Goal: Task Accomplishment & Management: Use online tool/utility

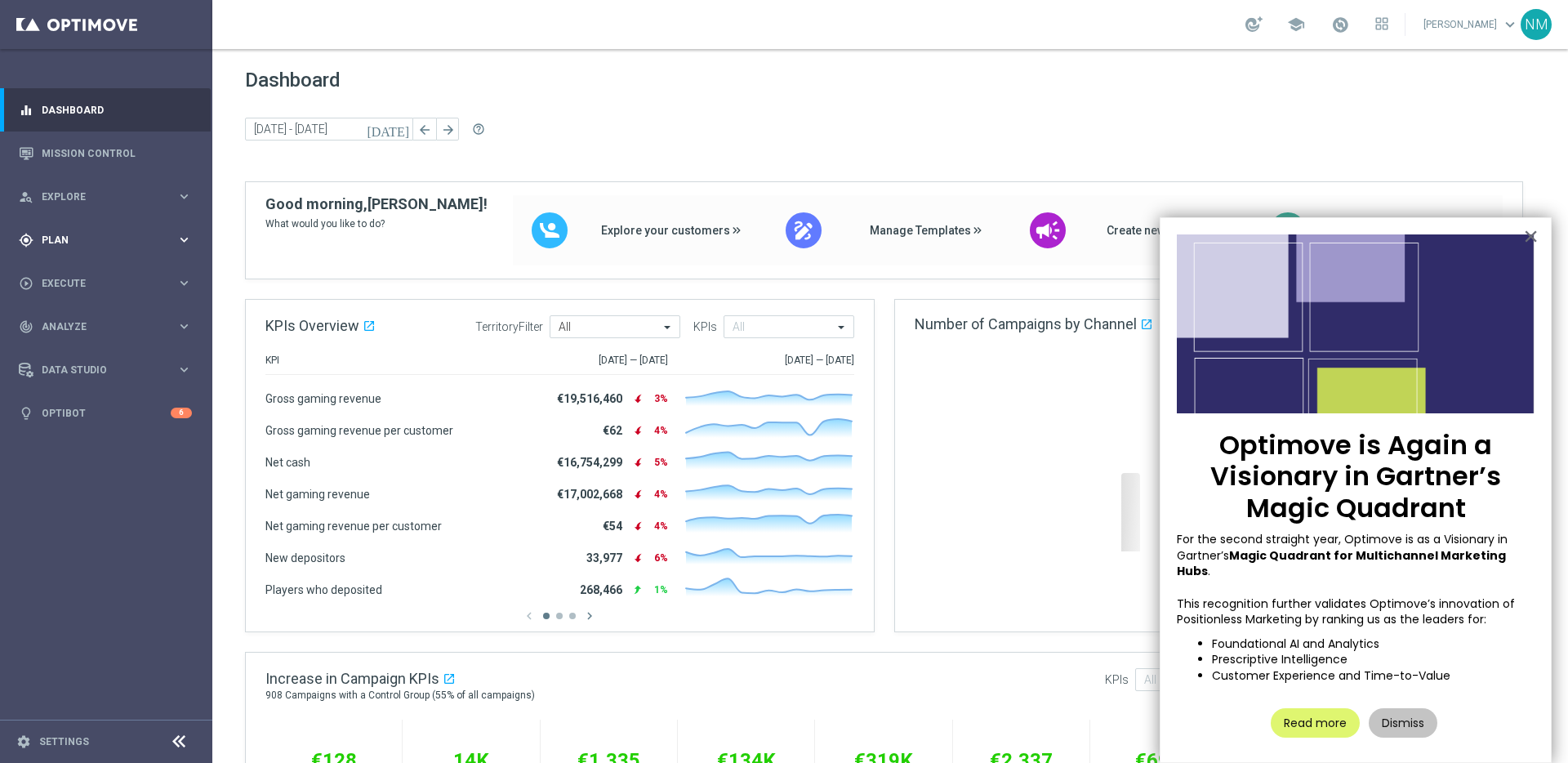
click at [83, 237] on span "Plan" at bounding box center [109, 240] width 135 height 10
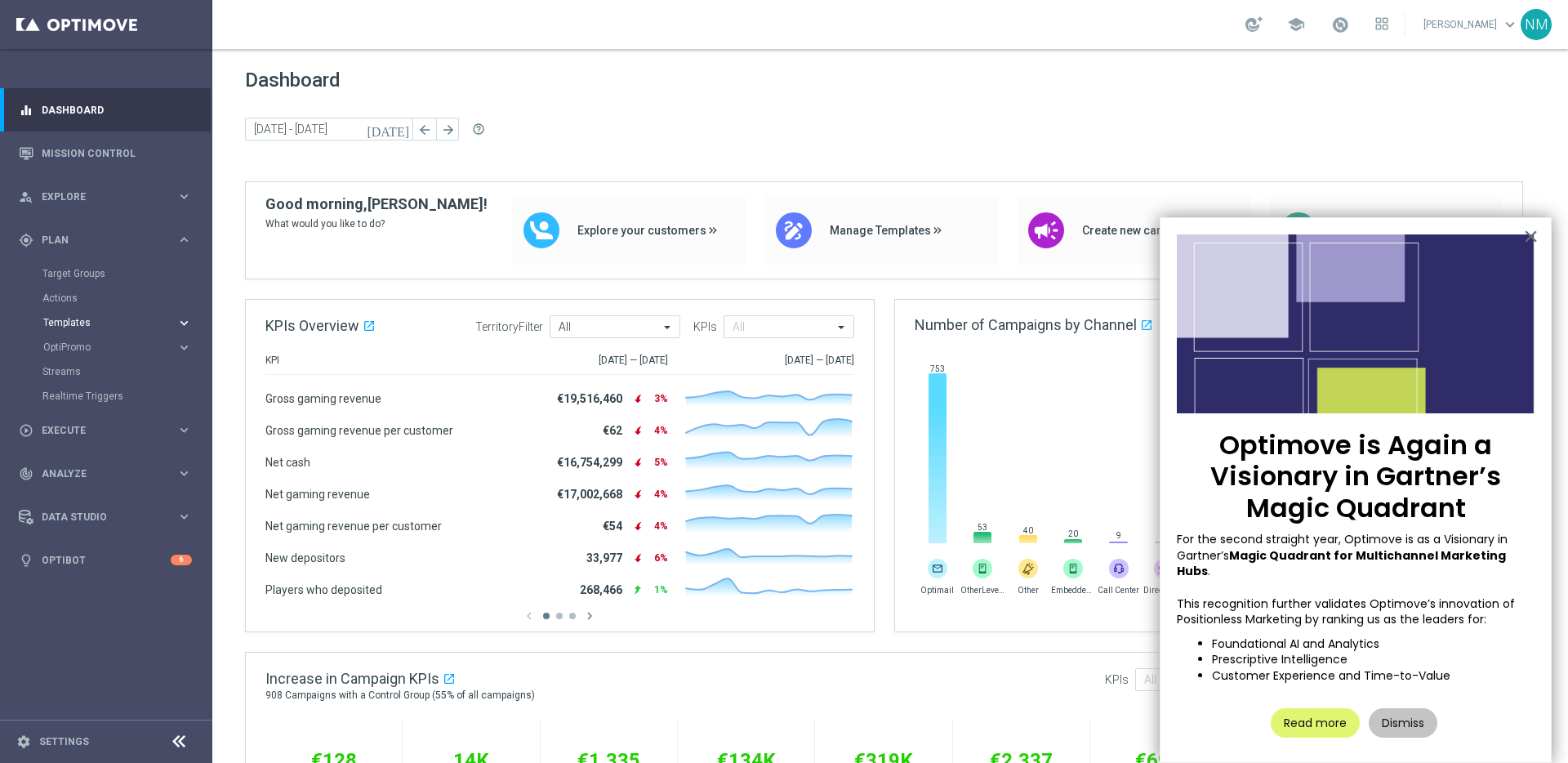
click at [68, 318] on span "Templates" at bounding box center [102, 322] width 117 height 10
click at [84, 344] on link "Optimail" at bounding box center [110, 347] width 119 height 14
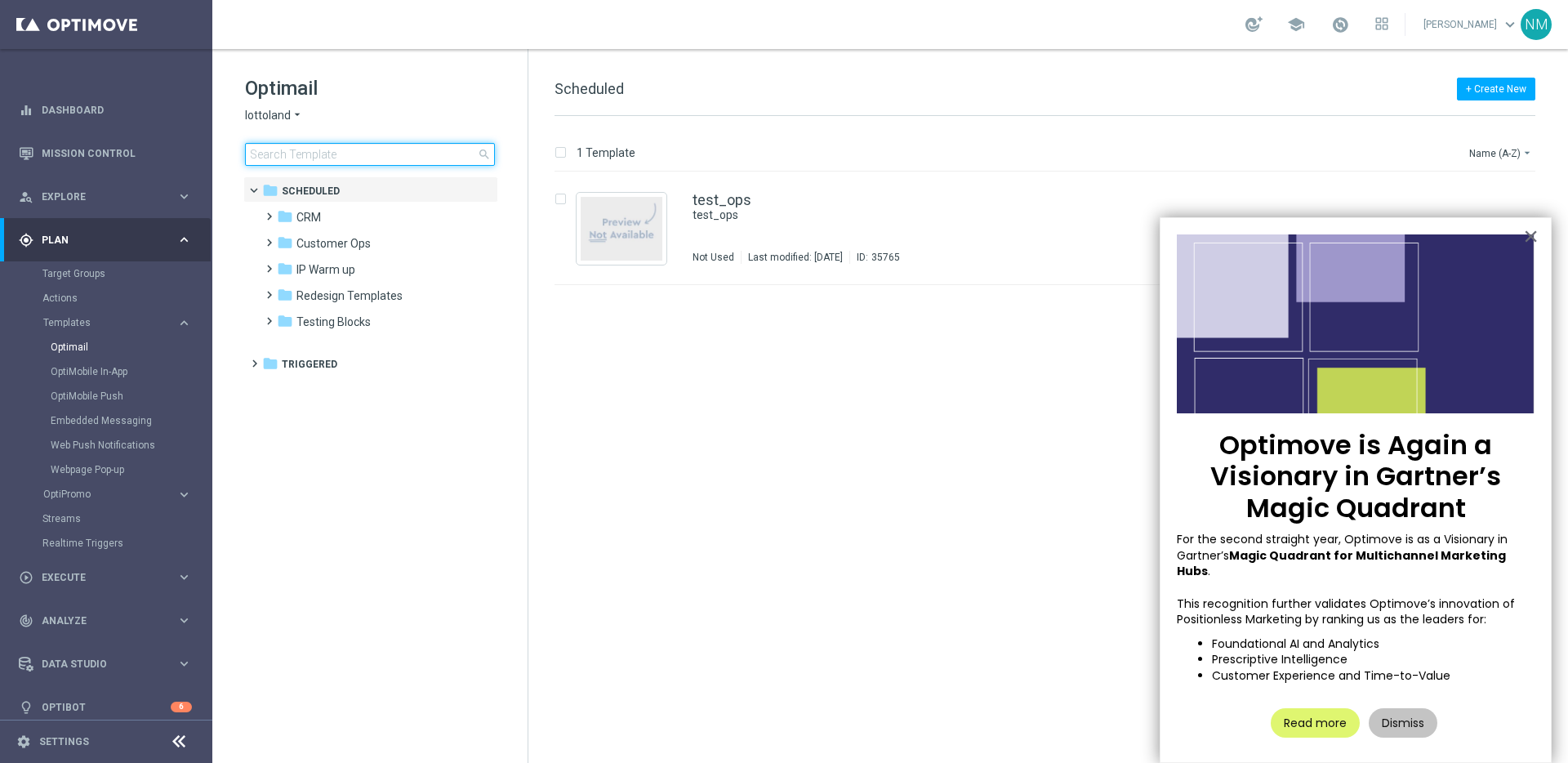
click at [386, 143] on input at bounding box center [369, 154] width 249 height 23
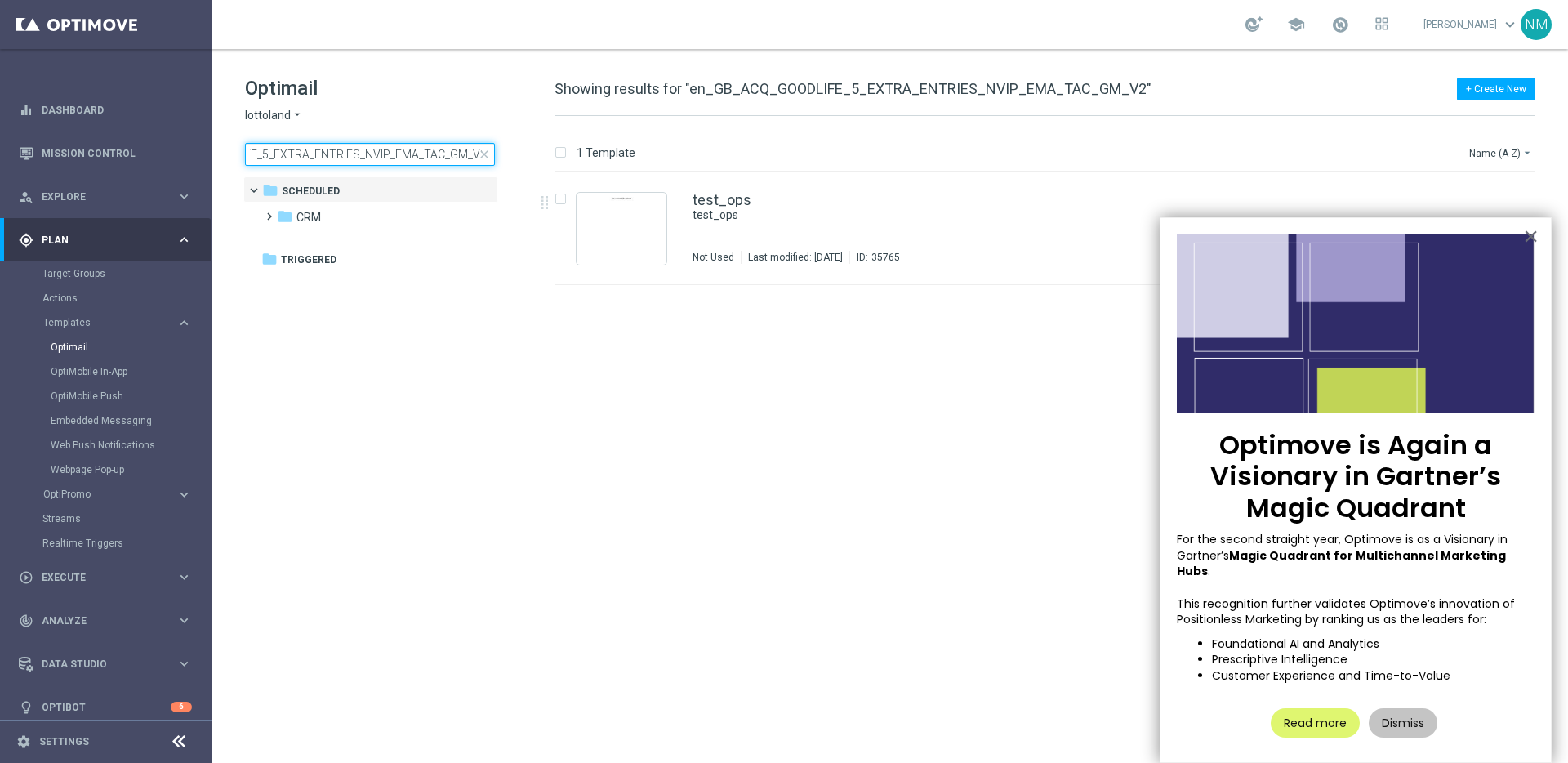
type input "en_GB_ACQ_GOODLIFE_5_EXTRA_ENTRIES_NVIP_EMA_TAC_GM_V2"
click at [1390, 708] on button "Dismiss" at bounding box center [1403, 722] width 68 height 30
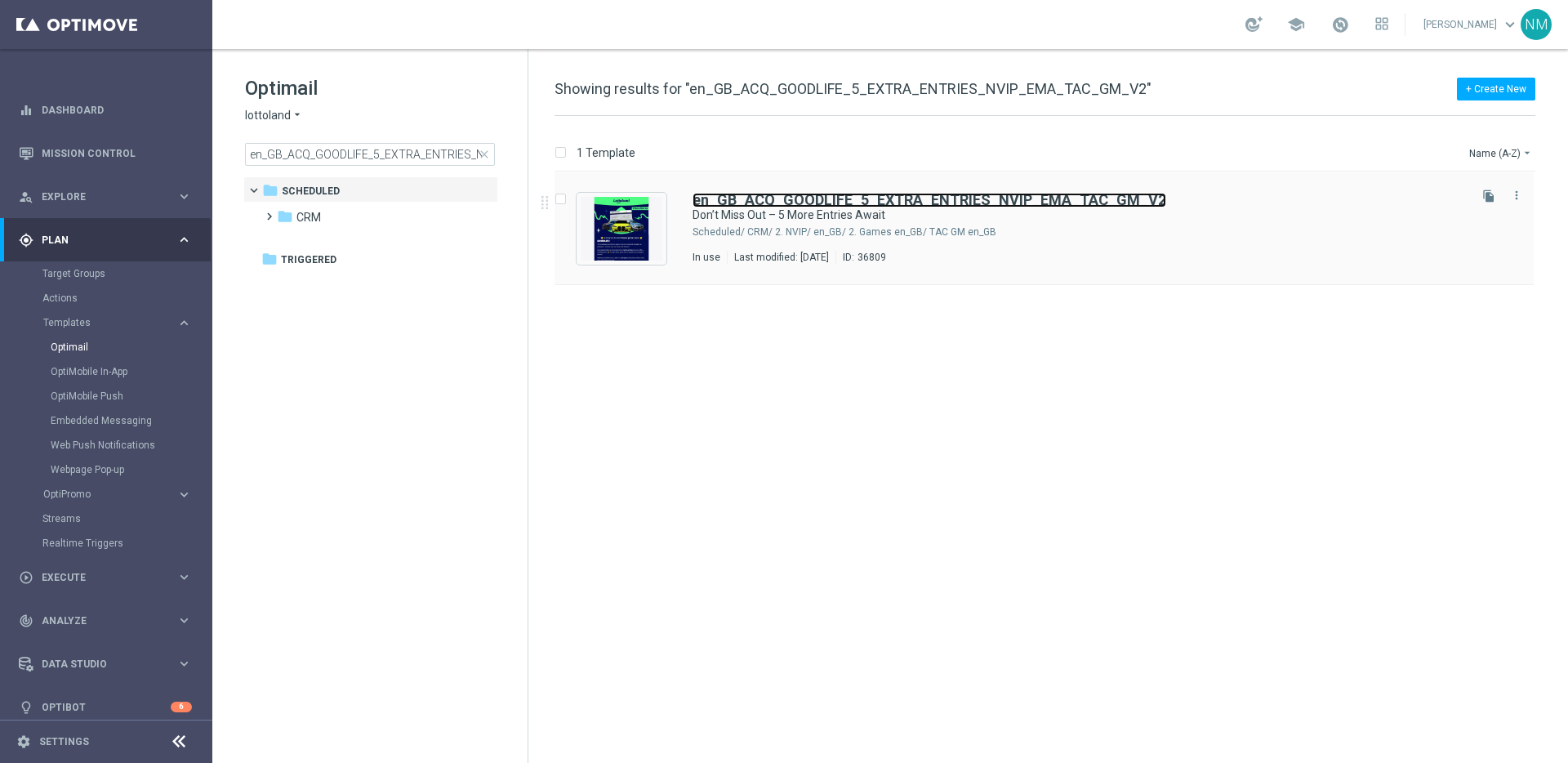
click at [870, 204] on b "en_GB_ACQ_GOODLIFE_5_EXTRA_ENTRIES_NVIP_EMA_TAC_GM_V2" at bounding box center [929, 199] width 474 height 17
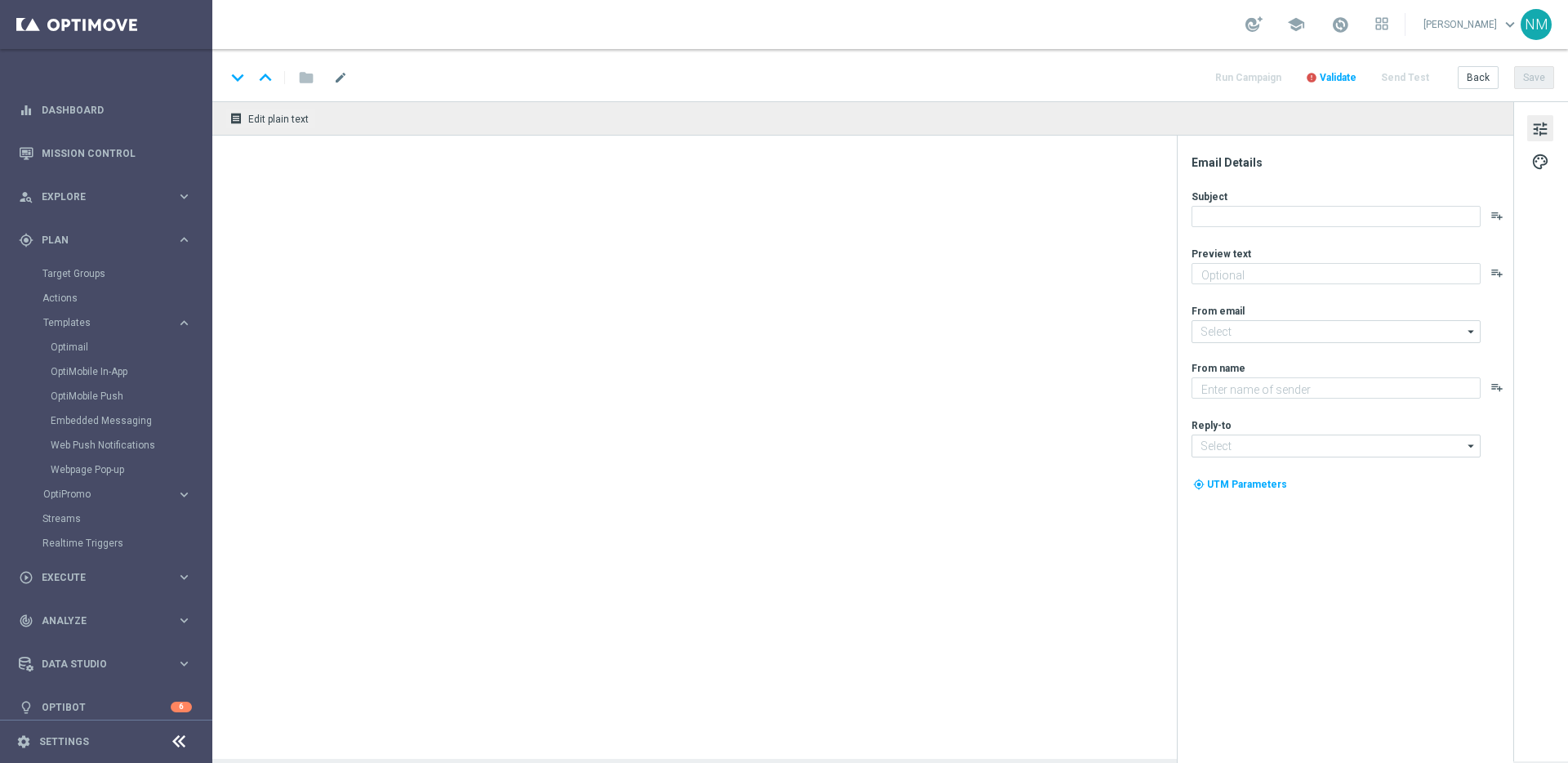
type textarea "Secure your extra entries and get even closer to that dream prize"
type input "[EMAIL_ADDRESS][DOMAIN_NAME]"
type textarea "Lottoland"
type input "[EMAIL_ADDRESS][DOMAIN_NAME]"
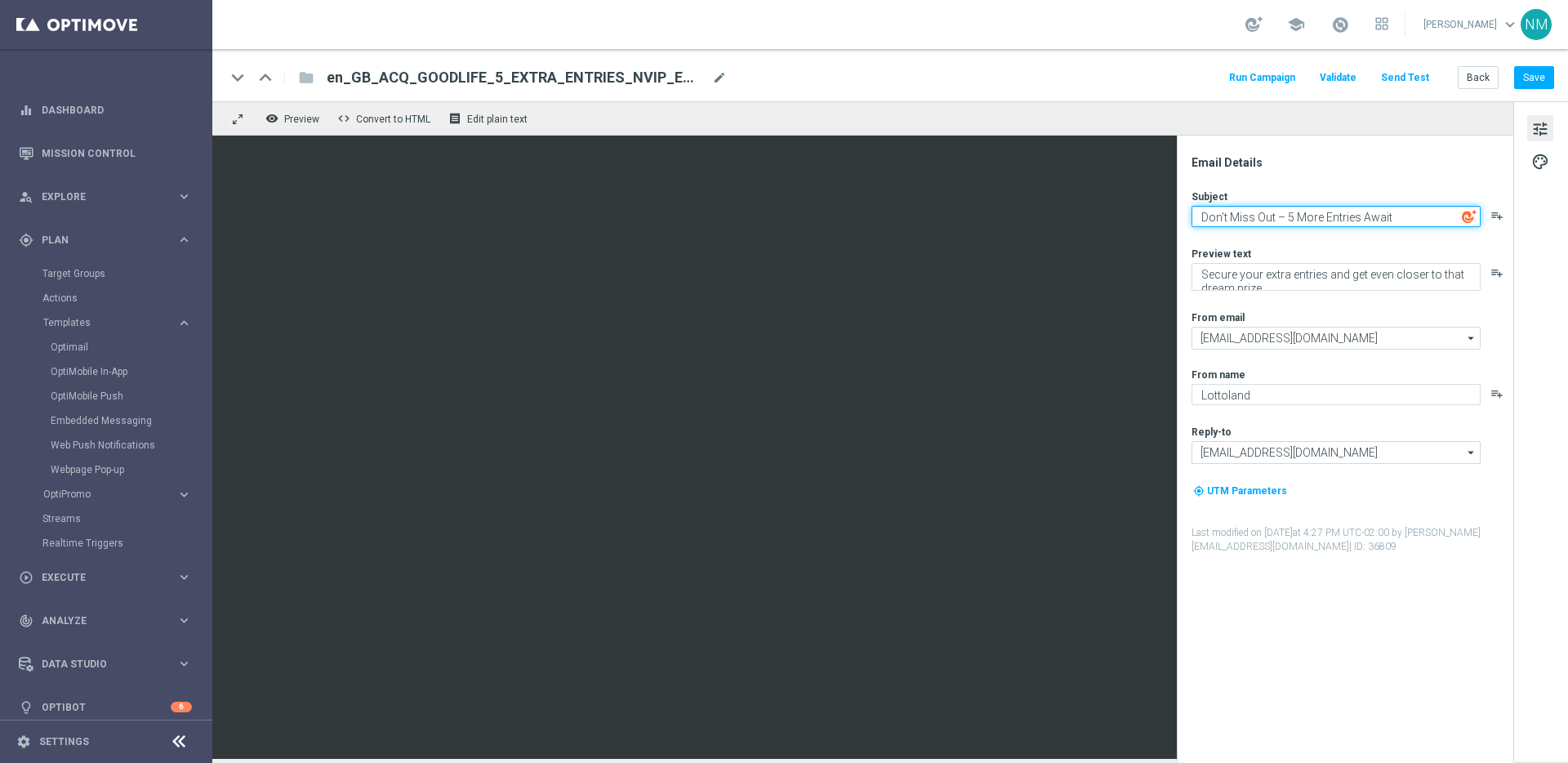
click at [1293, 217] on textarea "Don’t Miss Out – 5 More Entries Await" at bounding box center [1336, 216] width 289 height 22
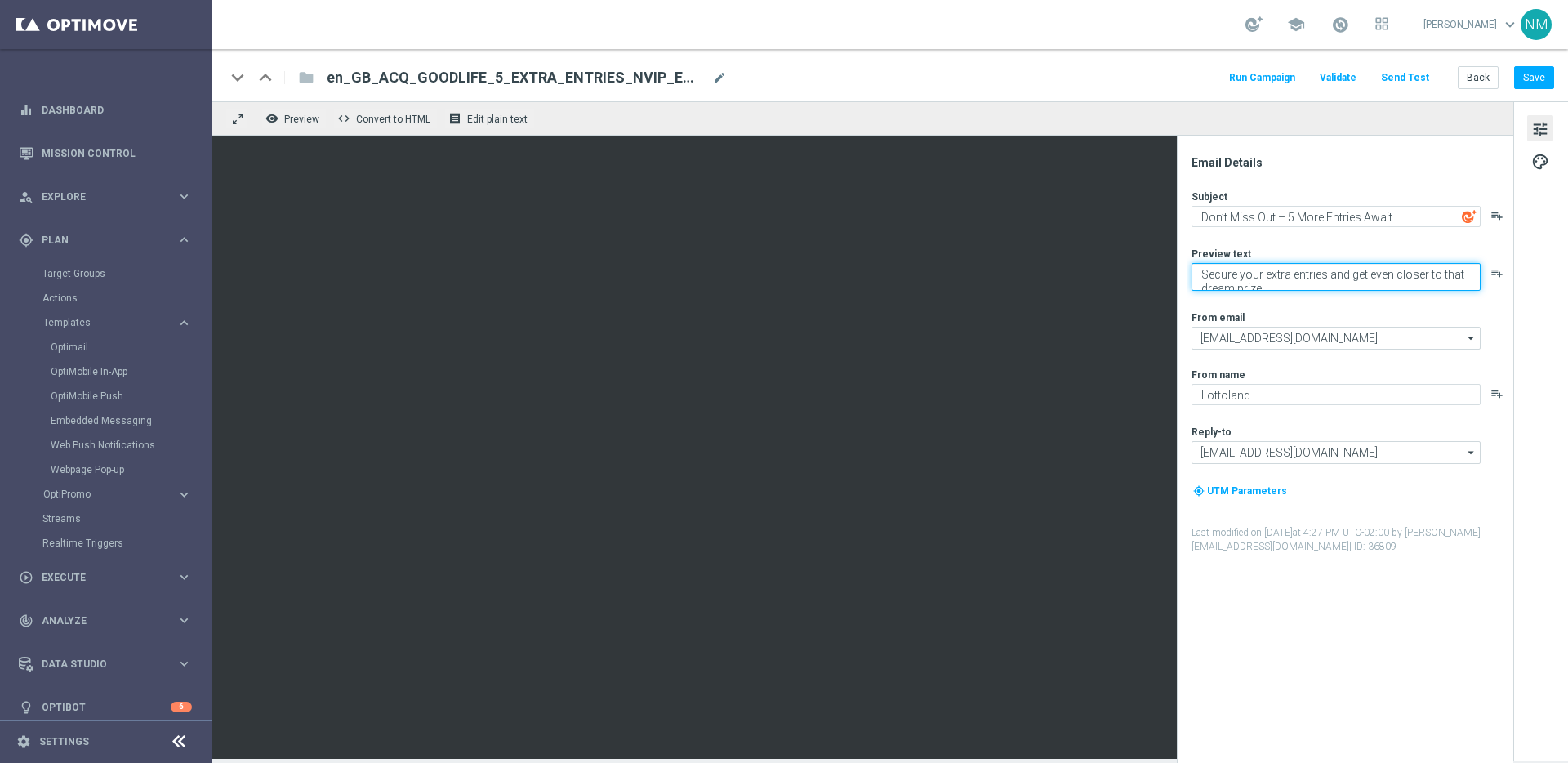
click at [1301, 267] on textarea "Secure your extra entries and get even closer to that dream prize" at bounding box center [1336, 277] width 289 height 28
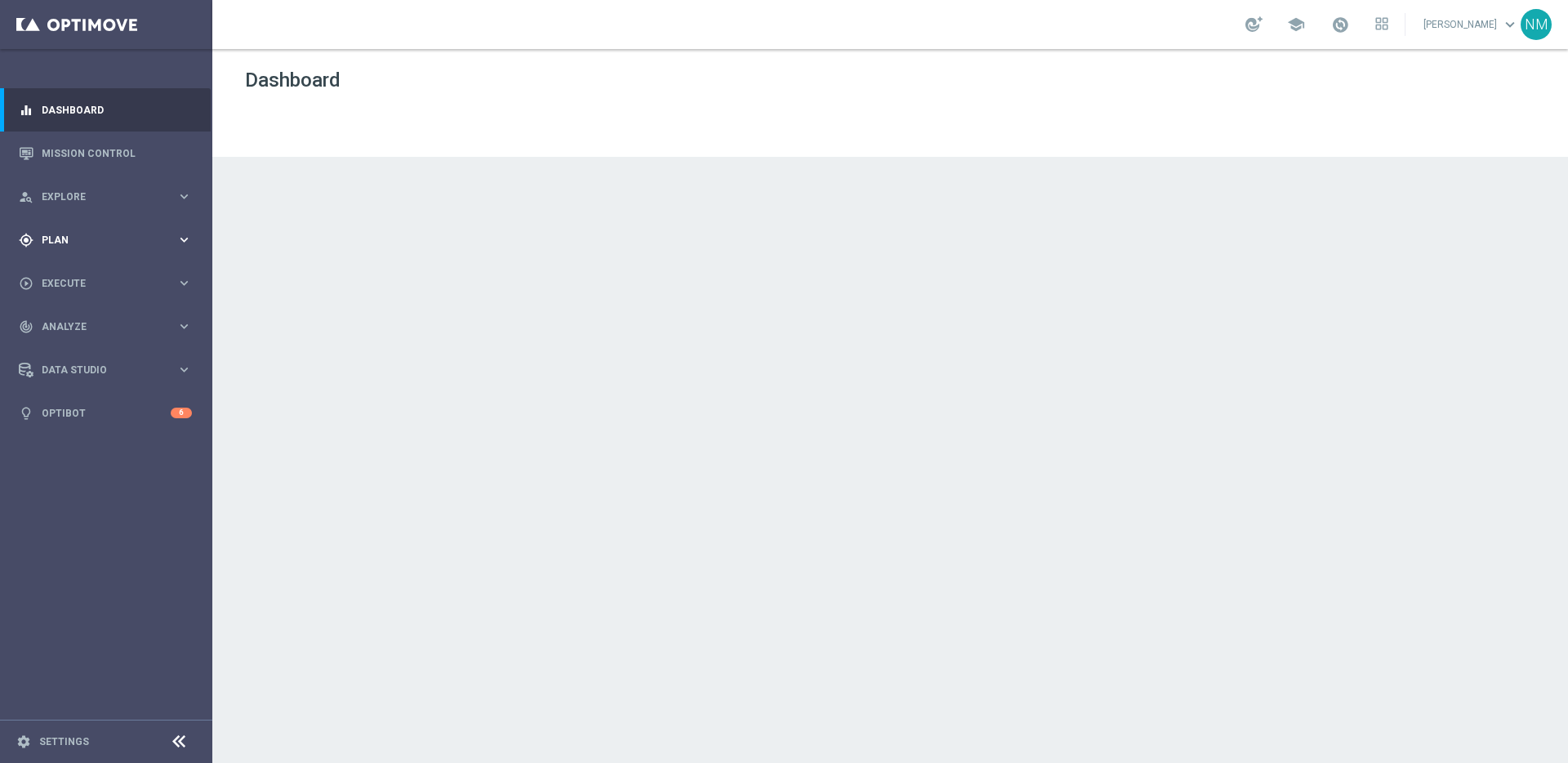
click at [69, 243] on span "Plan" at bounding box center [109, 240] width 135 height 10
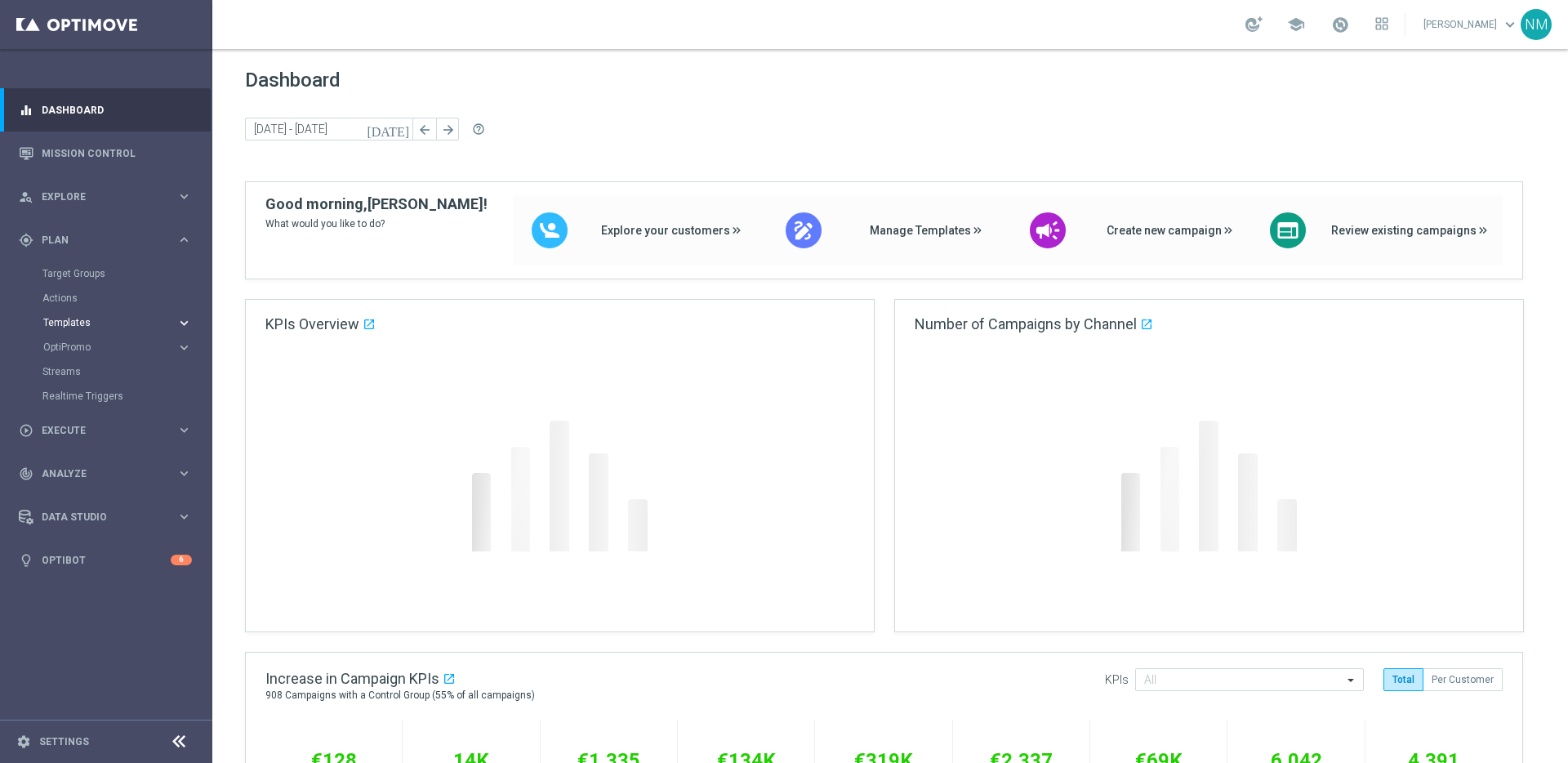
click at [70, 319] on span "Templates" at bounding box center [102, 322] width 117 height 10
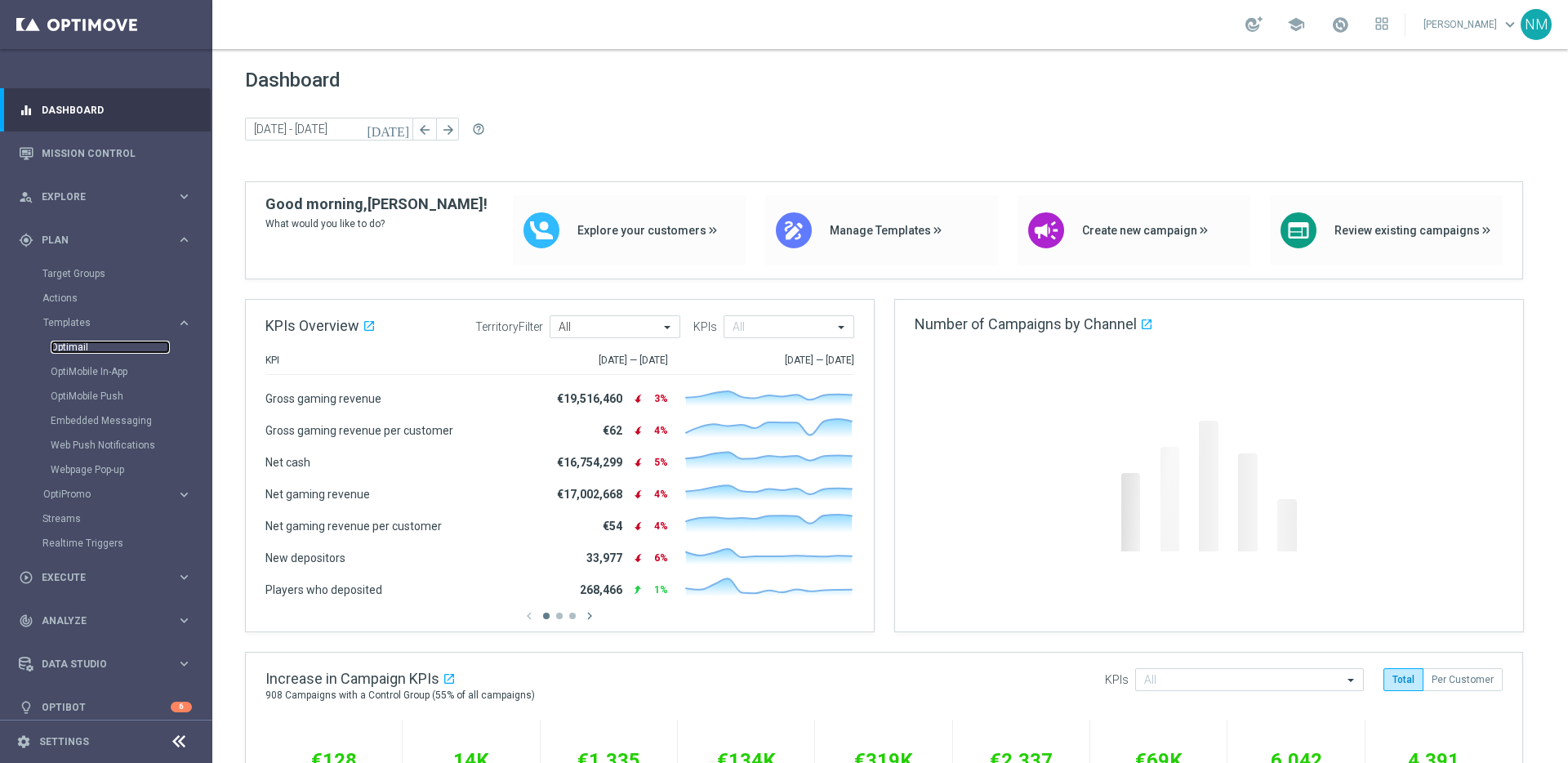
click at [86, 352] on link "Optimail" at bounding box center [110, 347] width 119 height 14
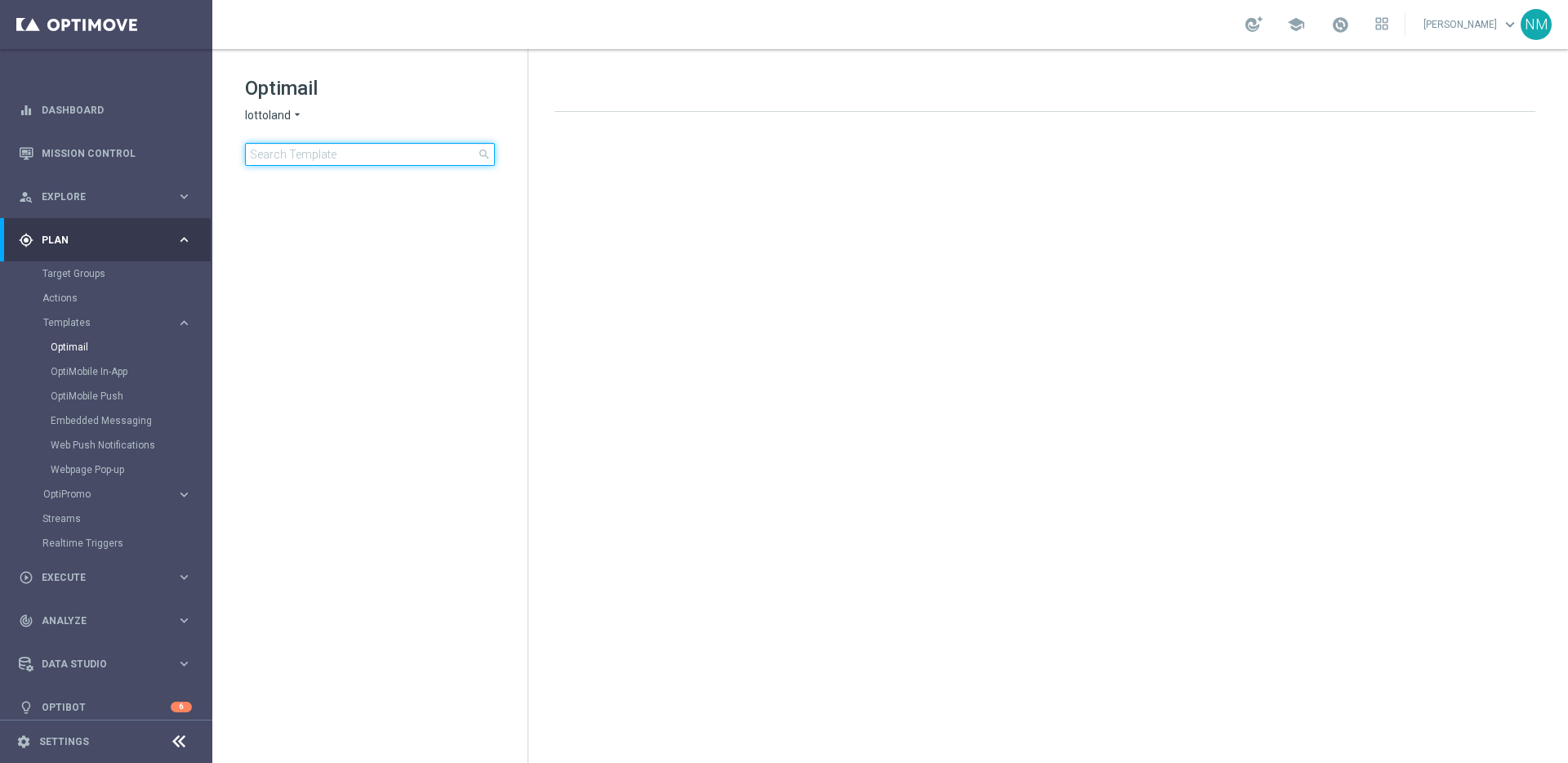
click at [279, 157] on input at bounding box center [369, 154] width 249 height 23
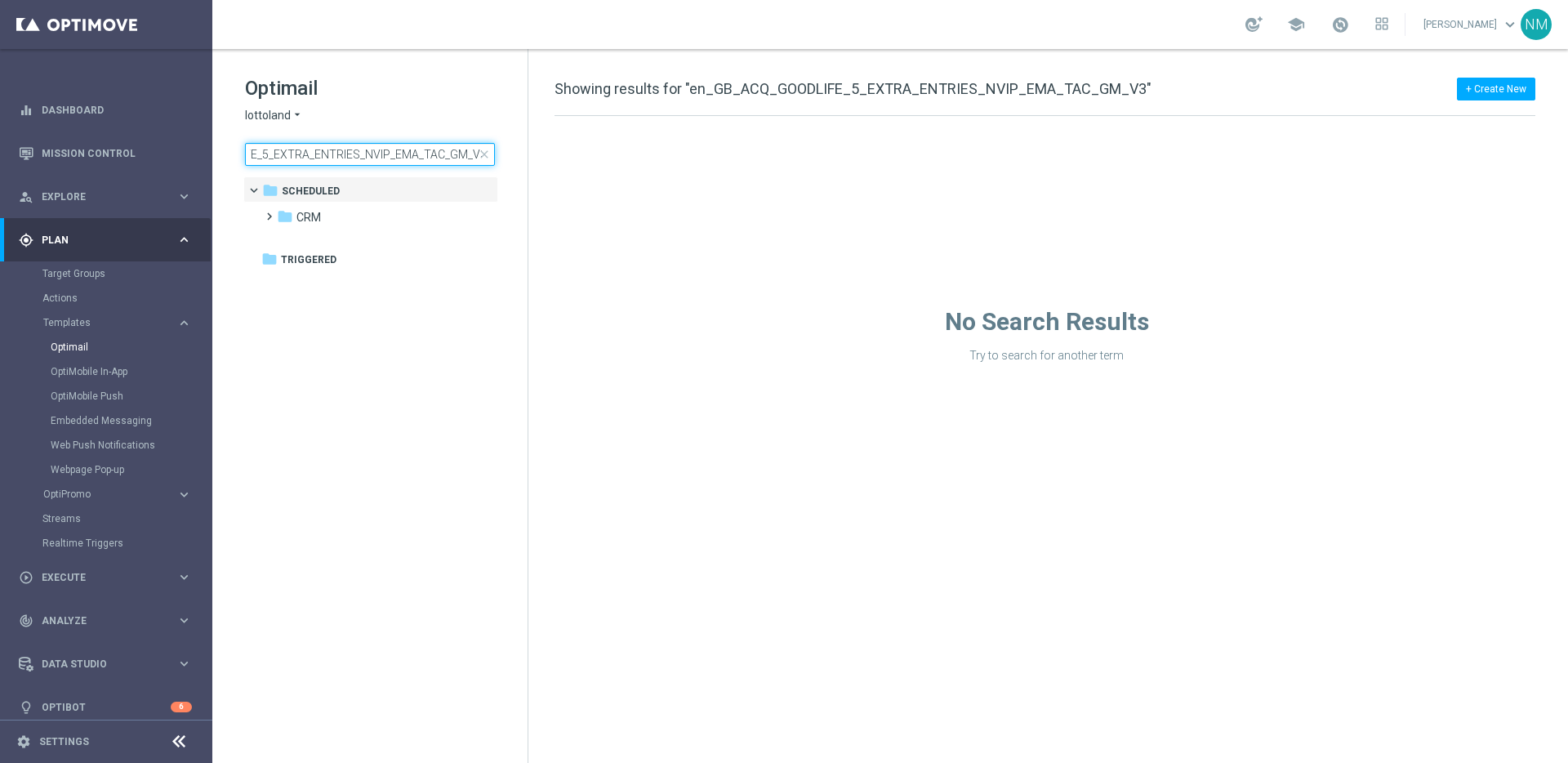
type input "en_GB_ACQ_GOODLIFE_5_EXTRA_ENTRIES_NVIP_EMA_TAC_GM_V3"
click at [372, 156] on input "en_GB_ACQ_GOODLIFE_5_EXTRA_ENTRIES_NVIP_EMA_TAC_GM_V3" at bounding box center [369, 154] width 249 height 23
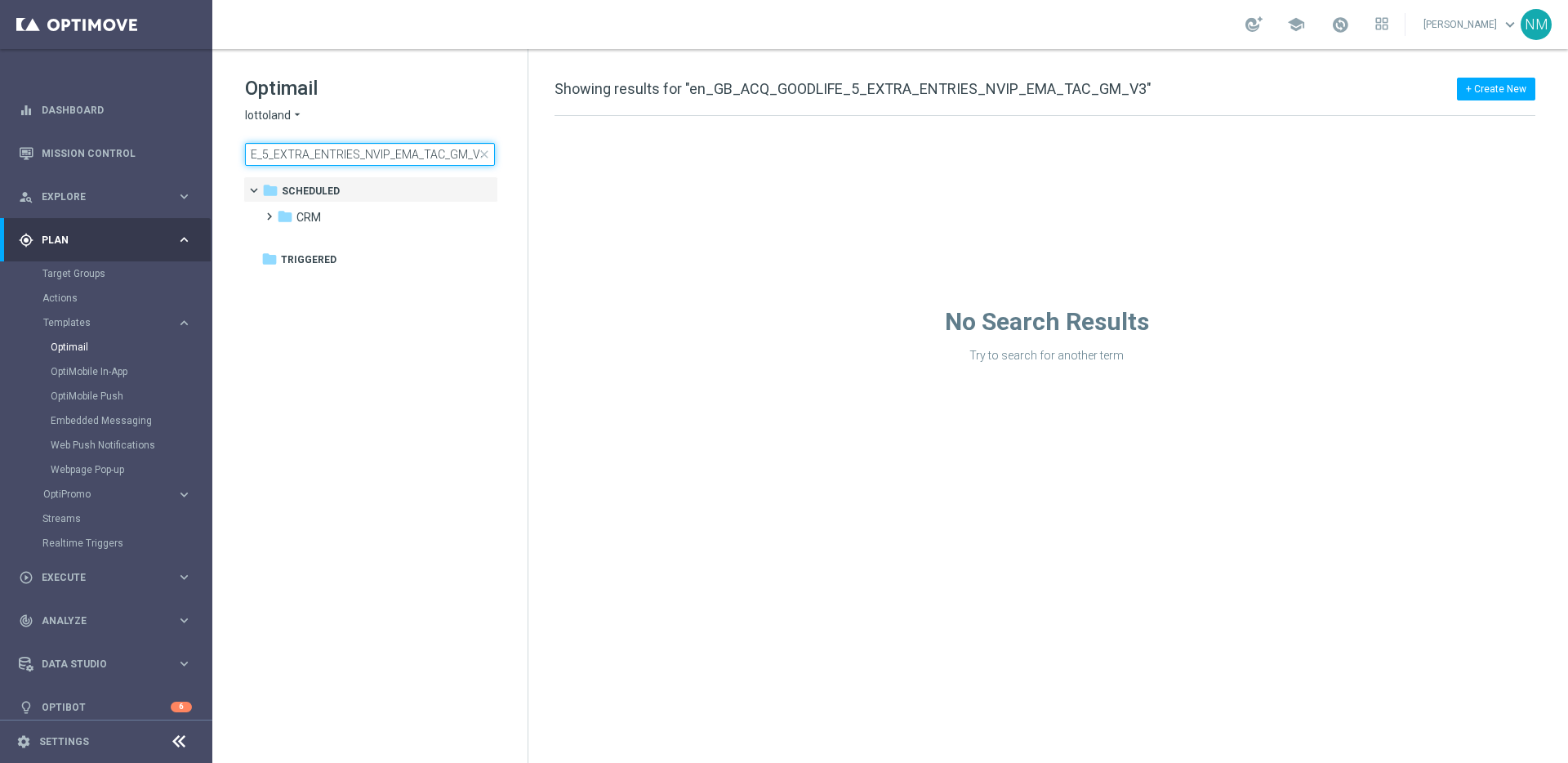
click at [248, 154] on input "en_GB_ACQ_GOODLIFE_5_EXTRA_ENTRIES_NVIP_EMA_TAC_GM_V3" at bounding box center [369, 154] width 249 height 23
click at [478, 153] on span "close" at bounding box center [484, 154] width 14 height 14
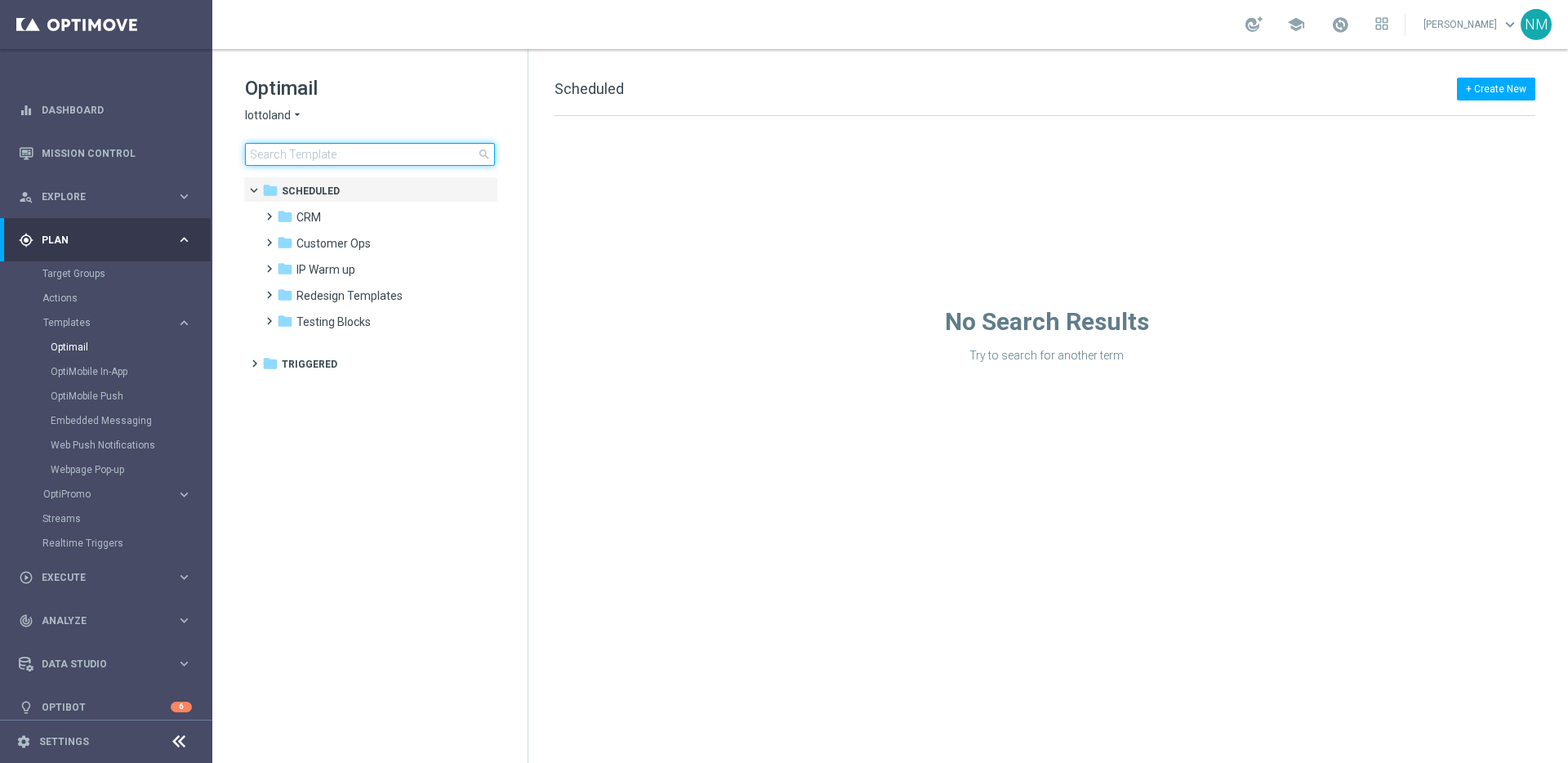
click at [399, 155] on input at bounding box center [369, 154] width 249 height 23
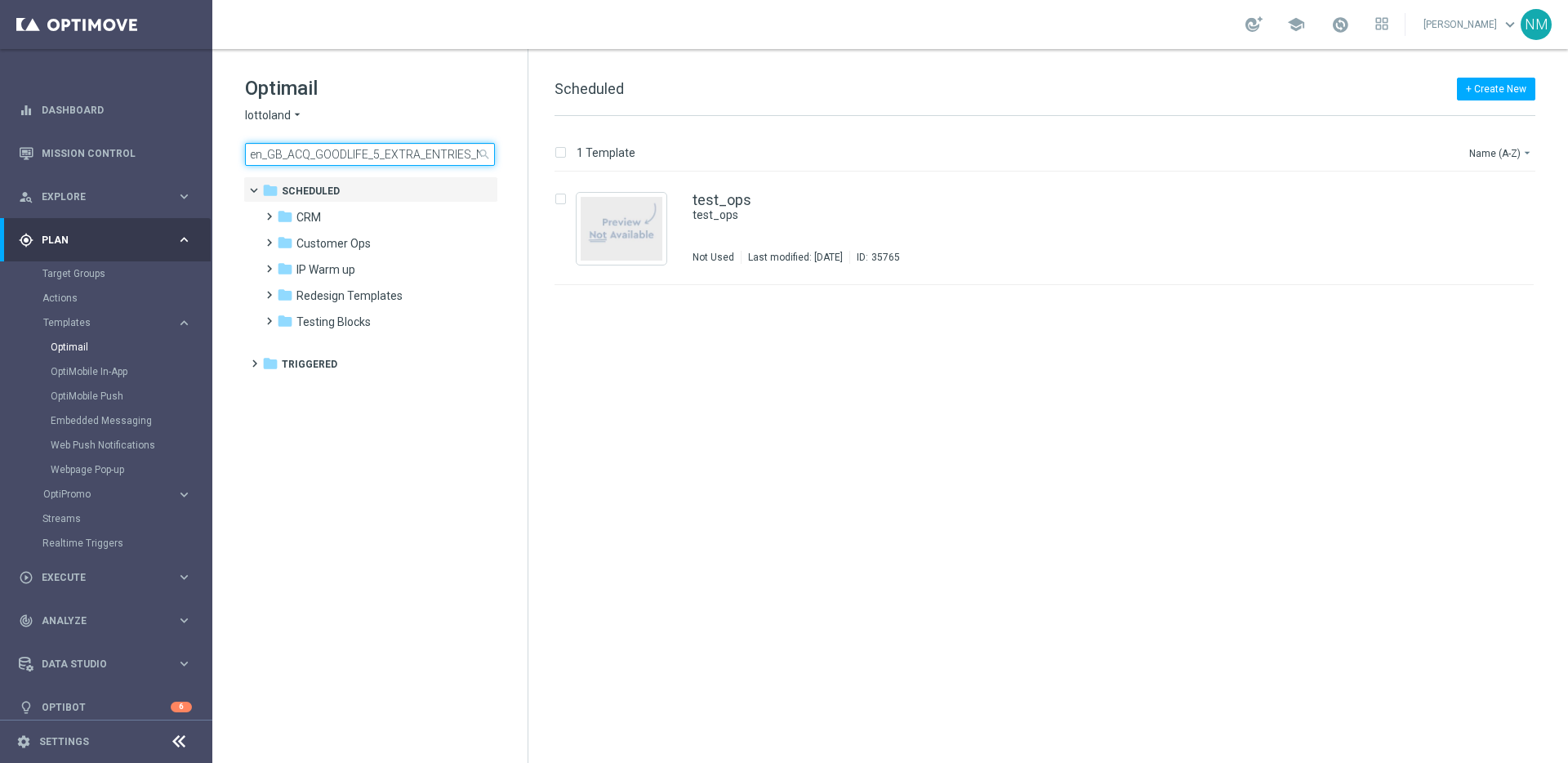
scroll to position [0, 111]
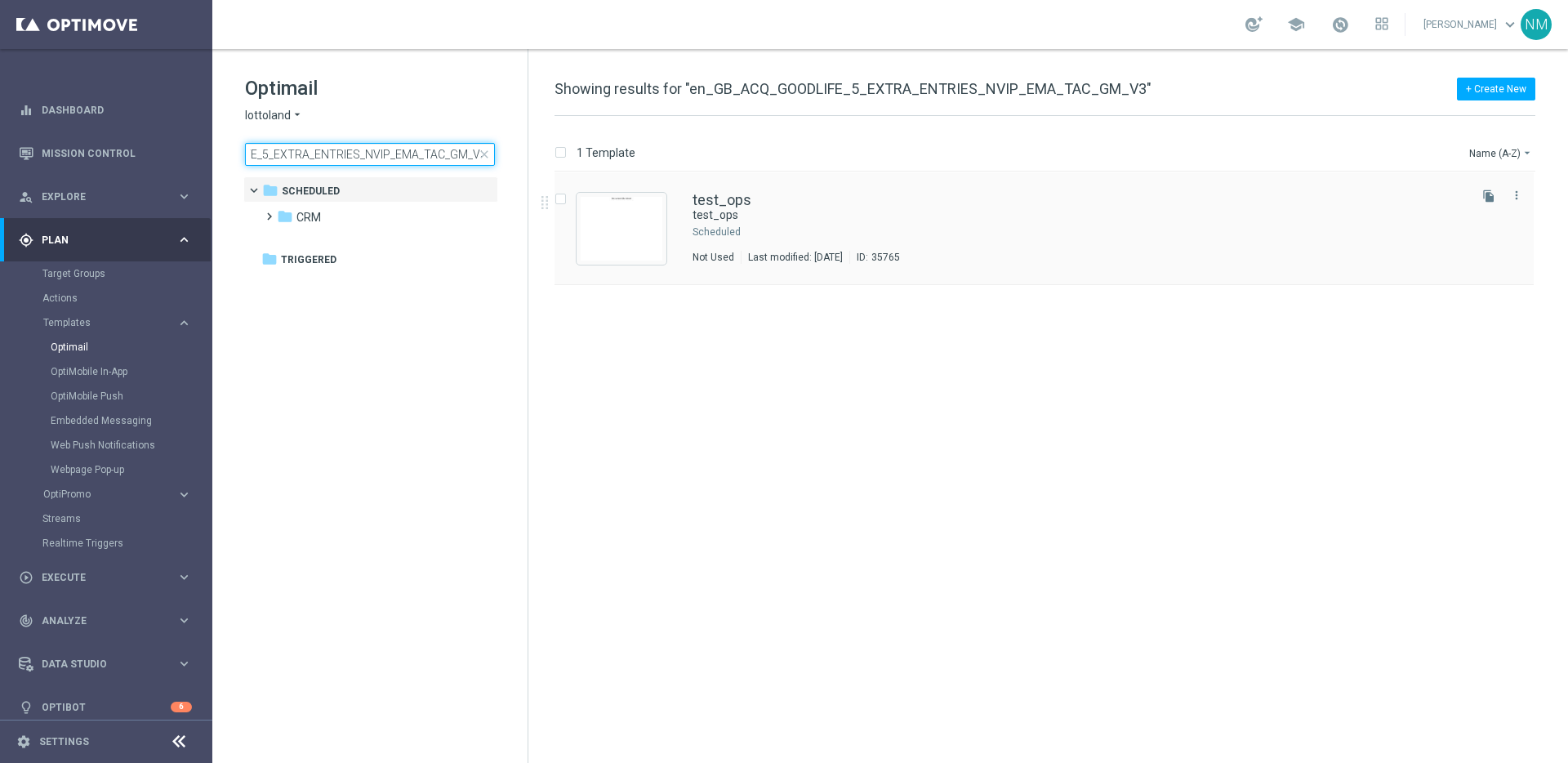
type input "en_GB_ACQ_GOODLIFE_5_EXTRA_ENTRIES_NVIP_EMA_TAC_GM_V"
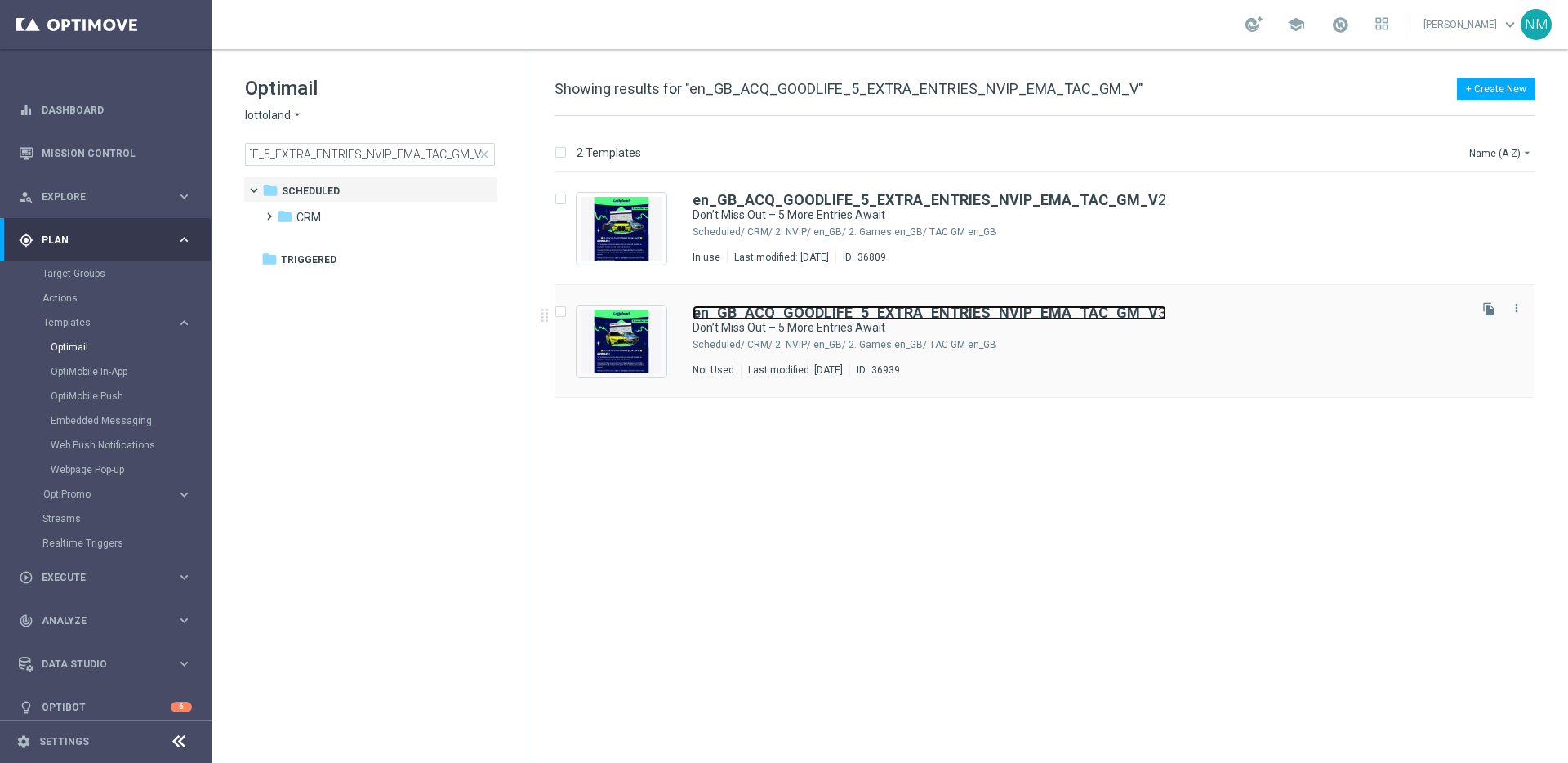
click at [1107, 311] on b "en_GB_ACQ_GOODLIFE_5_EXTRA_ENTRIES_NVIP_EMA_TAC_GM_V" at bounding box center [925, 312] width 466 height 17
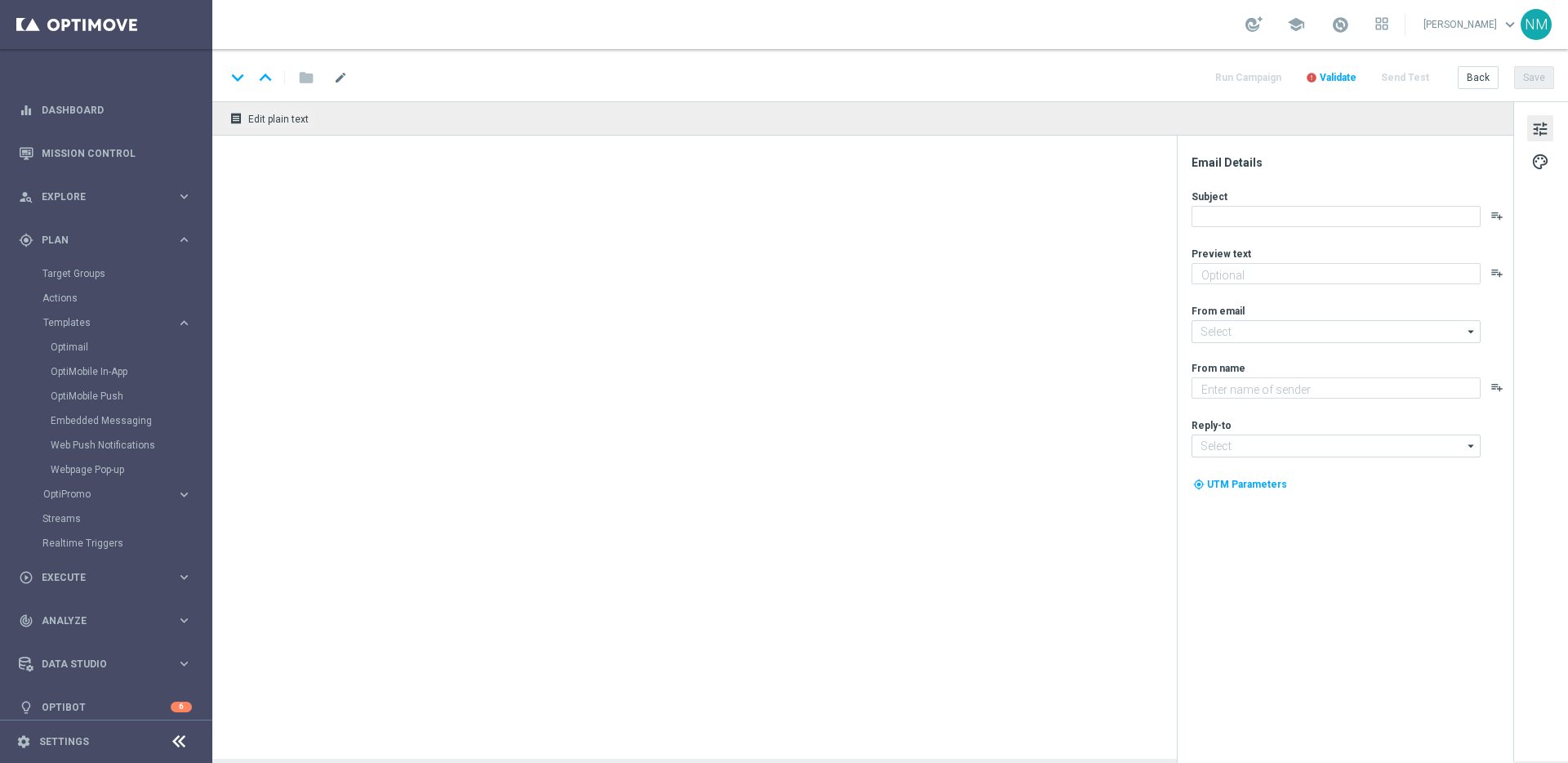
type input "en_GB_ACQ_GOODLIFE_5_EXTRA_ENTRIES_NVIP_EMA_TAC_GM_V3"
type textarea "Secure your extra entries and get even closer to that dream prize"
type textarea "Lottoland"
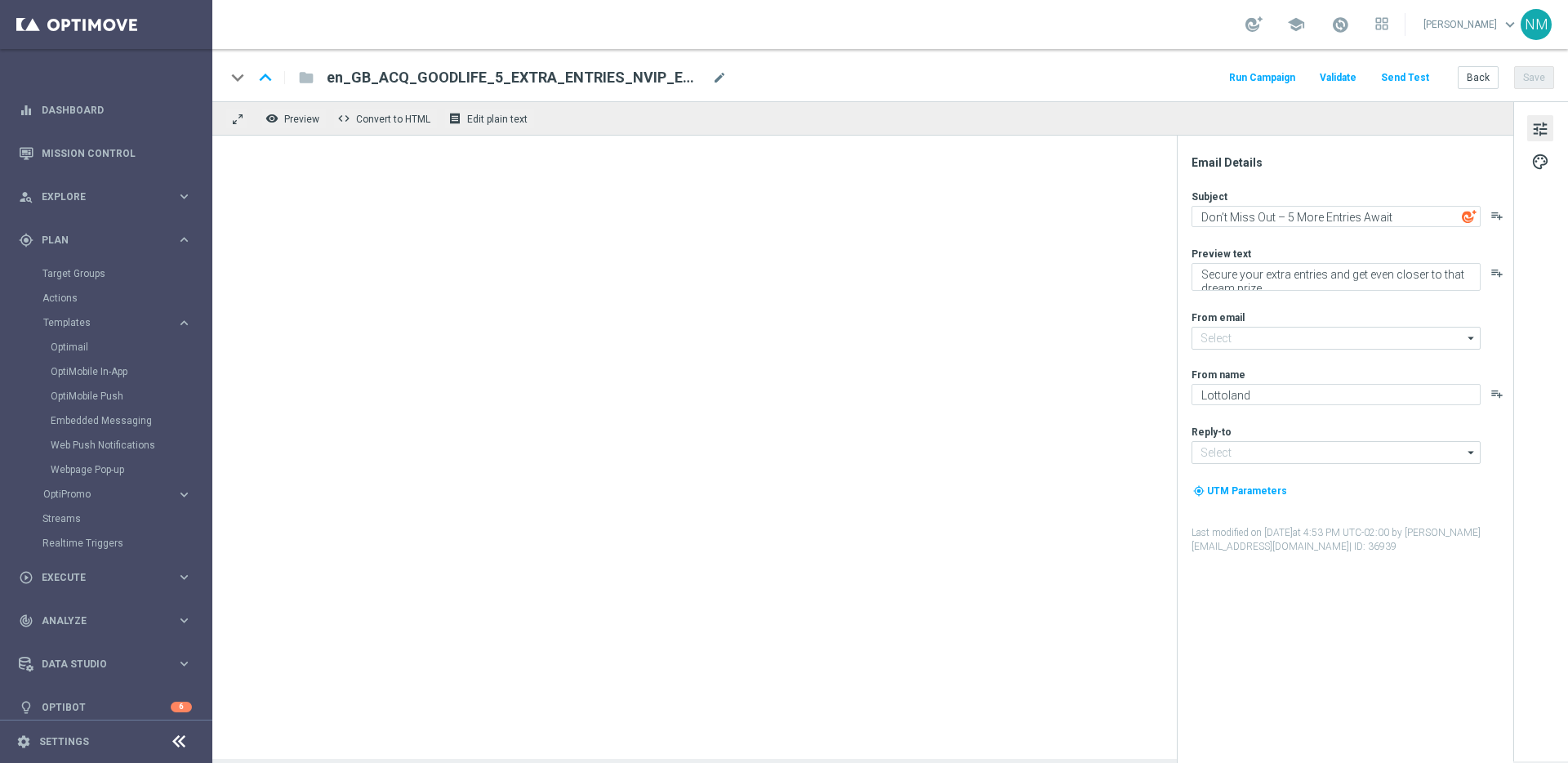
type input "[EMAIL_ADDRESS][DOMAIN_NAME]"
click at [412, 82] on span "en_GB_ACQ_GOODLIFE_5_EXTRA_ENTRIES_NVIP_EMA_TAC_GM_V3" at bounding box center [516, 77] width 379 height 20
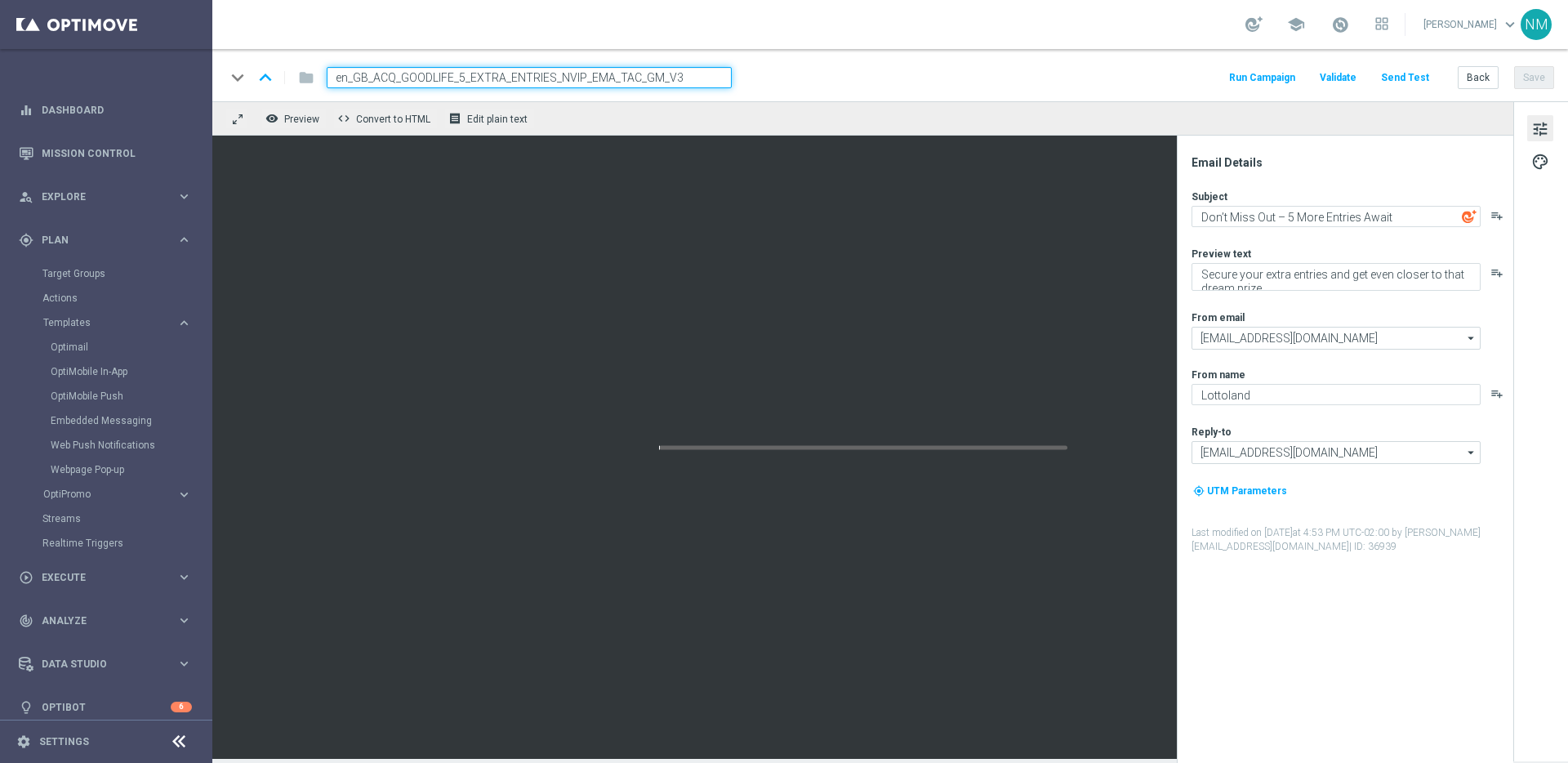
click at [405, 81] on input "en_GB_ACQ_GOODLIFE_5_EXTRA_ENTRIES_NVIP_EMA_TAC_GM_V3" at bounding box center [530, 77] width 405 height 22
click at [405, 80] on input "en_GB_ACQ_GOODLIFE_5_EXTRA_ENTRIES_NVIP_EMA_TAC_GM_V3" at bounding box center [530, 77] width 405 height 22
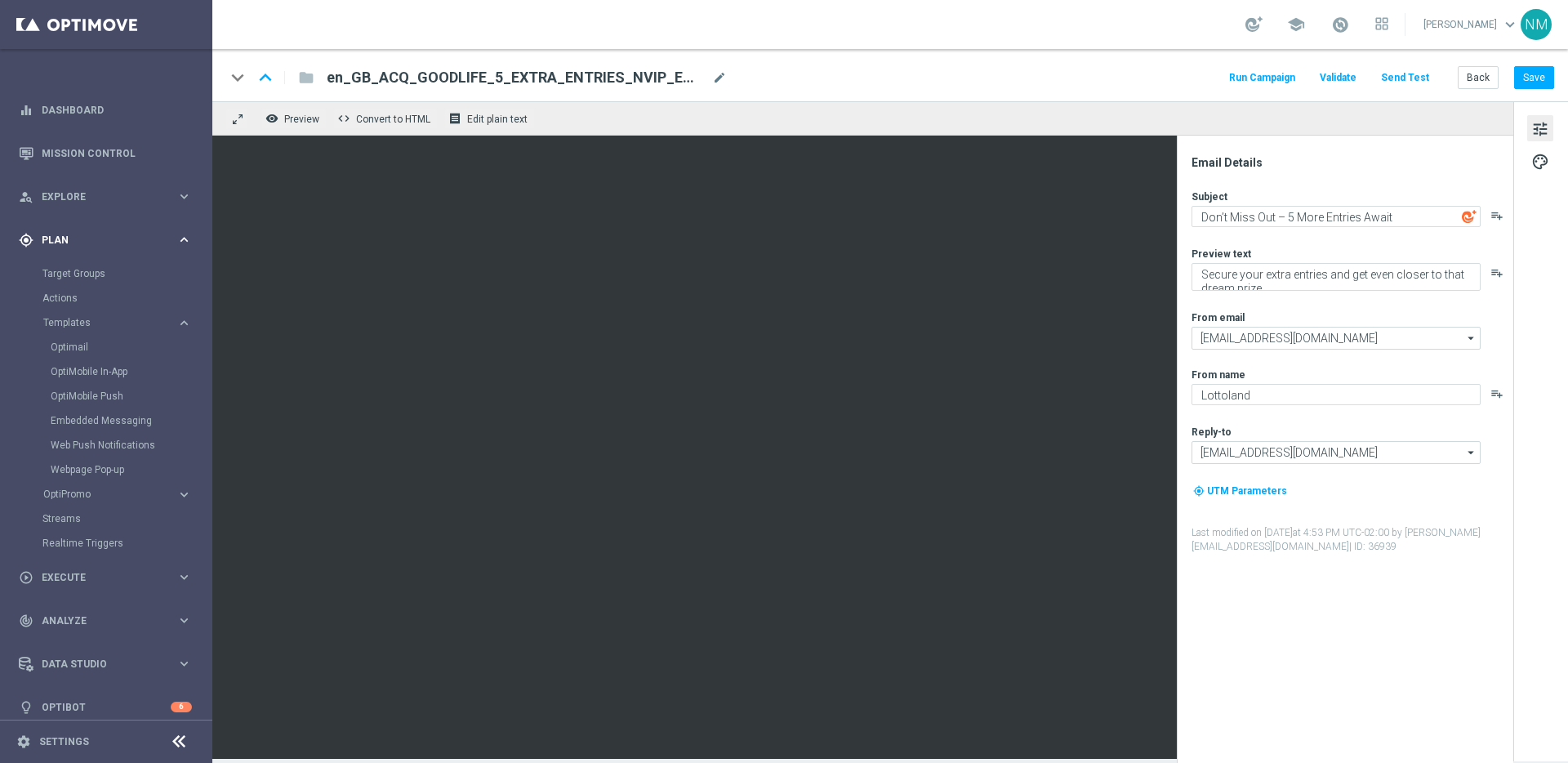
click at [128, 235] on span "Plan" at bounding box center [109, 240] width 135 height 10
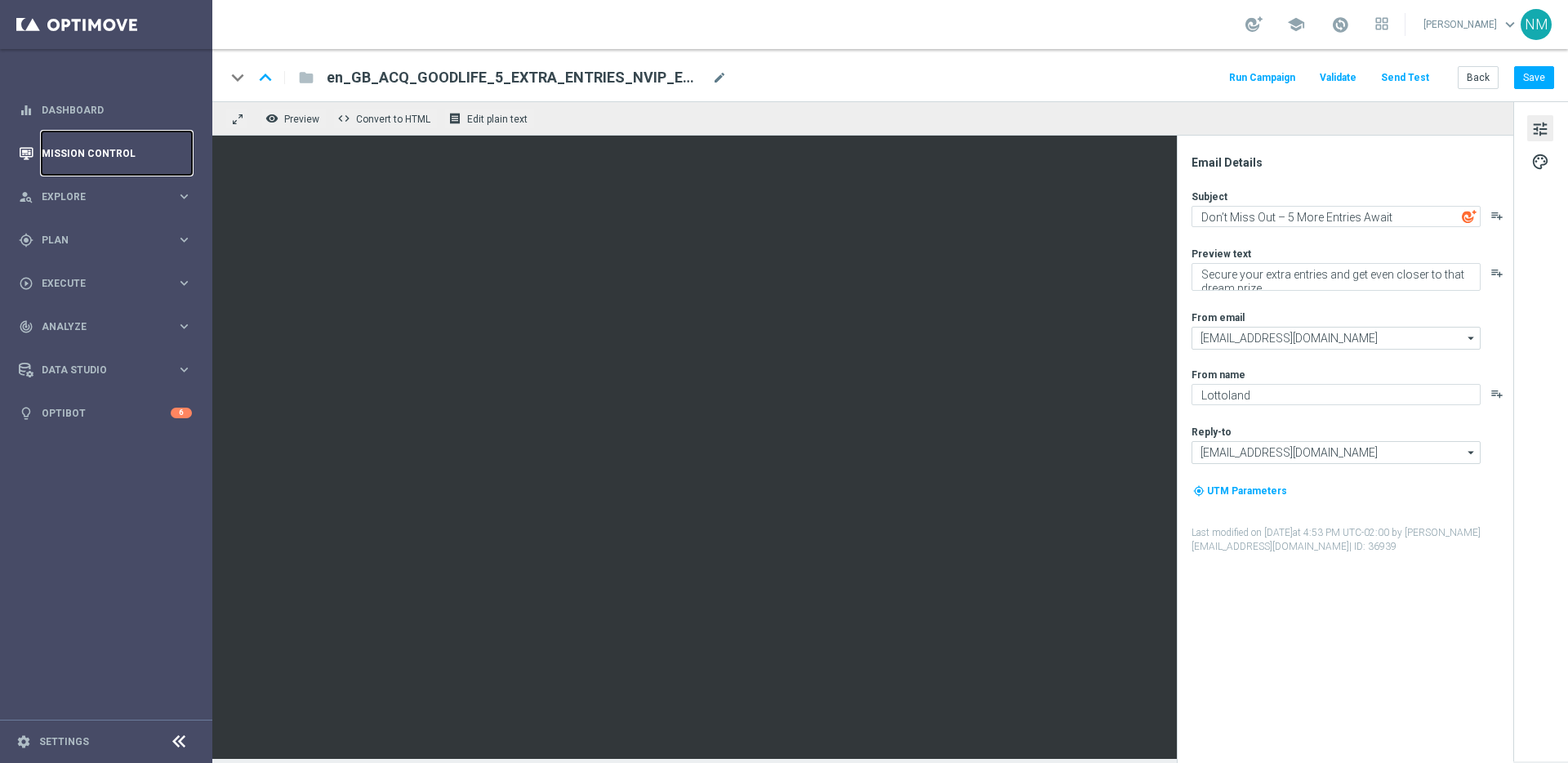
click at [120, 152] on link "Mission Control" at bounding box center [116, 153] width 150 height 43
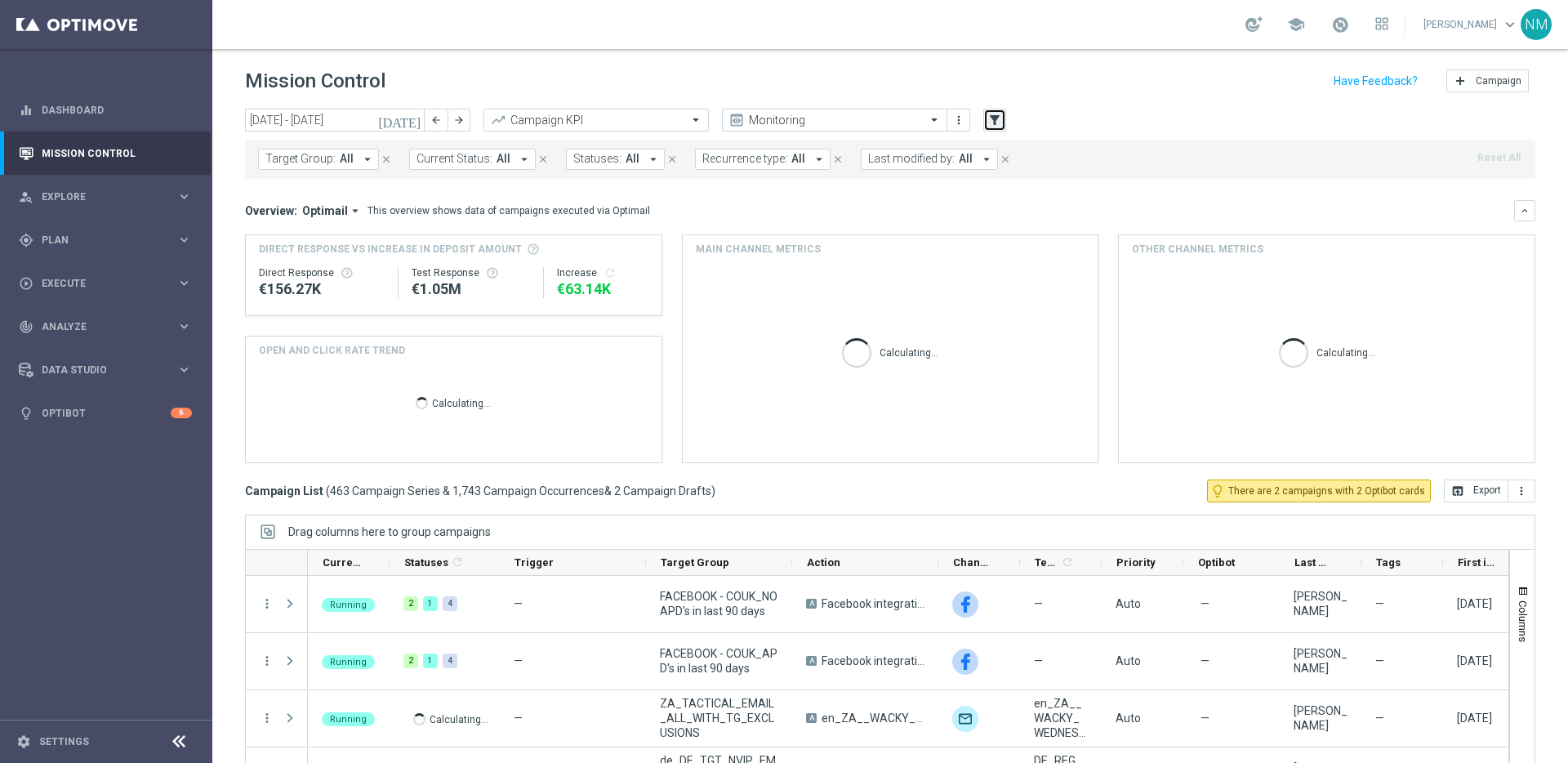
click at [1002, 128] on button "filter_alt" at bounding box center [994, 120] width 23 height 23
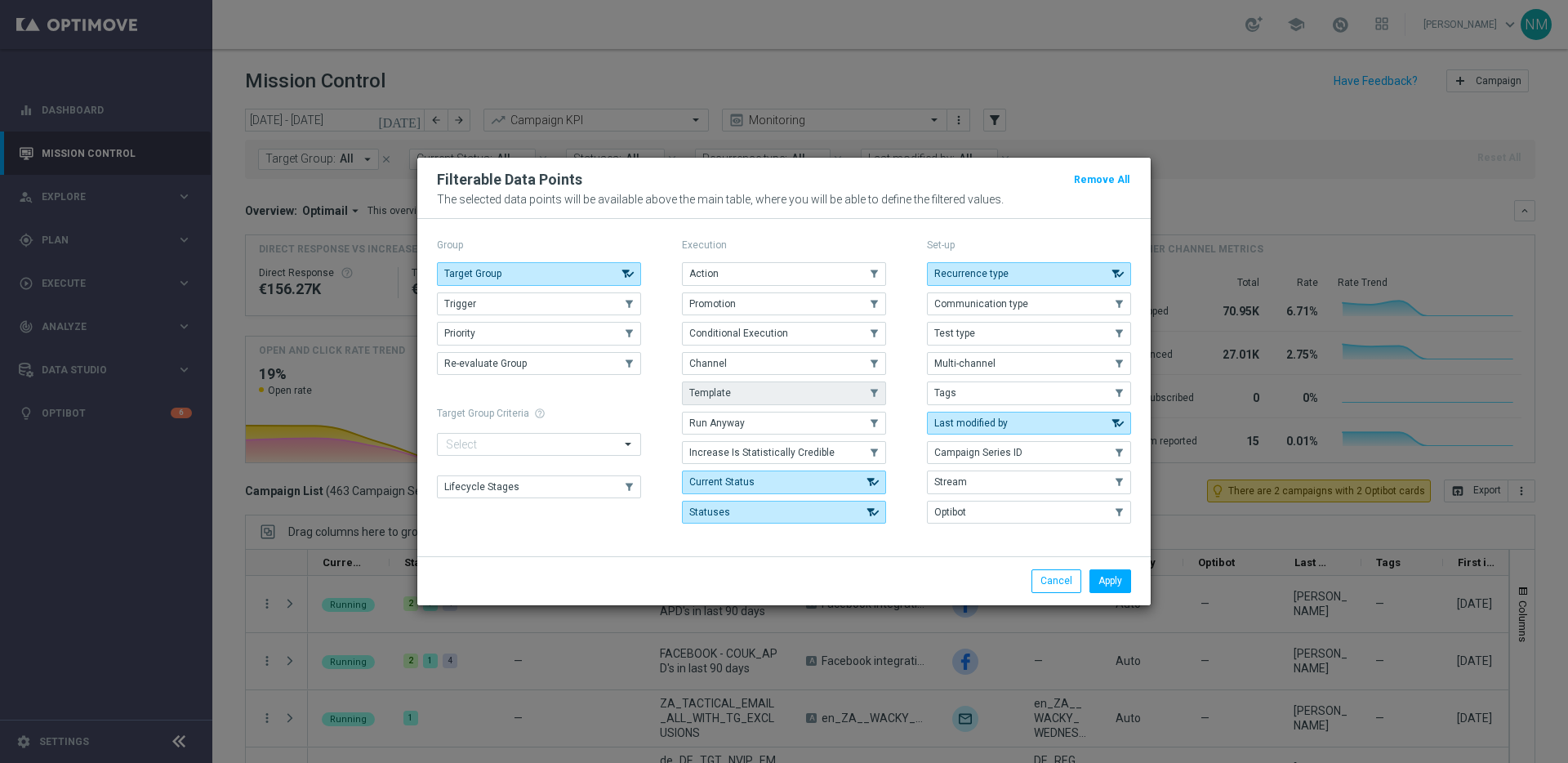
click at [749, 401] on button "Template" at bounding box center [784, 392] width 204 height 23
click at [1095, 579] on button "Apply" at bounding box center [1110, 580] width 41 height 23
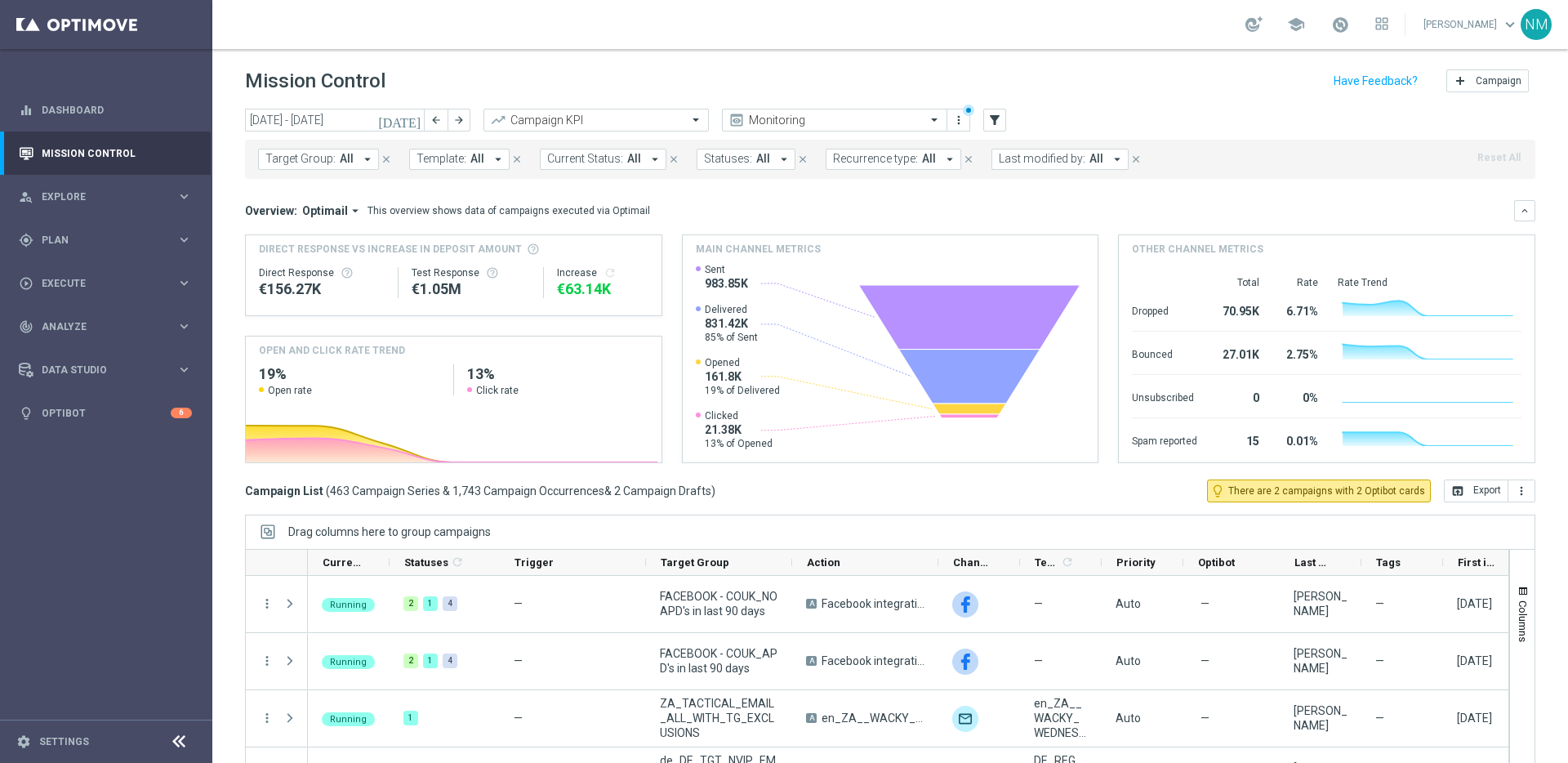
click at [459, 168] on button "Template: All arrow_drop_down" at bounding box center [459, 159] width 101 height 22
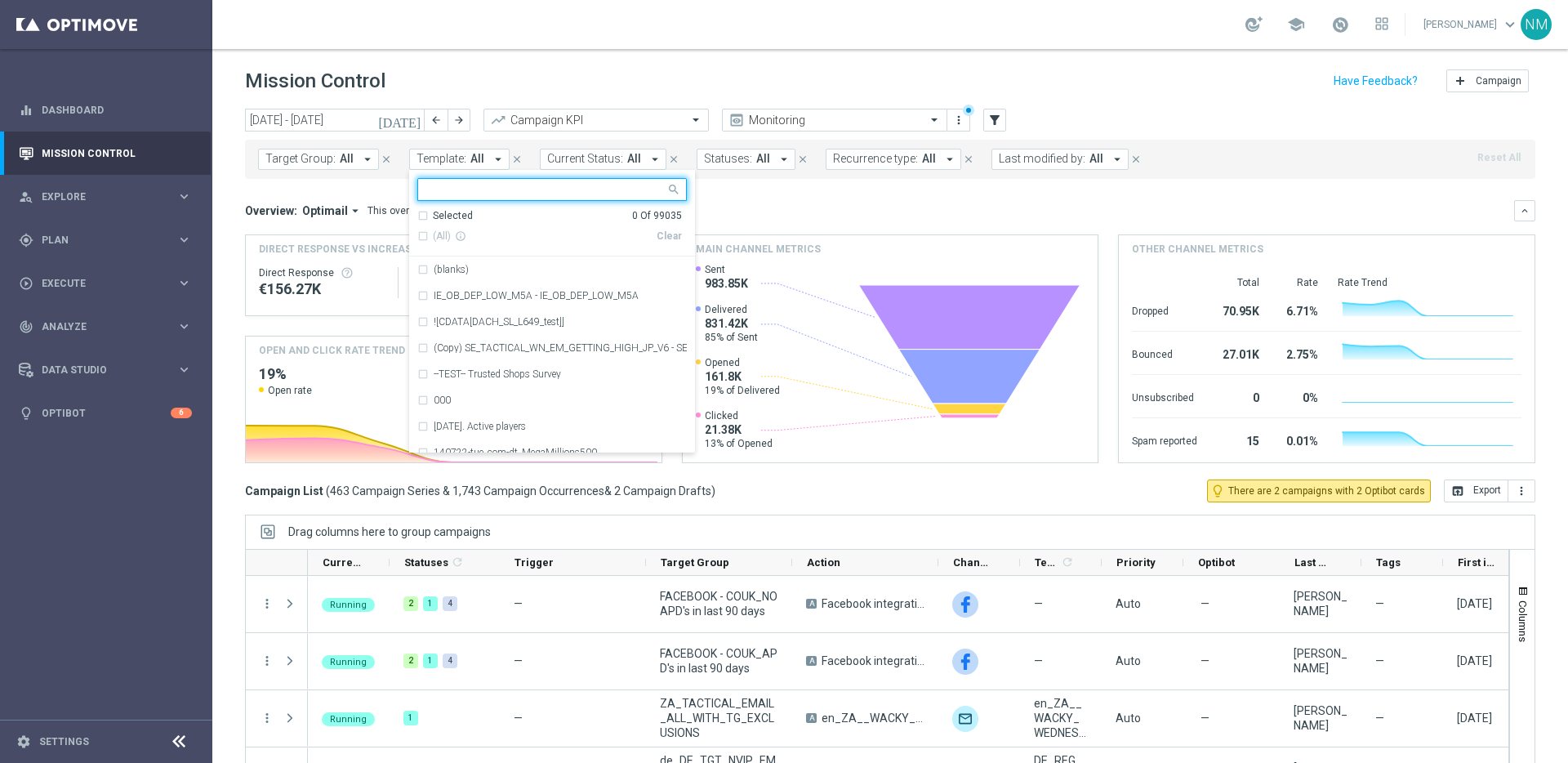
click at [485, 196] on input "text" at bounding box center [546, 189] width 240 height 14
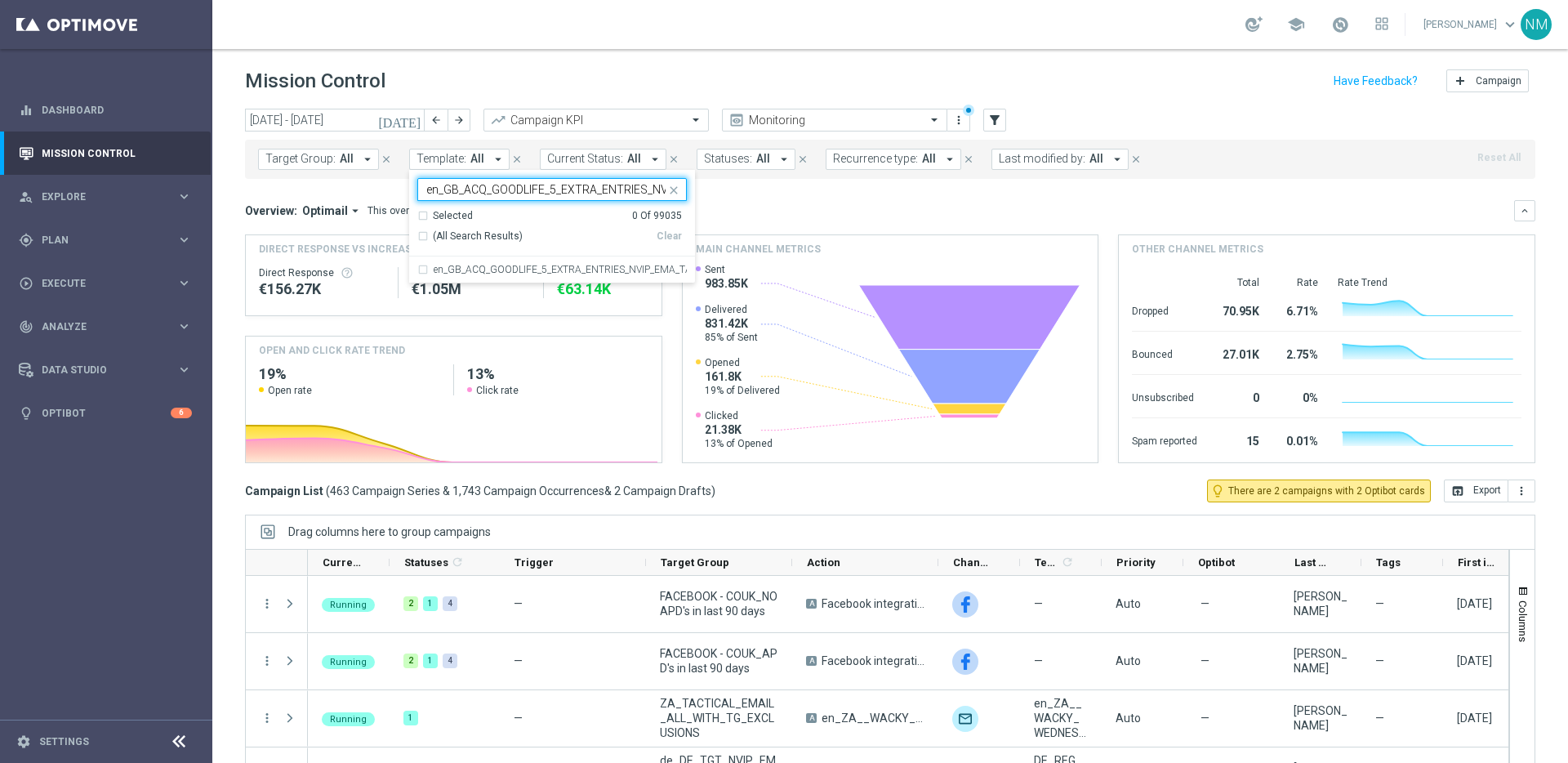
scroll to position [0, 104]
click at [531, 259] on div "en_GB_ACQ_GOODLIFE_5_EXTRA_ENTRIES_NVIP_EMA_TAC_GM_V2" at bounding box center [551, 269] width 269 height 26
type input "en_GB_ACQ_GOODLIFE_5_EXTRA_ENTRIES_NVIP_EMA_TAC_GM_V2"
click at [790, 193] on mini-dashboard "Overview: Optimail arrow_drop_down This overview shows data of campaigns execut…" at bounding box center [890, 330] width 1291 height 301
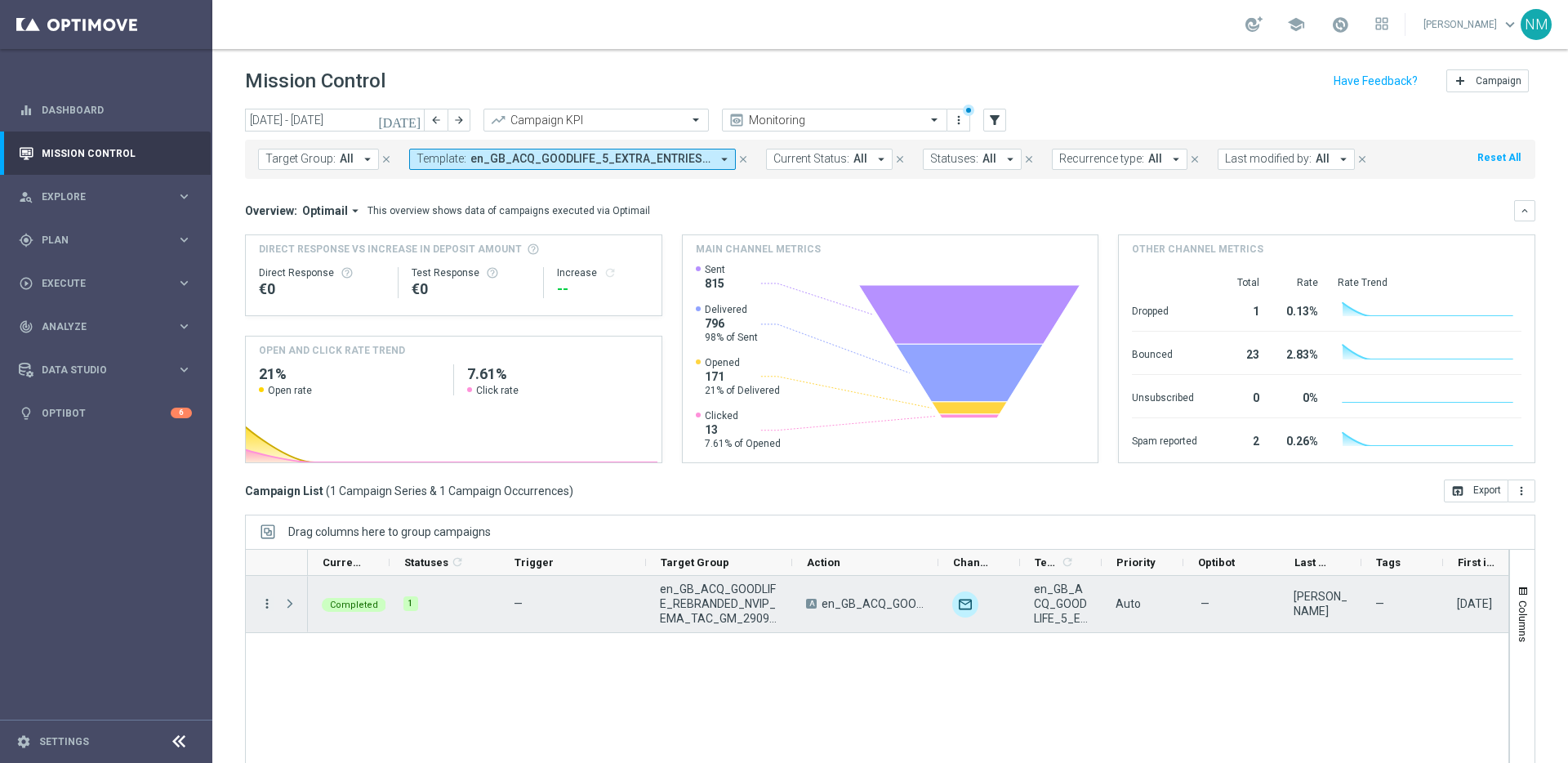
click at [267, 601] on icon "more_vert" at bounding box center [267, 604] width 14 height 14
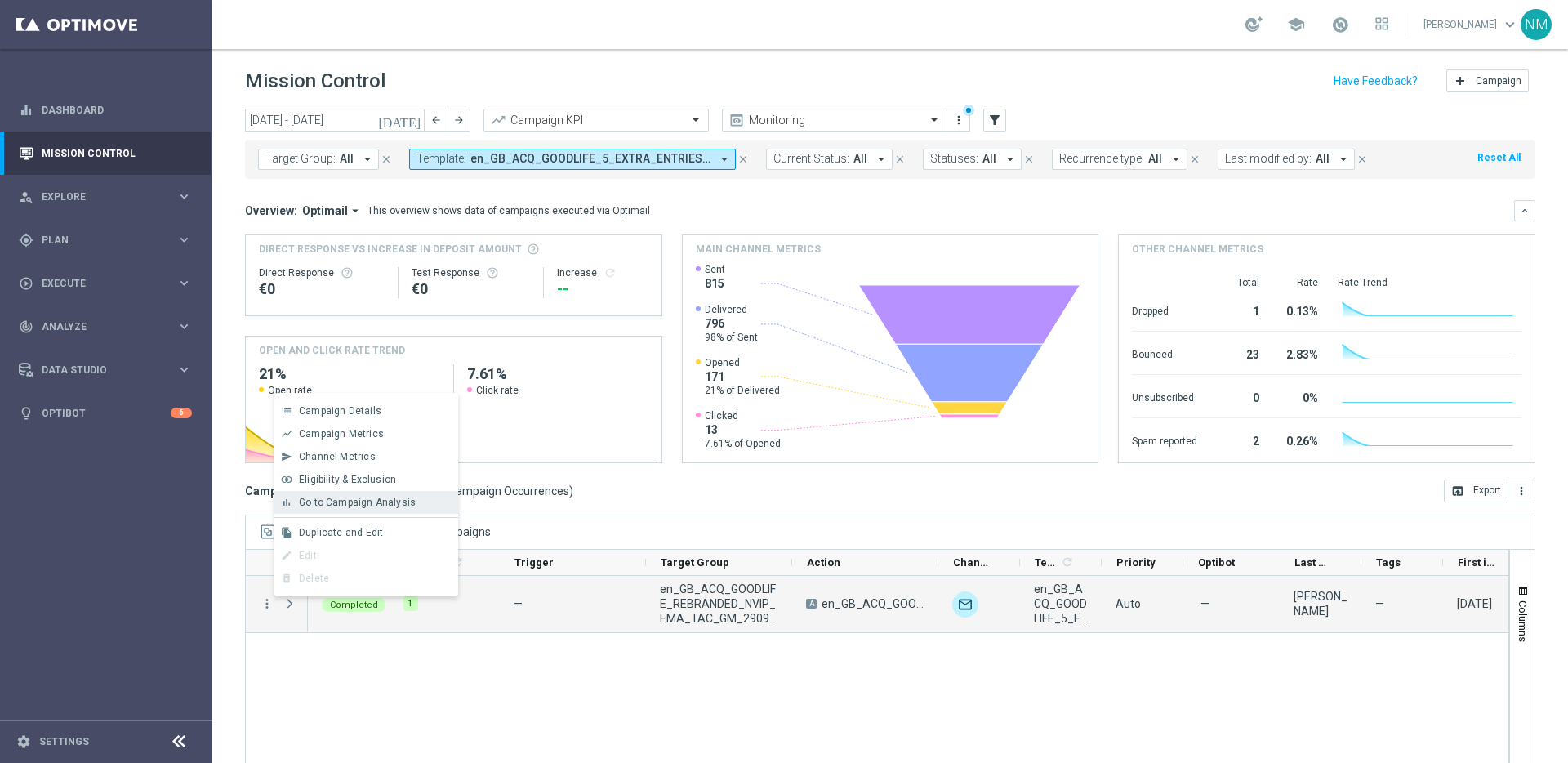
click at [343, 499] on span "Go to Campaign Analysis" at bounding box center [358, 502] width 117 height 12
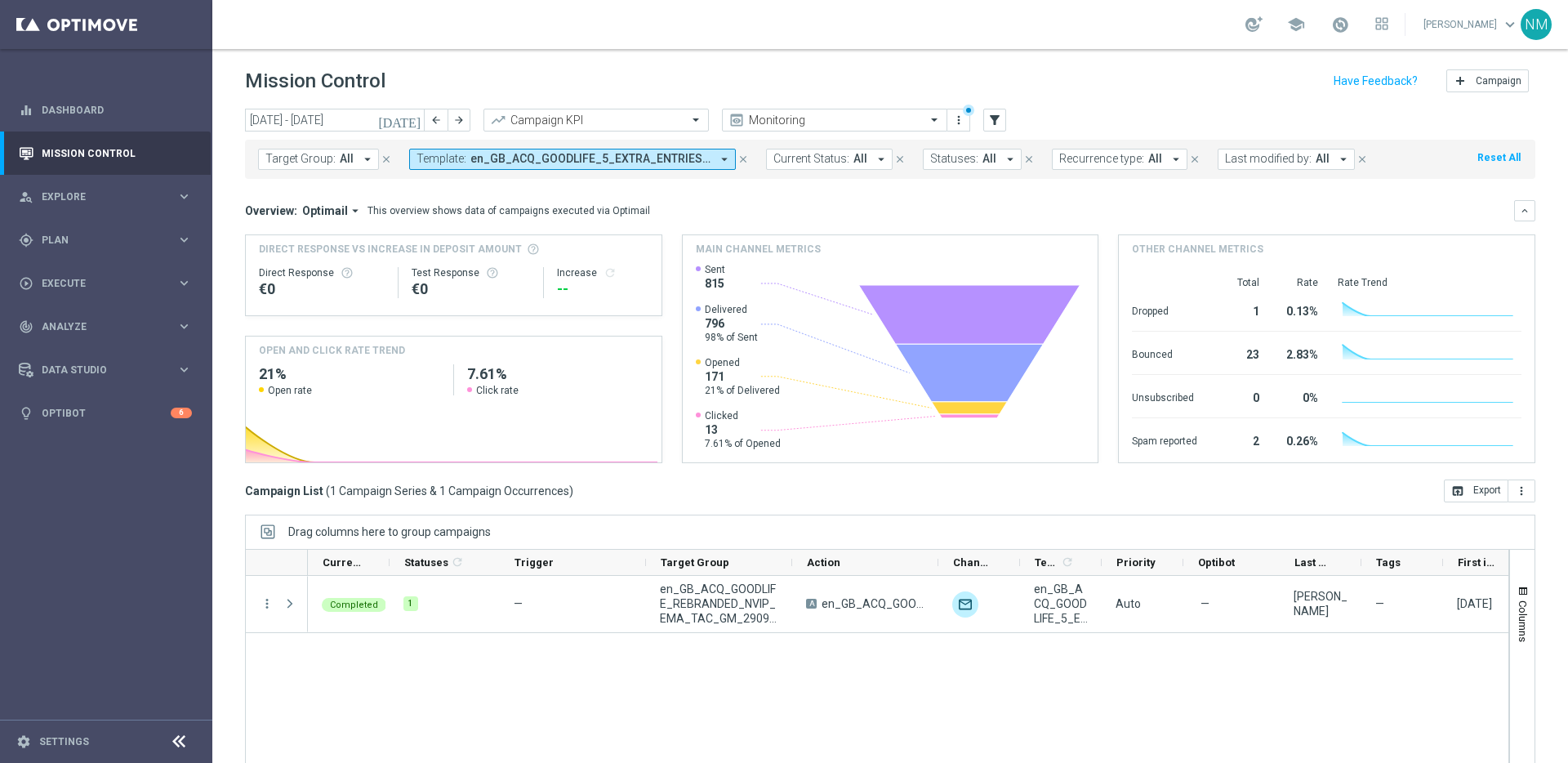
click at [514, 159] on span "en_GB_ACQ_GOODLIFE_5_EXTRA_ENTRIES_NVIP_EMA_TAC_GM_V2" at bounding box center [590, 159] width 240 height 14
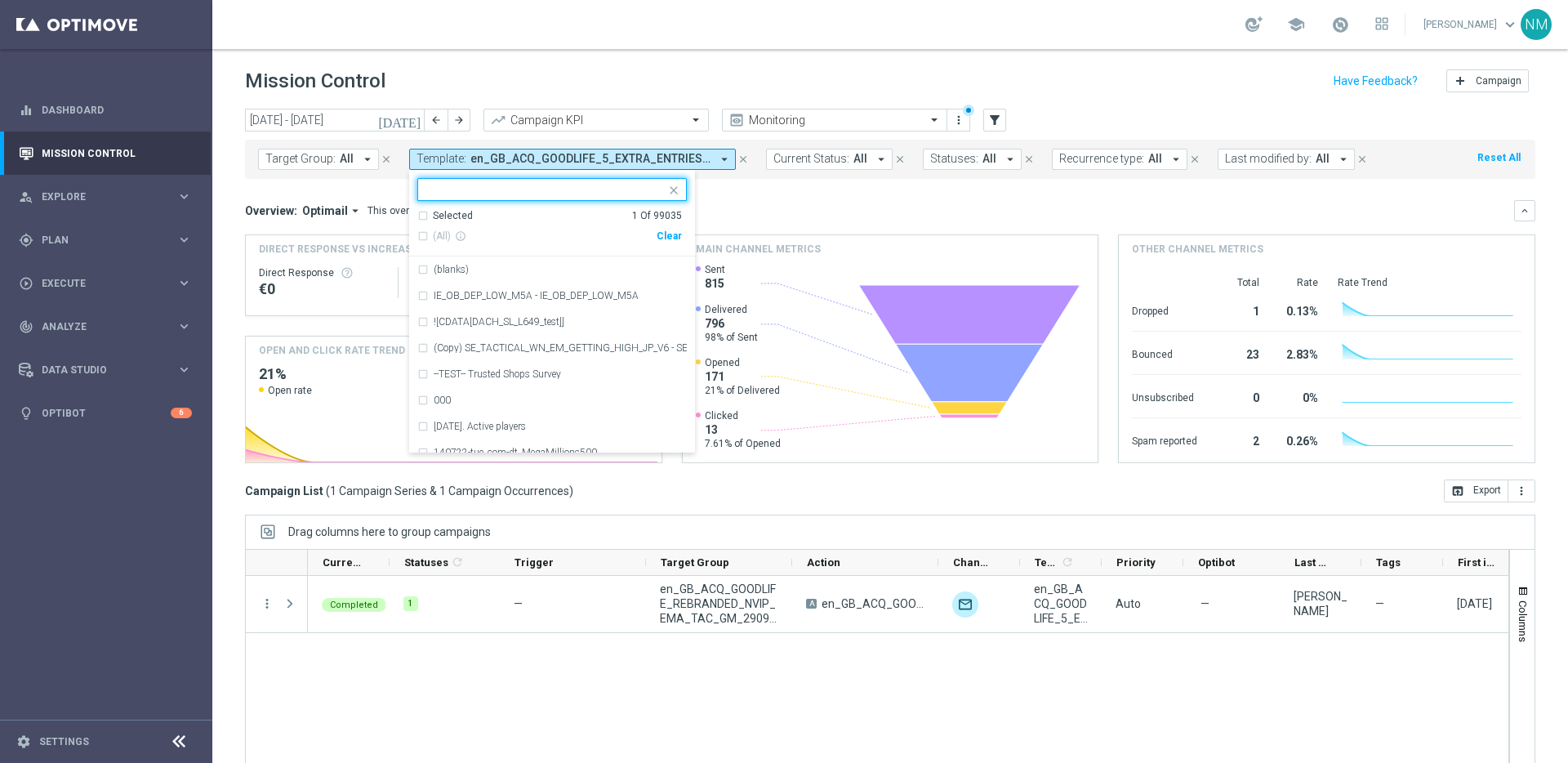
click at [0, 0] on div "Clear" at bounding box center [0, 0] width 0 height 0
click at [596, 186] on input "text" at bounding box center [546, 189] width 240 height 14
paste input "en_GB_ACQ_GOODLIFE_5_EXTRA_ENTRIES_NVIP_EMA_TAC_GM_V3"
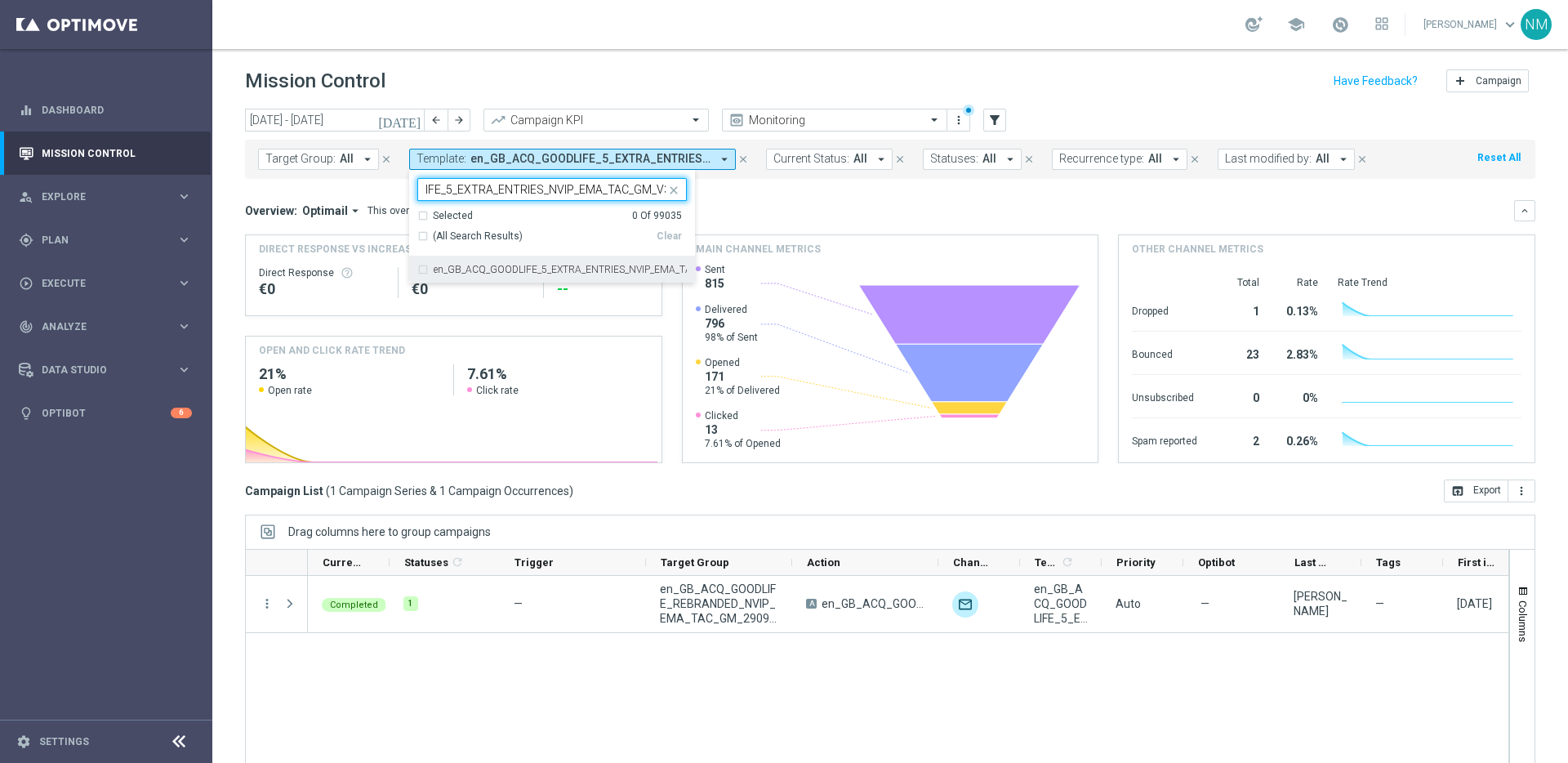
drag, startPoint x: 565, startPoint y: 267, endPoint x: 660, endPoint y: 254, distance: 95.9
click at [565, 267] on label "en_GB_ACQ_GOODLIFE_5_EXTRA_ENTRIES_NVIP_EMA_TAC_GM_V3" at bounding box center [559, 269] width 253 height 10
type input "en_GB_ACQ_GOODLIFE_5_EXTRA_ENTRIES_NVIP_EMA_TAC_GM_V3"
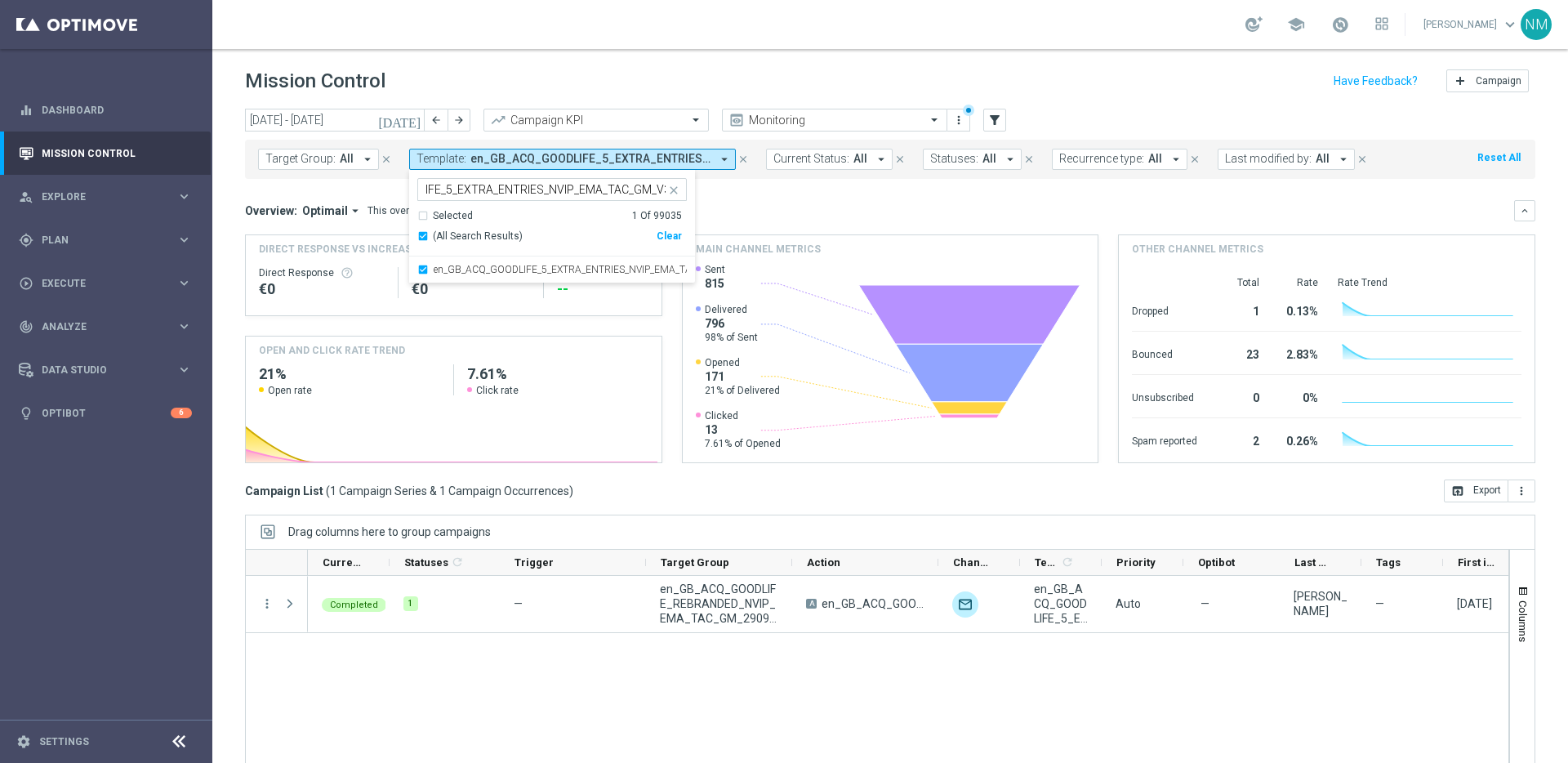
scroll to position [0, 0]
click at [789, 200] on div "Overview: Optimail arrow_drop_down This overview shows data of campaigns execut…" at bounding box center [890, 211] width 1291 height 22
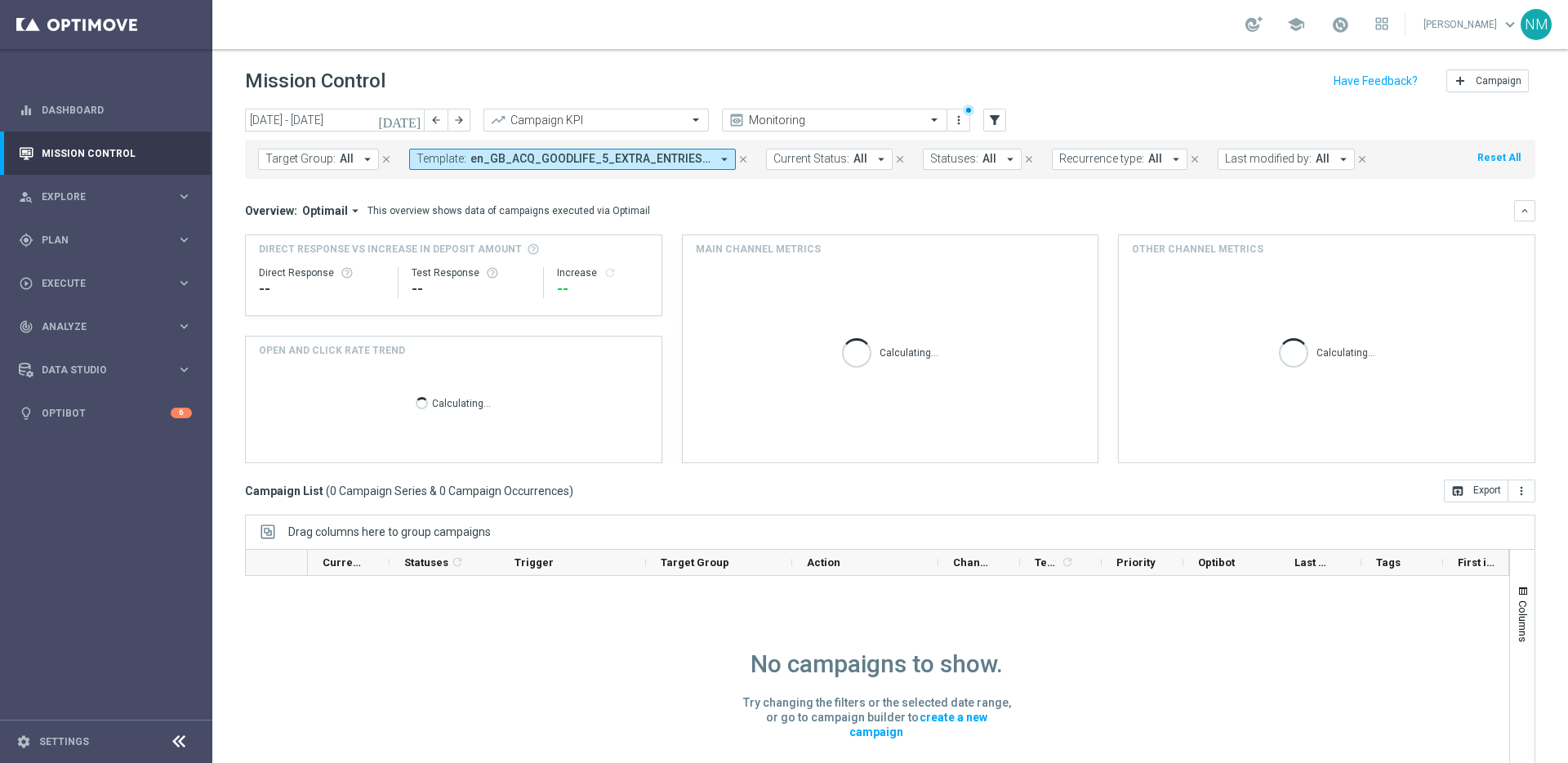
click at [730, 158] on button "Template: en_GB_ACQ_GOODLIFE_5_EXTRA_ENTRIES_NVIP_EMA_TAC_GM_V3 arrow_drop_down" at bounding box center [572, 159] width 327 height 22
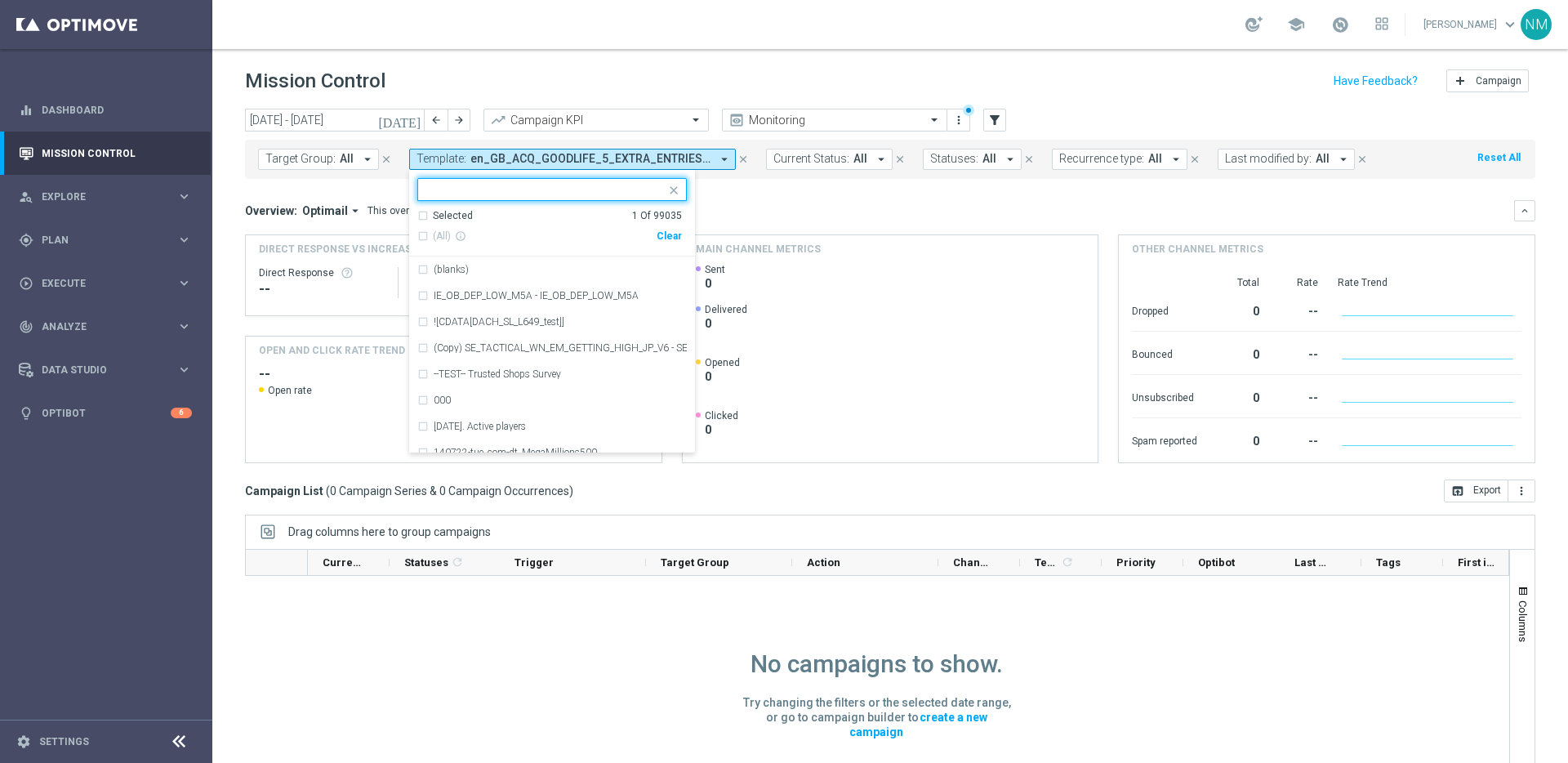
click at [785, 177] on div "Target Group: All arrow_drop_down close Template: en_GB_ACQ_GOODLIFE_5_EXTRA_EN…" at bounding box center [890, 159] width 1291 height 40
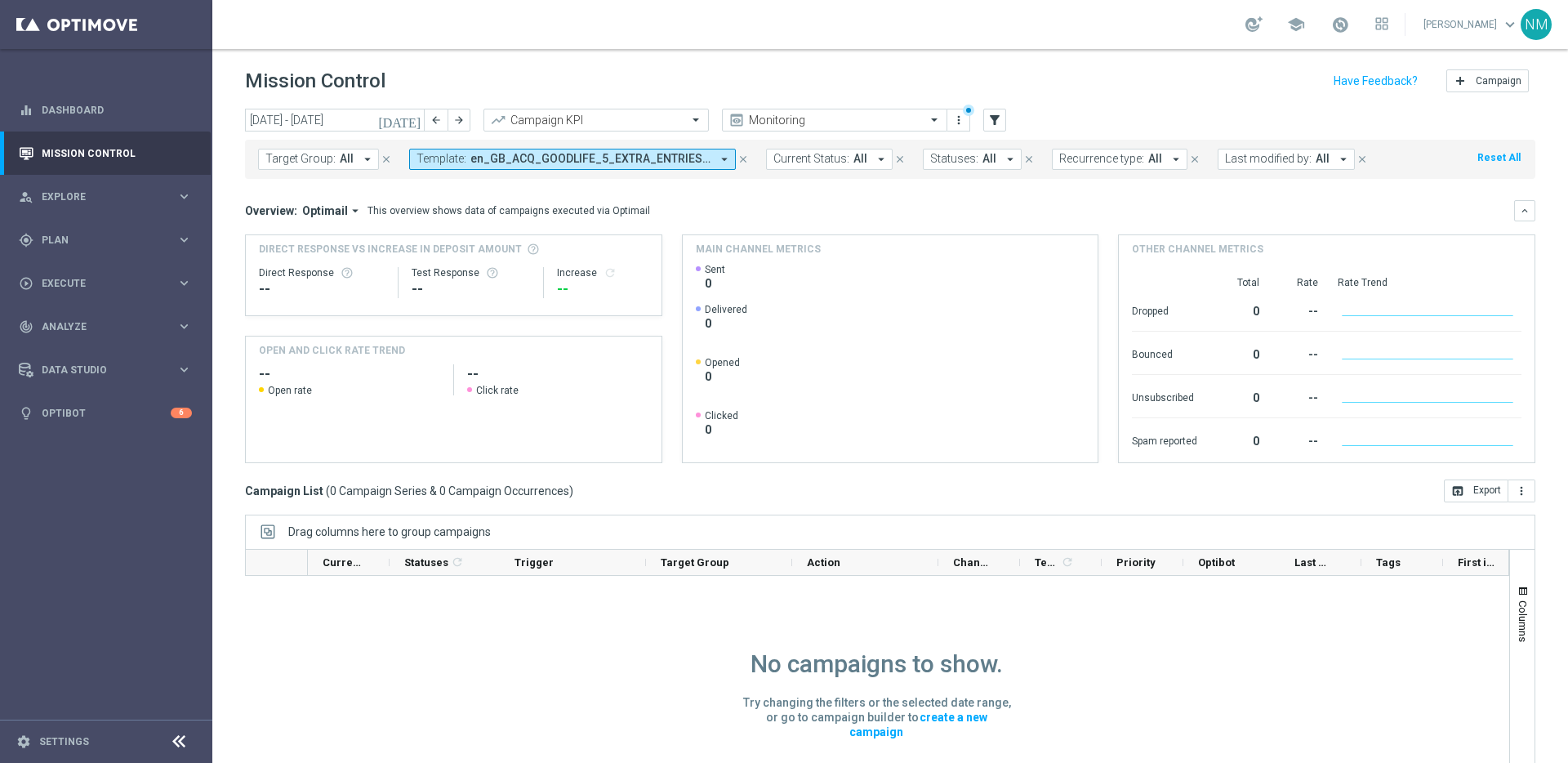
click at [738, 161] on icon "close" at bounding box center [743, 159] width 12 height 12
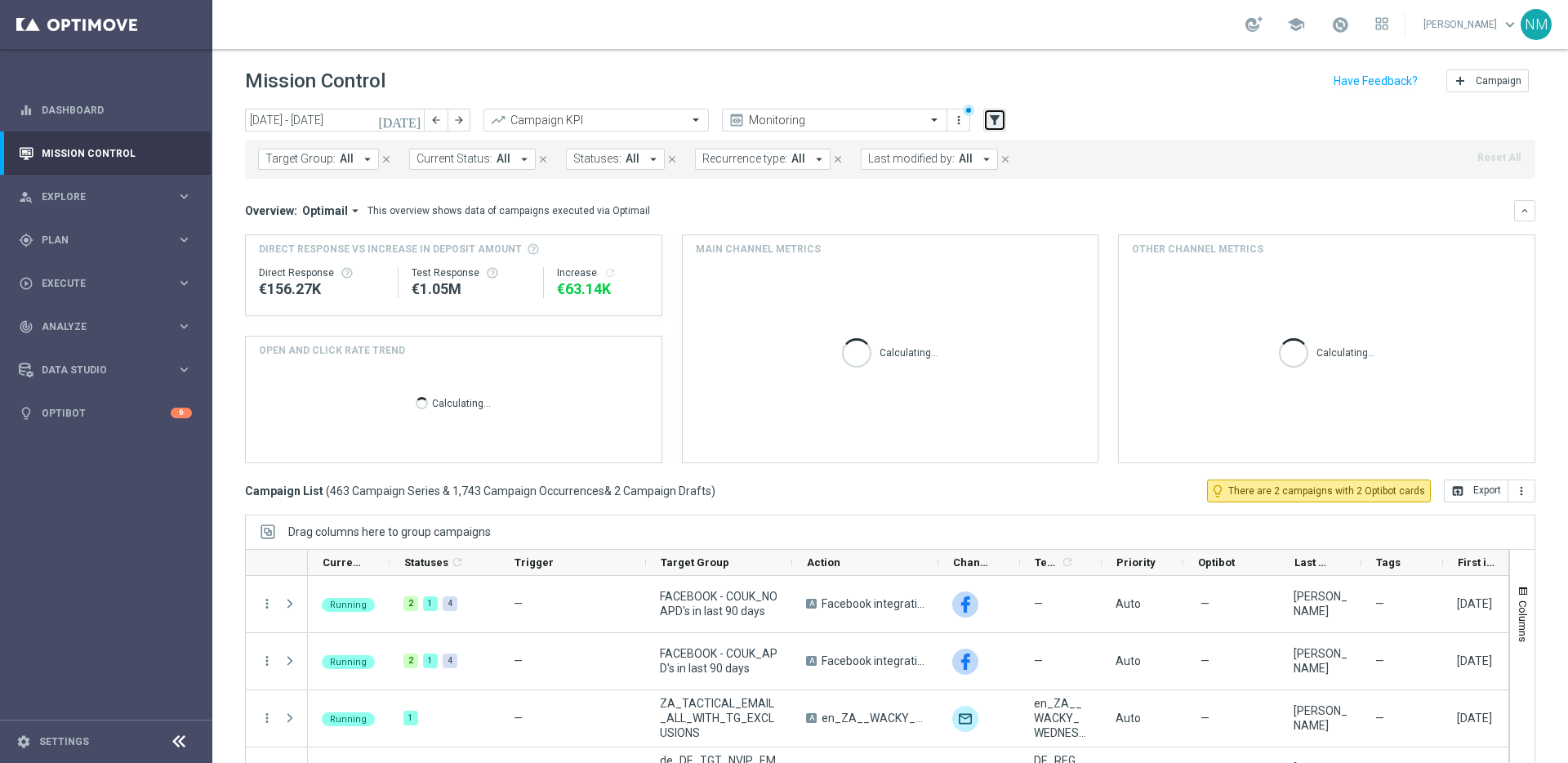
click at [990, 116] on icon "filter_alt" at bounding box center [994, 120] width 14 height 14
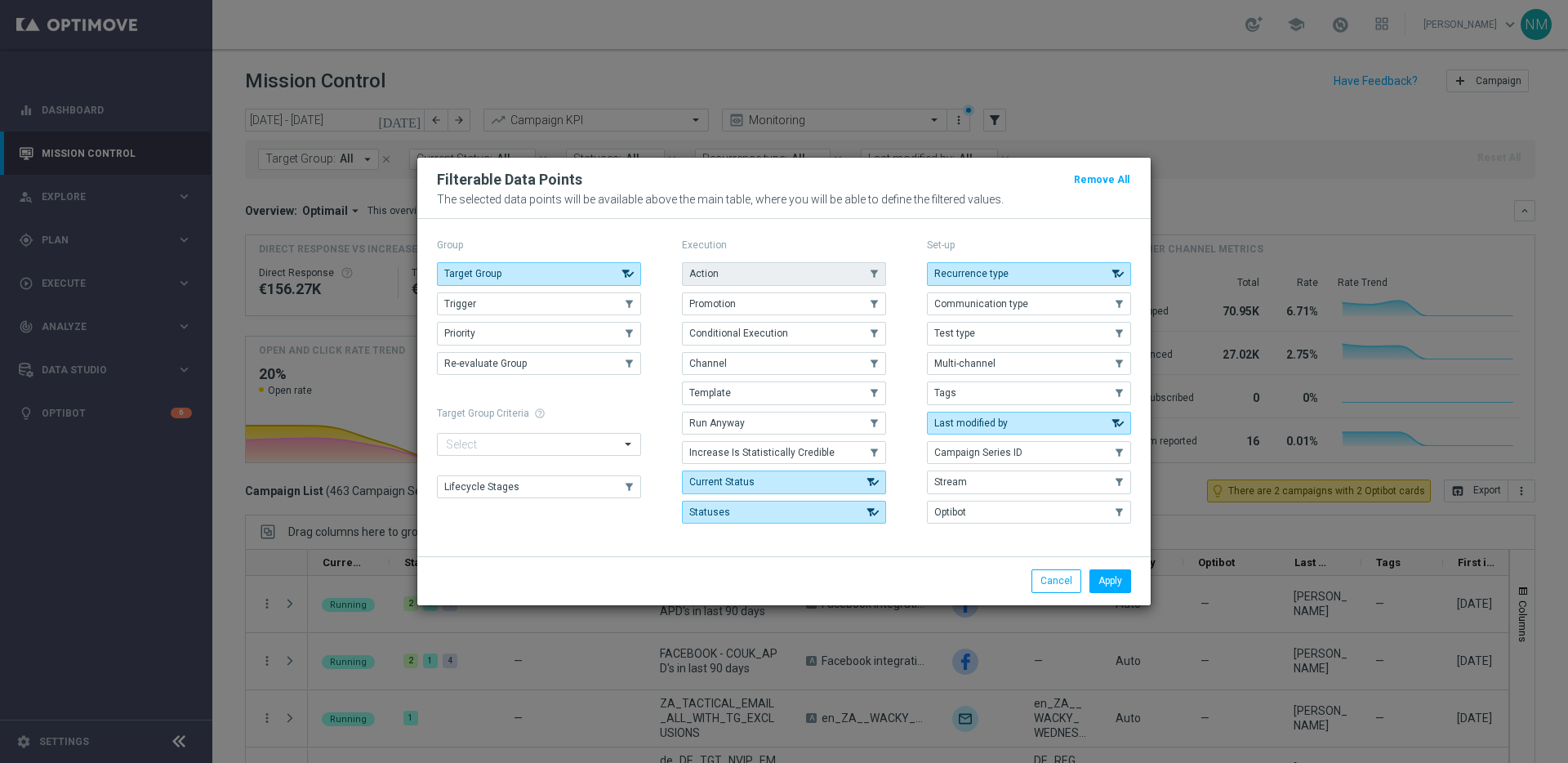
click at [751, 278] on button "Action" at bounding box center [784, 273] width 204 height 23
click at [1103, 589] on button "Apply" at bounding box center [1110, 580] width 41 height 23
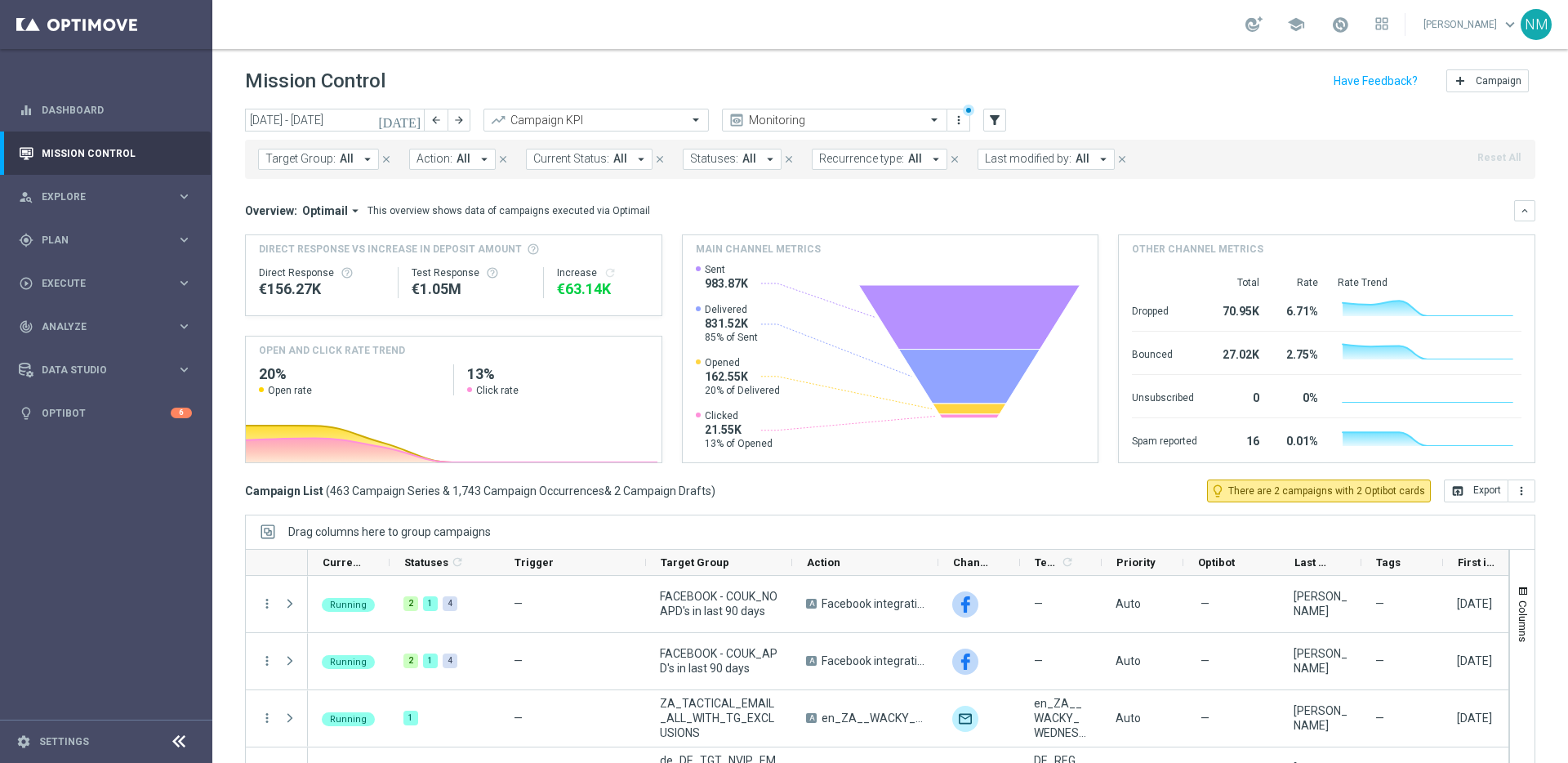
click at [477, 162] on icon "arrow_drop_down" at bounding box center [485, 159] width 14 height 14
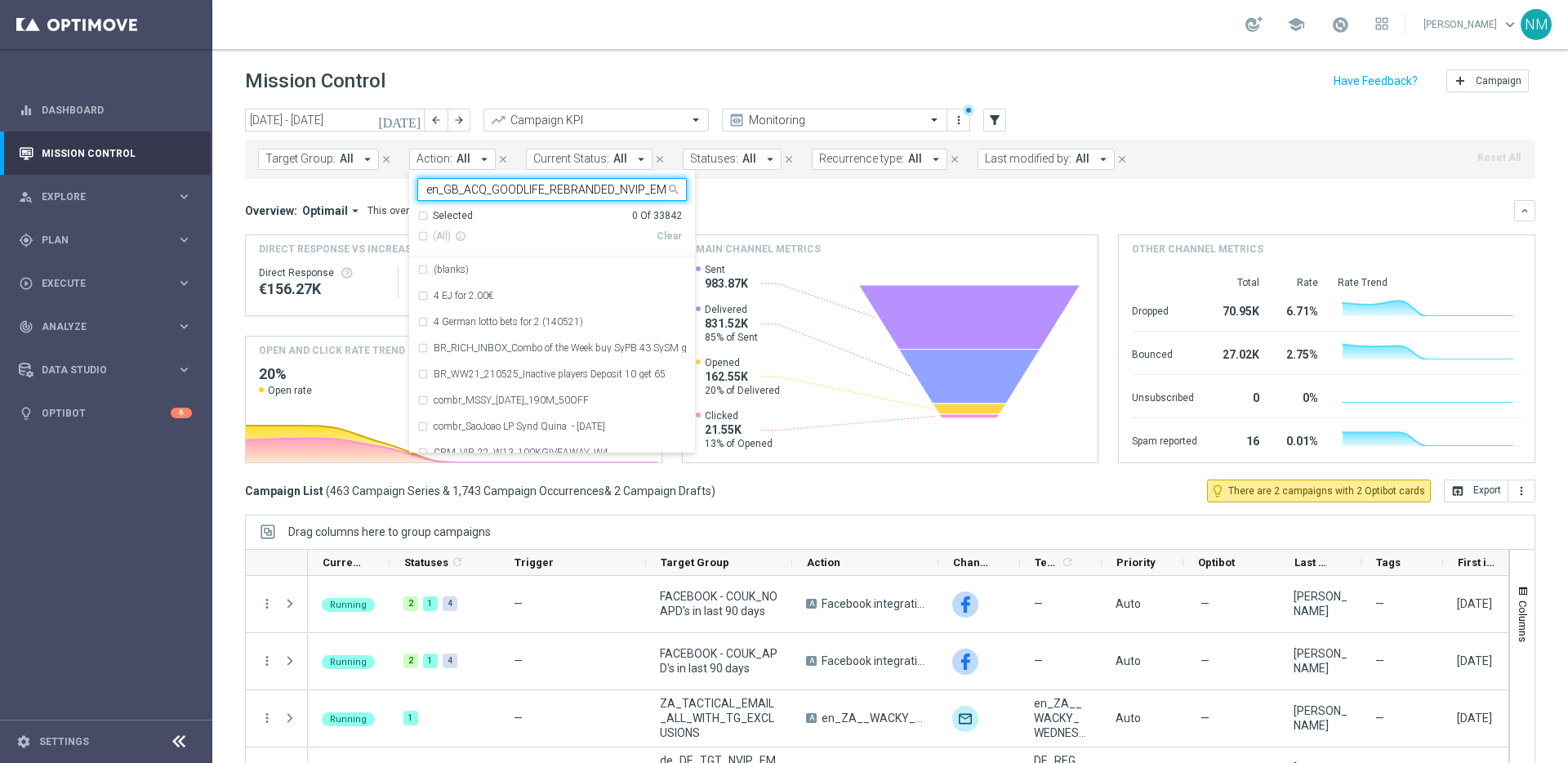
scroll to position [0, 55]
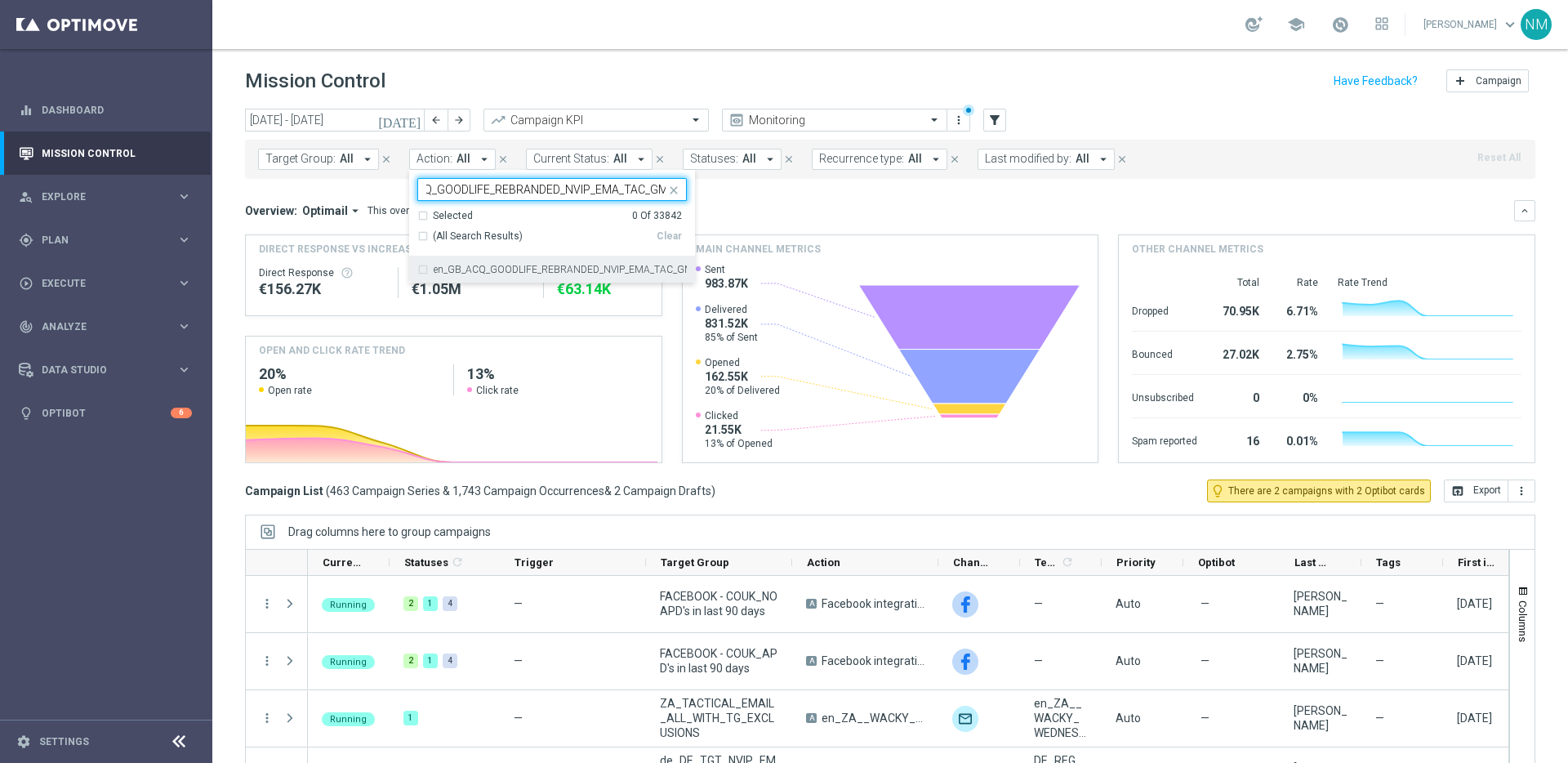
click at [486, 264] on div "en_GB_ACQ_GOODLIFE_REBRANDED_NVIP_EMA_TAC_GM" at bounding box center [551, 269] width 269 height 26
type input "en_GB_ACQ_GOODLIFE_REBRANDED_NVIP_EMA_TAC_GM"
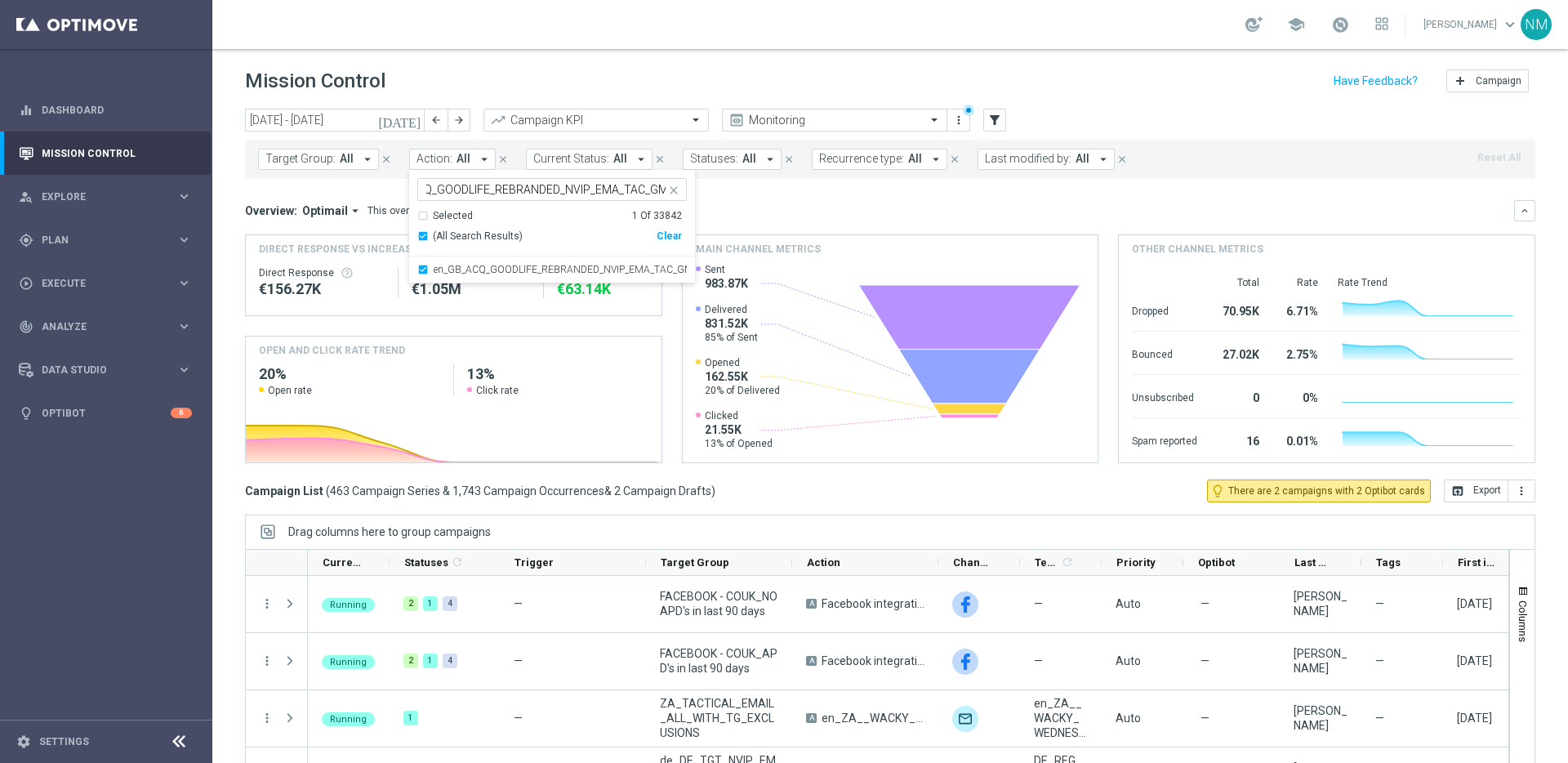
scroll to position [0, 0]
click at [794, 215] on div "Overview: Optimail arrow_drop_down This overview shows data of campaigns execut…" at bounding box center [879, 211] width 1269 height 14
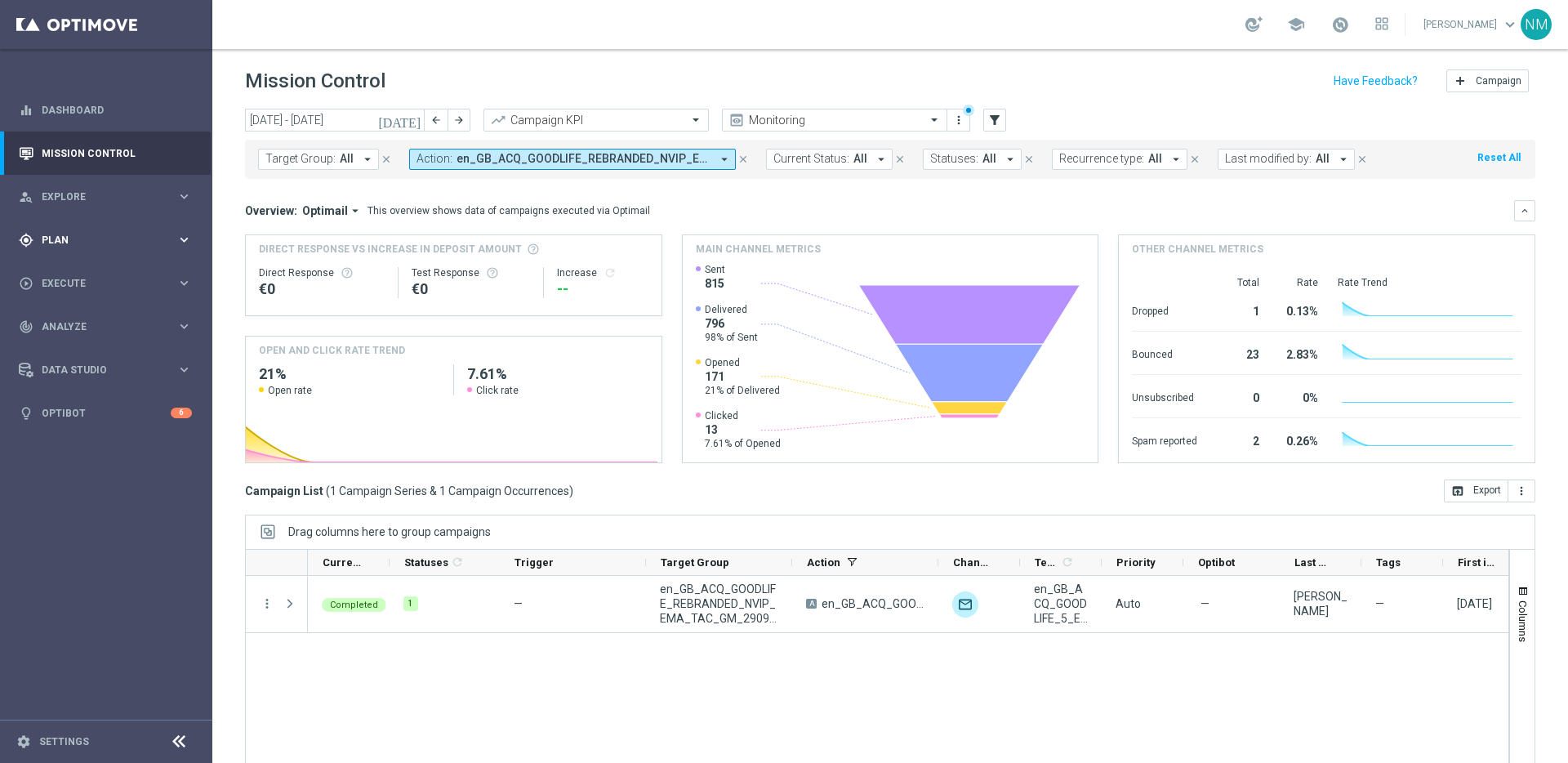
click at [95, 244] on div "gps_fixed Plan" at bounding box center [97, 240] width 158 height 14
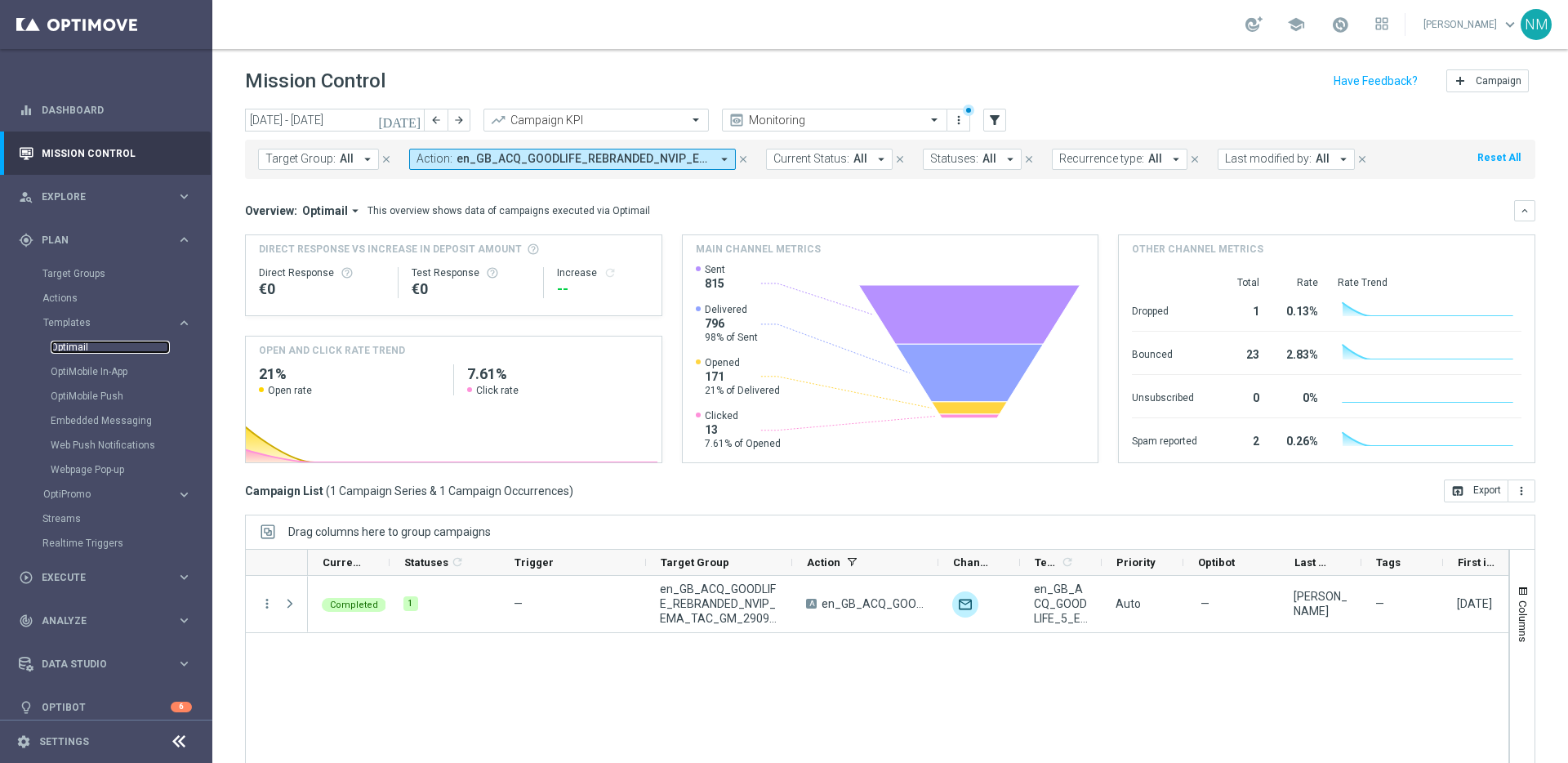
click at [83, 345] on link "Optimail" at bounding box center [110, 347] width 119 height 14
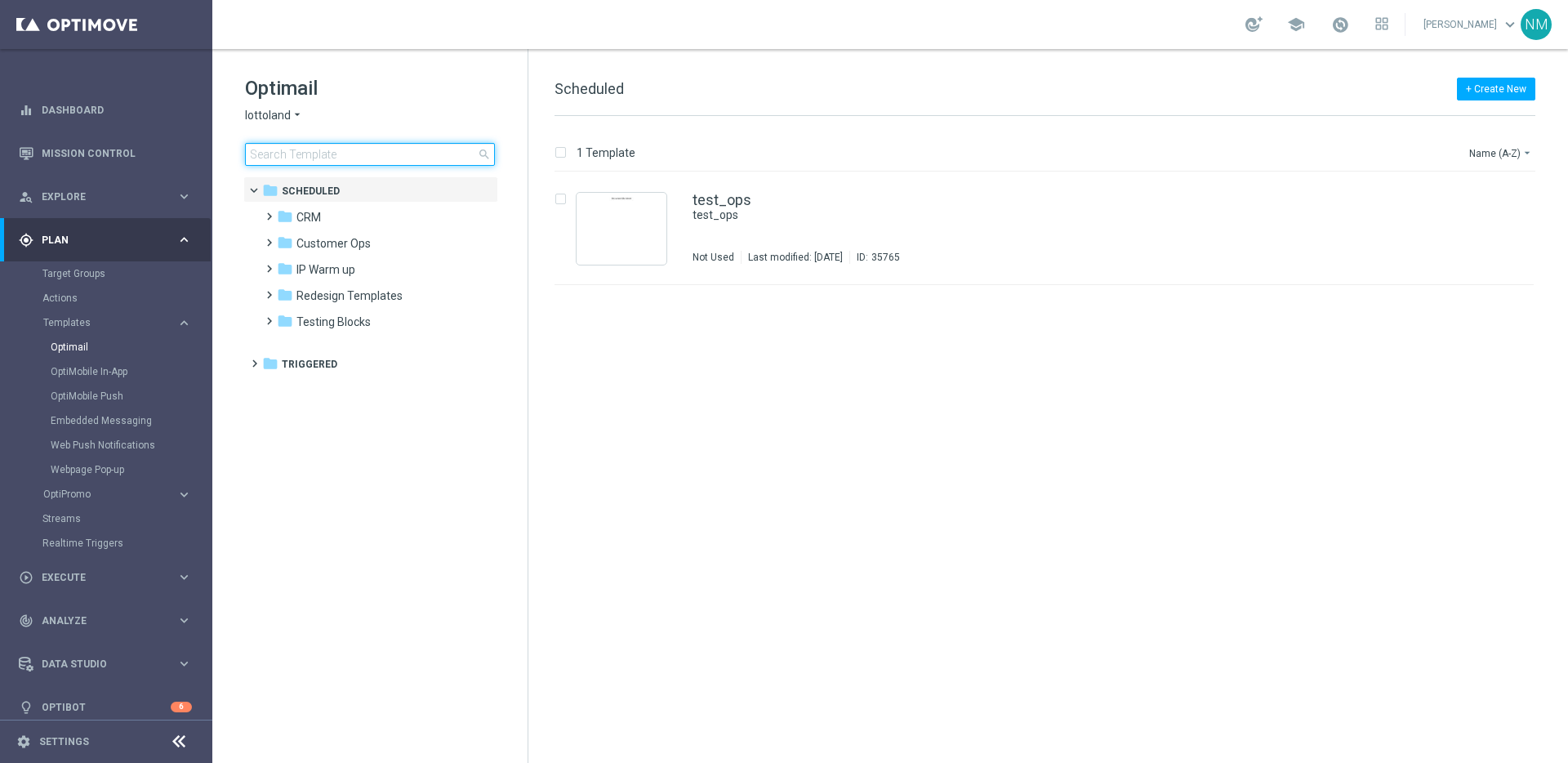
click at [363, 152] on input at bounding box center [369, 154] width 249 height 23
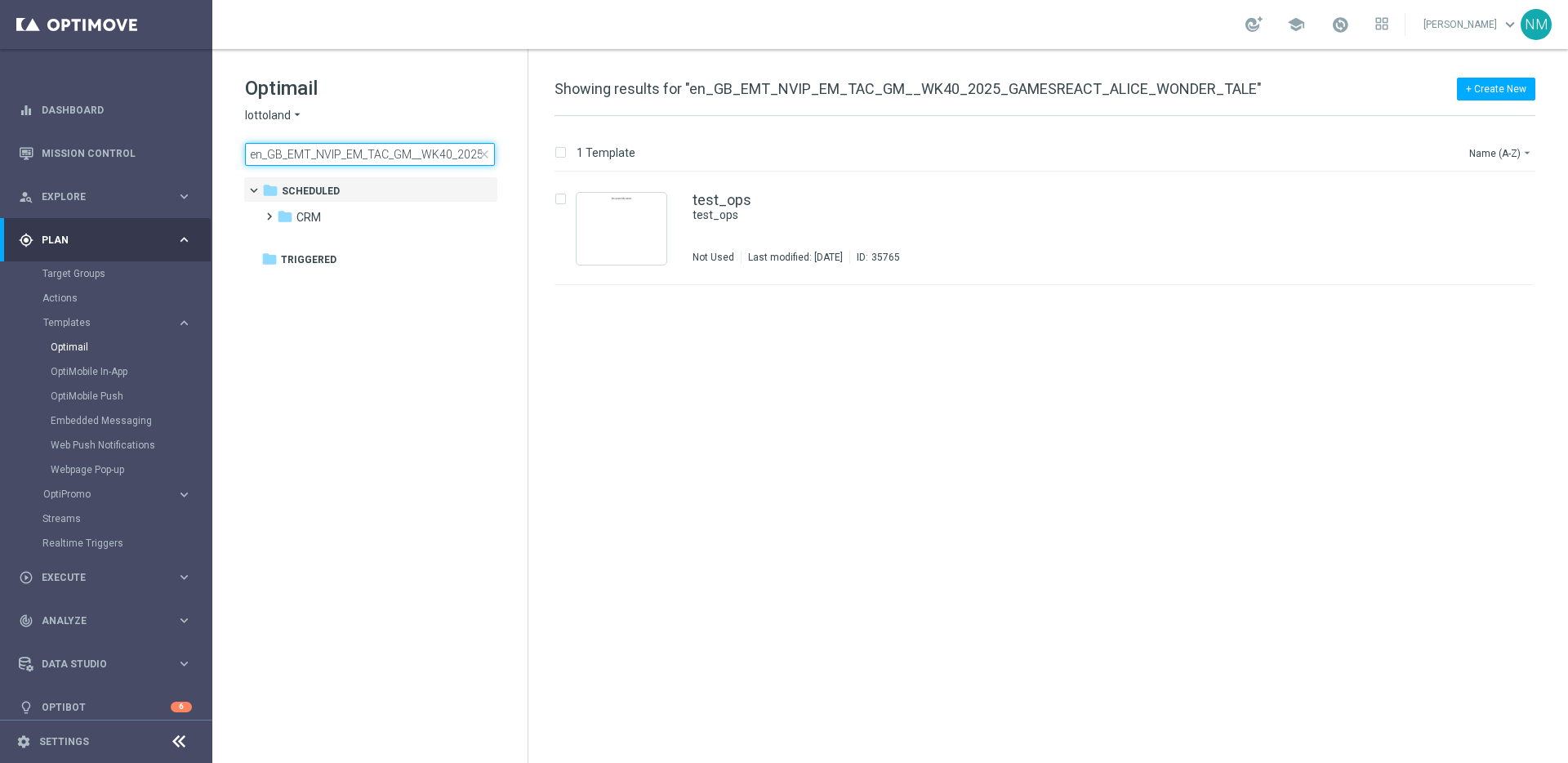
scroll to position [0, 195]
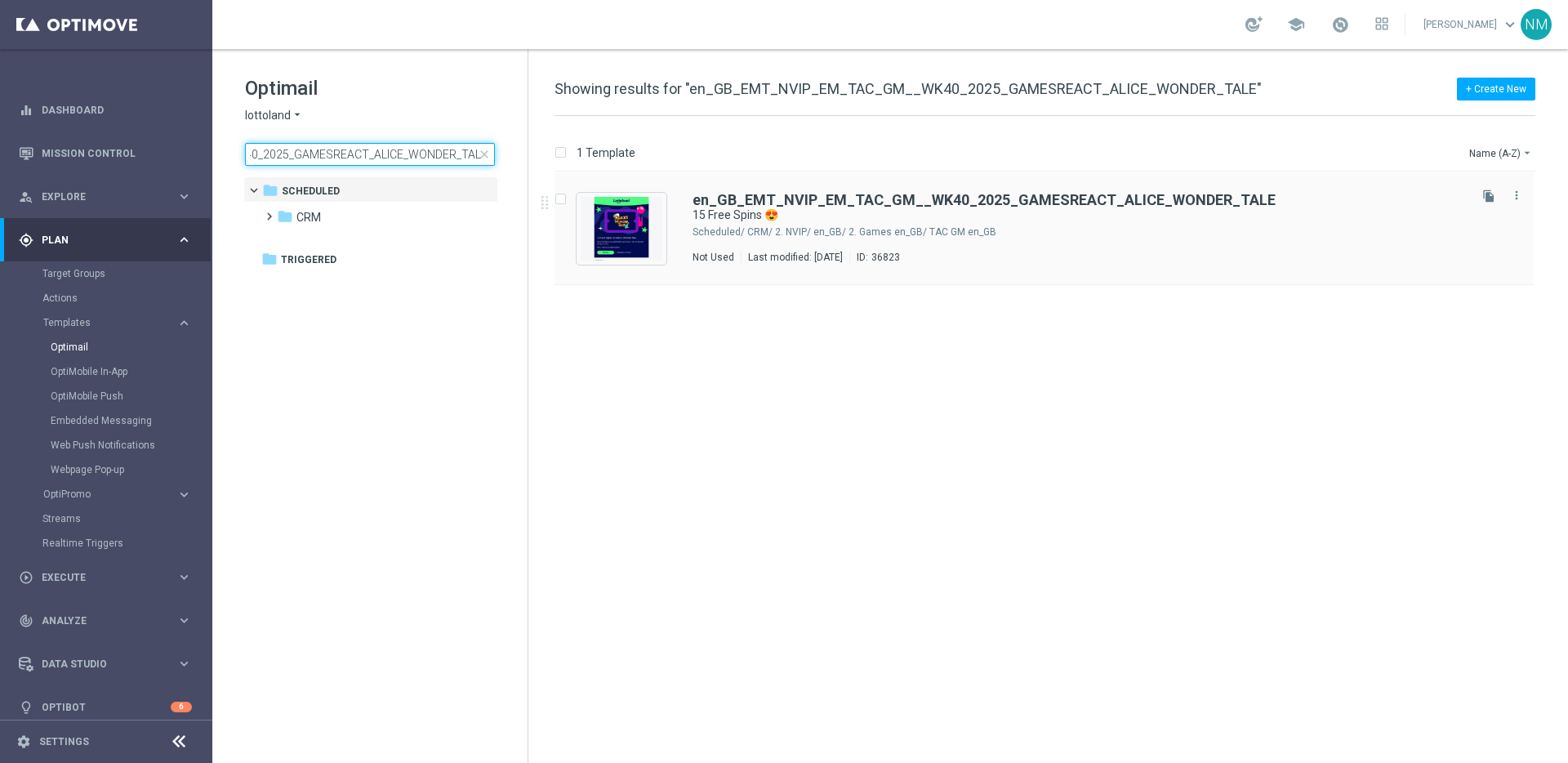
type input "en_GB_EMT_NVIP_EM_TAC_GM__WK40_2025_GAMESREACT_ALICE_WONDER_TALE"
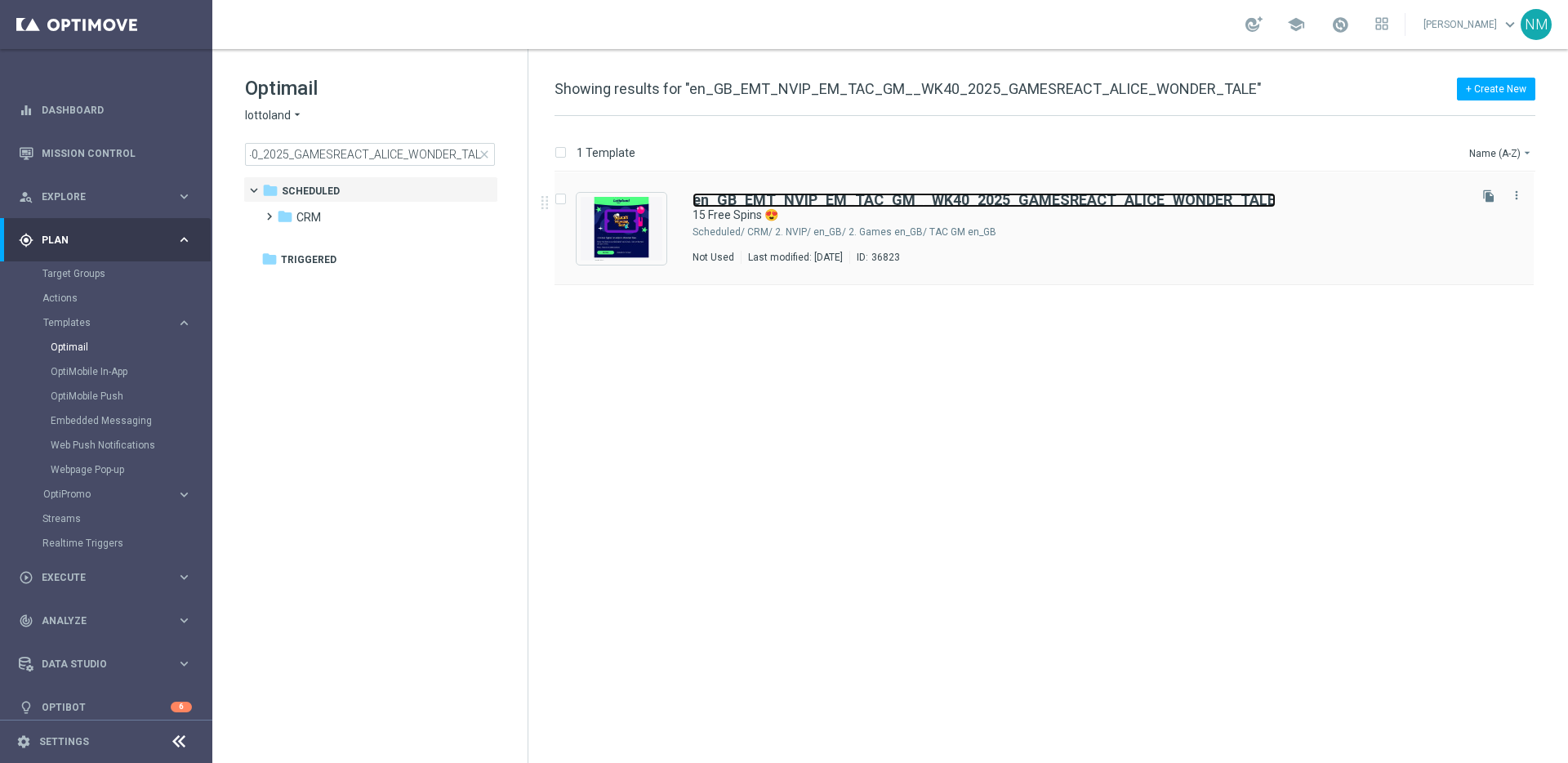
click at [1147, 204] on b "en_GB_EMT_NVIP_EM_TAC_GM__WK40_2025_GAMESREACT_ALICE_WONDER_TALE" at bounding box center [983, 199] width 583 height 17
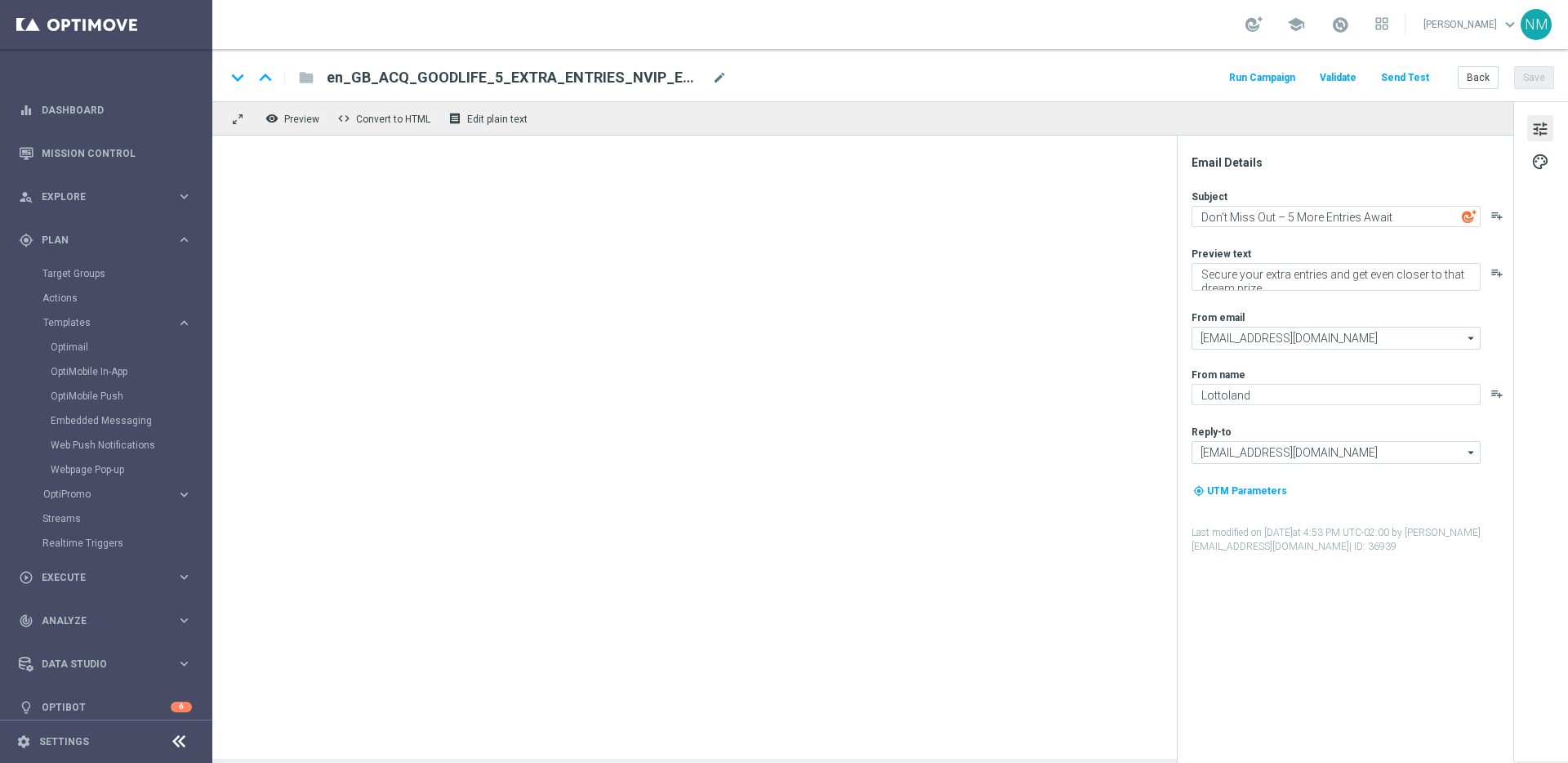
type textarea "15 Free Spins 😍"
type textarea "Log in to unlock 🔓"
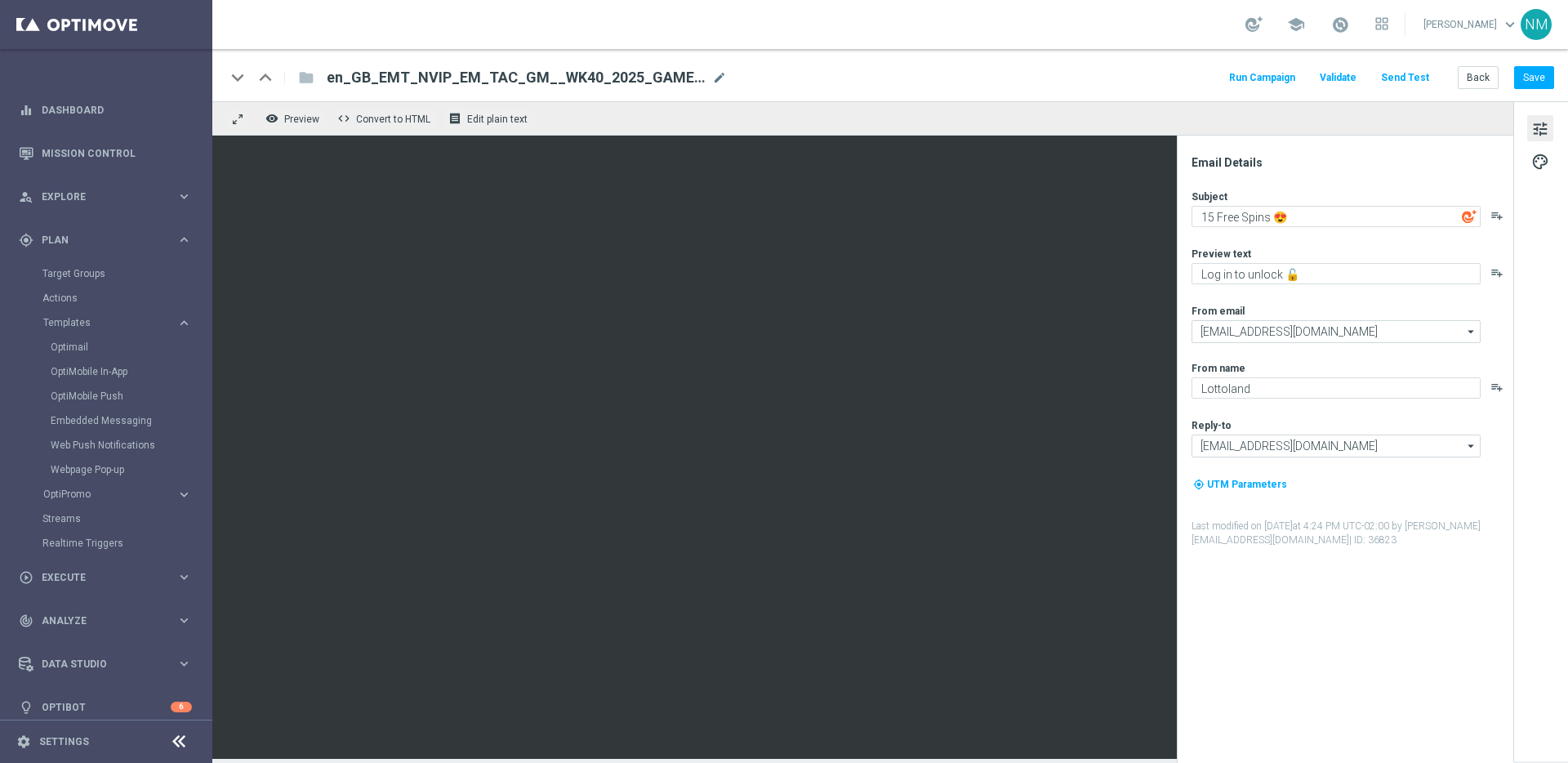
click at [1403, 77] on button "Send Test" at bounding box center [1405, 77] width 53 height 22
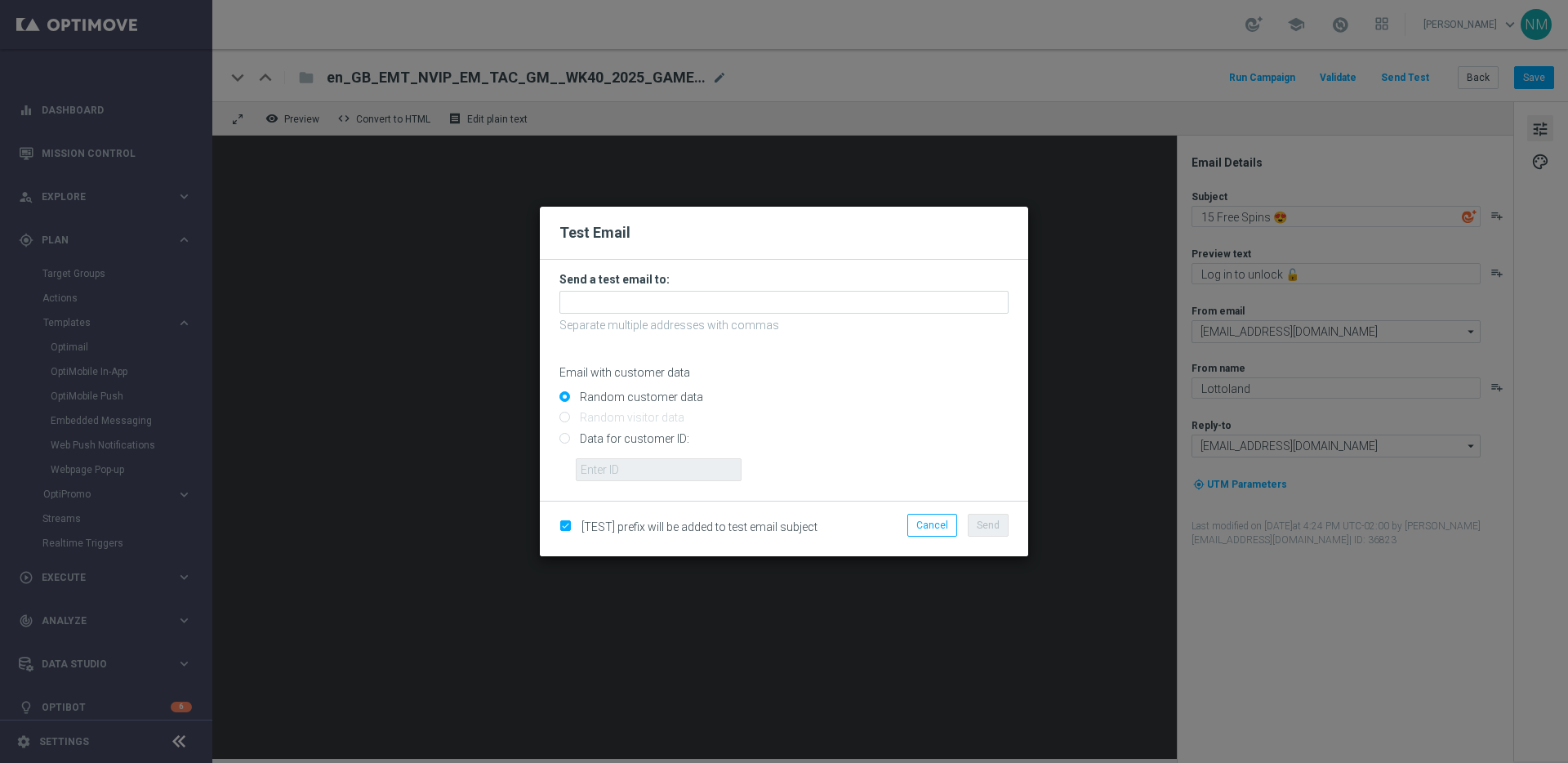
drag, startPoint x: 608, startPoint y: 441, endPoint x: 608, endPoint y: 459, distance: 18.0
click at [608, 442] on input "Data for customer ID:" at bounding box center [784, 444] width 449 height 23
radio input "true"
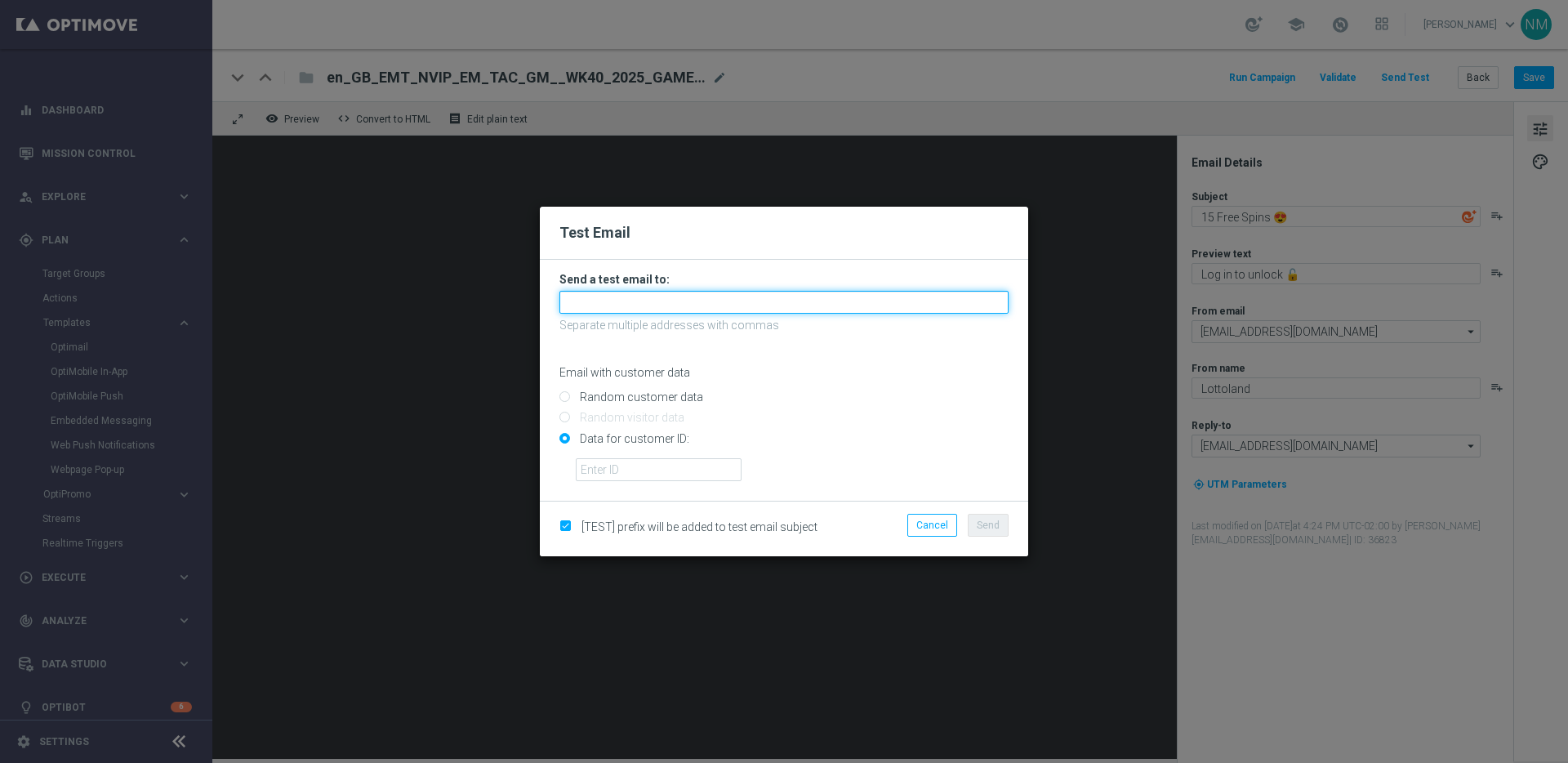
click at [591, 305] on input "text" at bounding box center [784, 302] width 449 height 23
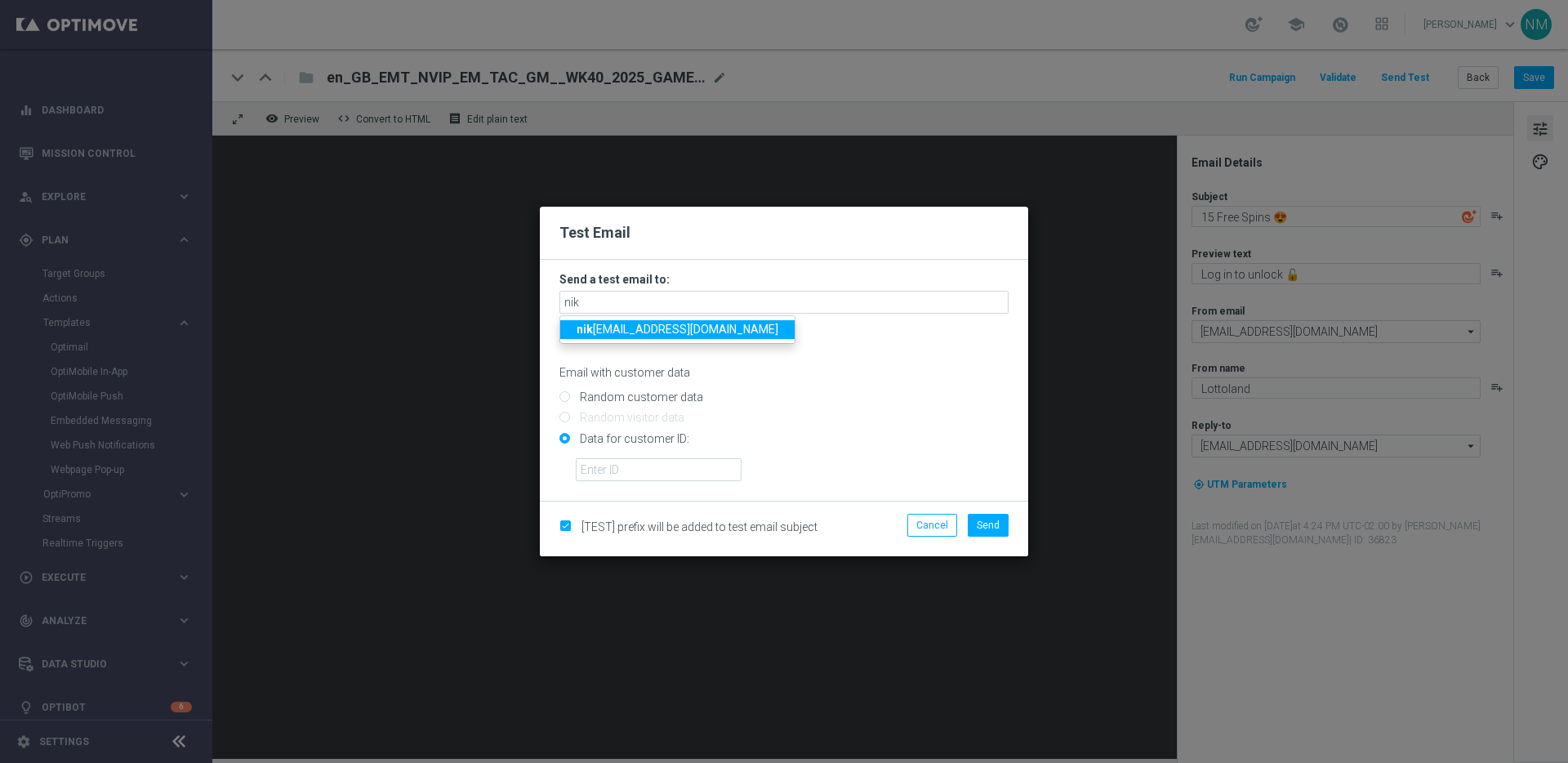
click at [572, 328] on link "nik ola.misotova@lottoland.com" at bounding box center [677, 329] width 234 height 19
type input "nikola.misotova@lottoland.com"
click at [1004, 539] on div "Cancel Send" at bounding box center [941, 529] width 158 height 31
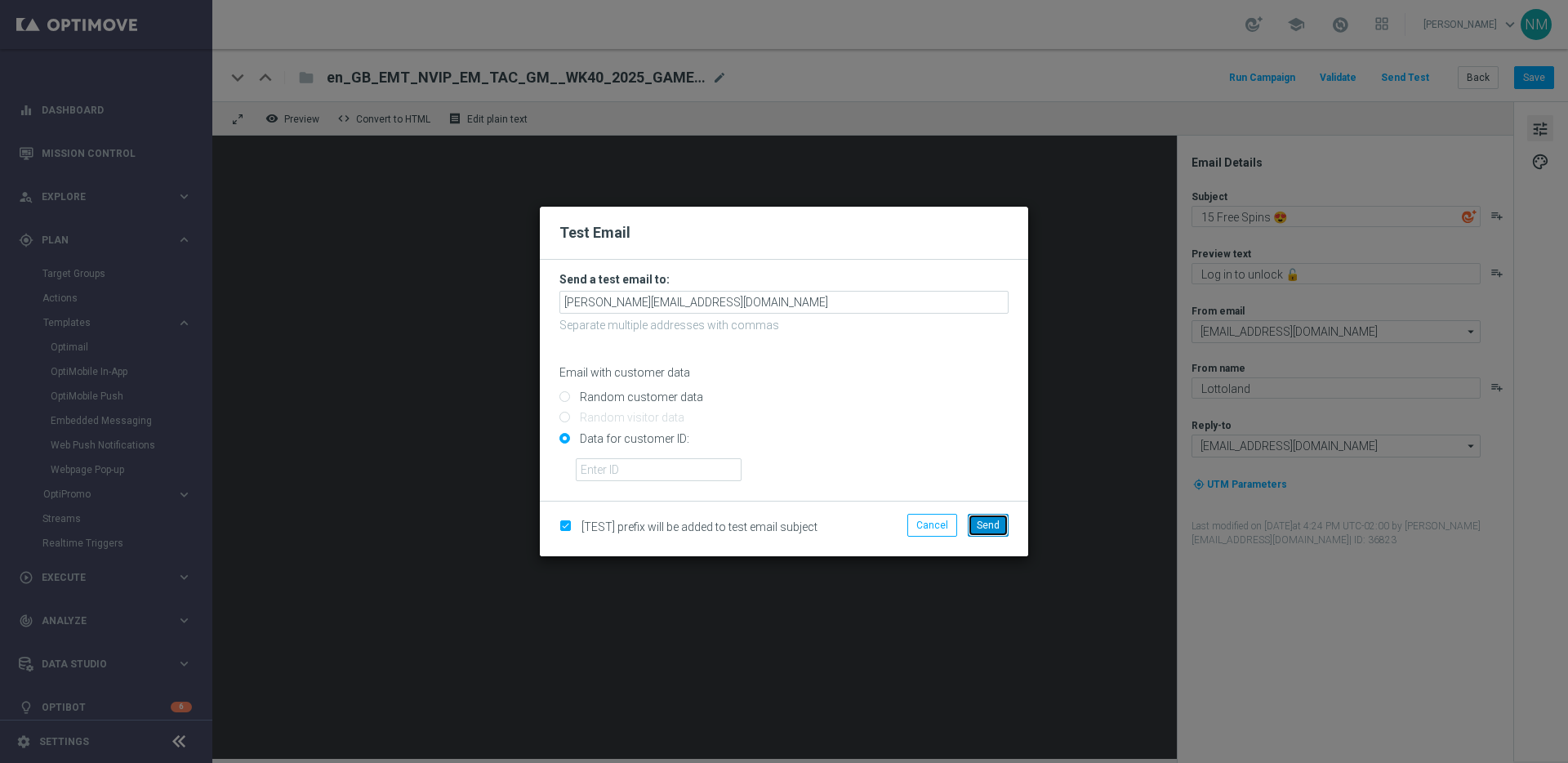
click at [1001, 531] on button "Send" at bounding box center [987, 524] width 41 height 23
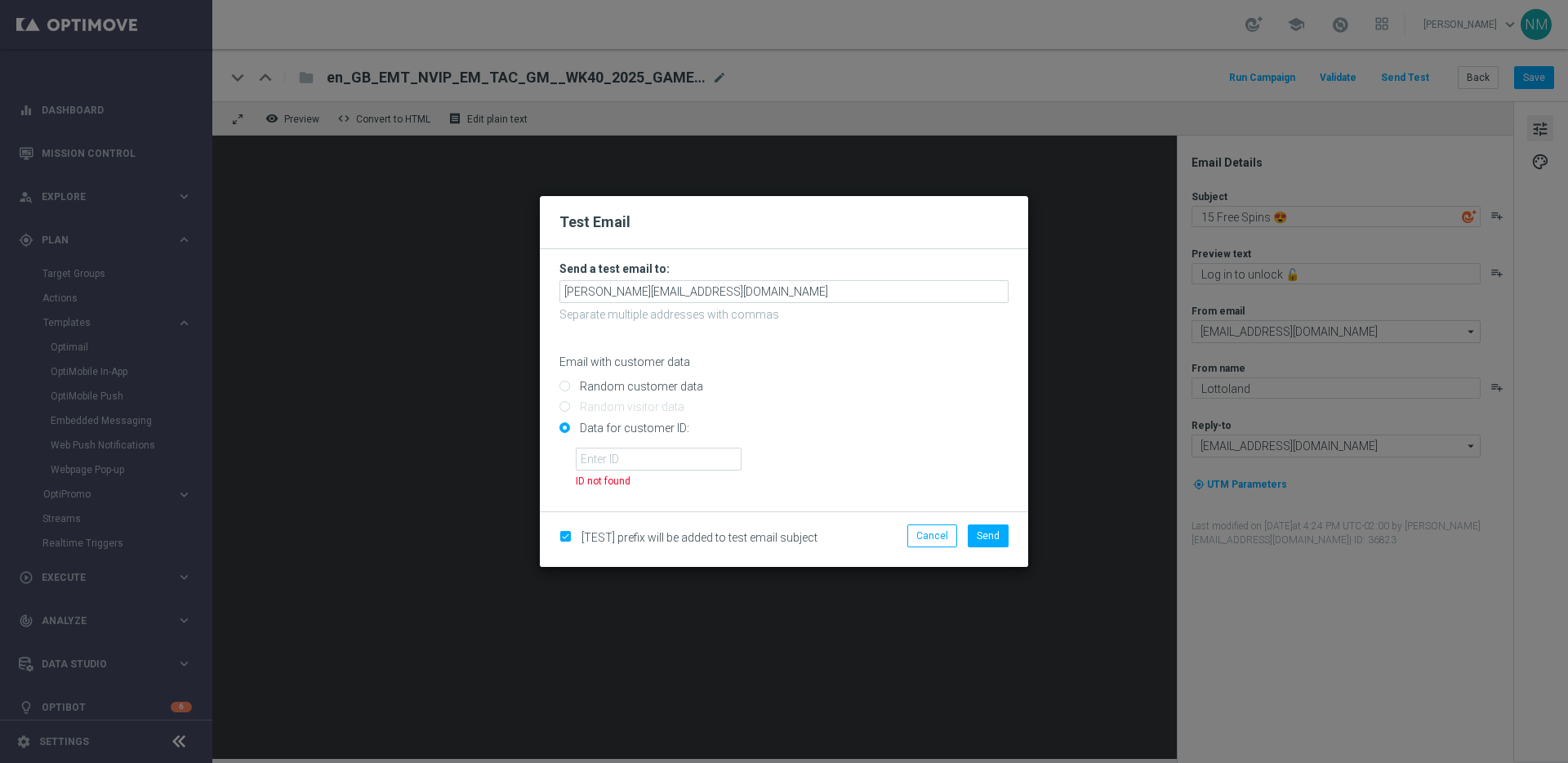
click at [621, 365] on p "Email with customer data" at bounding box center [784, 362] width 449 height 14
click at [626, 382] on input "Random customer data" at bounding box center [784, 393] width 449 height 23
radio input "true"
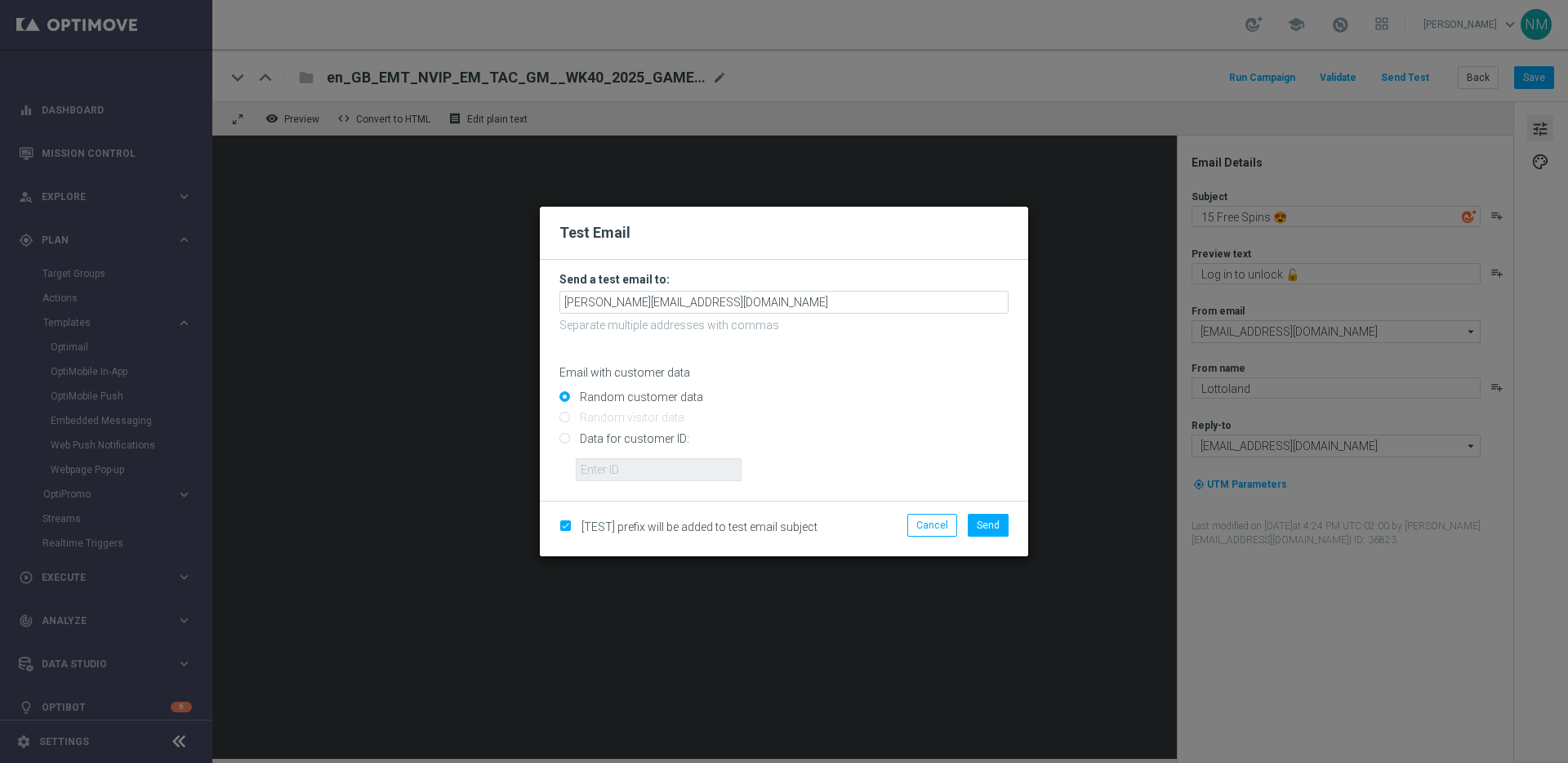
click at [980, 513] on div "[TEST] prefix will be added to test email subject Cancel Send" at bounding box center [784, 529] width 488 height 56
click at [982, 514] on button "Send" at bounding box center [987, 524] width 41 height 23
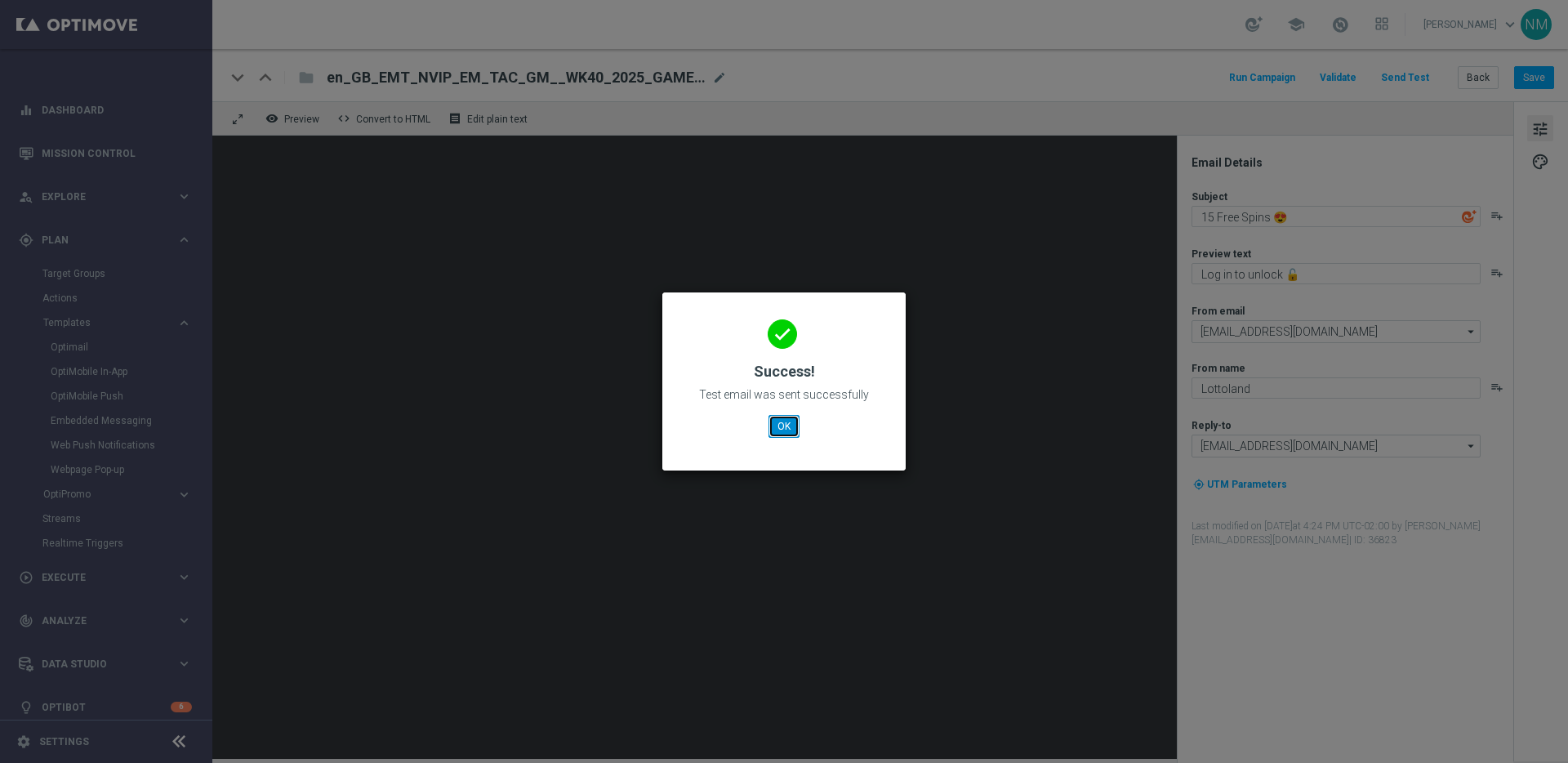
click at [781, 424] on button "OK" at bounding box center [784, 426] width 31 height 23
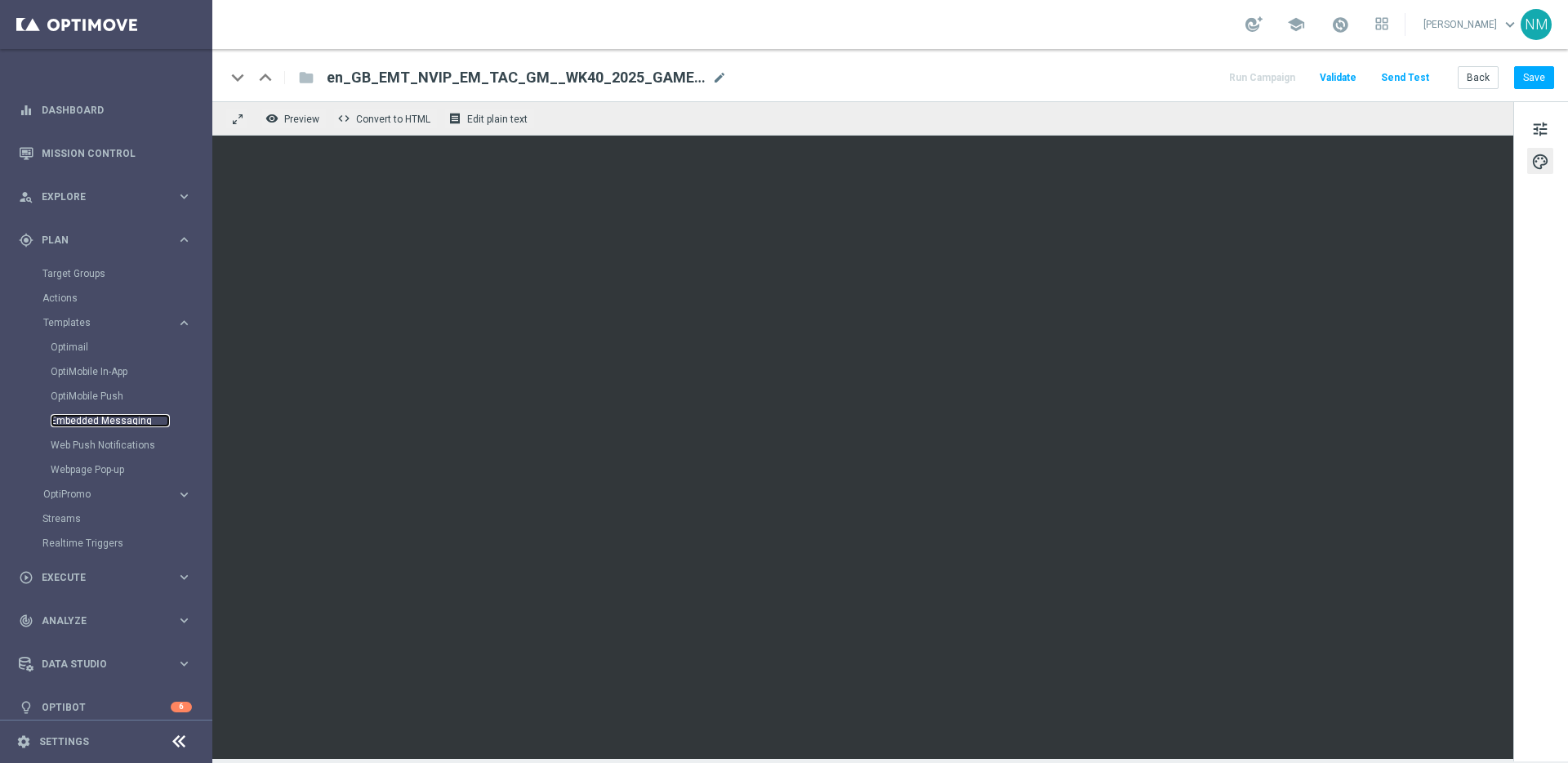
click at [77, 425] on link "Embedded Messaging" at bounding box center [110, 421] width 119 height 14
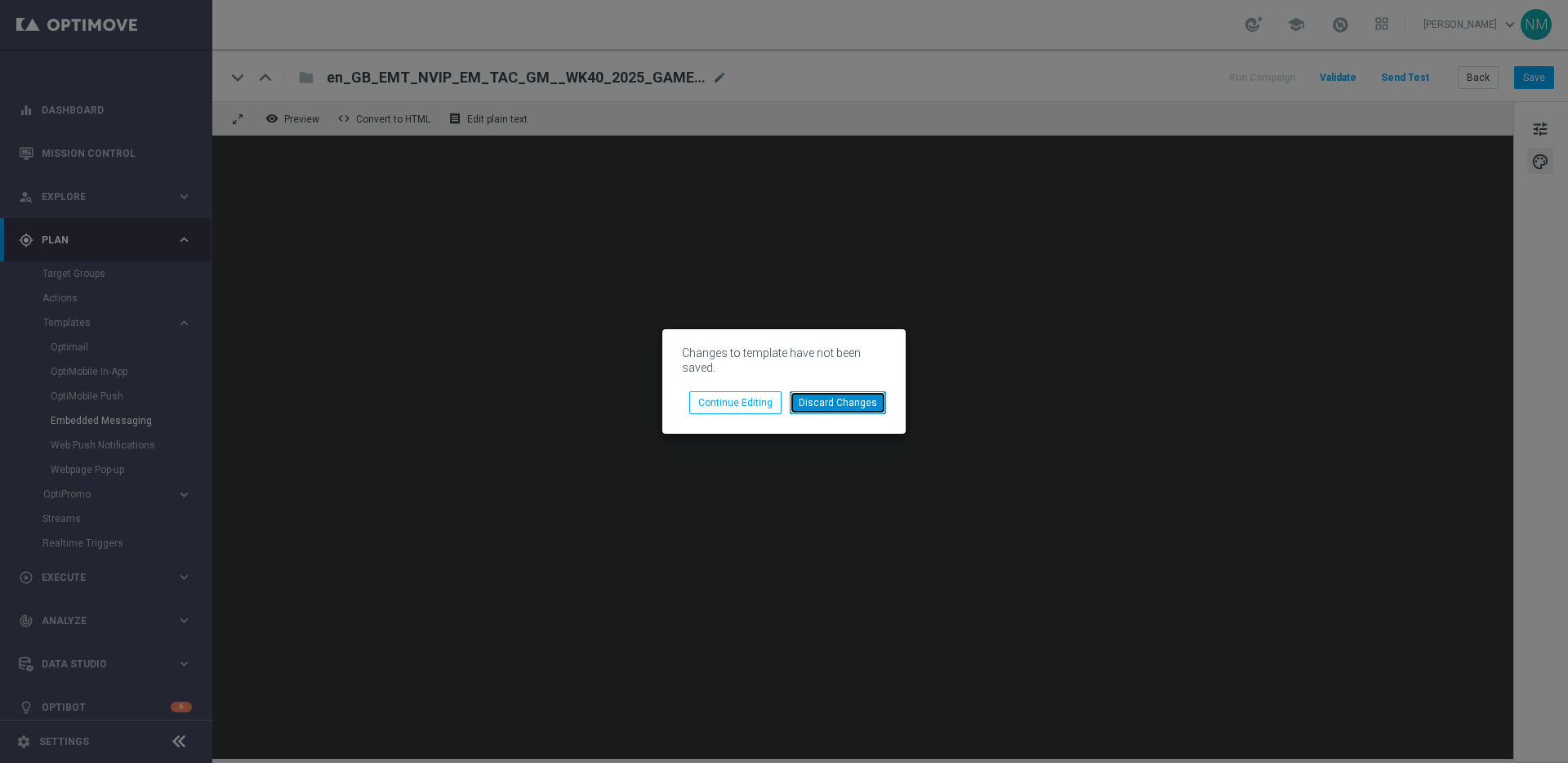
click at [827, 407] on button "Discard Changes" at bounding box center [838, 402] width 96 height 23
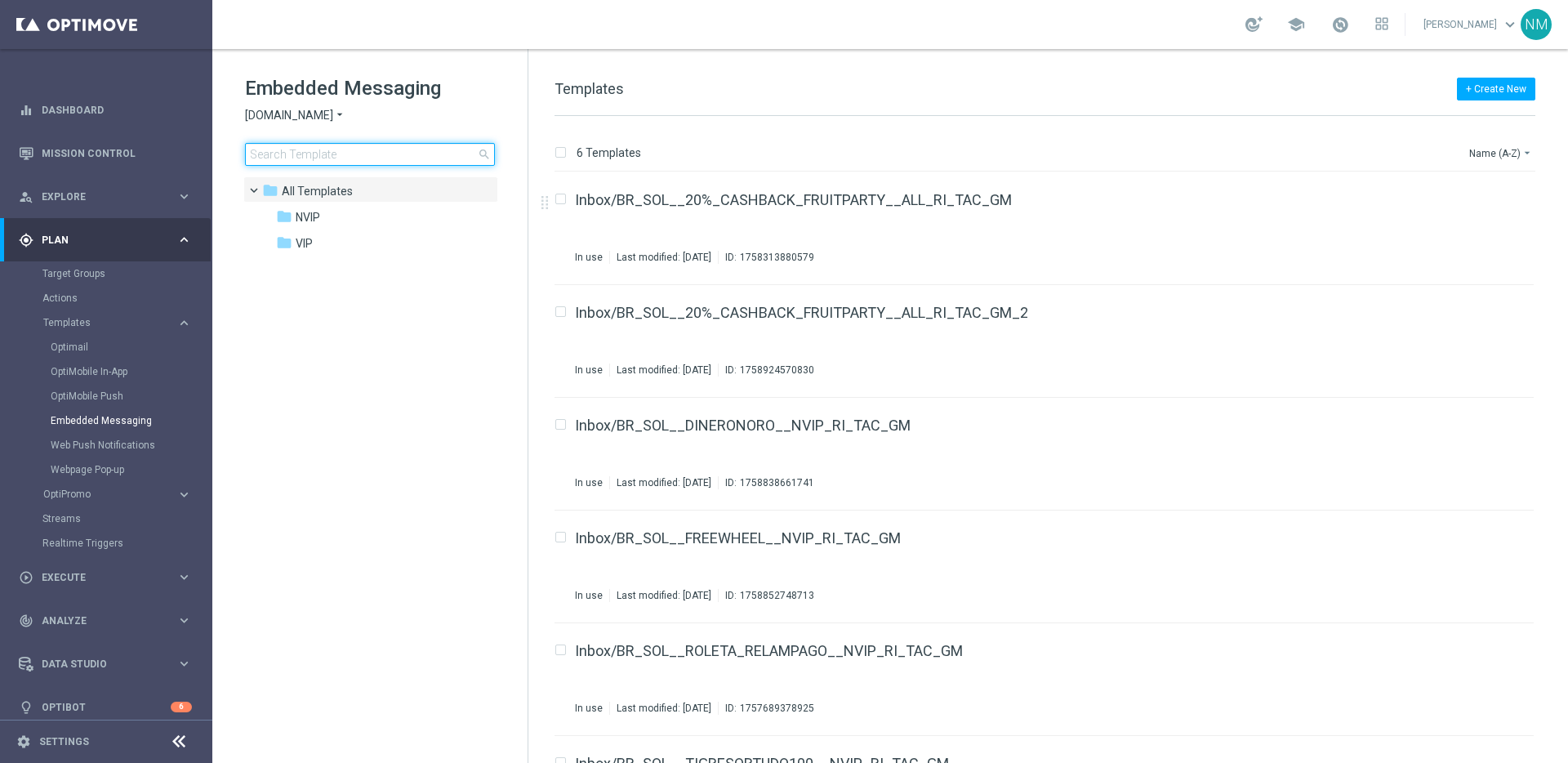
click at [403, 158] on input at bounding box center [369, 154] width 249 height 23
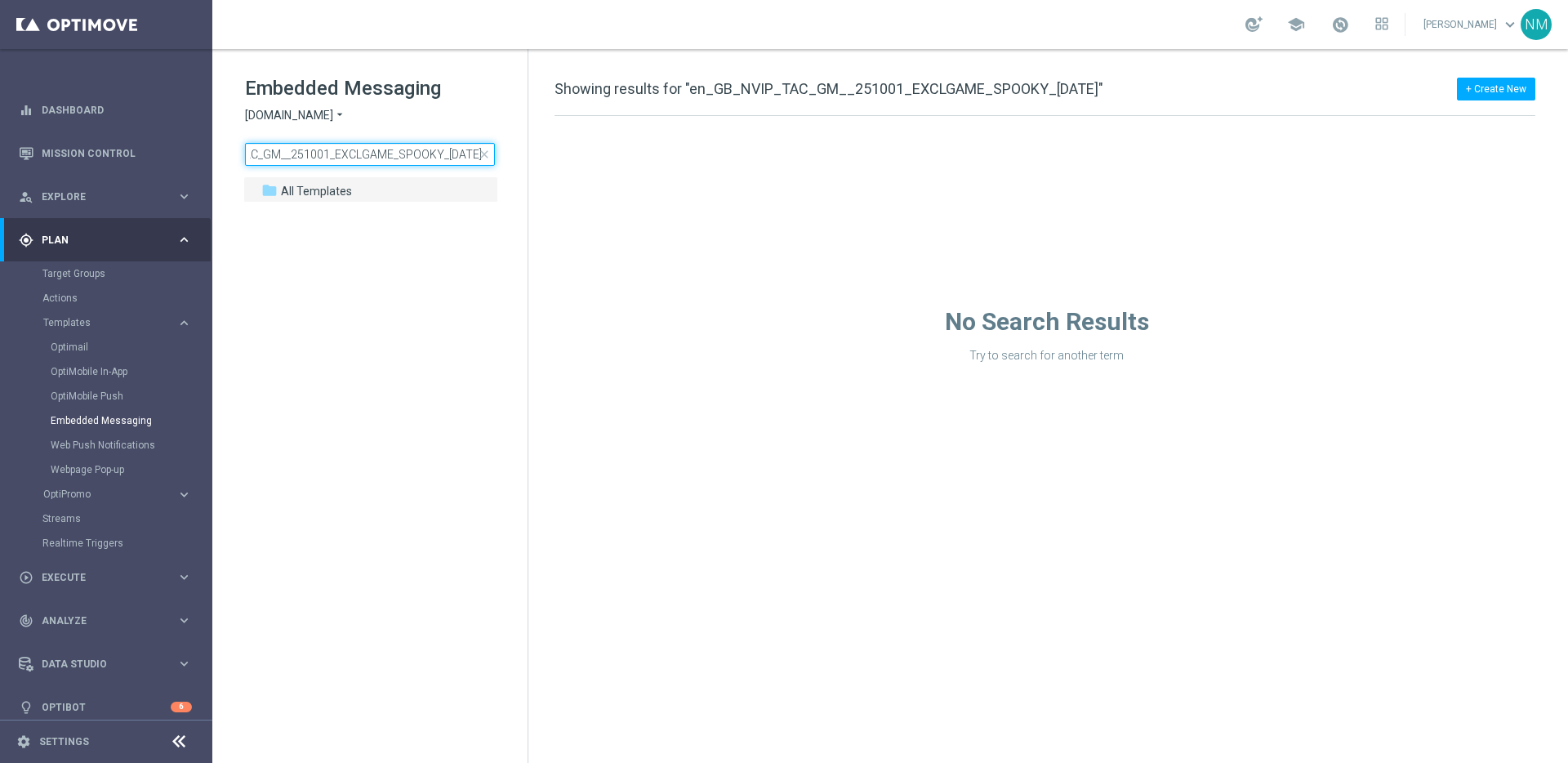
type input "en_GB_NVIP_TAC_GM__251001_EXCLGAME_SPOOKY_HALLOWEEN"
click at [341, 114] on icon "arrow_drop_down" at bounding box center [340, 115] width 14 height 15
click at [0, 0] on span "Lottoland" at bounding box center [0, 0] width 0 height 0
click at [420, 153] on input "en_GB_NVIP_TAC_GM__251001_EXCLGAME_SPOOKY_HALLOWEEN" at bounding box center [369, 154] width 249 height 23
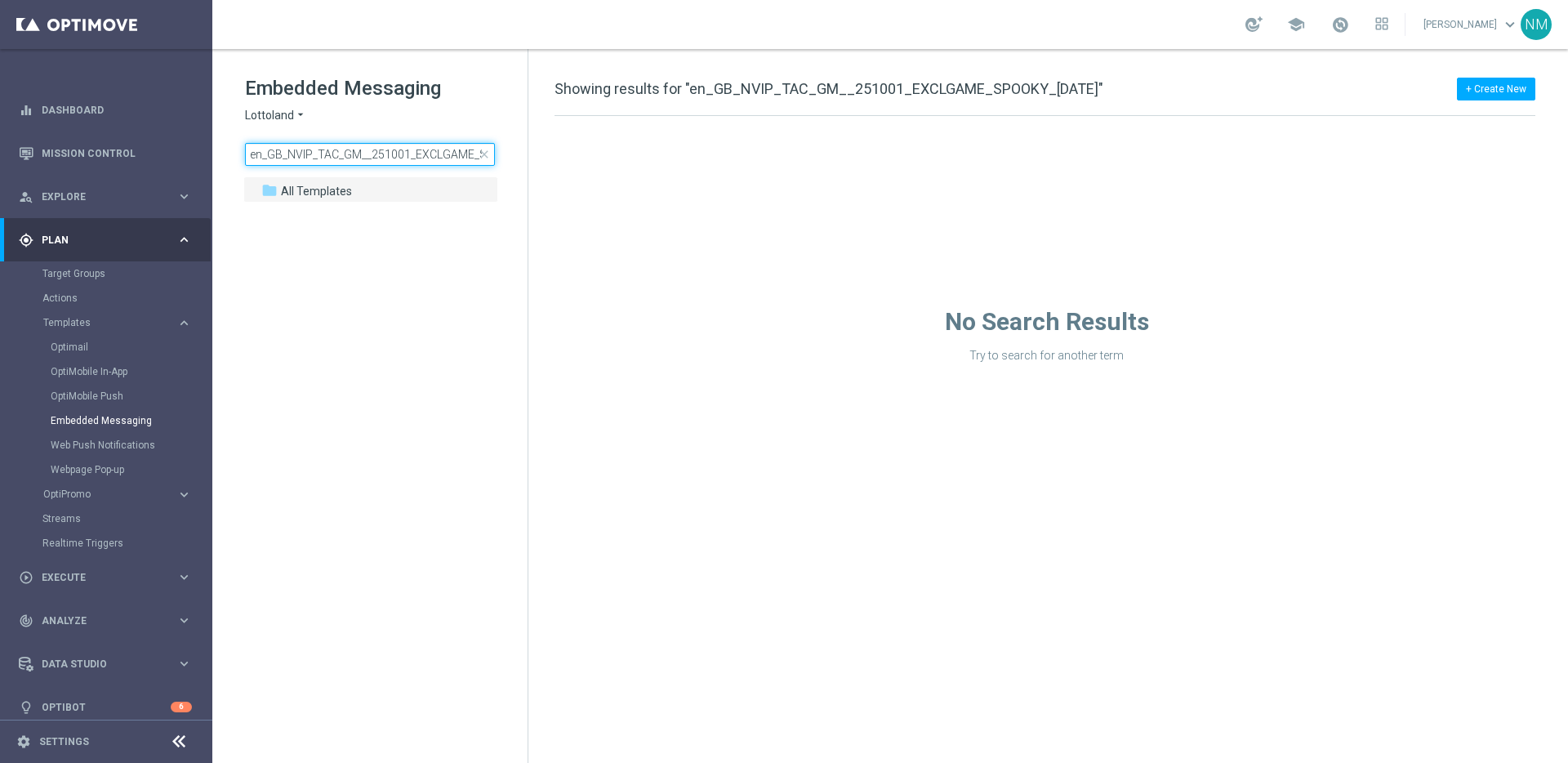
click at [412, 153] on input "en_GB_NVIP_TAC_GM__251001_EXCLGAME_SPOOKY_HALLOWEEN" at bounding box center [369, 154] width 249 height 23
type input "en_GB_NVIP_TAC_GM__251001_EXCLGAME_SPOOKY_HALLOWEEN"
click at [363, 195] on div "folder All Templates" at bounding box center [361, 191] width 201 height 19
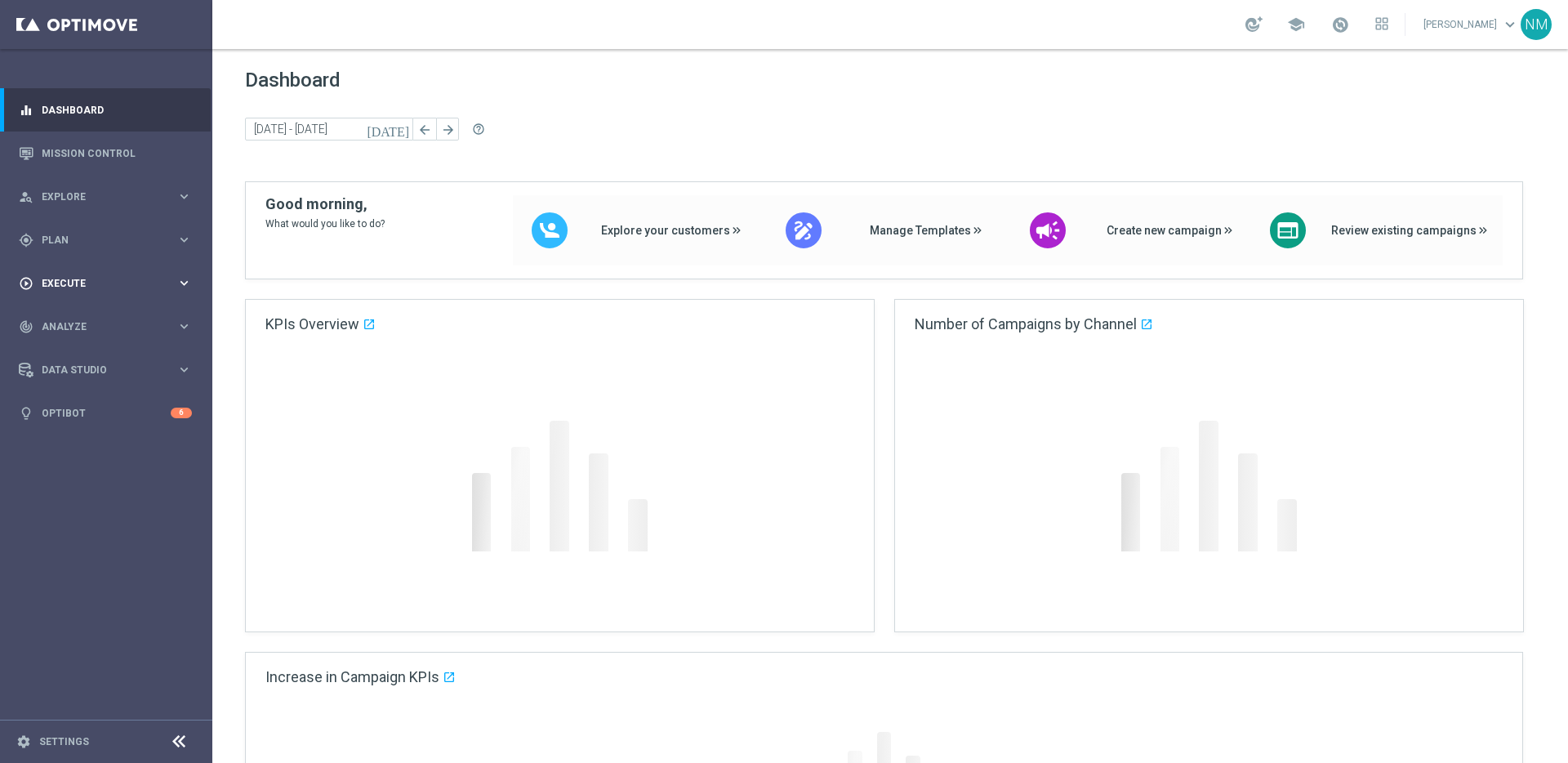
click at [92, 274] on div "play_circle_outline Execute keyboard_arrow_right" at bounding box center [105, 283] width 211 height 43
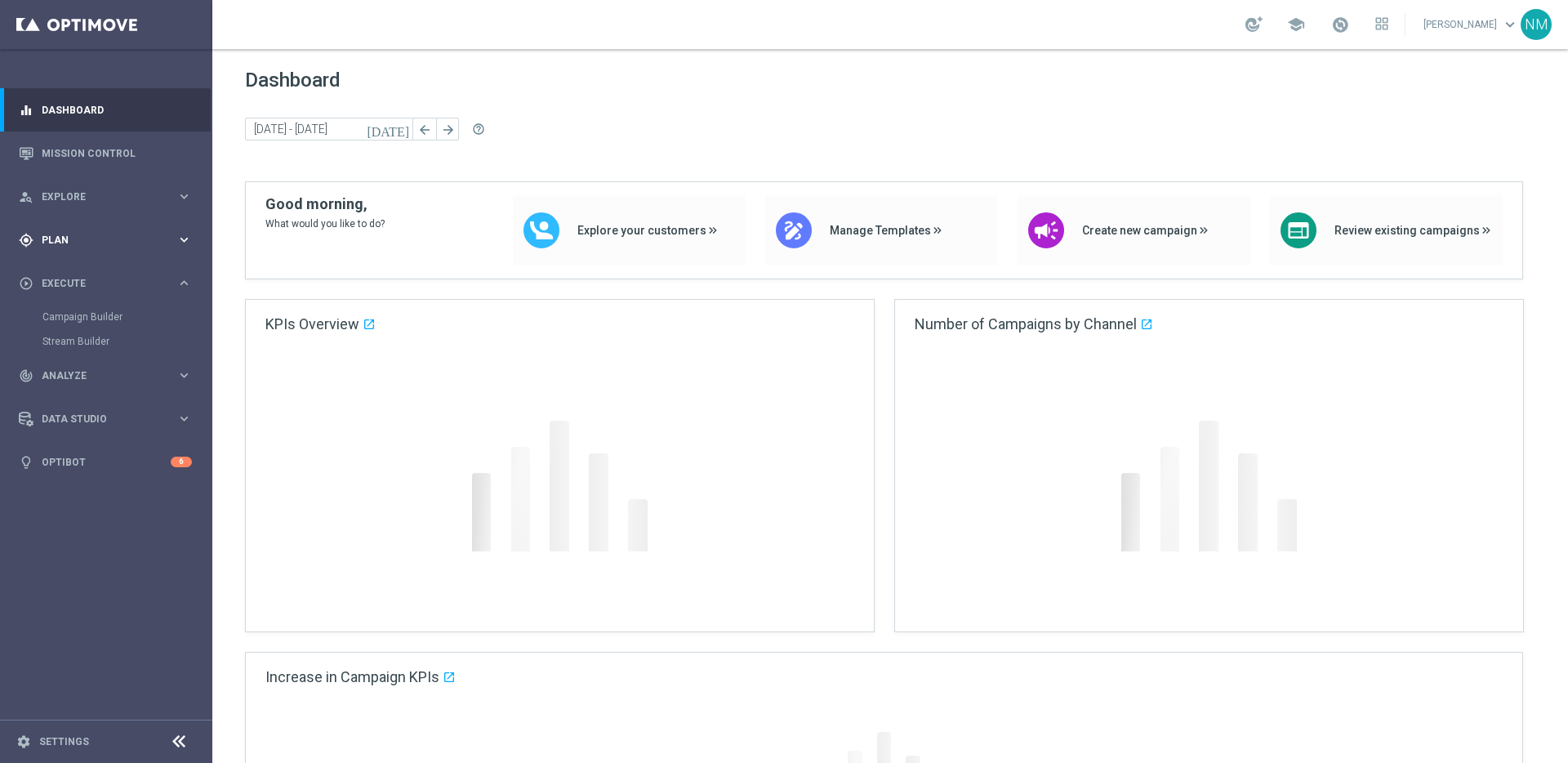
click at [90, 250] on div "gps_fixed Plan keyboard_arrow_right" at bounding box center [105, 240] width 211 height 43
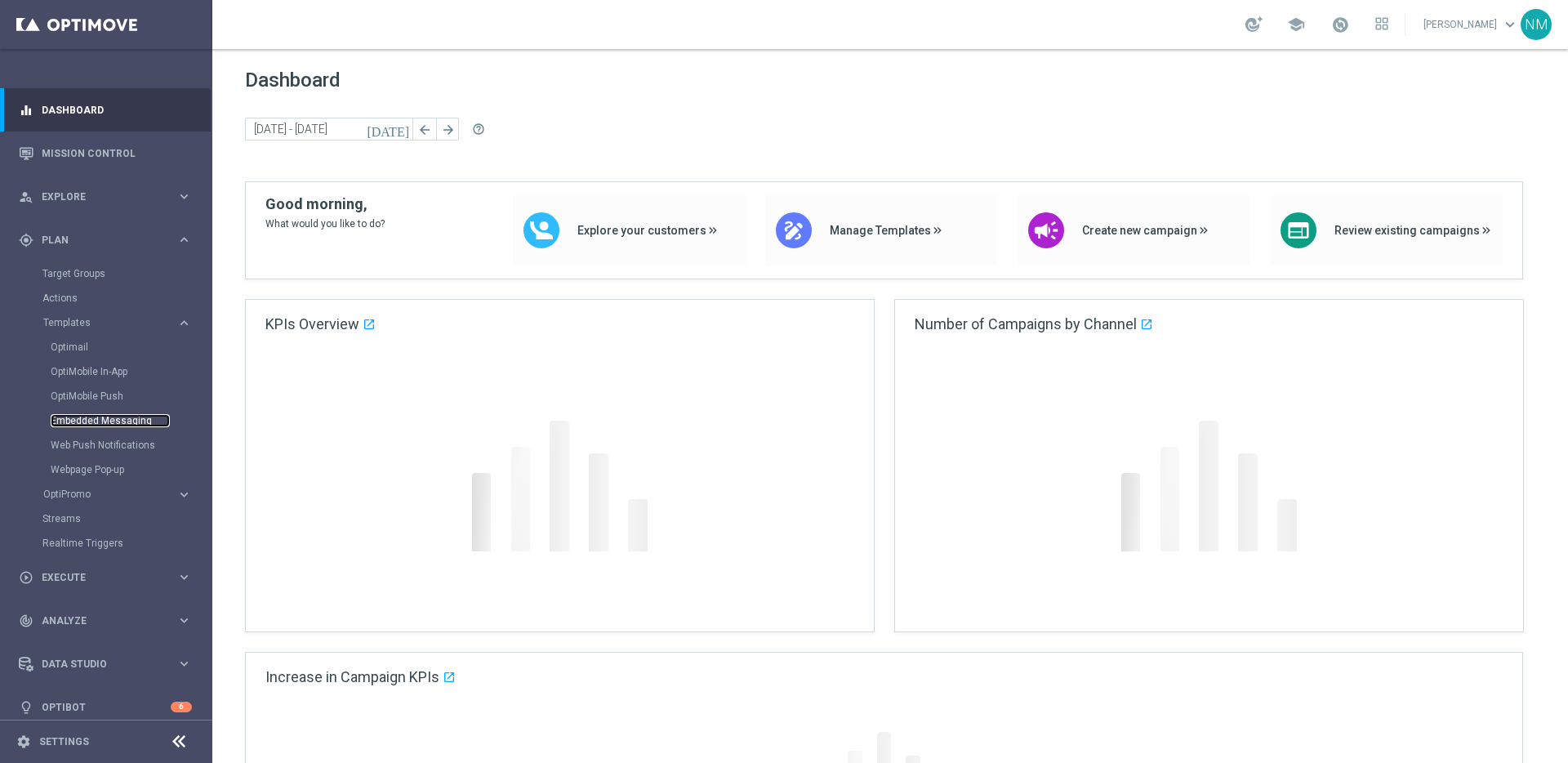
click at [83, 417] on link "Embedded Messaging" at bounding box center [110, 421] width 119 height 14
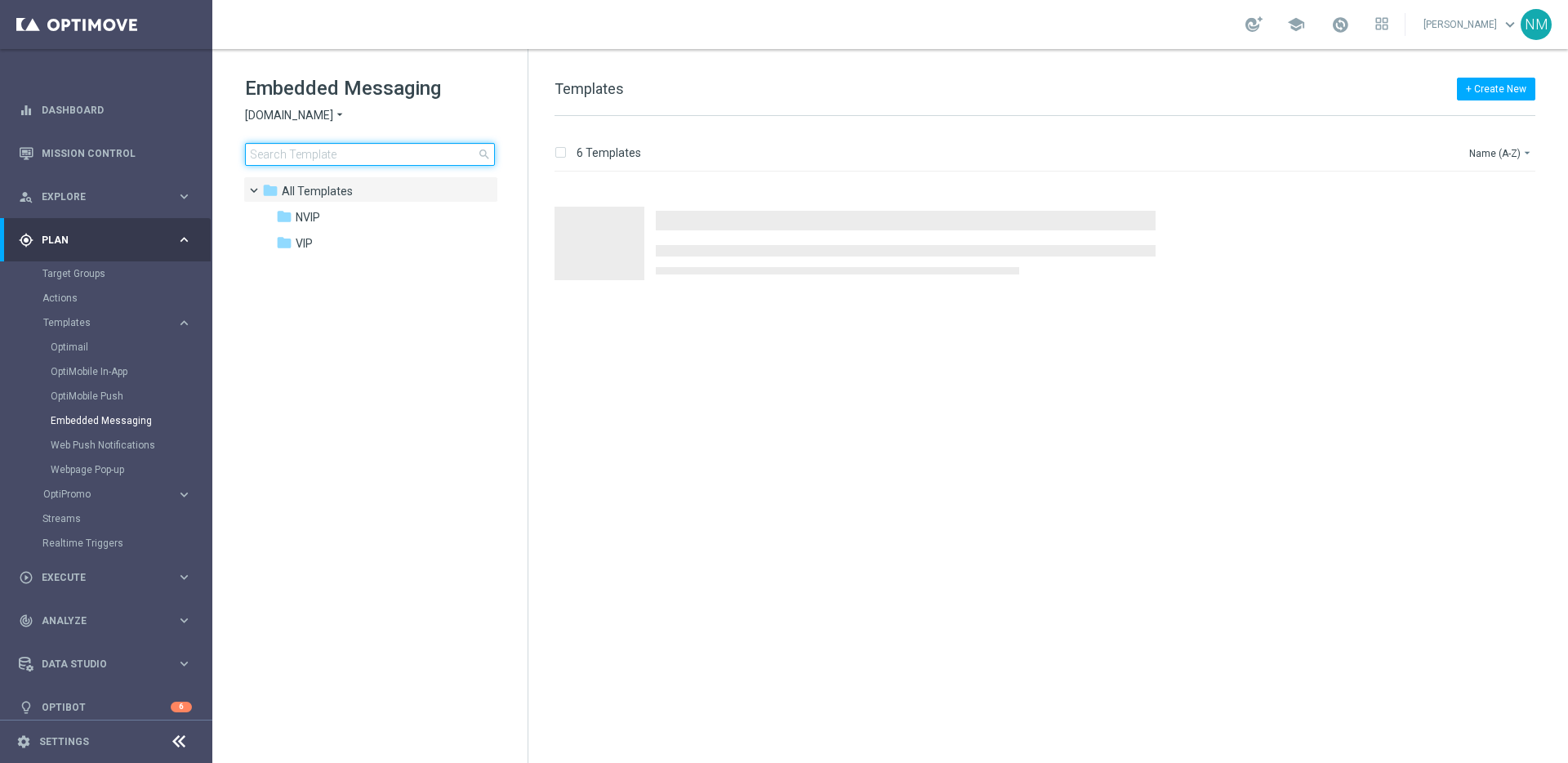
click at [271, 149] on input at bounding box center [369, 154] width 249 height 23
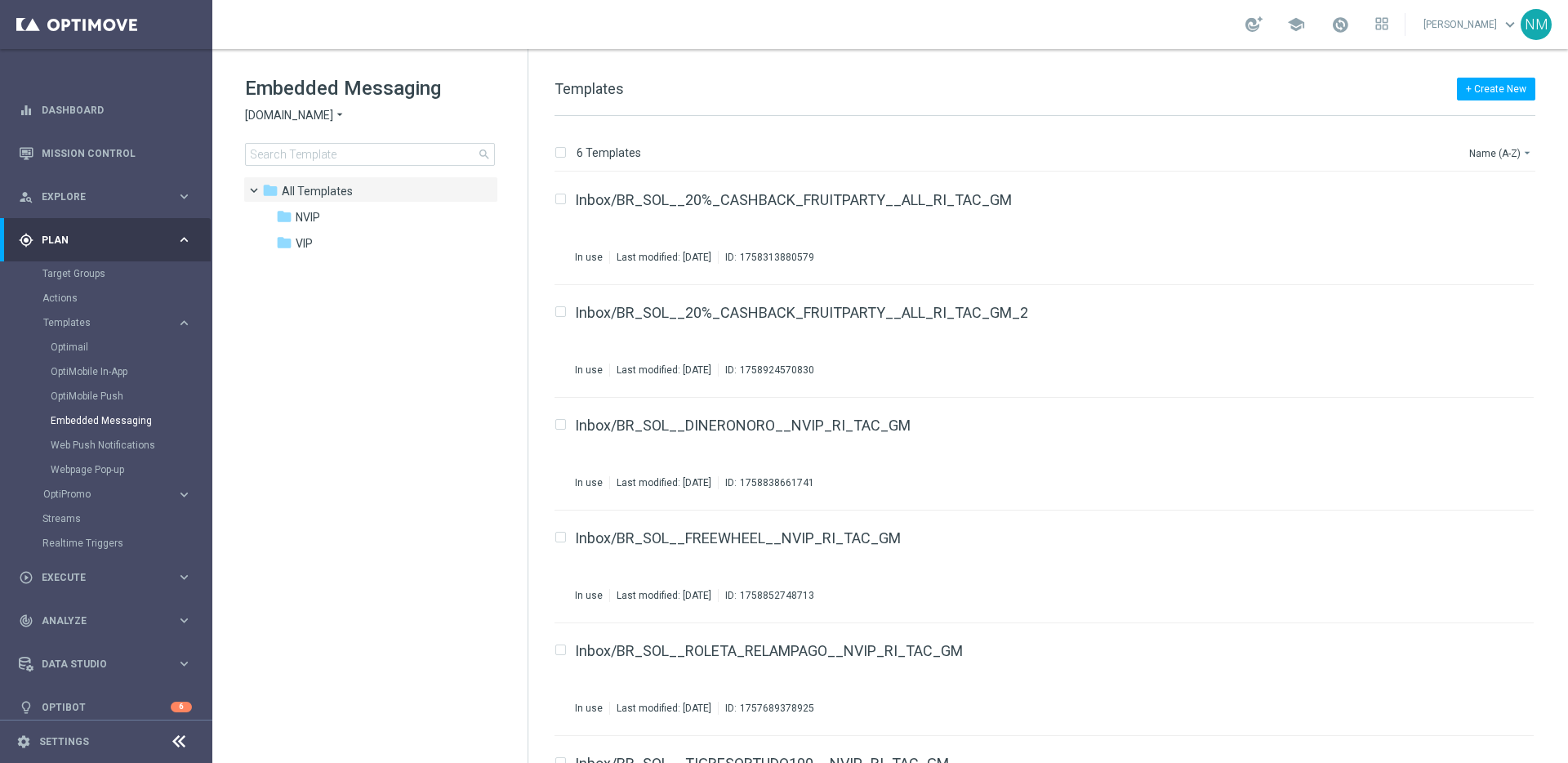
click at [313, 118] on span "Sorteonline.bet.br" at bounding box center [289, 115] width 88 height 15
click at [0, 0] on span "Lottoland" at bounding box center [0, 0] width 0 height 0
click at [310, 162] on input at bounding box center [369, 154] width 249 height 23
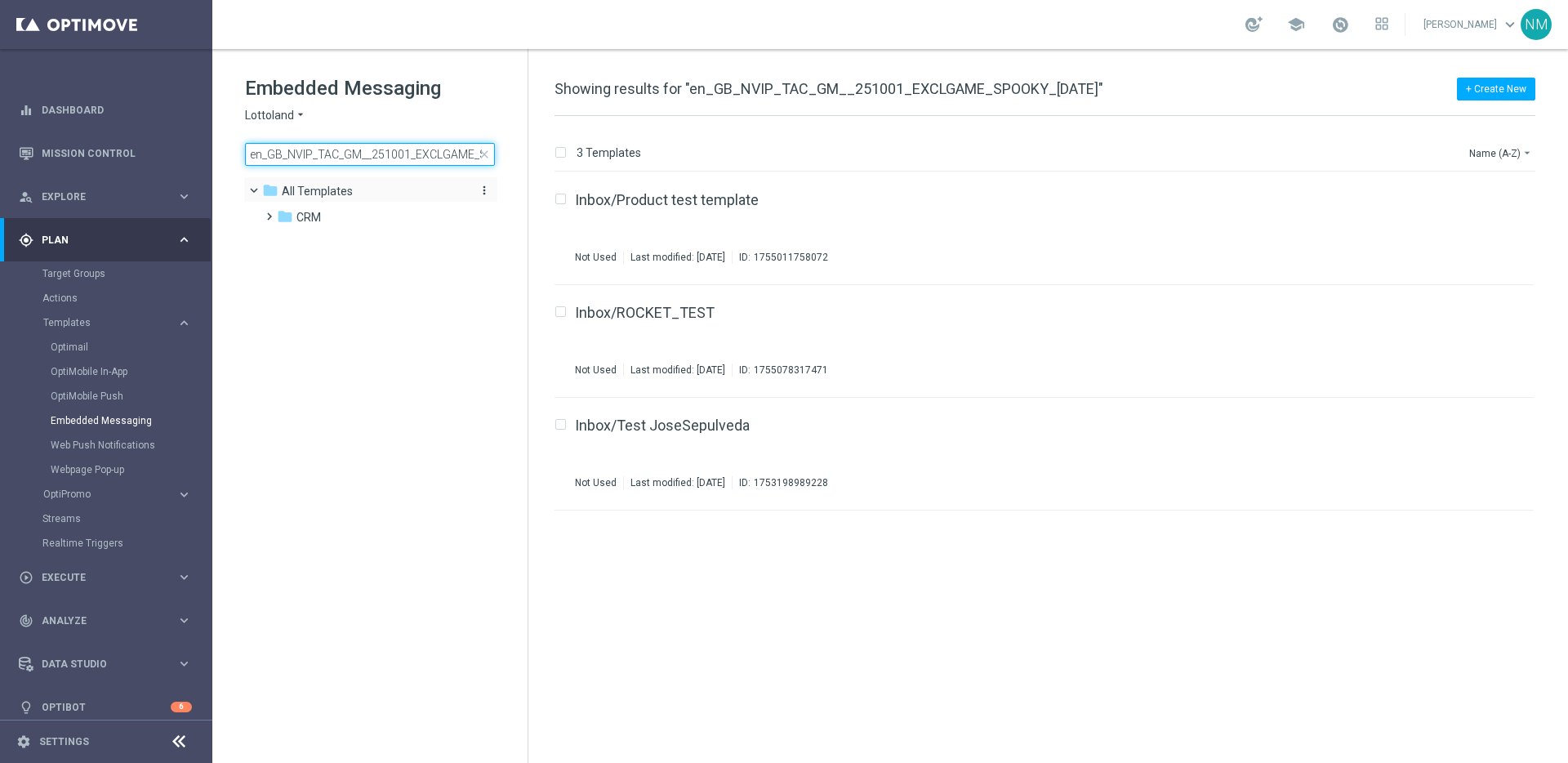
scroll to position [0, 109]
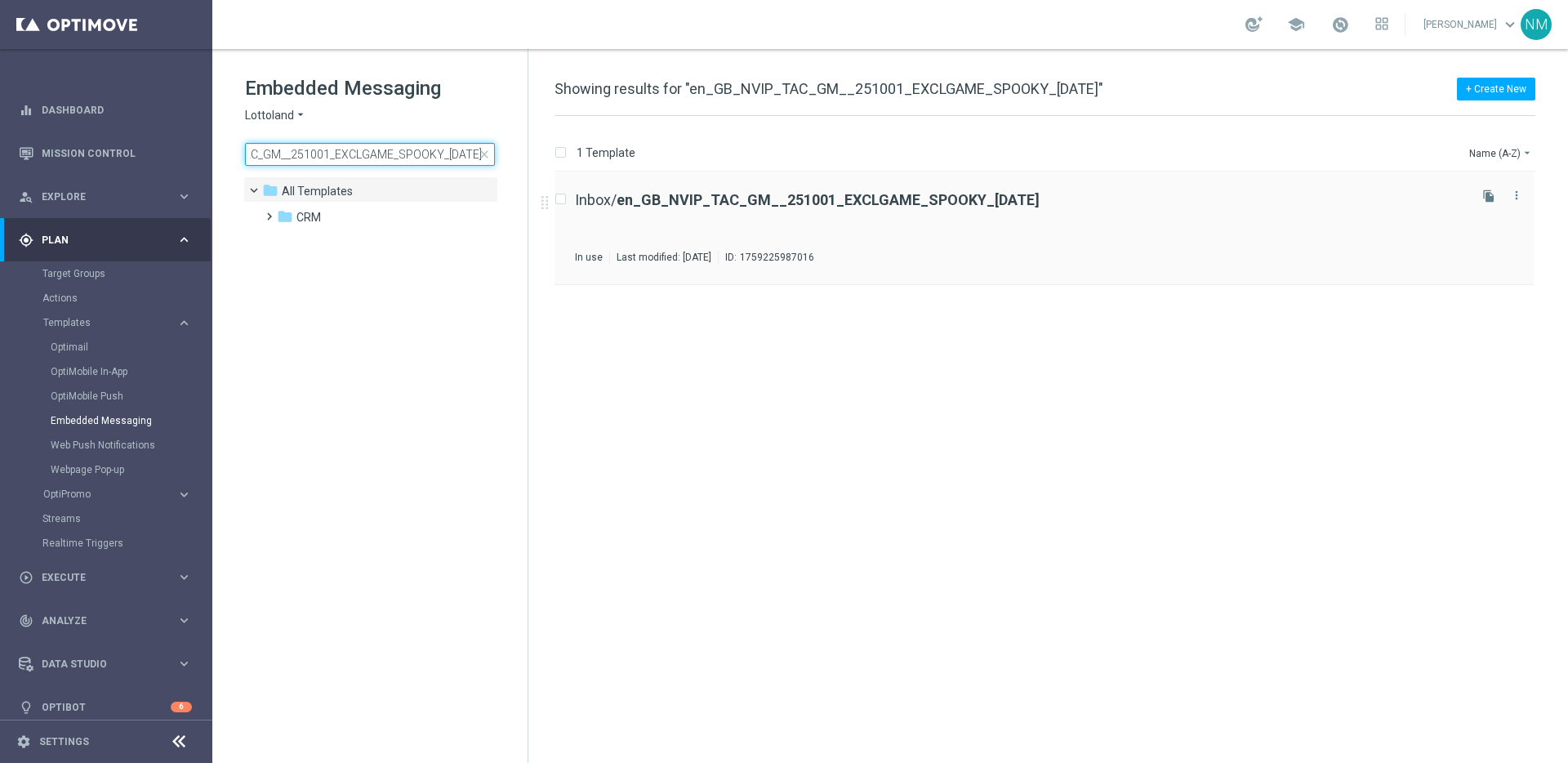
type input "en_GB_NVIP_TAC_GM__251001_EXCLGAME_SPOOKY_HALLOWEEN"
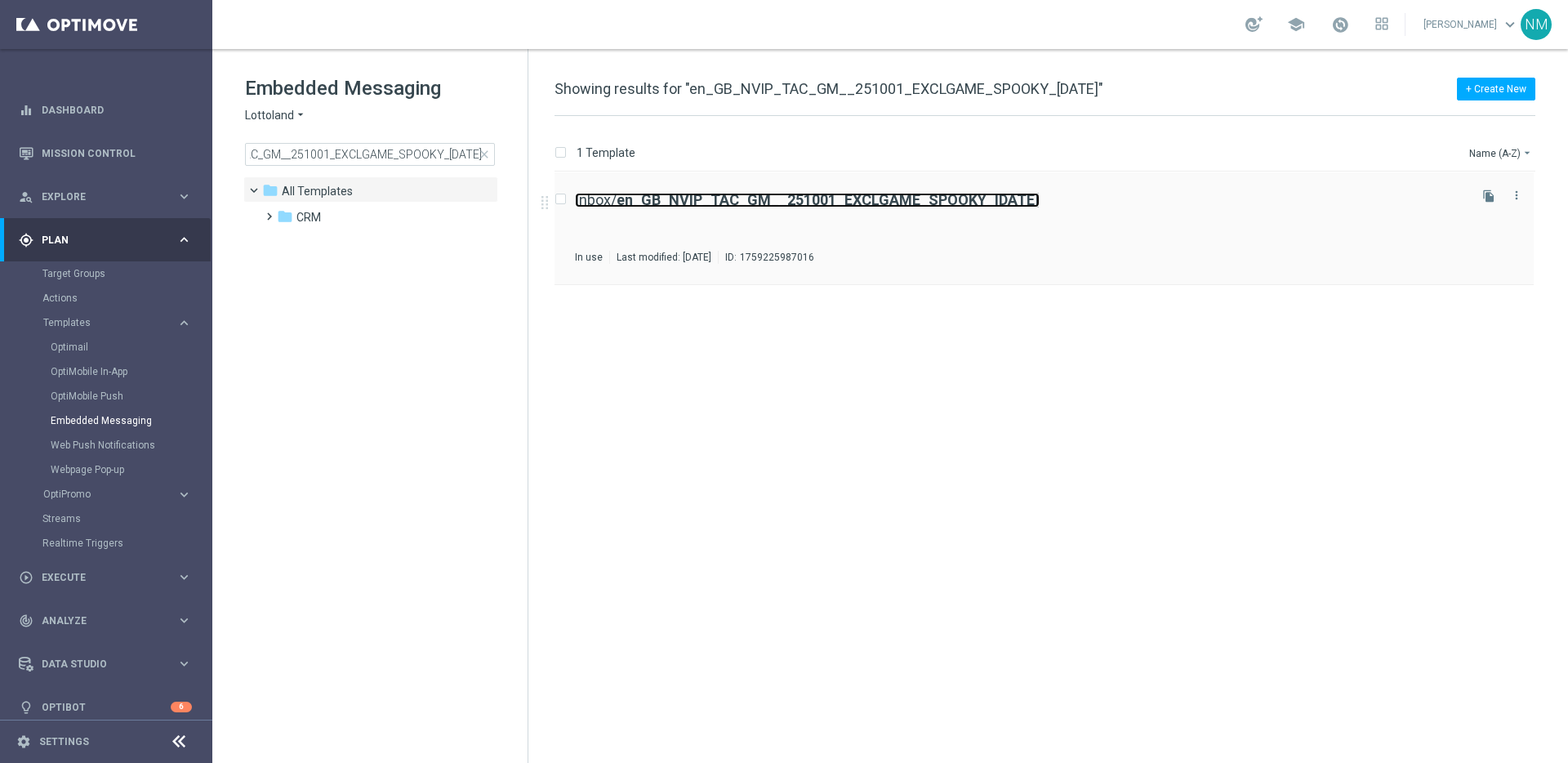
click at [904, 199] on b "en_GB_NVIP_TAC_GM__251001_EXCLGAME_SPOOKY_HALLOWEEN" at bounding box center [829, 199] width 423 height 17
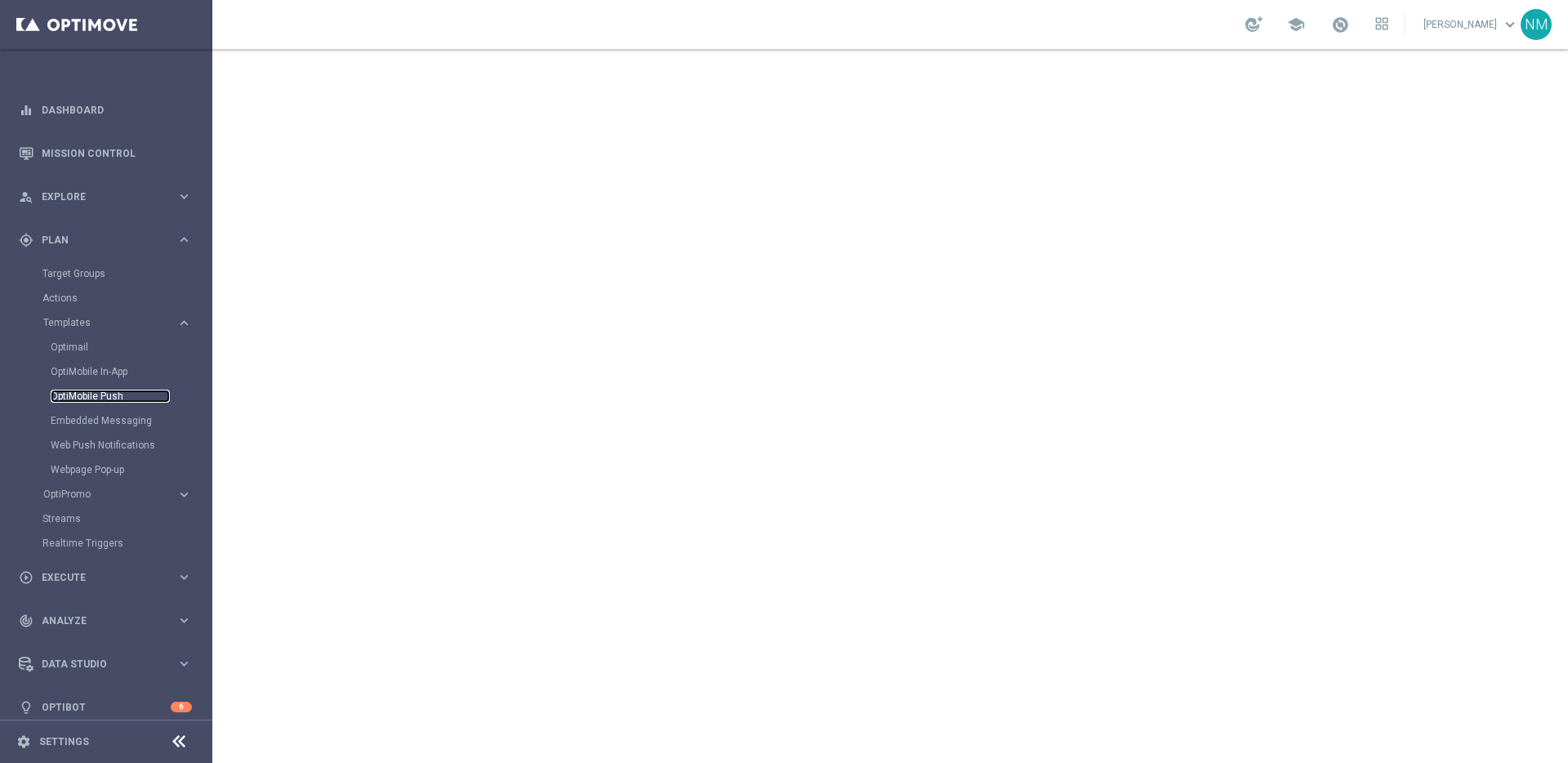
click at [73, 391] on link "OptiMobile Push" at bounding box center [110, 396] width 119 height 14
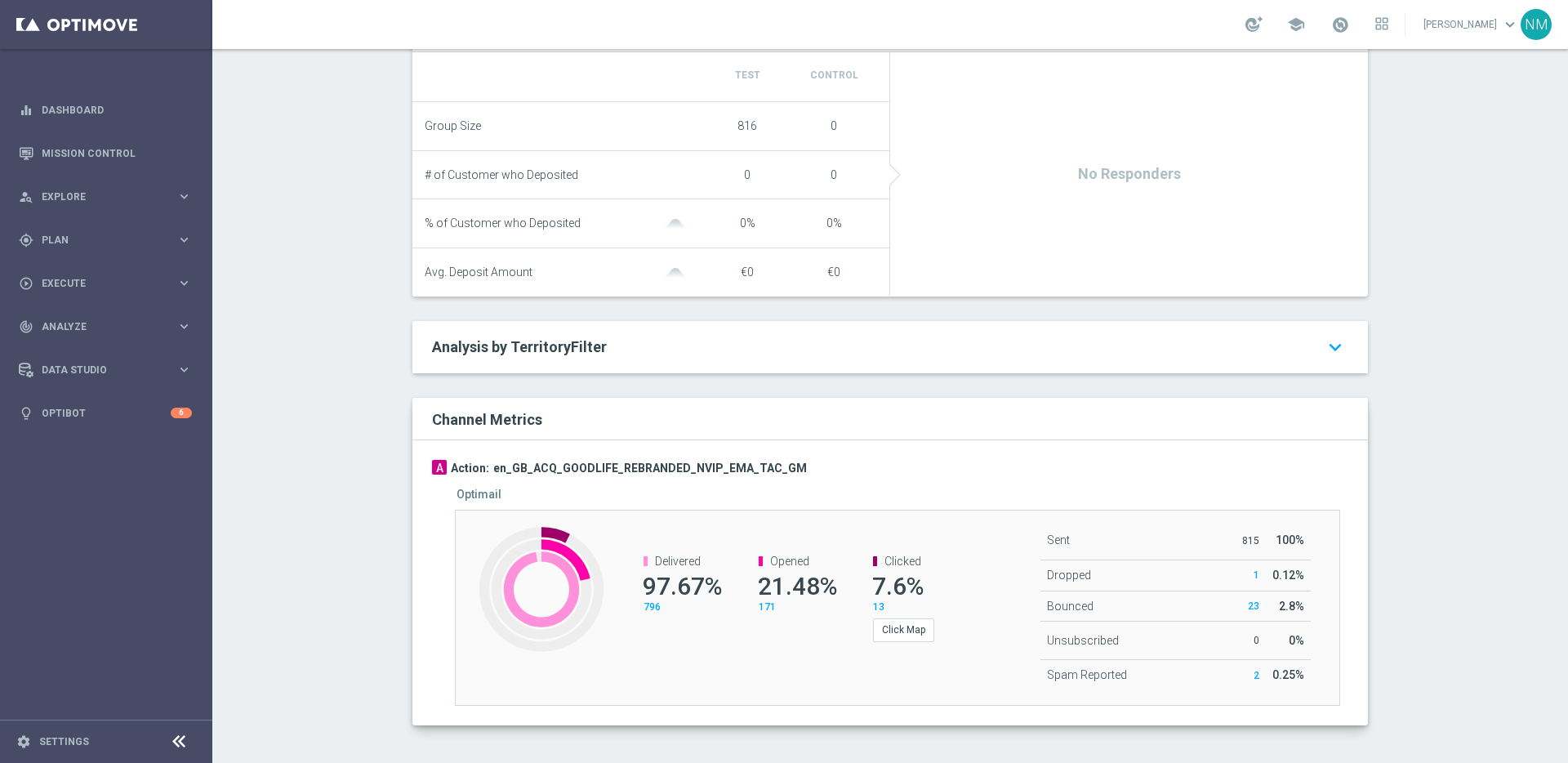
scroll to position [615, 0]
click at [730, 679] on div "Created with Highcharts 9.3.3 Delivered 97.67% 796 Opened 21.48% 171 Clicked 7.…" at bounding box center [897, 604] width 885 height 196
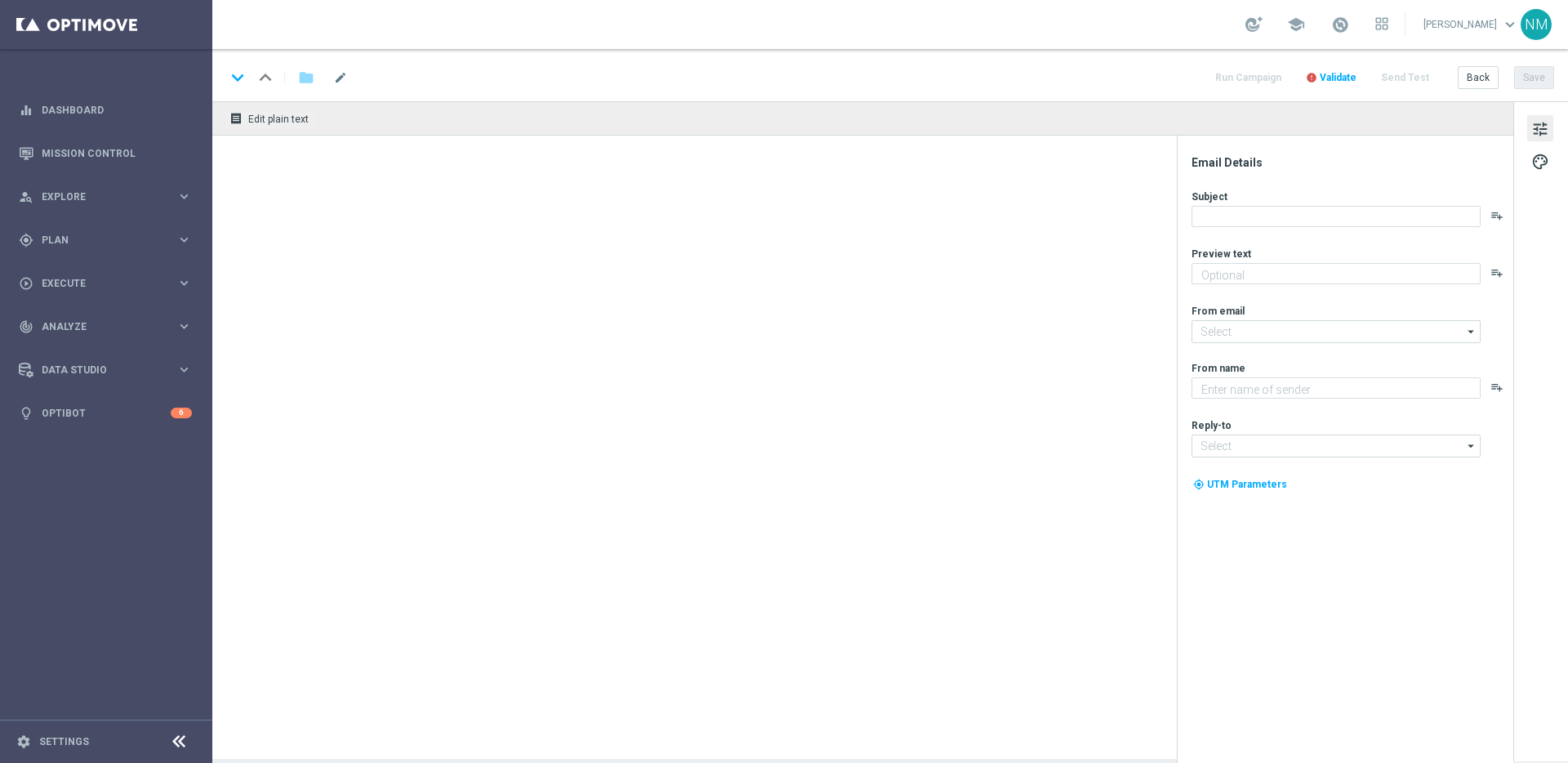
type textarea "We miss you 🥹"
type input "[EMAIL_ADDRESS][DOMAIN_NAME]"
type textarea "Lottoland"
type input "[EMAIL_ADDRESS][DOMAIN_NAME]"
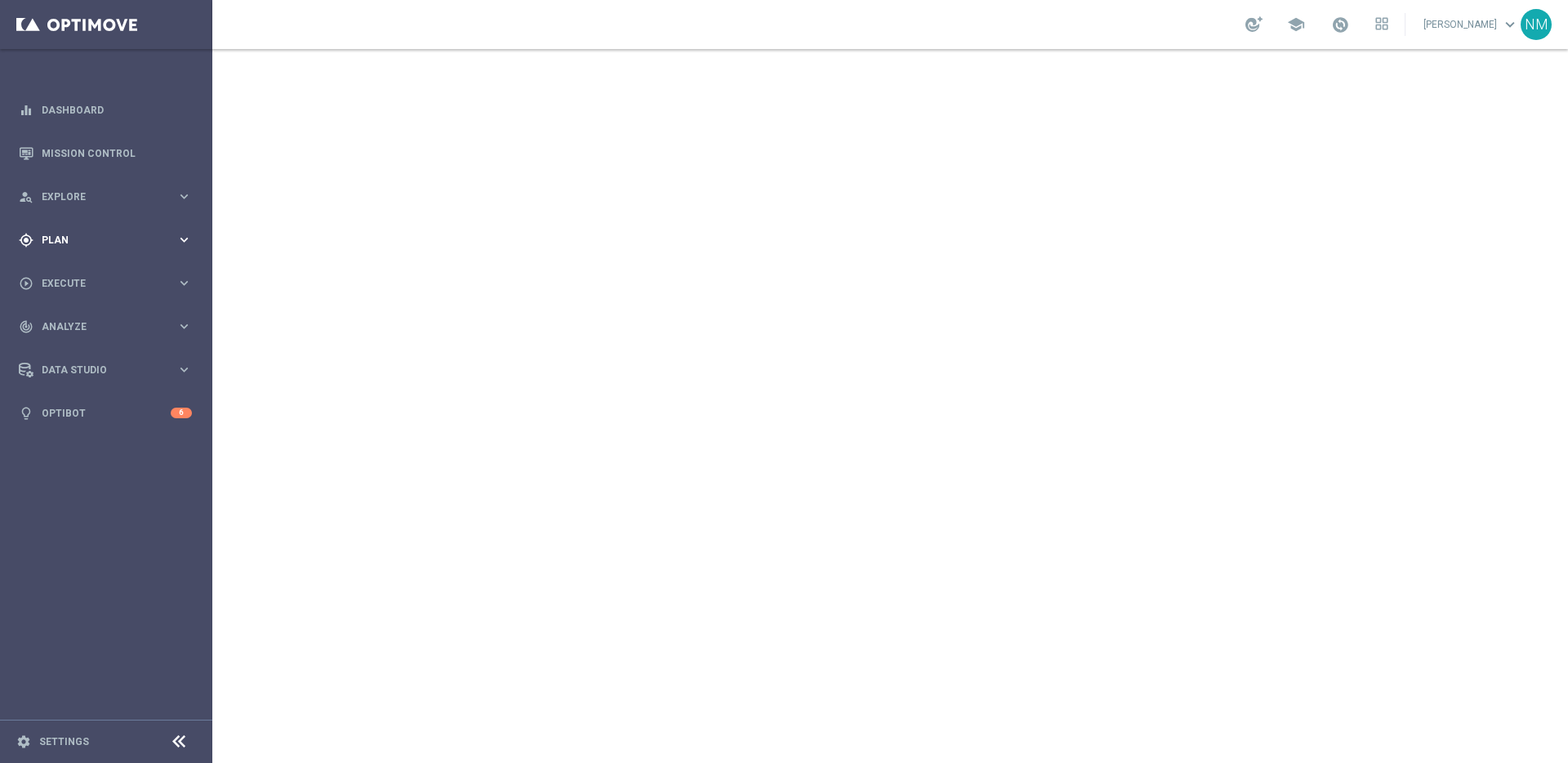
click at [118, 248] on div "gps_fixed Plan keyboard_arrow_right" at bounding box center [105, 240] width 211 height 43
click at [77, 329] on accordion "Templates keyboard_arrow_right Optimail OptiMobile In-App OptiMobile Push Embed…" at bounding box center [126, 322] width 168 height 24
click at [77, 323] on span "Templates" at bounding box center [102, 322] width 117 height 10
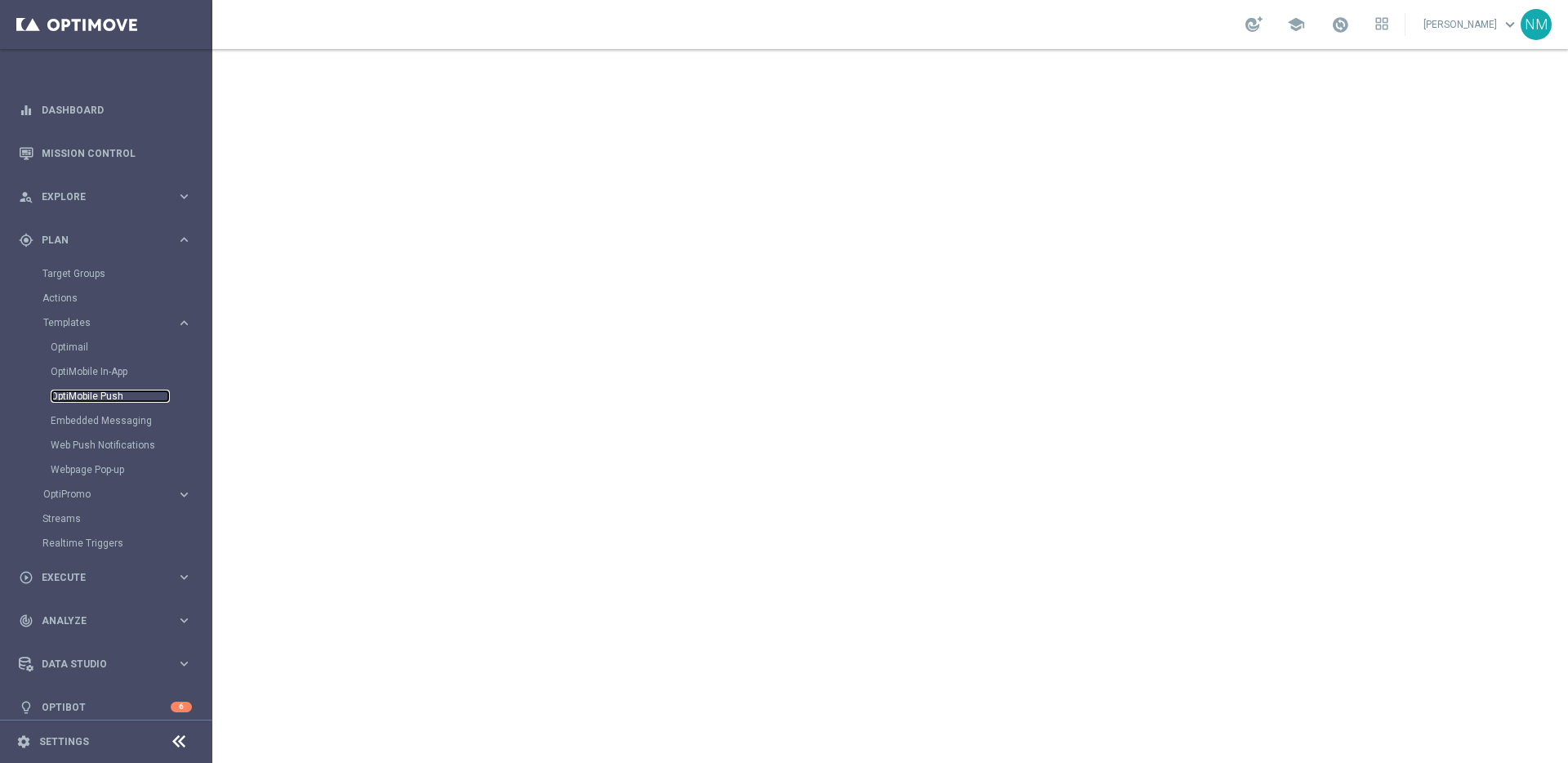
click at [76, 398] on link "OptiMobile Push" at bounding box center [110, 396] width 119 height 14
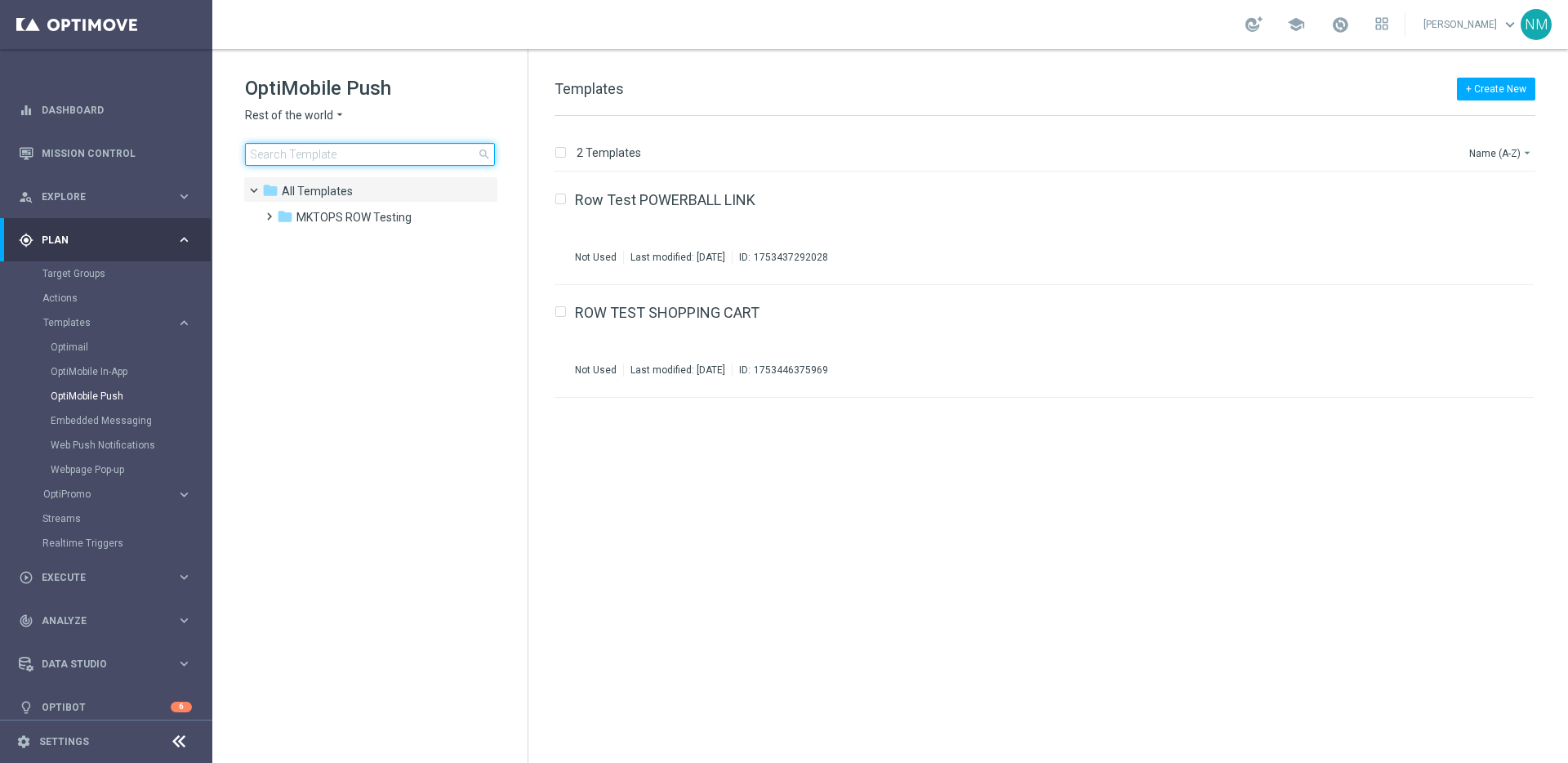
click at [364, 158] on input at bounding box center [369, 154] width 249 height 23
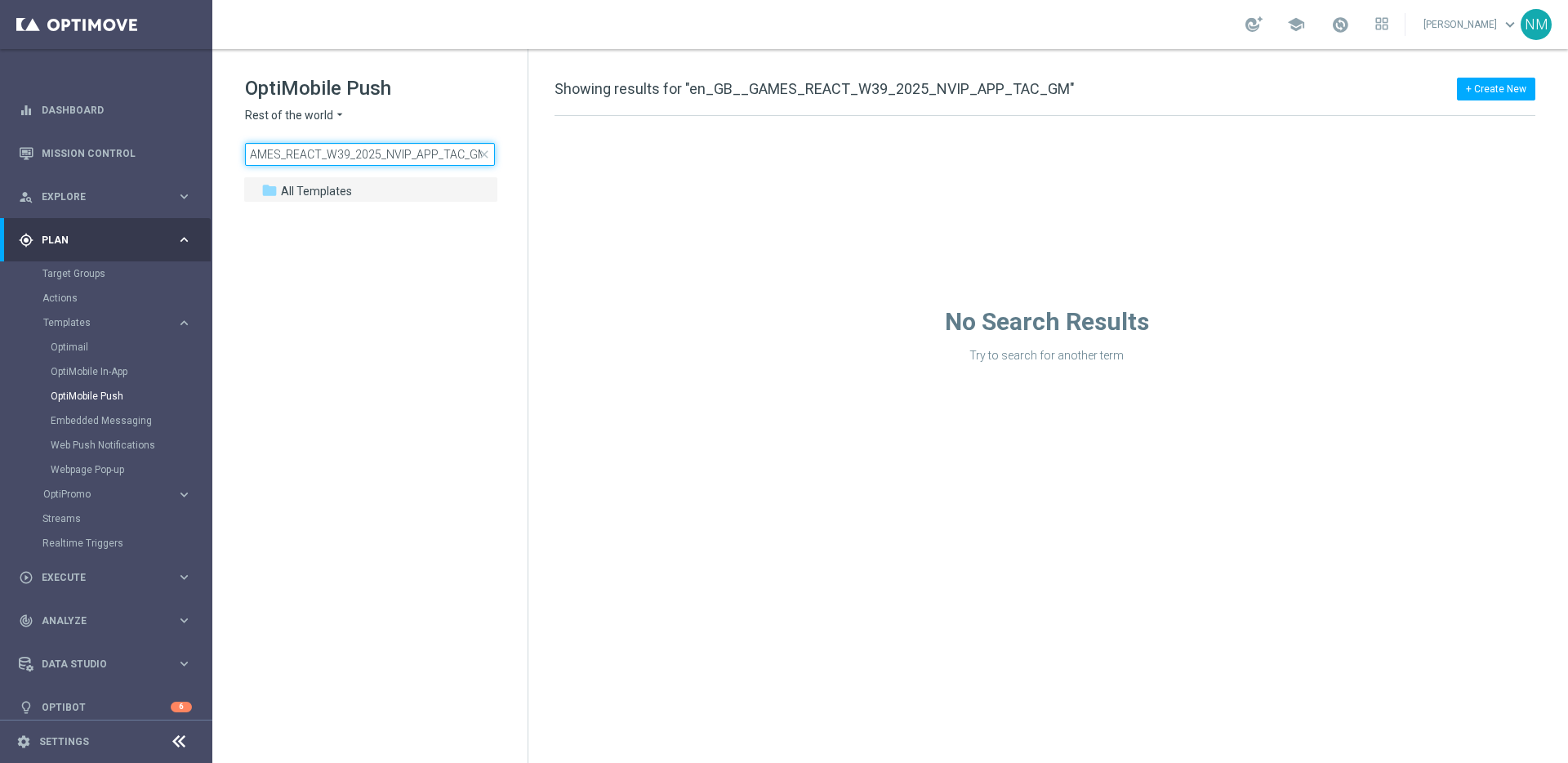
type input "en_GB__GAMES_REACT_W39_2025_NVIP_APP_TAC_GM"
click at [316, 116] on span "Rest of the world" at bounding box center [289, 115] width 88 height 15
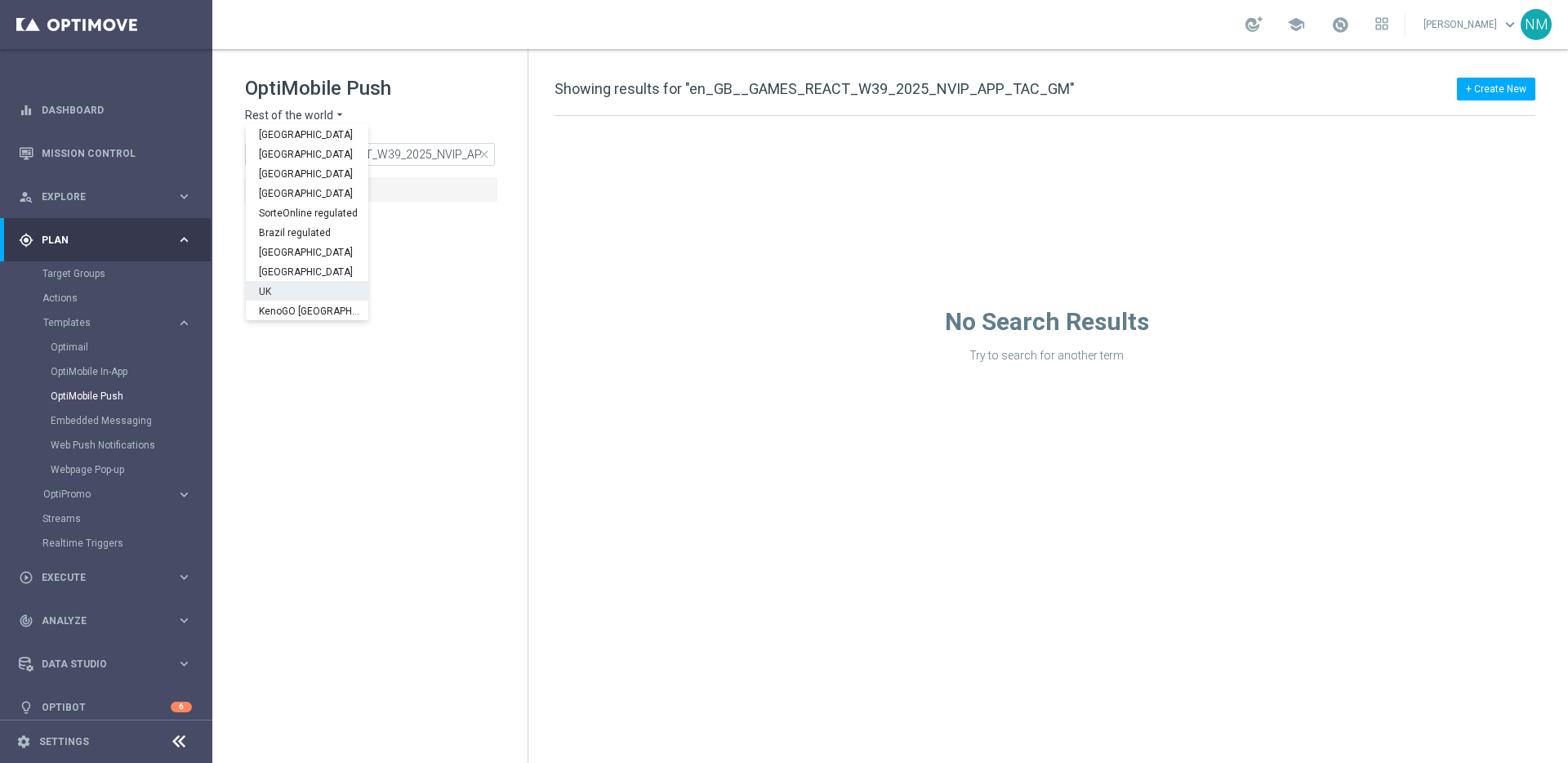
click at [286, 295] on div "UK" at bounding box center [307, 291] width 122 height 20
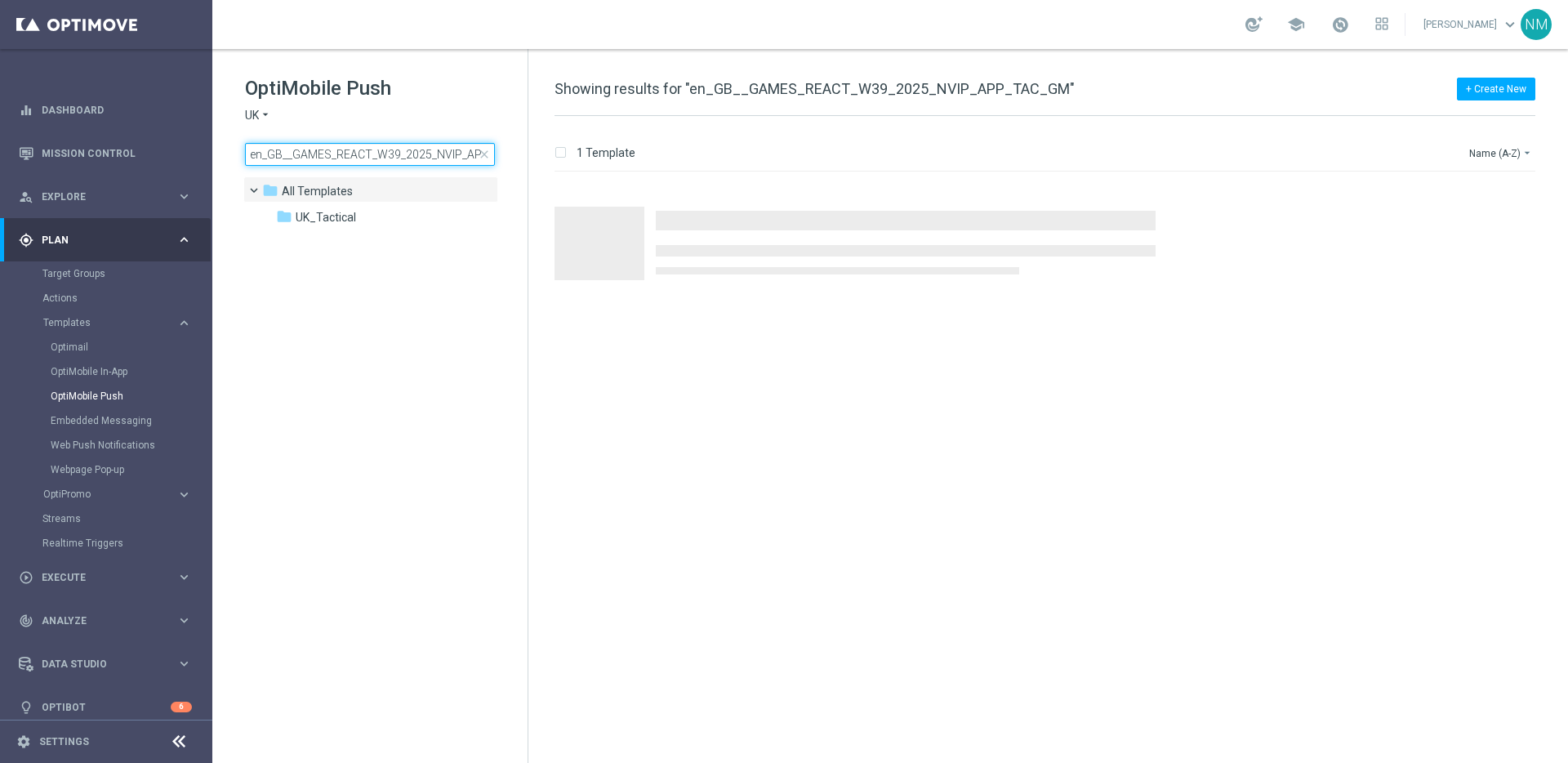
click at [407, 149] on input "en_GB__GAMES_REACT_W39_2025_NVIP_APP_TAC_GM" at bounding box center [369, 154] width 249 height 23
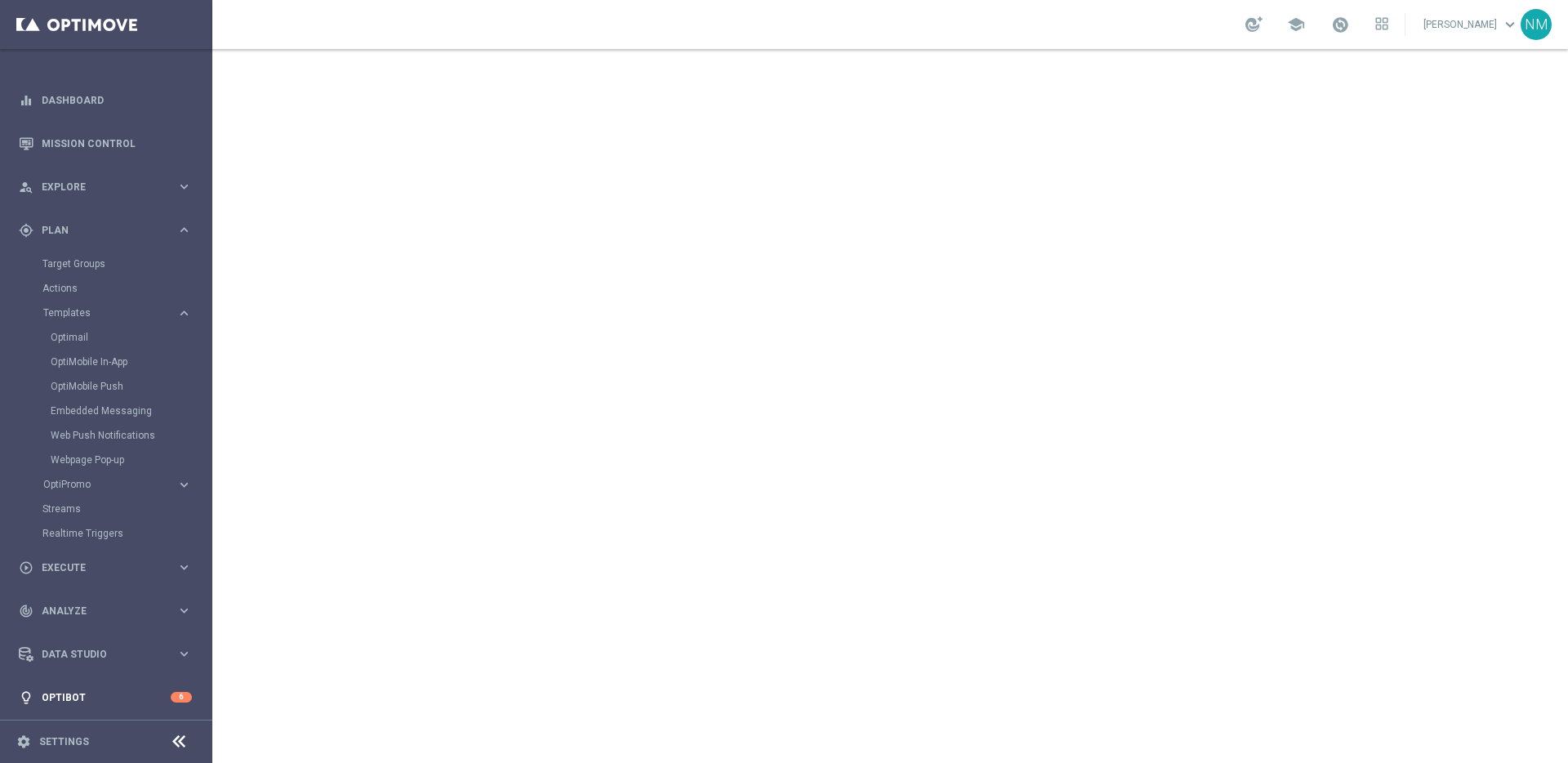
scroll to position [14, 0]
click at [14, 746] on div "settings Settings" at bounding box center [81, 741] width 163 height 14
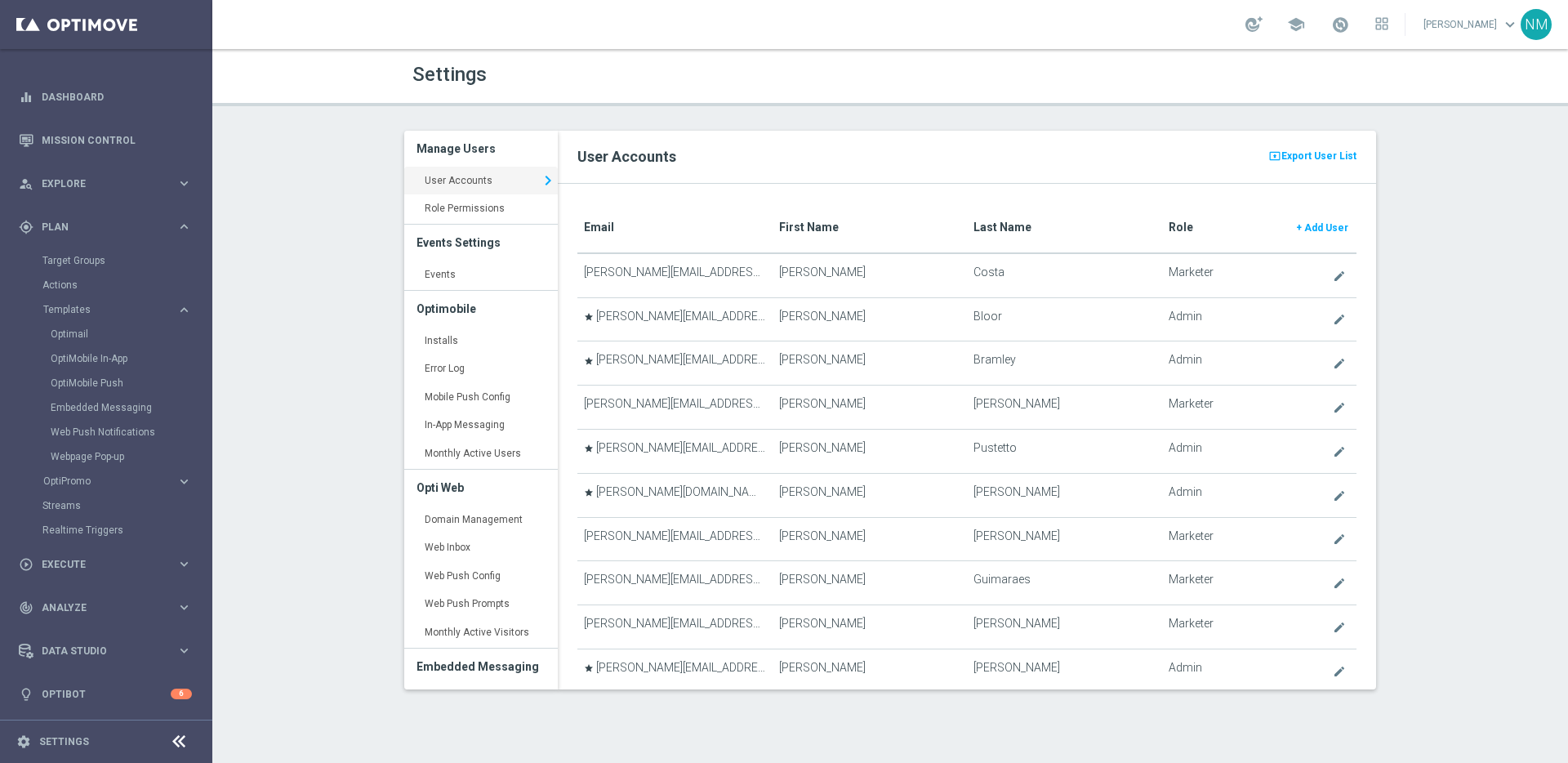
drag, startPoint x: 981, startPoint y: 164, endPoint x: 873, endPoint y: 189, distance: 110.9
click at [981, 164] on h2 "User Accounts" at bounding box center [966, 157] width 779 height 20
click at [480, 332] on link "Installs keyboard_arrow_right" at bounding box center [481, 341] width 153 height 30
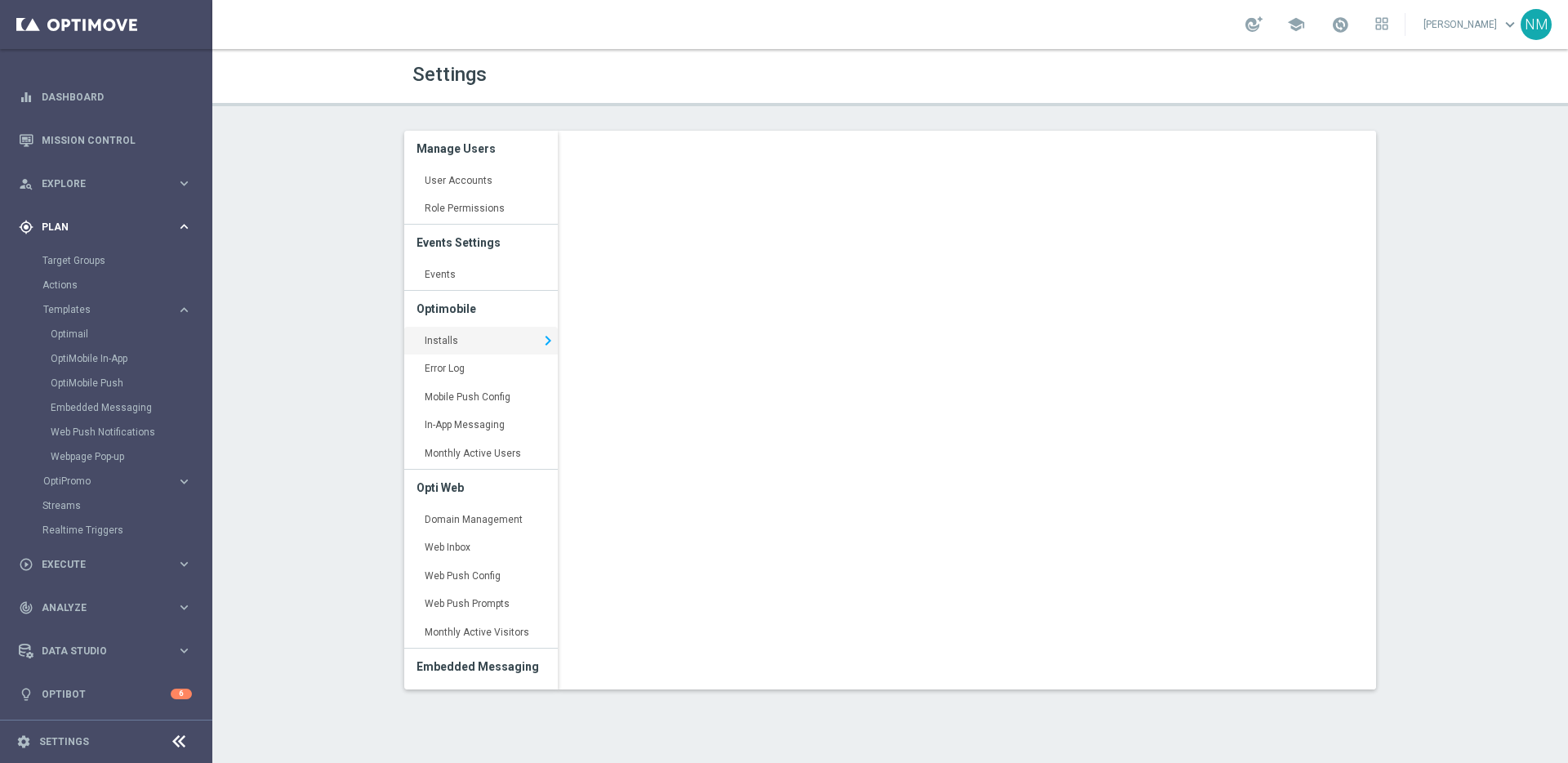
click at [95, 220] on div "gps_fixed Plan" at bounding box center [97, 227] width 158 height 14
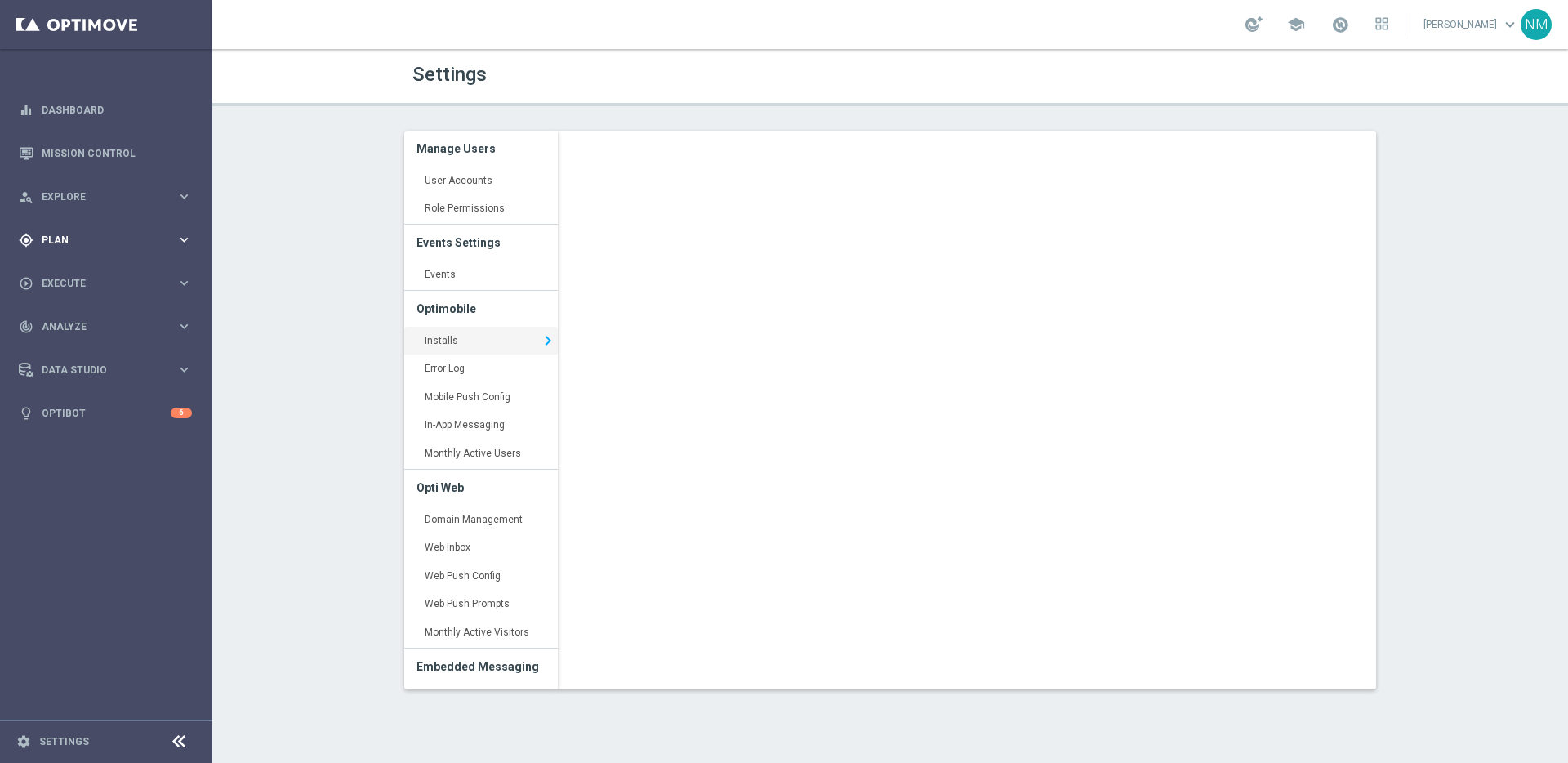
click at [71, 243] on span "Plan" at bounding box center [109, 240] width 135 height 10
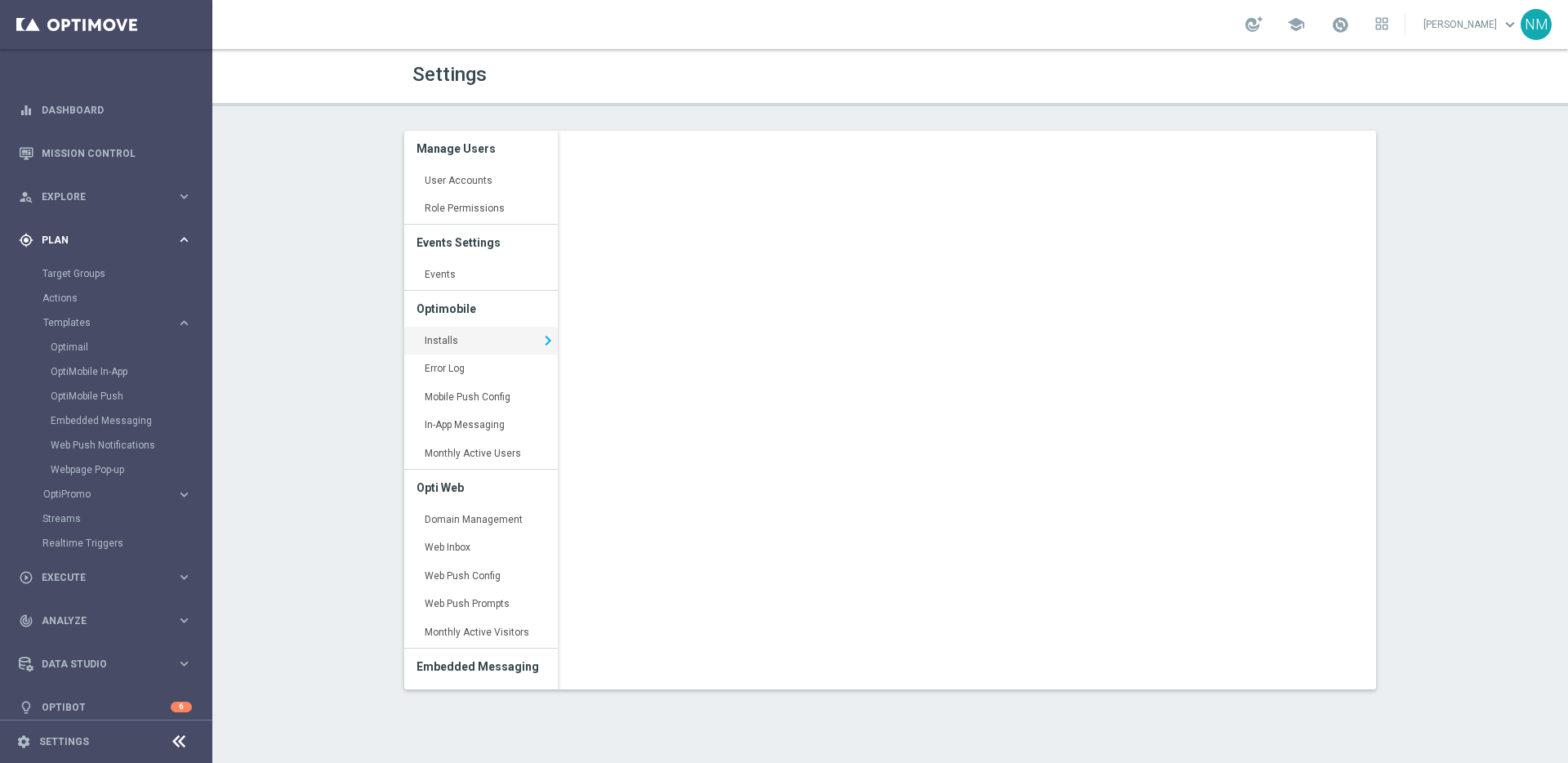
click at [88, 244] on span "Plan" at bounding box center [109, 240] width 135 height 10
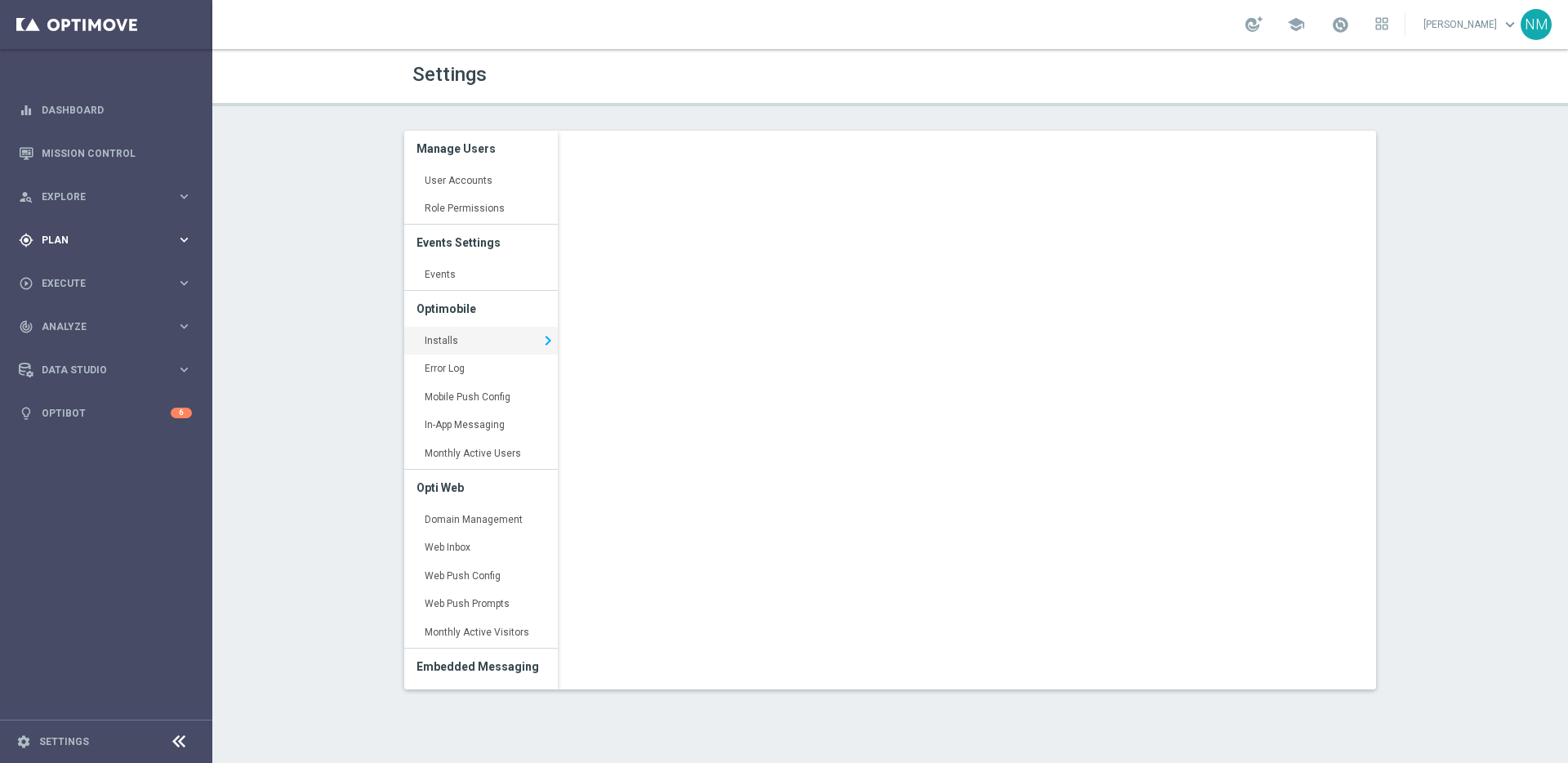
click at [141, 241] on span "Plan" at bounding box center [109, 240] width 135 height 10
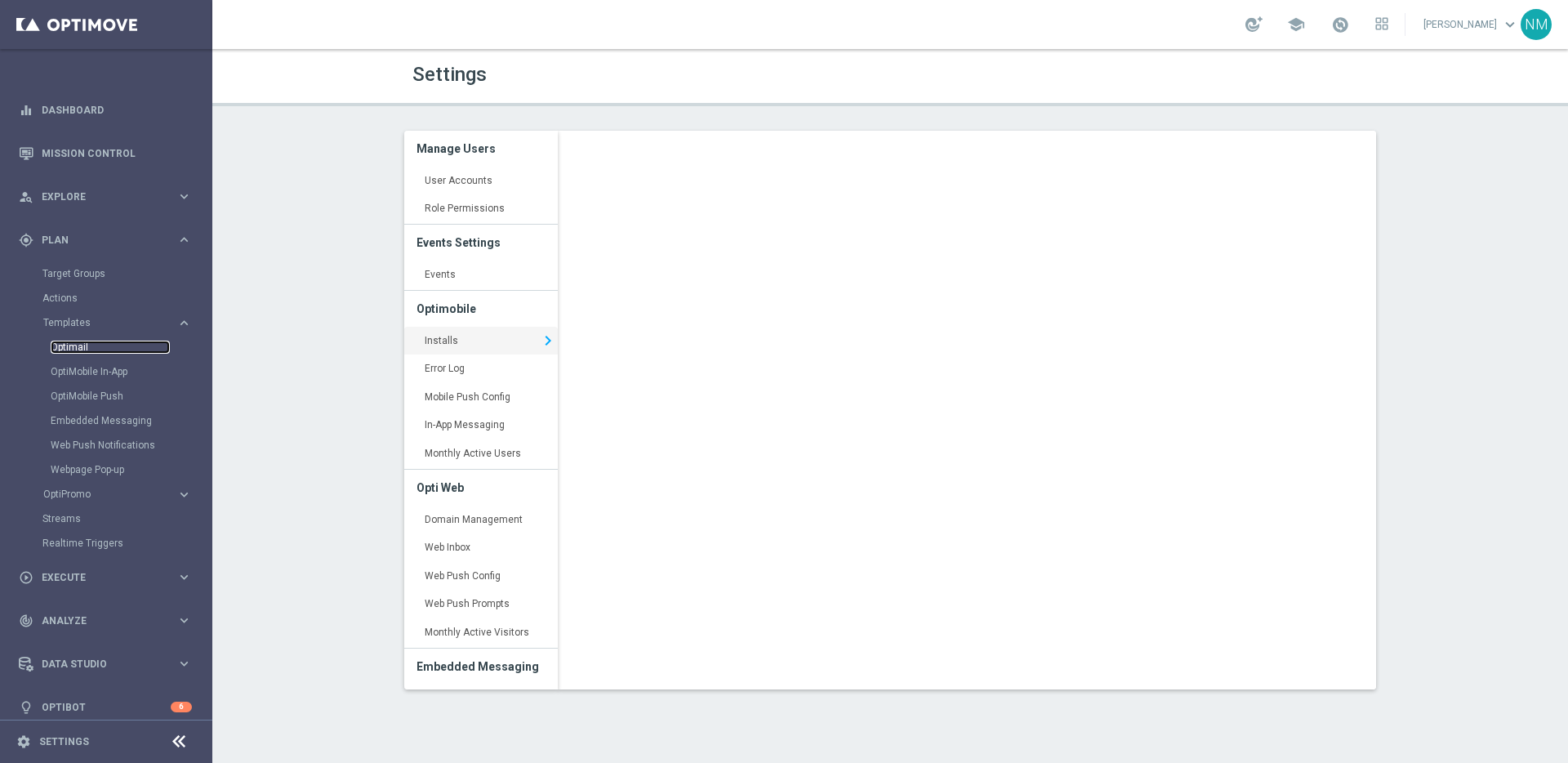
click at [85, 350] on link "Optimail" at bounding box center [110, 347] width 119 height 14
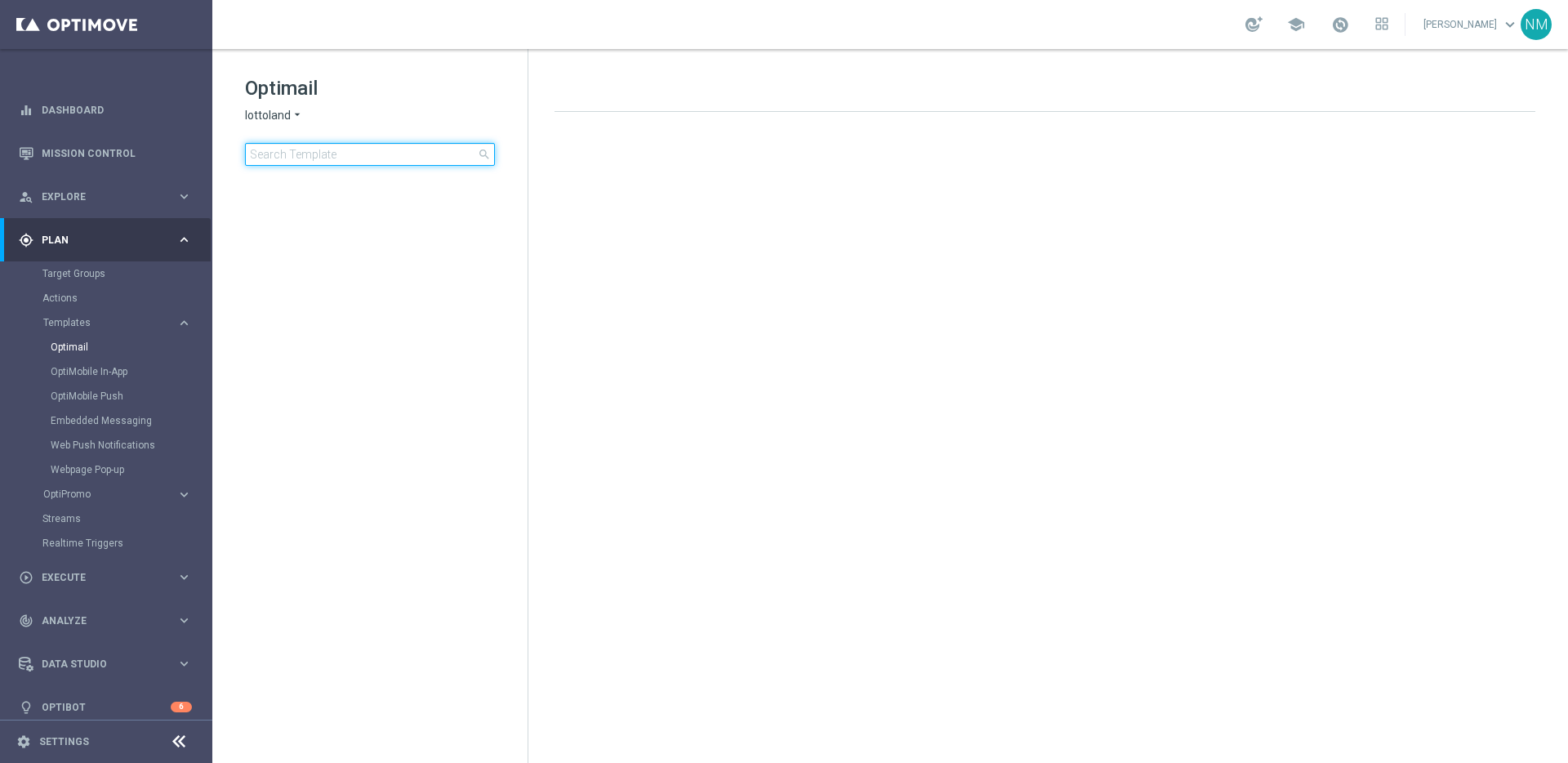
click at [357, 150] on input at bounding box center [369, 154] width 249 height 23
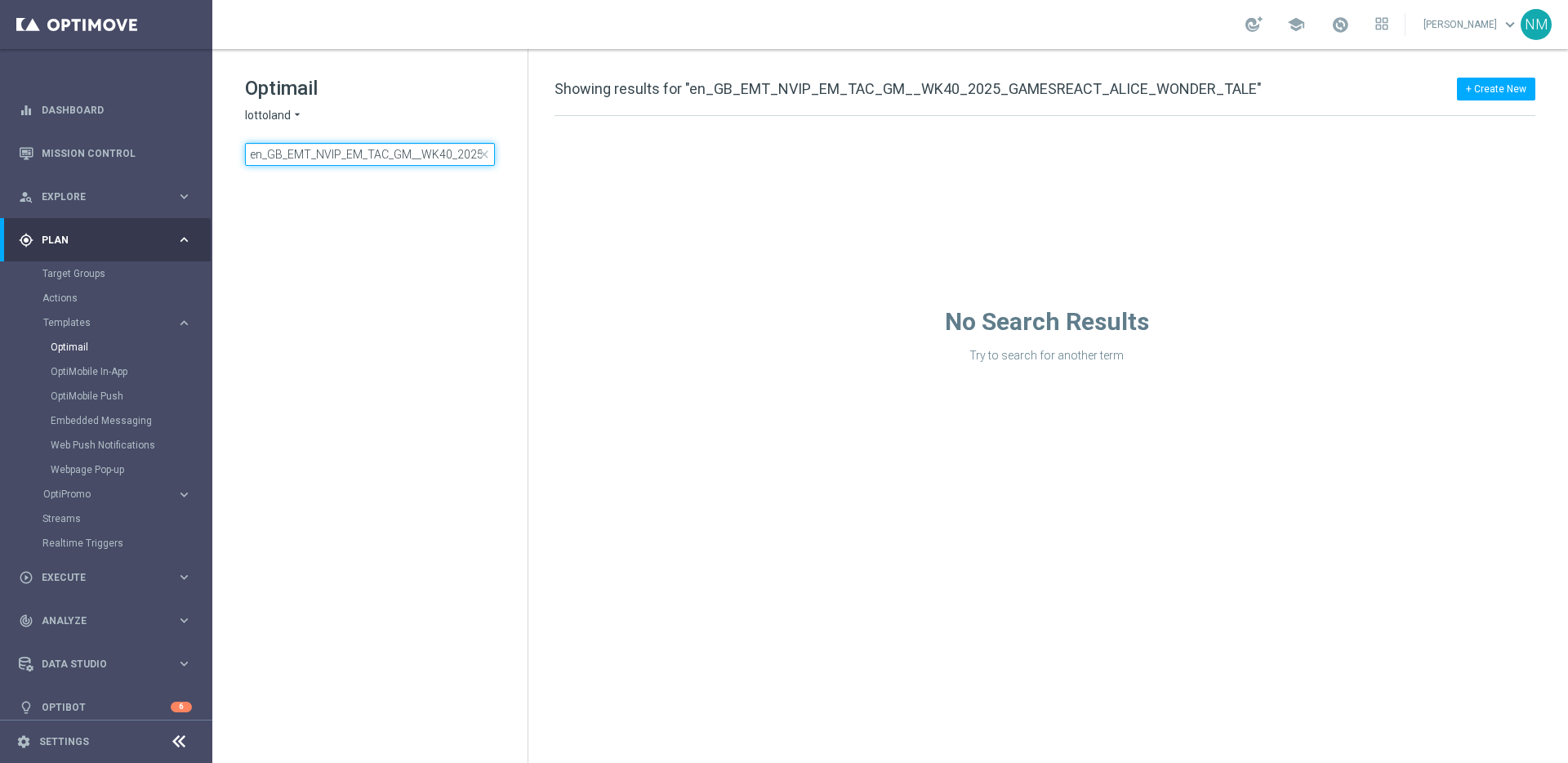
scroll to position [0, 195]
type input "en_GB_EMT_NVIP_EM_TAC_GM__WK40_2025_GAMESREACT_ALICE_WONDER_TALE"
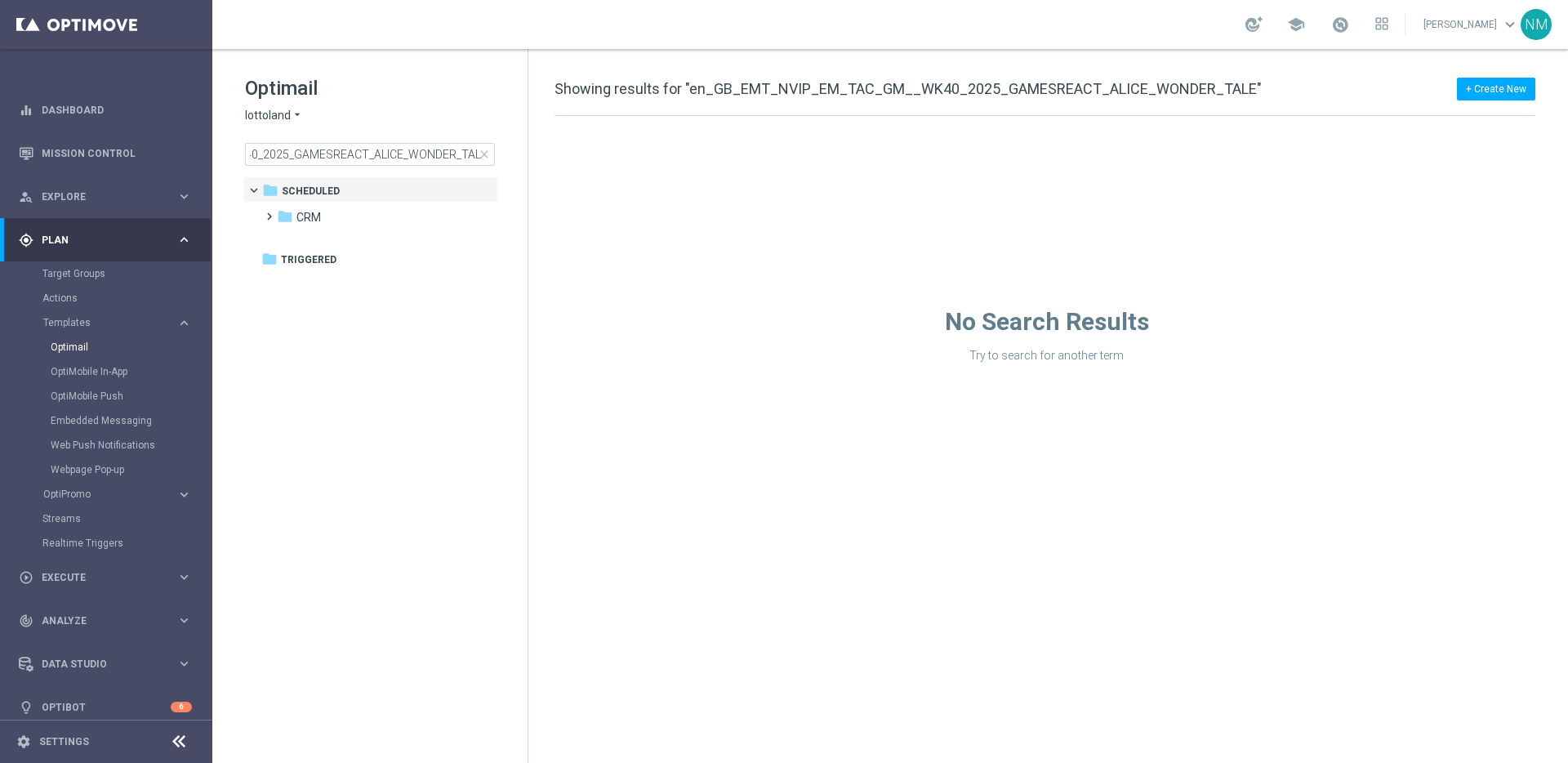
click at [295, 120] on icon "arrow_drop_down" at bounding box center [297, 115] width 14 height 15
click at [431, 115] on div "lottoland arrow_drop_down × lottoland lottoland KenoGO Sorte Online Sorteonline…" at bounding box center [369, 115] width 249 height 15
click at [406, 155] on input "en_GB_EMT_NVIP_EM_TAC_GM__WK40_2025_GAMESREACT_ALICE_WONDER_TALE" at bounding box center [369, 154] width 249 height 23
click at [405, 154] on input "en_GB_EMT_NVIP_EM_TAC_GM__WK40_2025_GAMESREACT_ALICE_WONDER_TALE" at bounding box center [369, 154] width 249 height 23
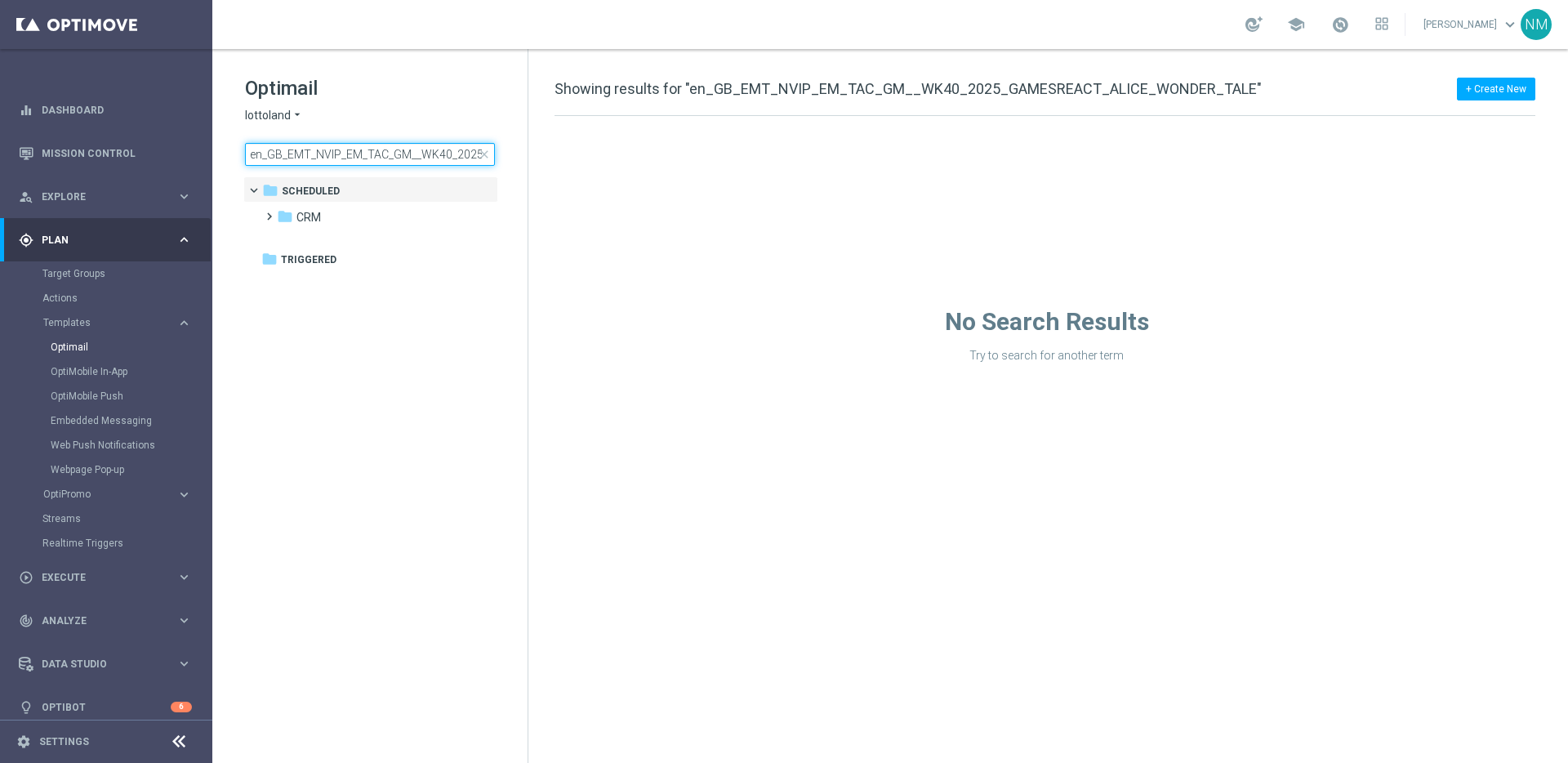
click at [376, 157] on input "en_GB_EMT_NVIP_EM_TAC_GM__WK40_2025_GAMESREACT_ALICE_WONDER_TALE" at bounding box center [369, 154] width 249 height 23
click at [80, 114] on link "Dashboard" at bounding box center [116, 110] width 150 height 43
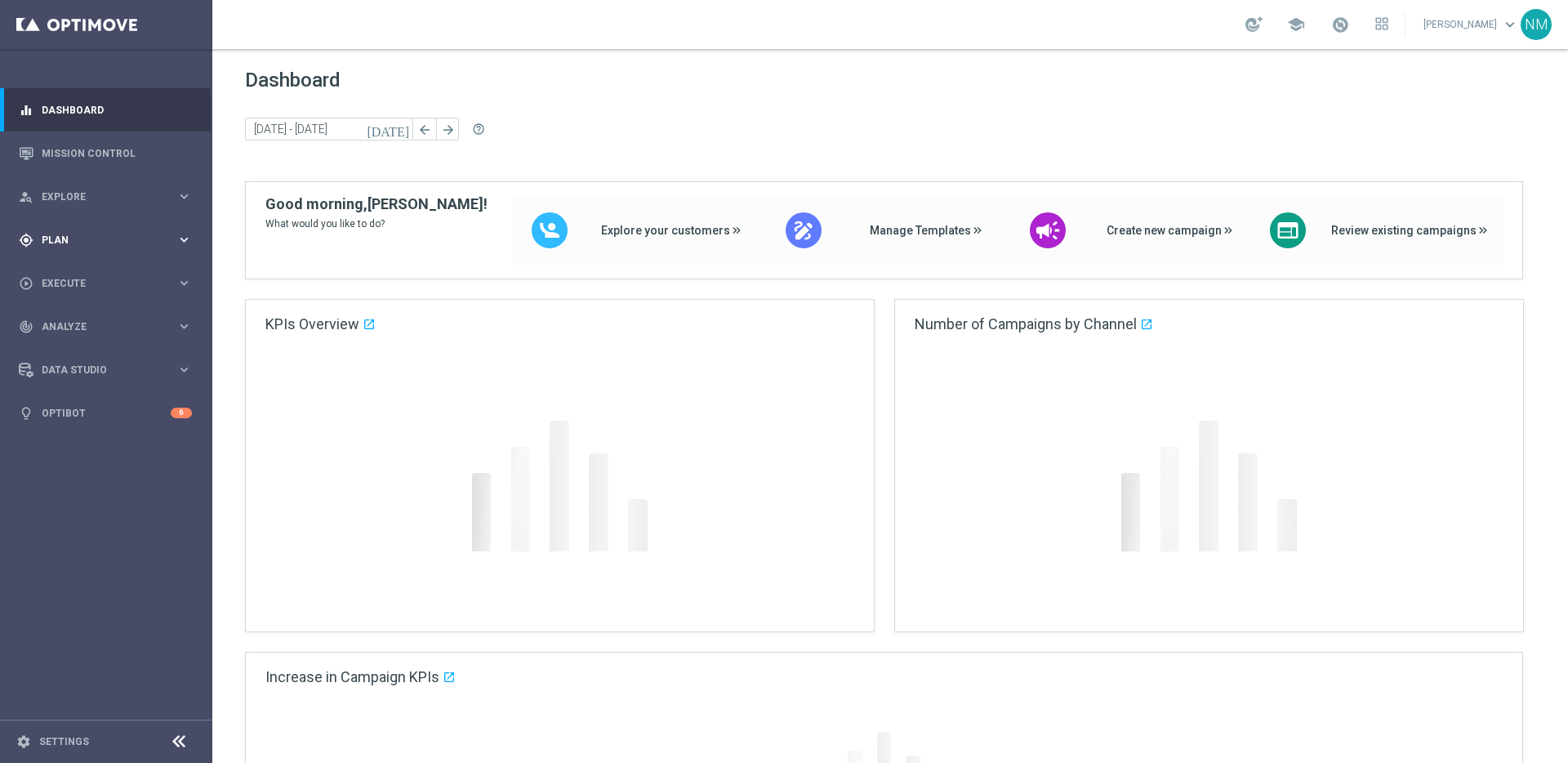
click at [86, 241] on span "Plan" at bounding box center [109, 240] width 135 height 10
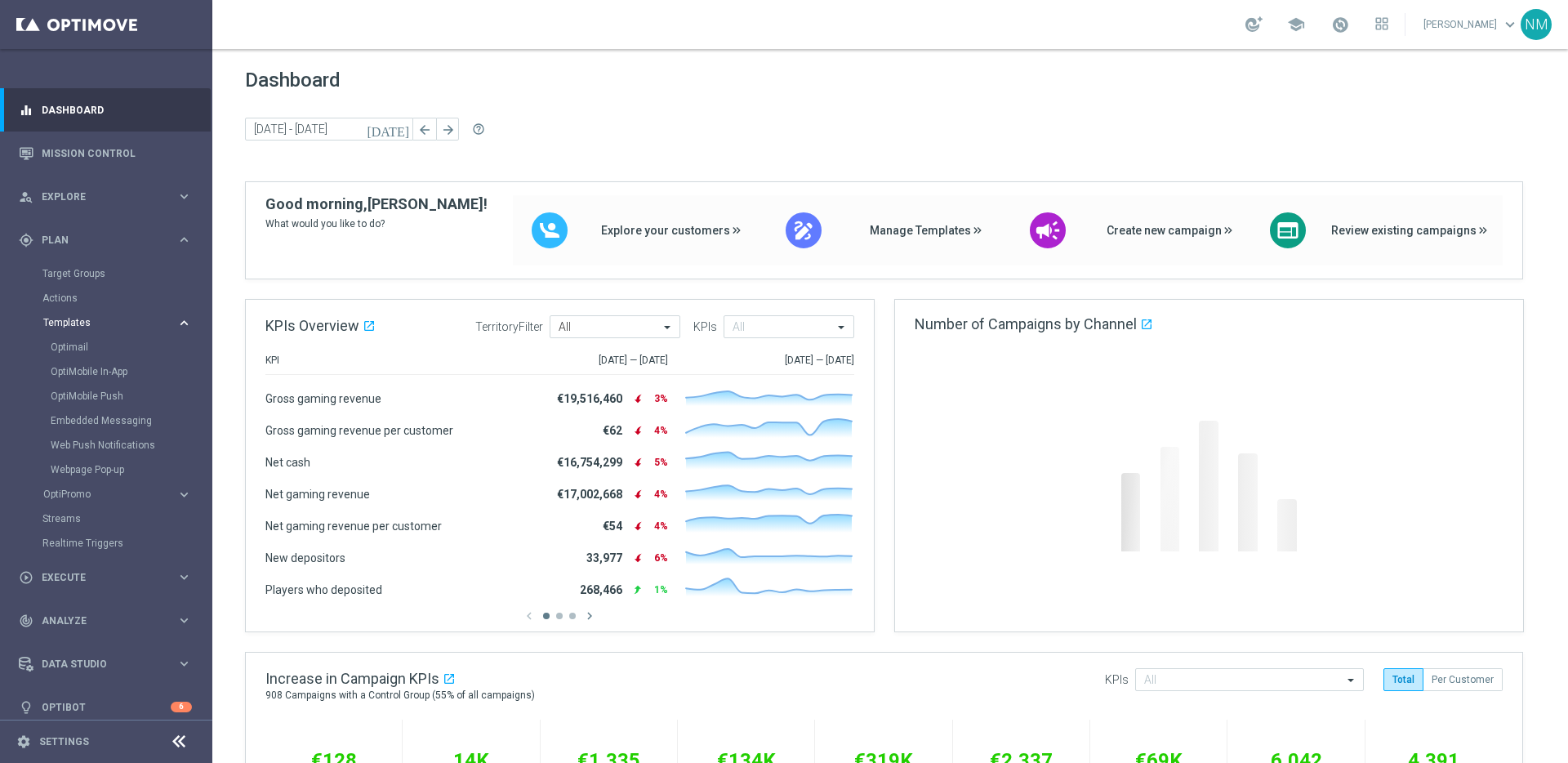
click at [81, 322] on span "Templates" at bounding box center [102, 322] width 117 height 10
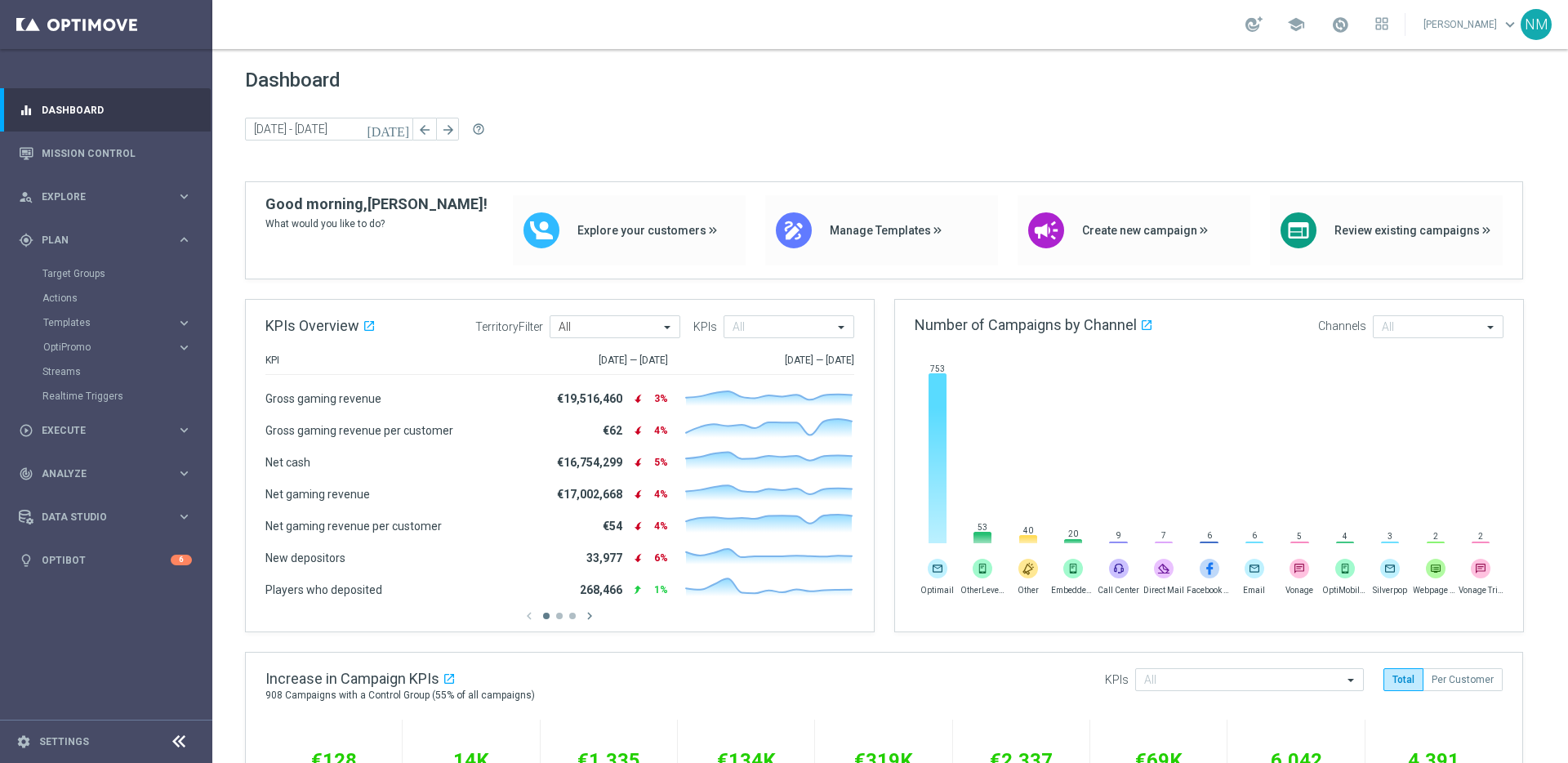
click at [79, 328] on button "Templates keyboard_arrow_right" at bounding box center [117, 322] width 150 height 14
click at [79, 347] on link "Optimail" at bounding box center [110, 347] width 119 height 14
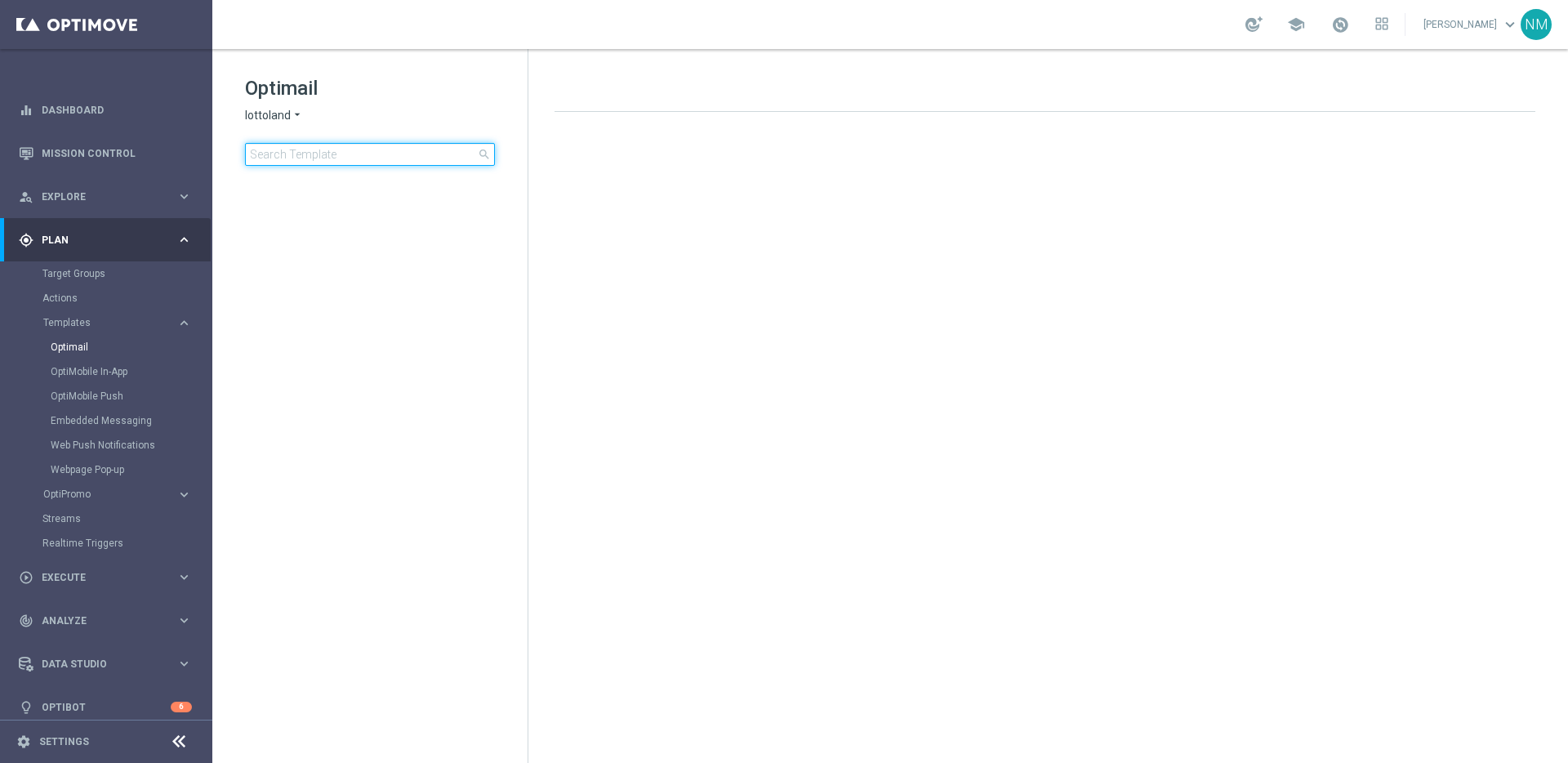
click at [368, 147] on input at bounding box center [369, 154] width 249 height 23
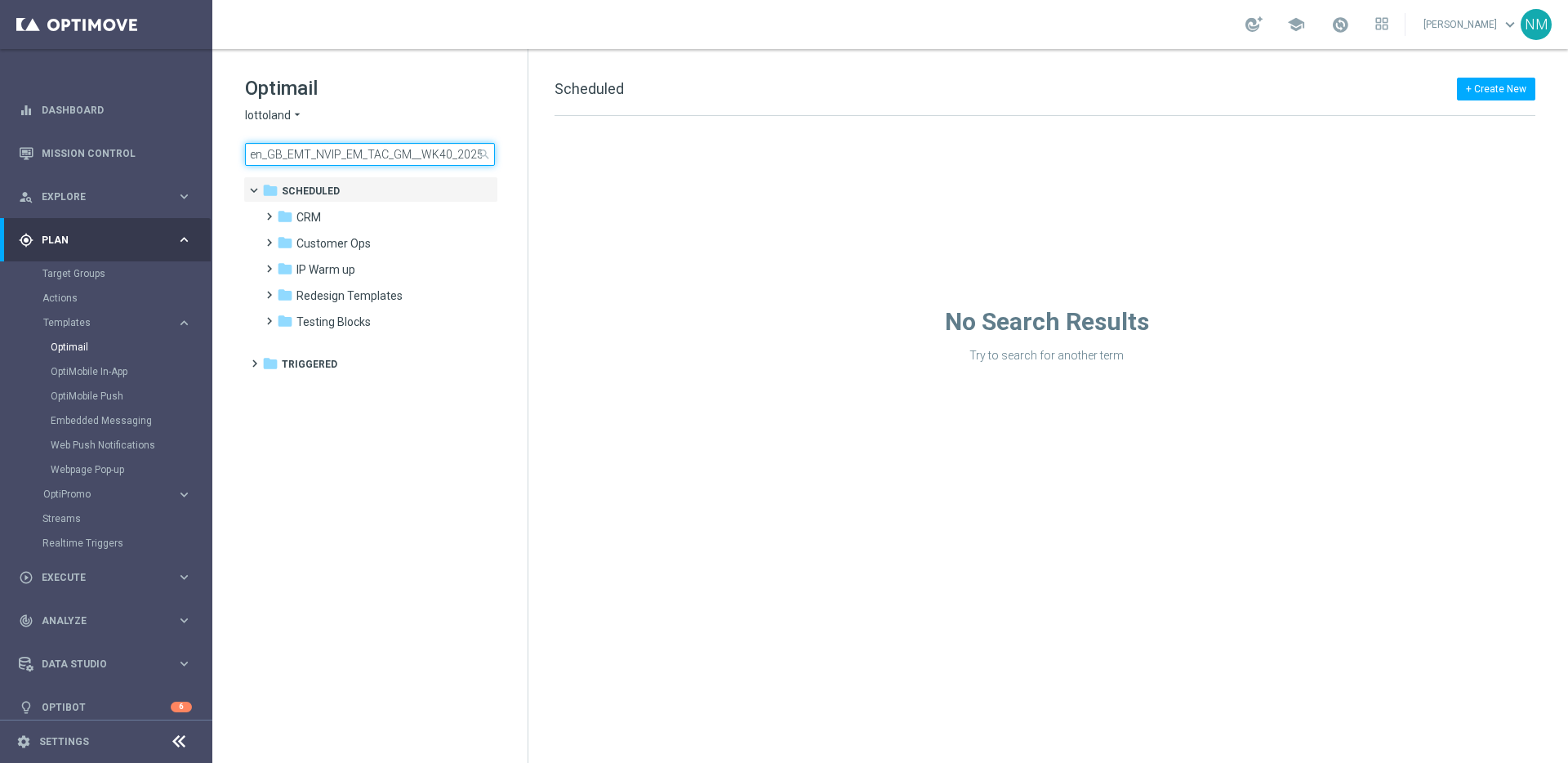
scroll to position [0, 195]
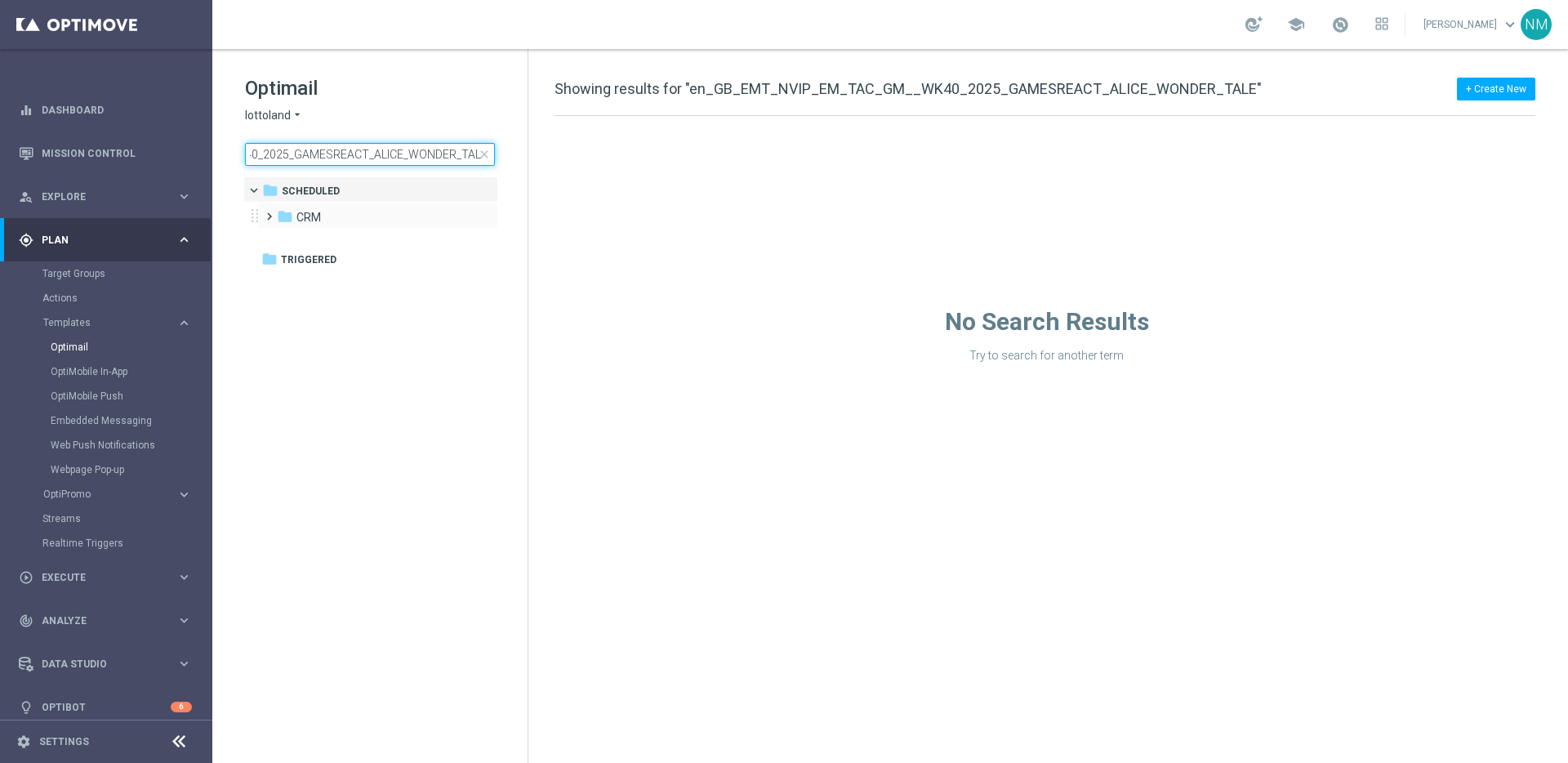
type input "en_GB_EMT_NVIP_EM_TAC_GM__WK40_2025_GAMESREACT_ALICE_WONDER_TALE"
click at [269, 213] on span at bounding box center [266, 208] width 7 height 6
click at [486, 154] on span "close" at bounding box center [484, 154] width 14 height 14
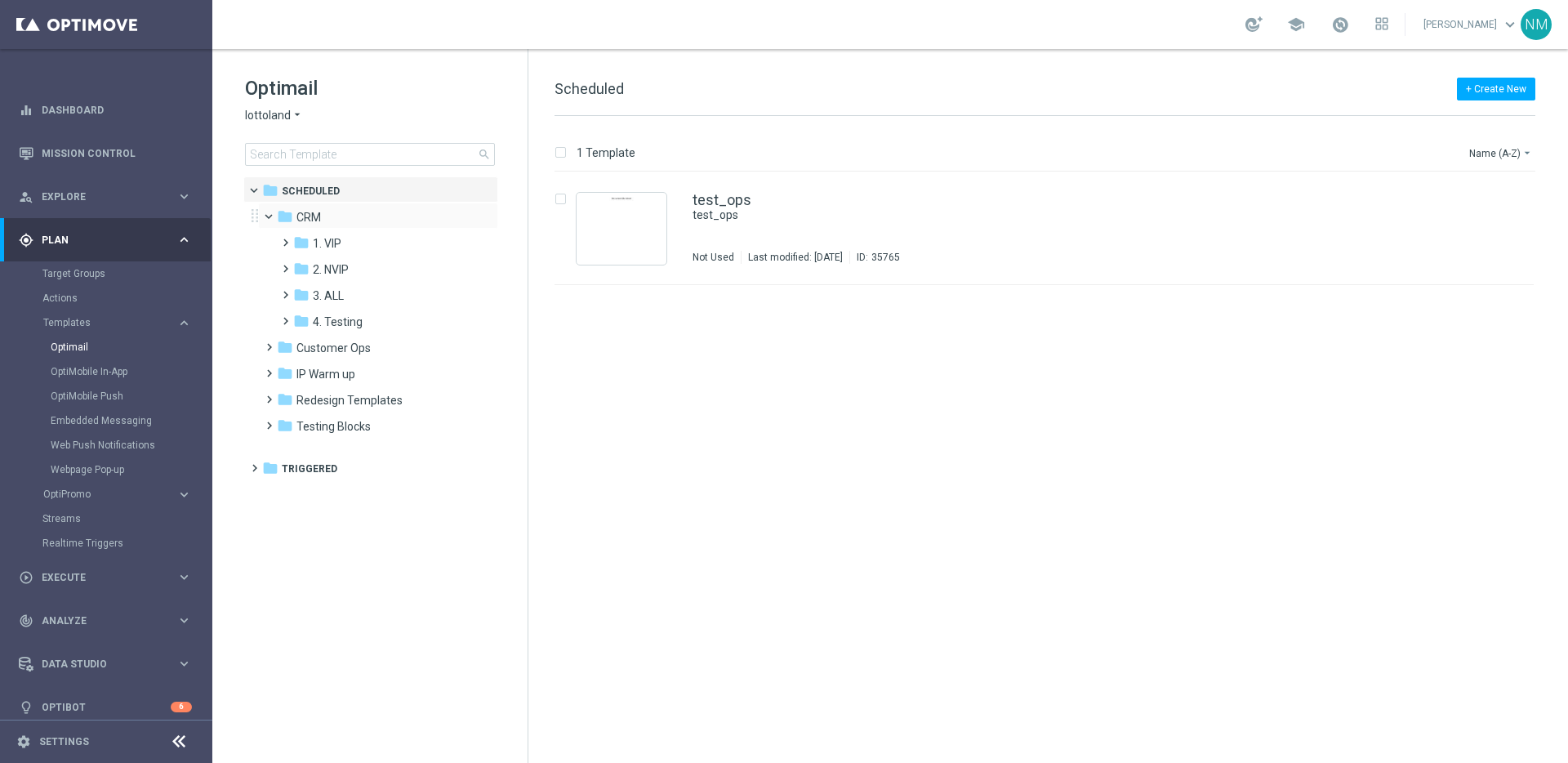
click at [273, 215] on span at bounding box center [276, 213] width 6 height 7
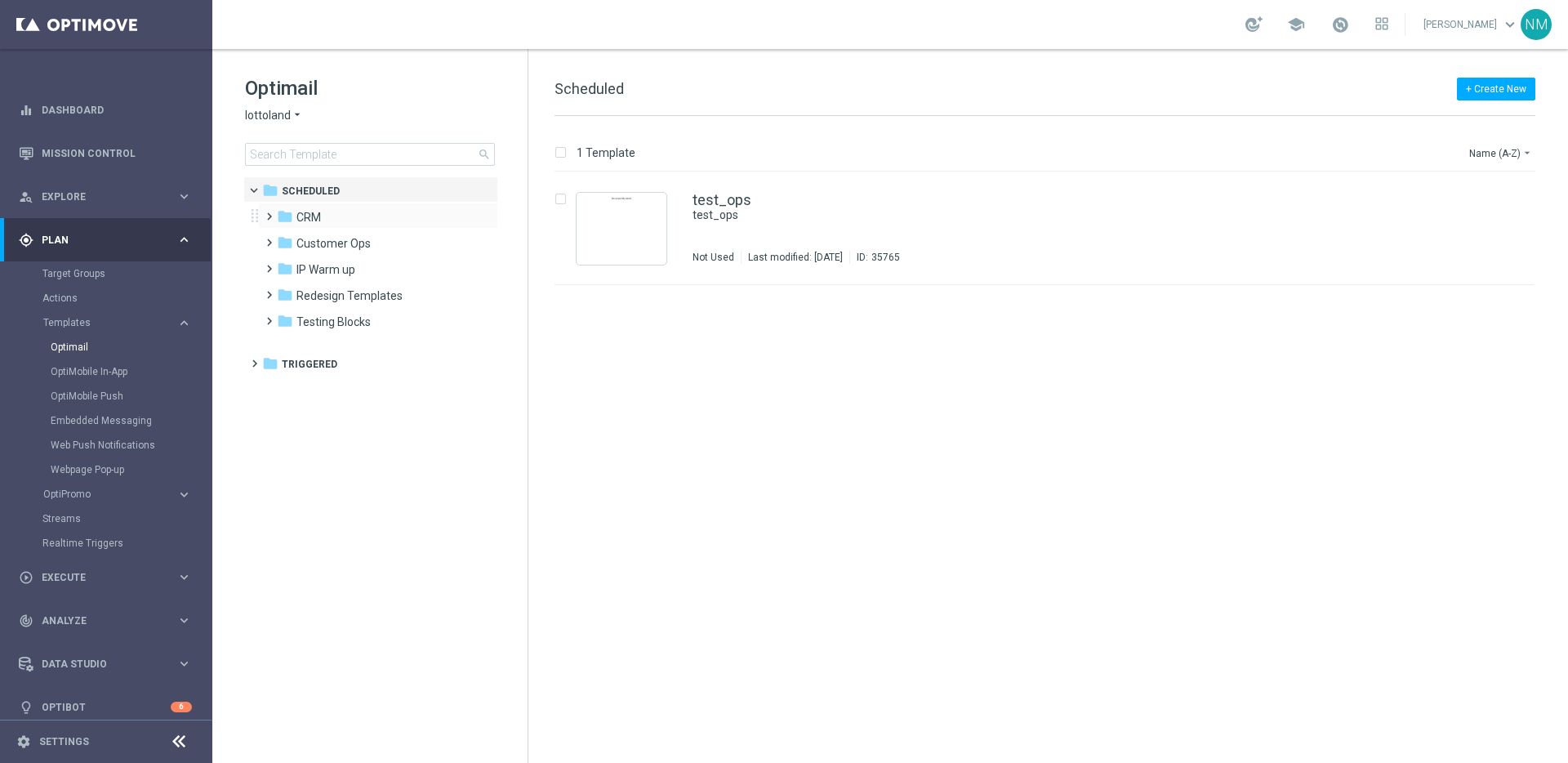
click at [268, 213] on span at bounding box center [266, 208] width 7 height 6
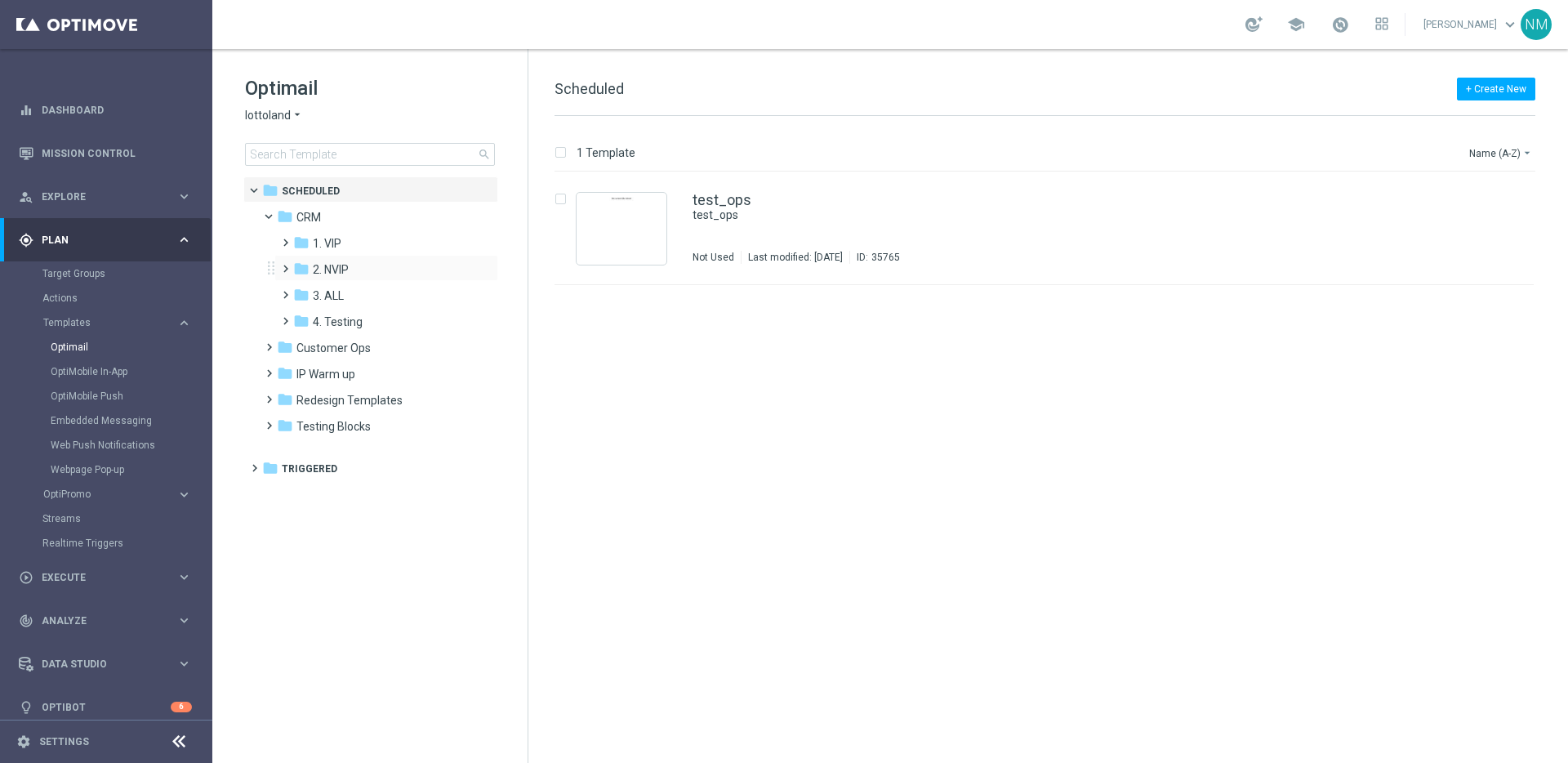
click at [286, 265] on span at bounding box center [282, 261] width 7 height 6
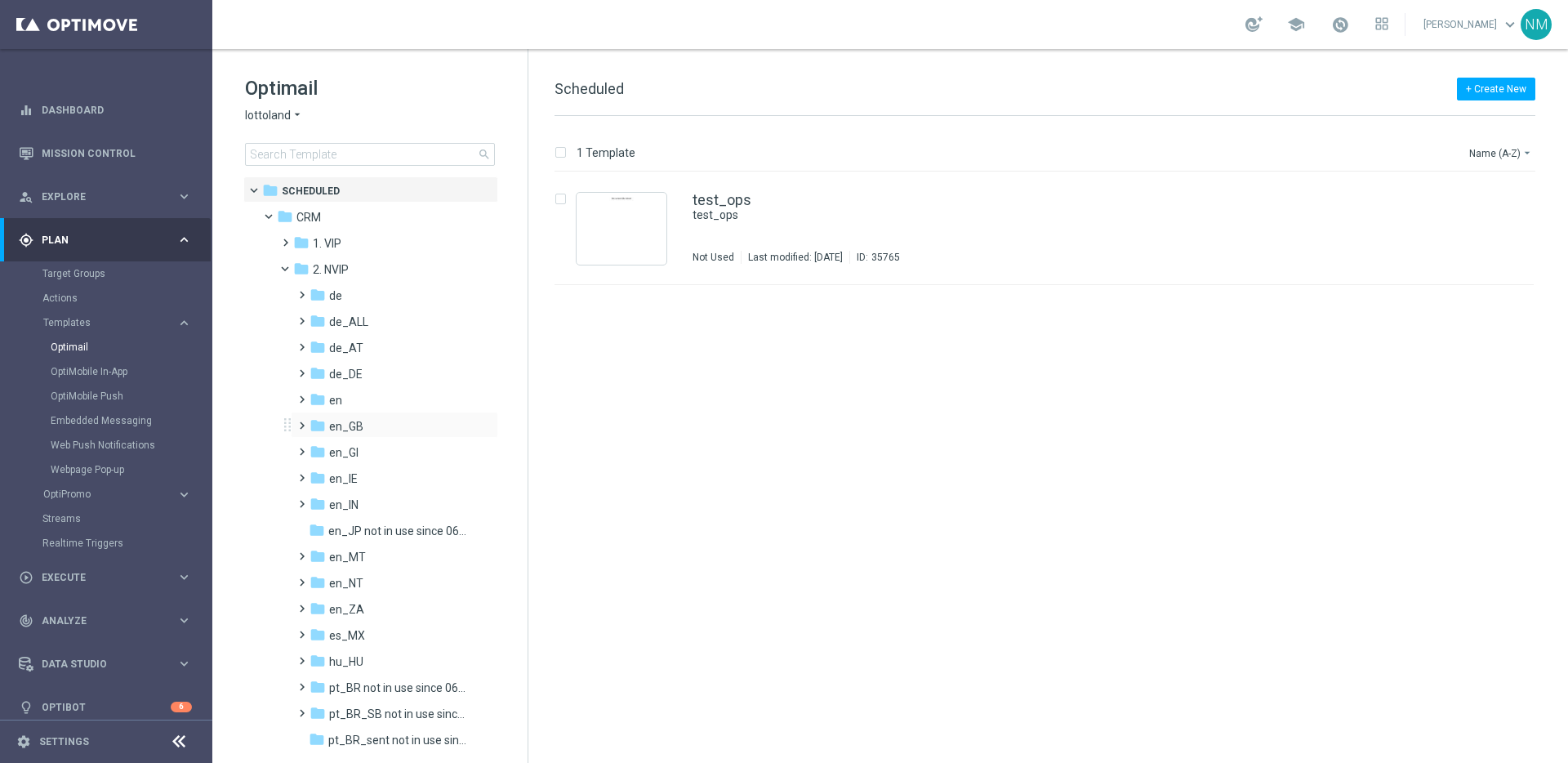
click at [300, 422] on span at bounding box center [298, 418] width 7 height 6
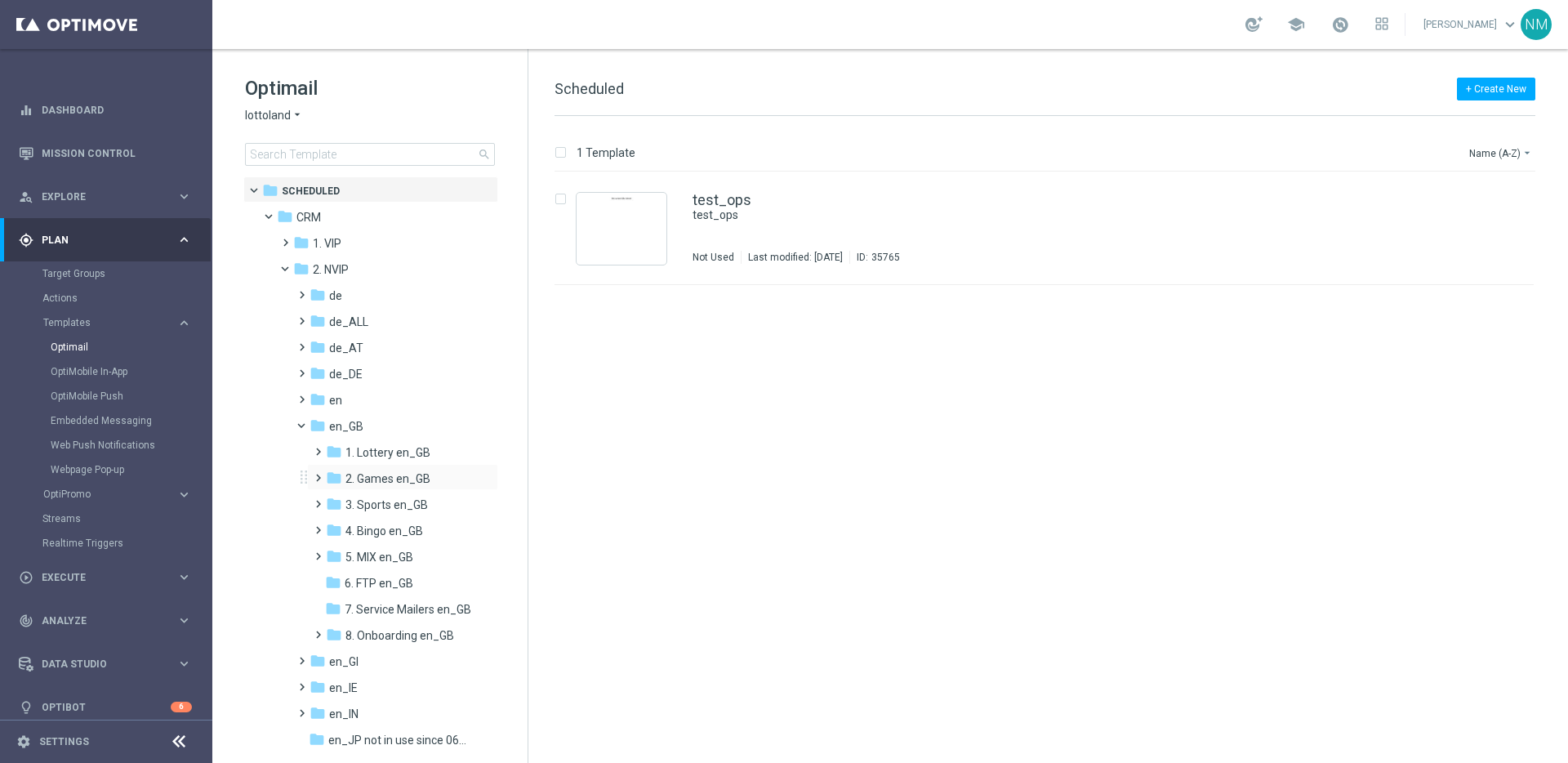
click at [319, 474] on span at bounding box center [314, 470] width 7 height 6
click at [366, 531] on span "TAC GM en_GB" at bounding box center [400, 531] width 78 height 14
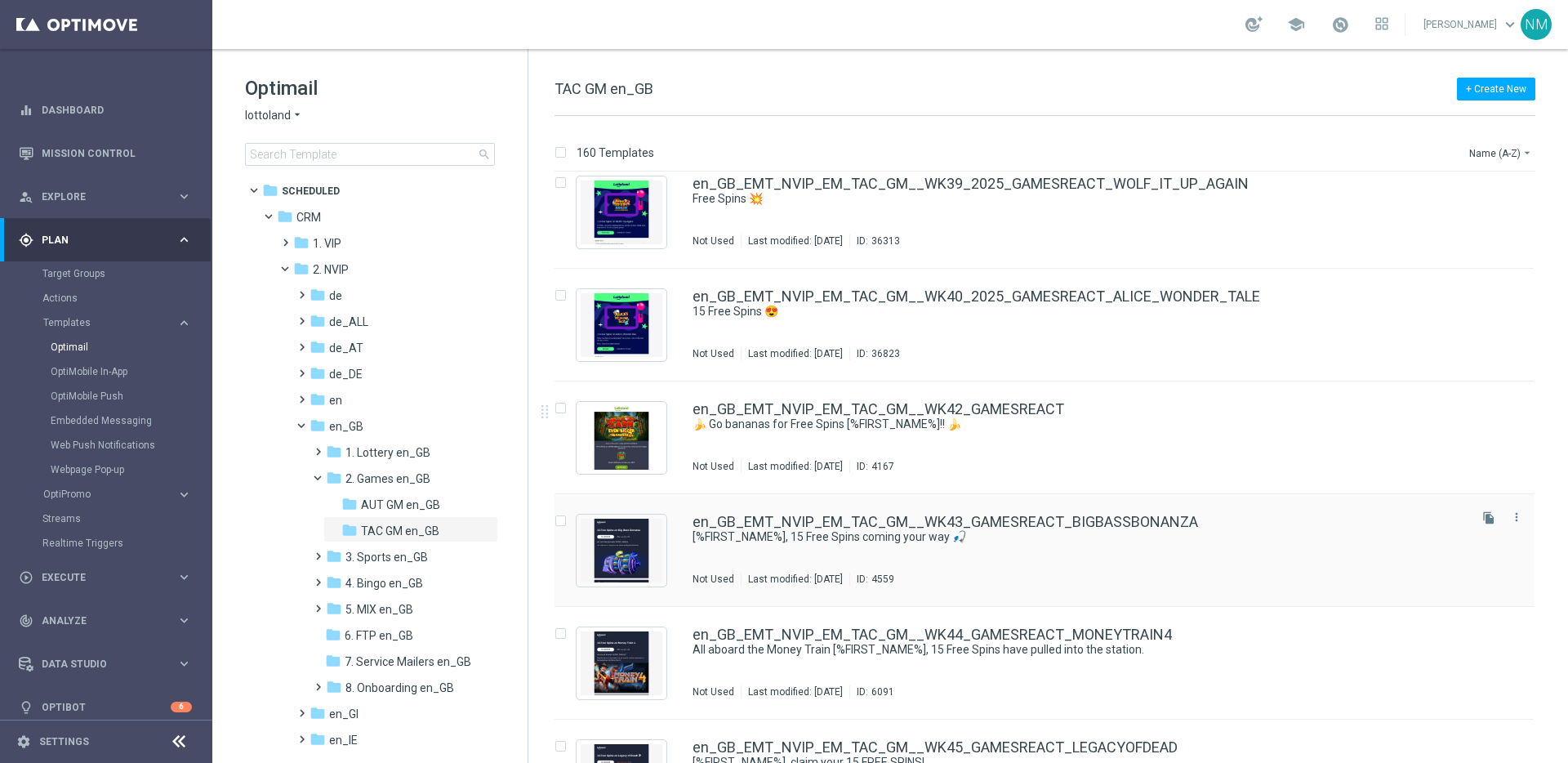
scroll to position [9924, 0]
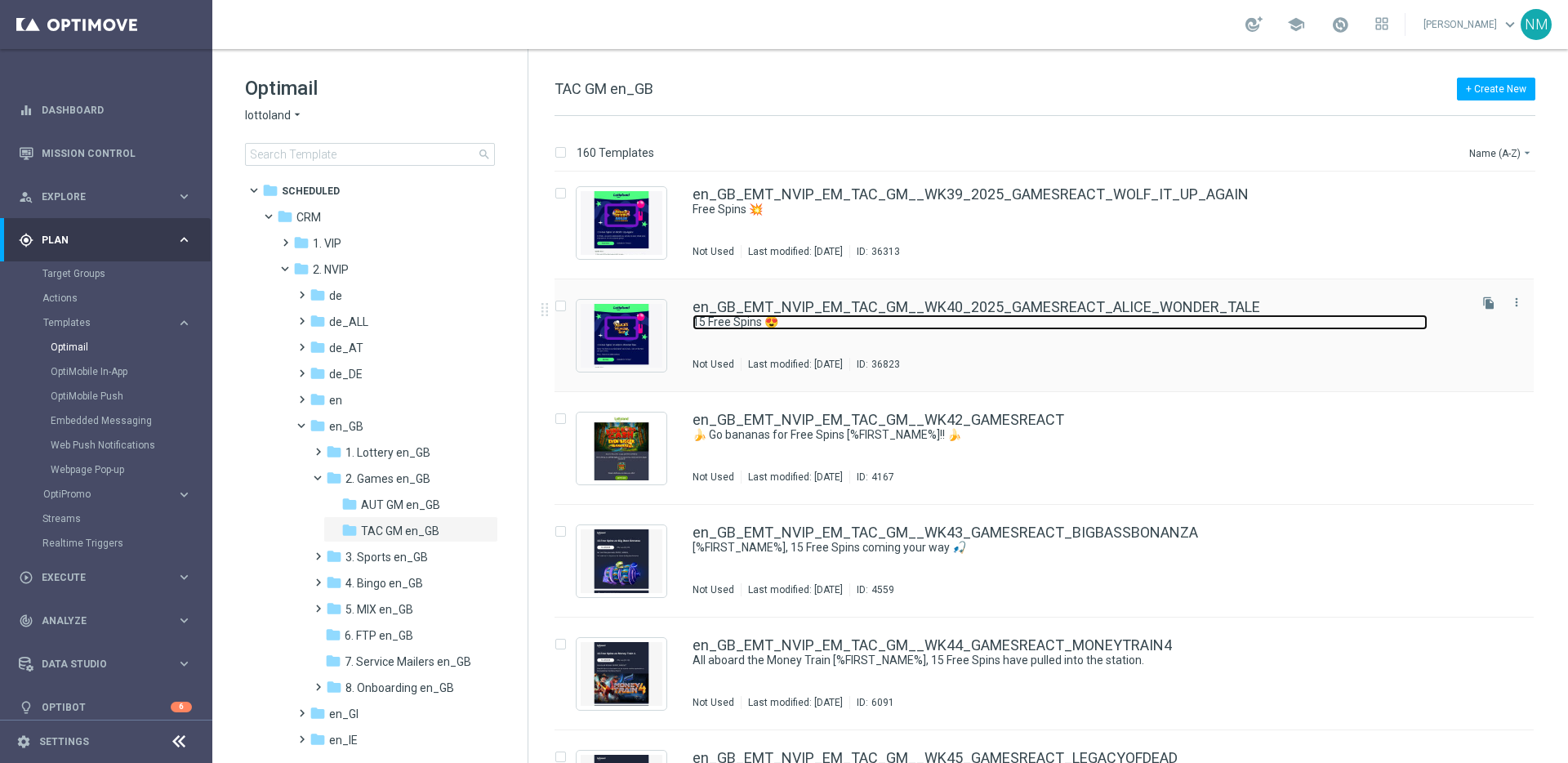
click at [1125, 319] on link "15 Free Spins 😍" at bounding box center [1060, 322] width 735 height 15
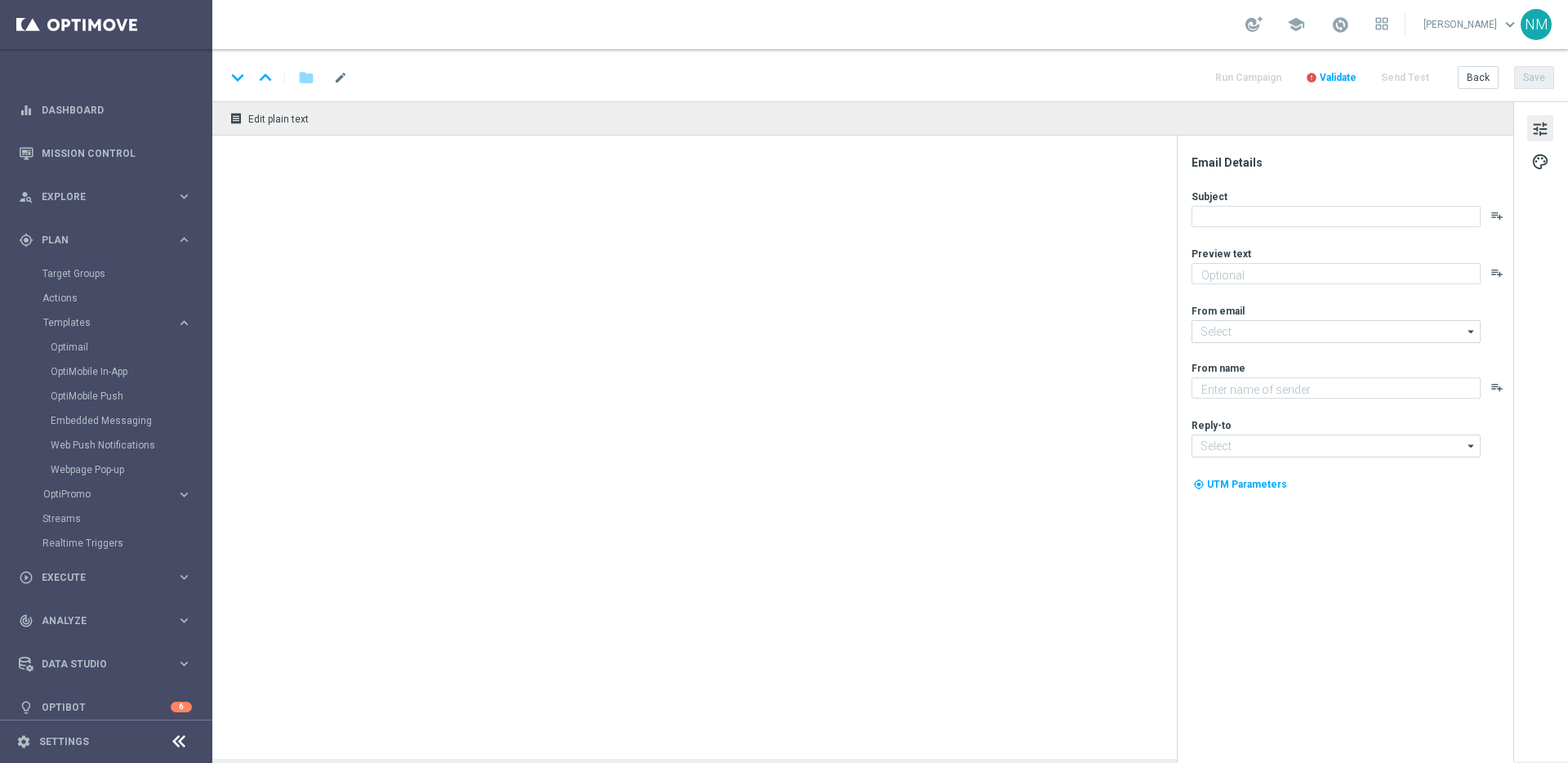
type textarea "Log in to unlock 🔓"
type textarea "Lottoland"
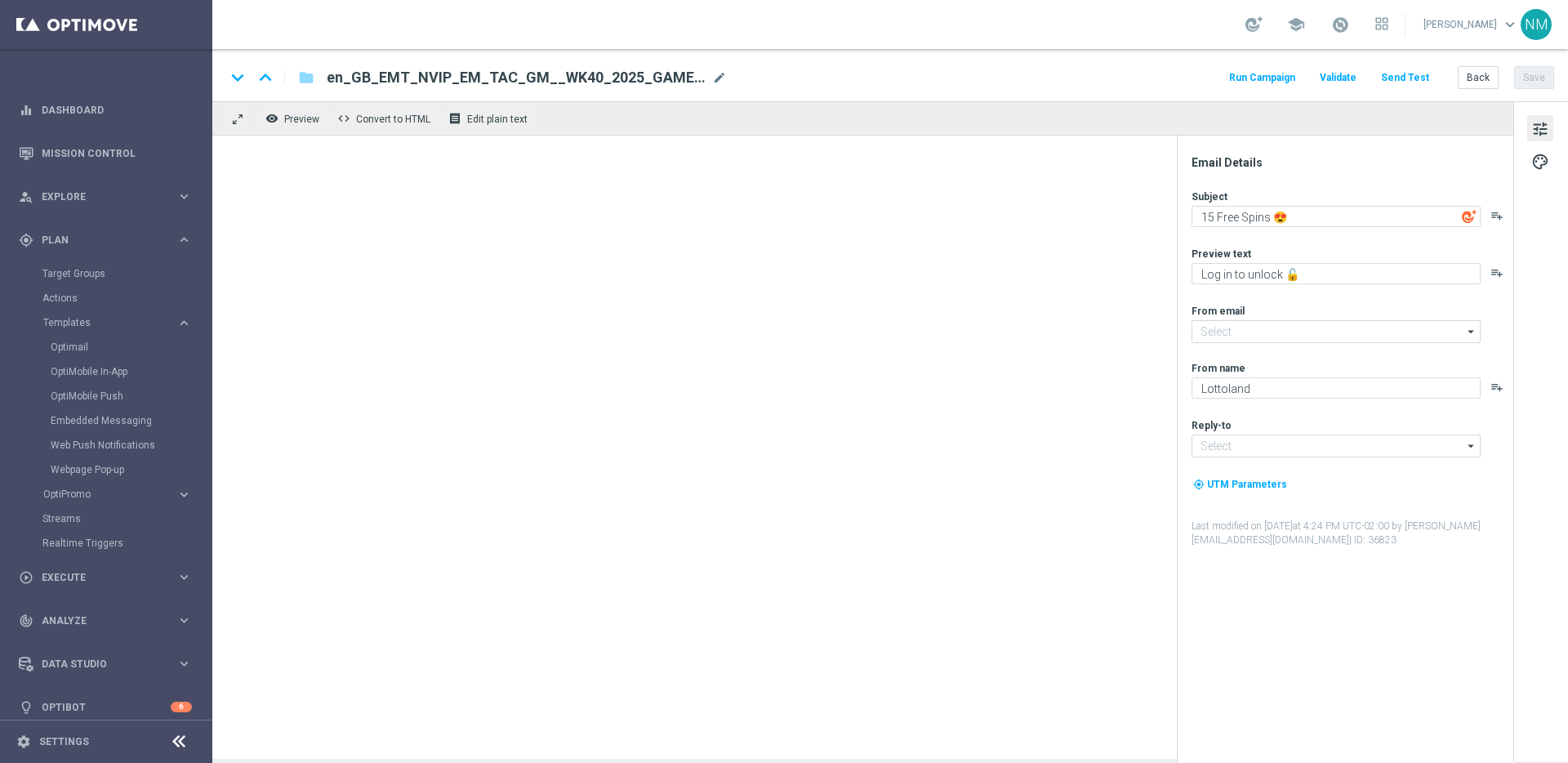
type input "[EMAIL_ADDRESS][DOMAIN_NAME]"
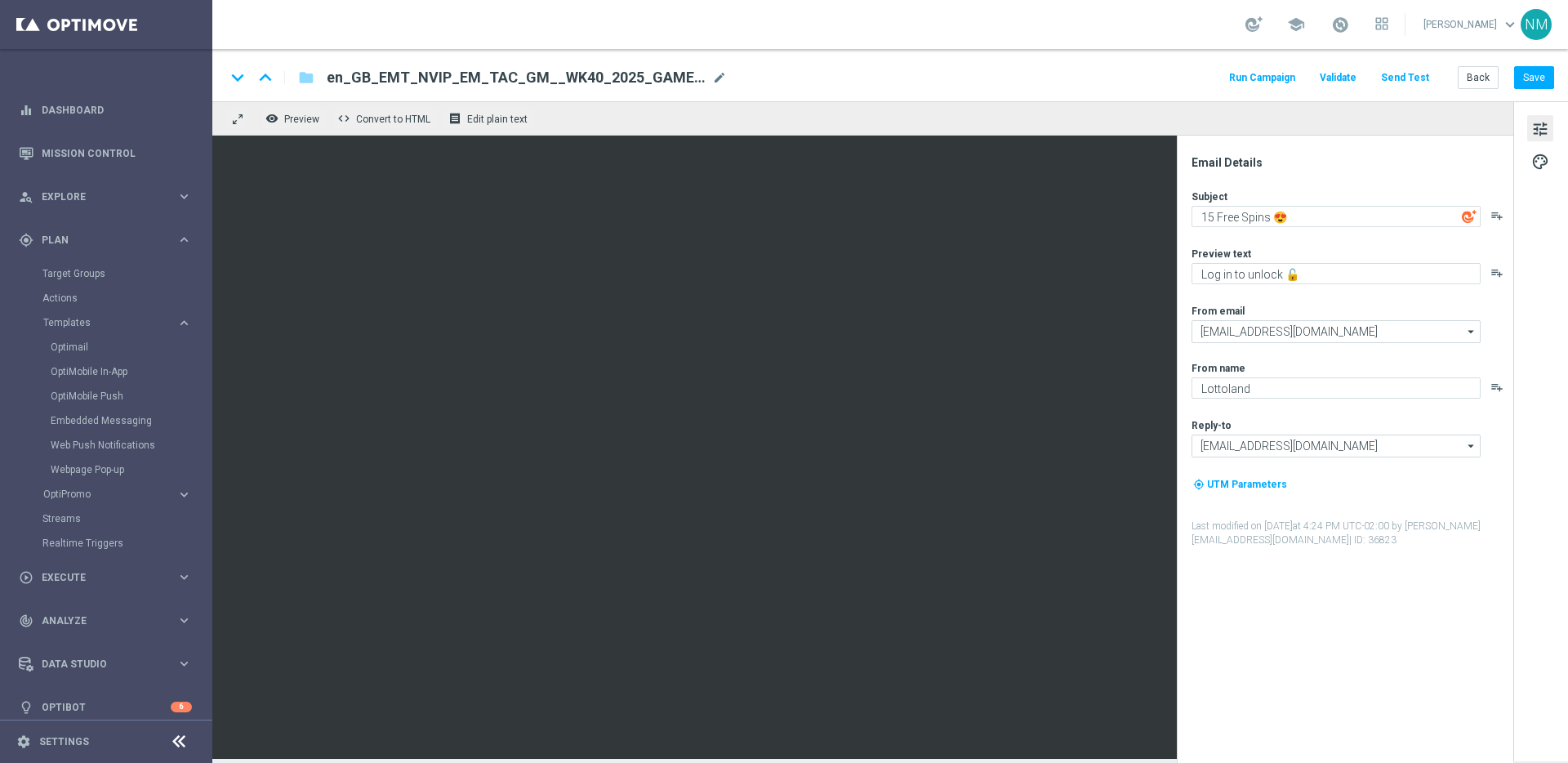
click at [522, 71] on span "en_GB_EMT_NVIP_EM_TAC_GM__WK40_2025_GAMESREACT_ALICE_WONDER_TALE" at bounding box center [516, 77] width 379 height 20
click at [495, 75] on input "en_GB_EMT_NVIP_EM_TAC_GM__WK40_2025_GAMESREACT_ALICE_WONDER_TALE" at bounding box center [530, 77] width 405 height 22
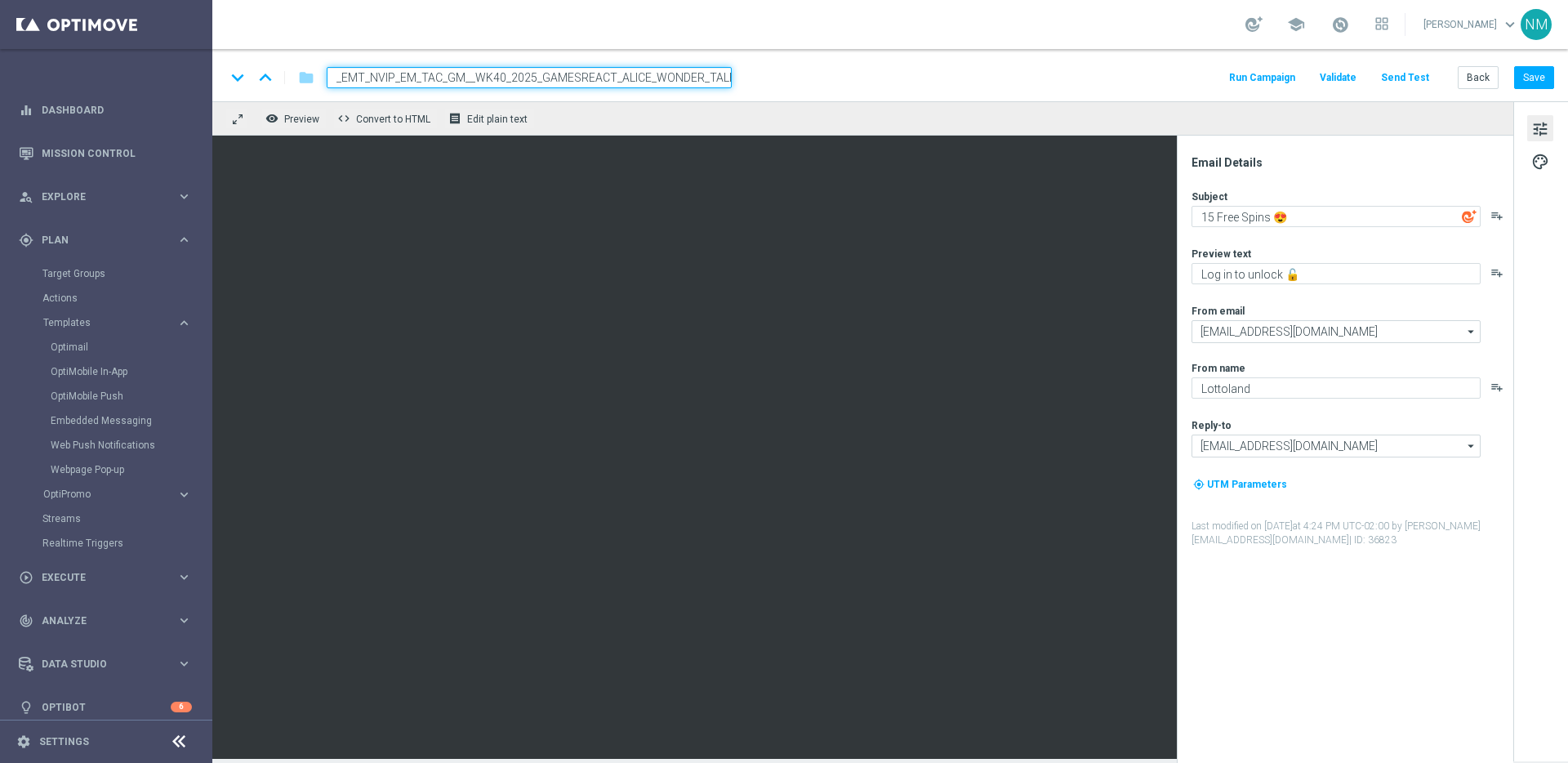
scroll to position [0, 0]
click at [431, 74] on span "en_GB_EMT_NVIP_EM_TAC_GM__WK40_2025_GAMESREACT_ALICE_WONDER_TALE" at bounding box center [516, 77] width 379 height 20
click at [431, 74] on input "en_GB_EMT_NVIP_EM_TAC_GM__WK40_2025_GAMESREACT_ALICE_WONDER_TALE" at bounding box center [530, 77] width 405 height 22
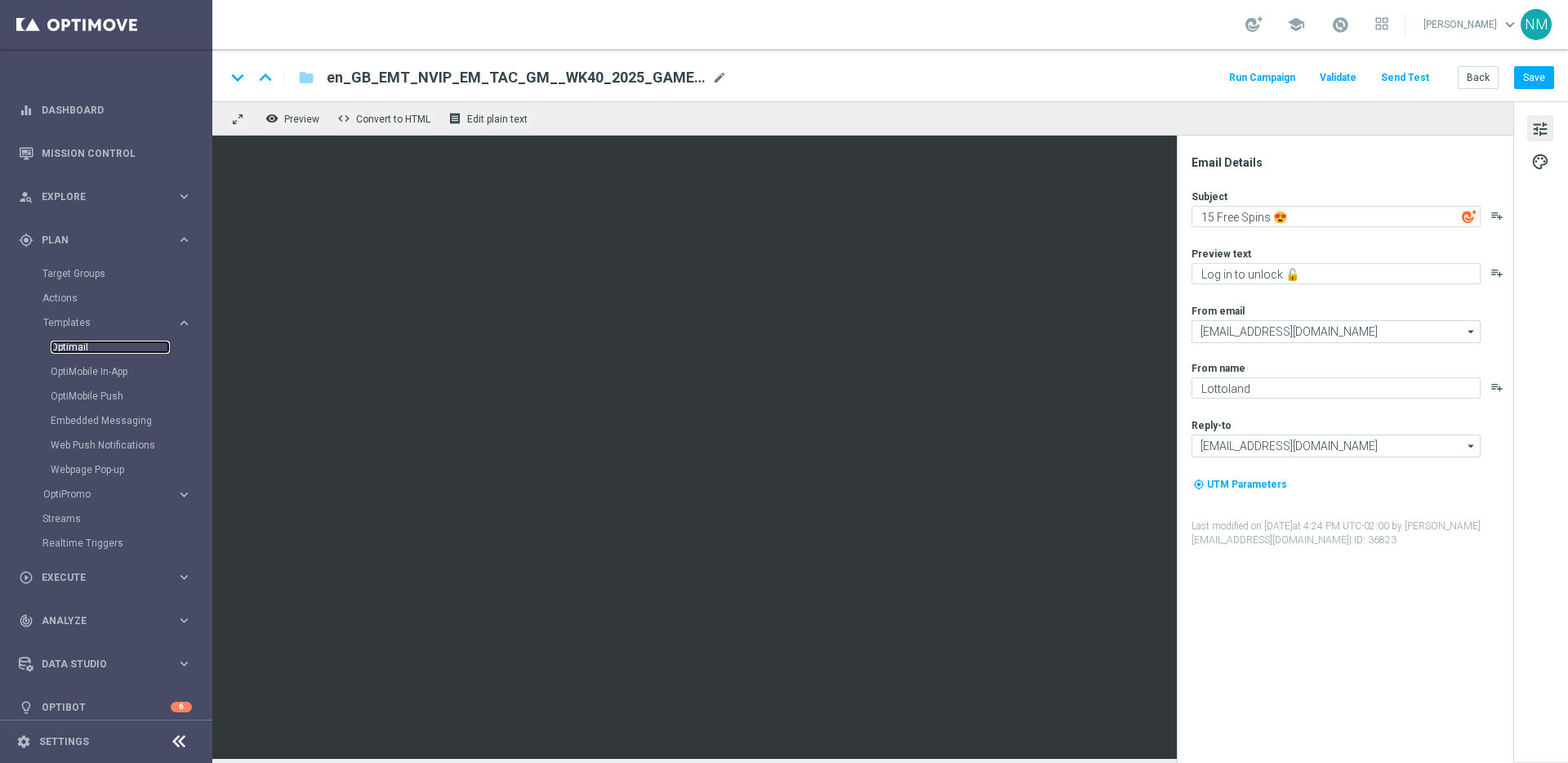
click at [81, 350] on link "Optimail" at bounding box center [110, 347] width 119 height 14
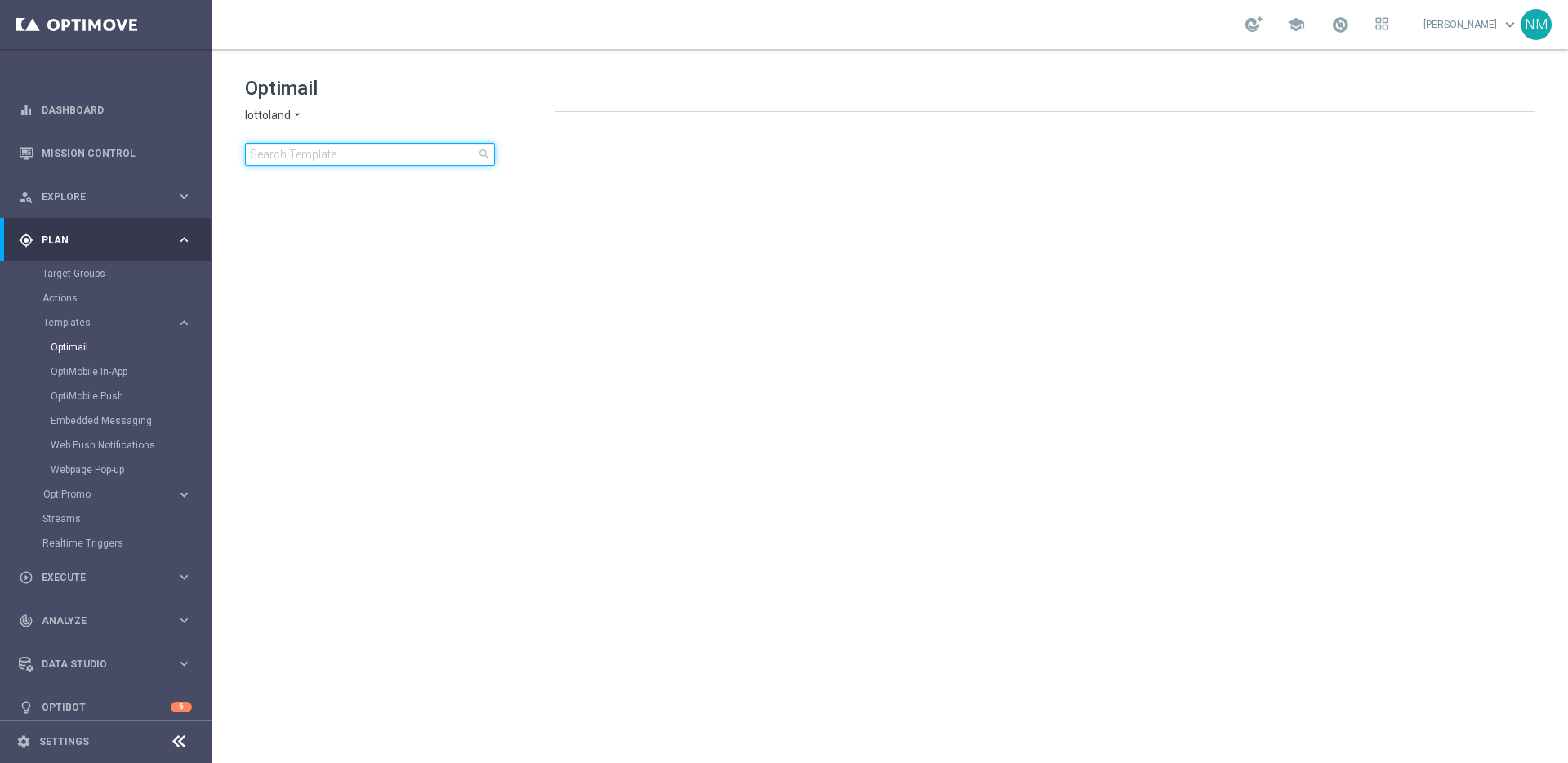
click at [343, 162] on input at bounding box center [369, 154] width 249 height 23
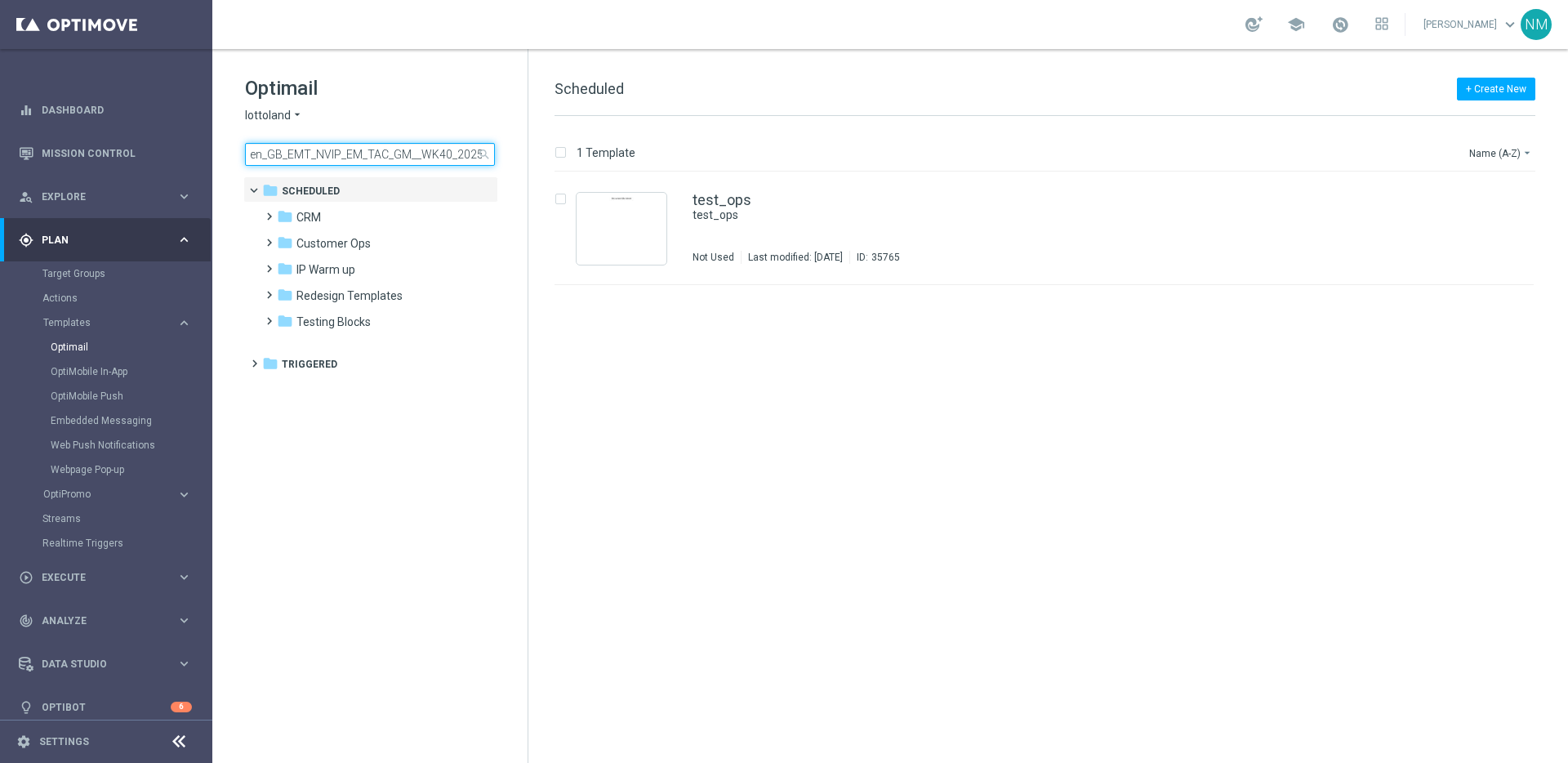
scroll to position [0, 195]
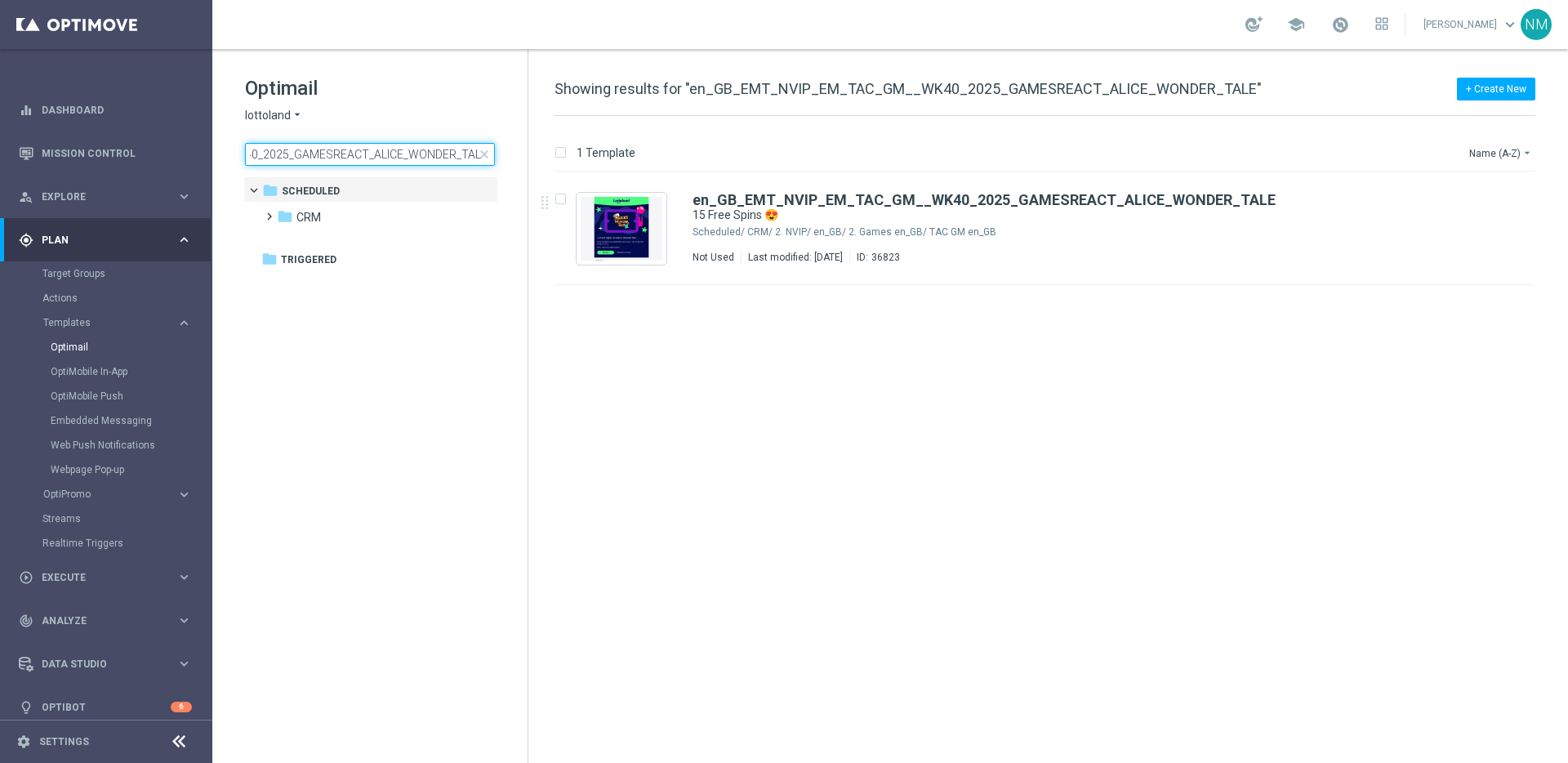
type input "en_GB_EMT_NVIP_EM_TAC_GM__WK40_2025_GAMESREACT_ALICE_WONDER_TALE"
click at [340, 150] on input "en_GB_EMT_NVIP_EM_TAC_GM__WK40_2025_GAMESREACT_ALICE_WONDER_TALE" at bounding box center [369, 154] width 249 height 23
click at [339, 150] on input "en_GB_EMT_NVIP_EM_TAC_GM__WK40_2025_GAMESREACT_ALICE_WONDER_TALE" at bounding box center [369, 154] width 249 height 23
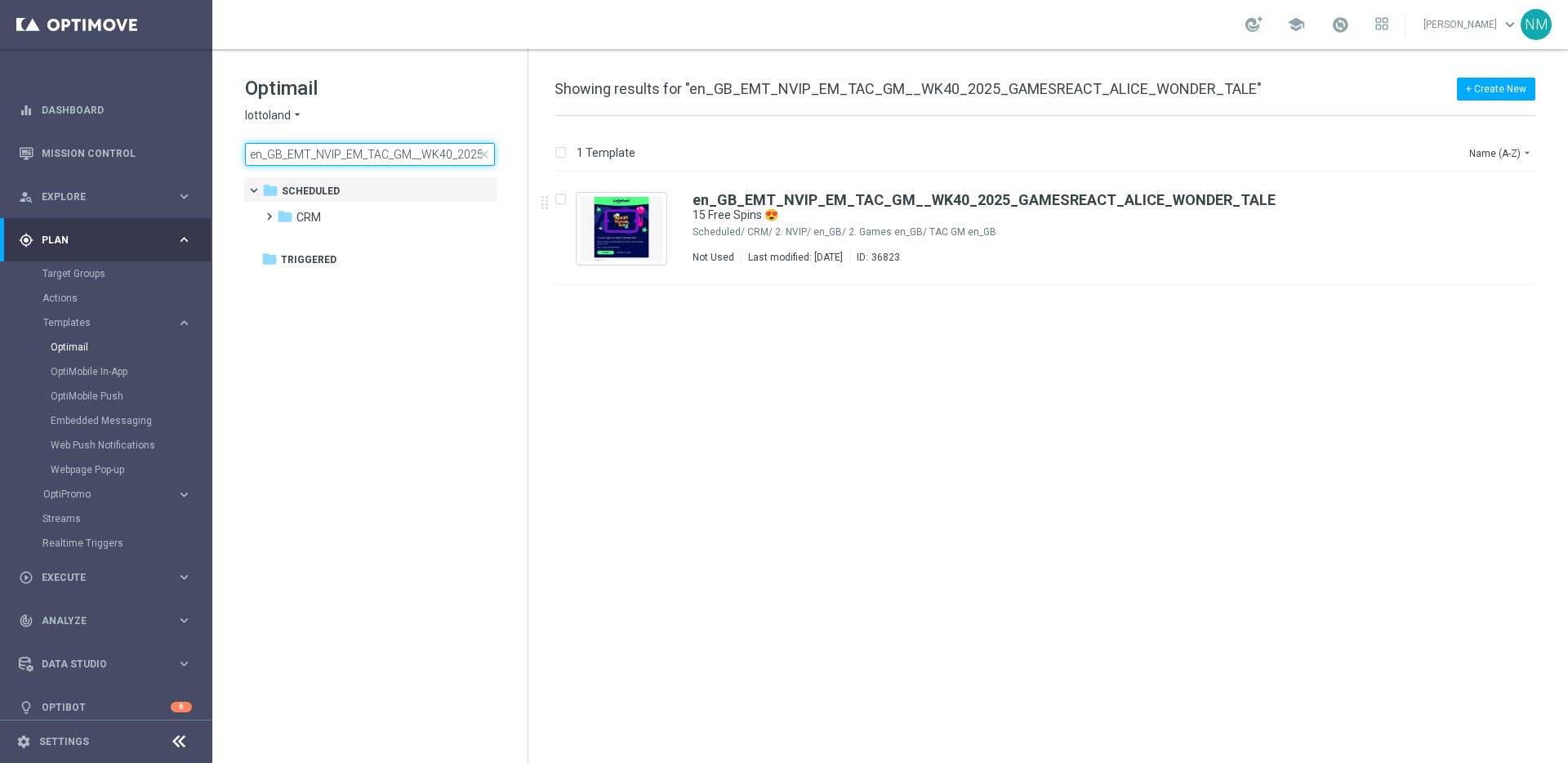
scroll to position [0, 195]
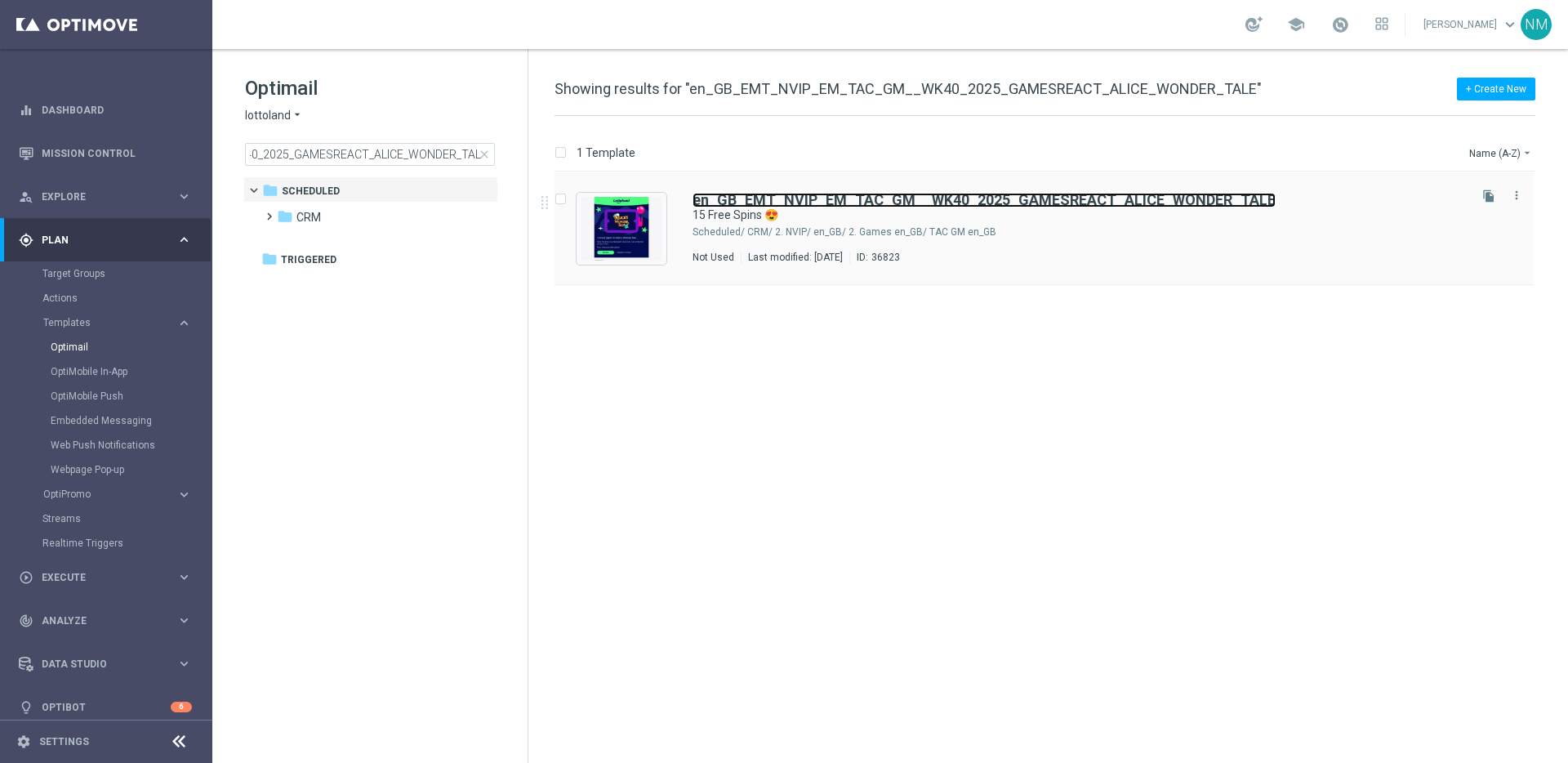
click at [857, 206] on b "en_GB_EMT_NVIP_EM_TAC_GM__WK40_2025_GAMESREACT_ALICE_WONDER_TALE" at bounding box center [983, 199] width 583 height 17
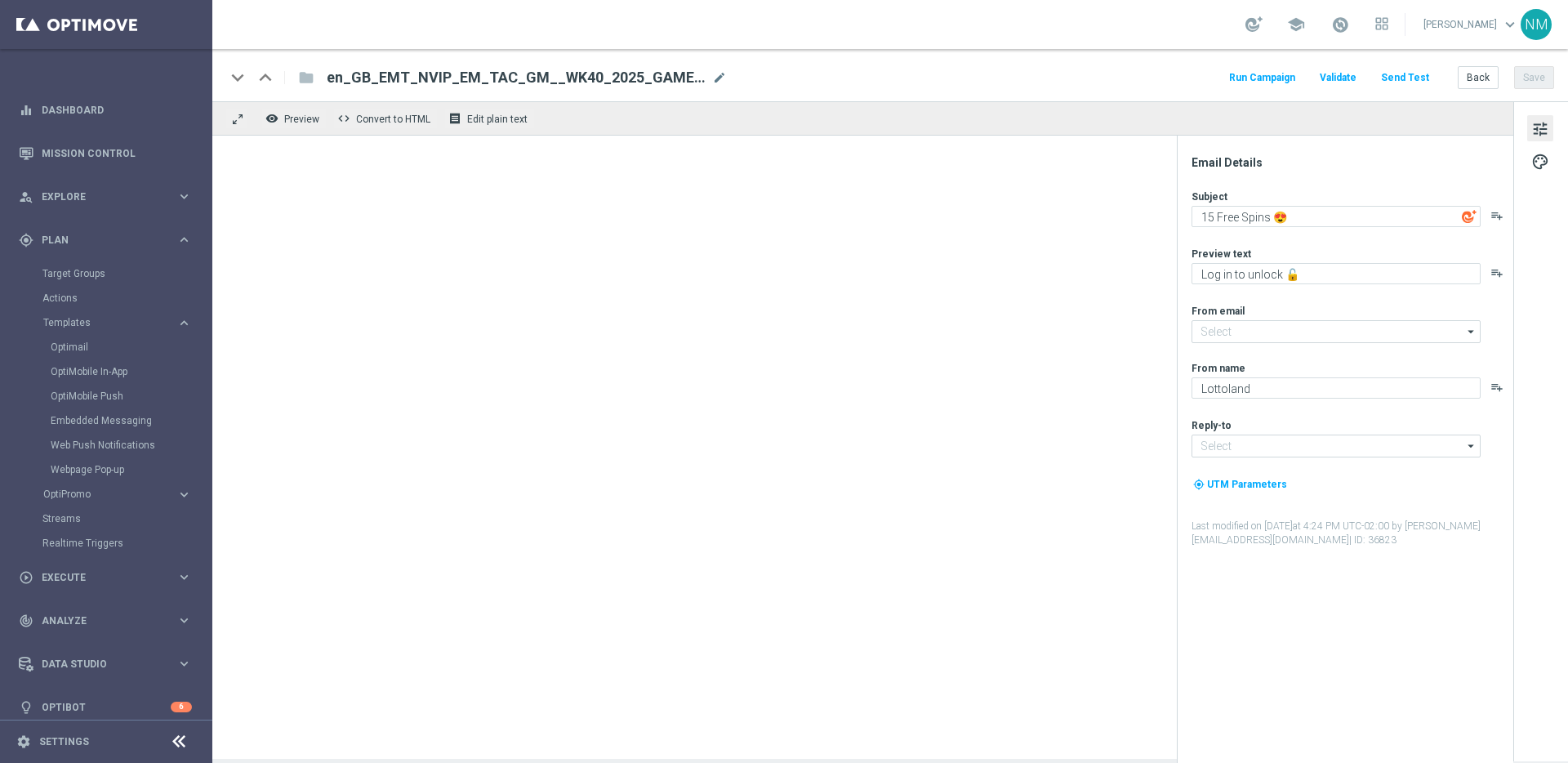
type input "[EMAIL_ADDRESS][DOMAIN_NAME]"
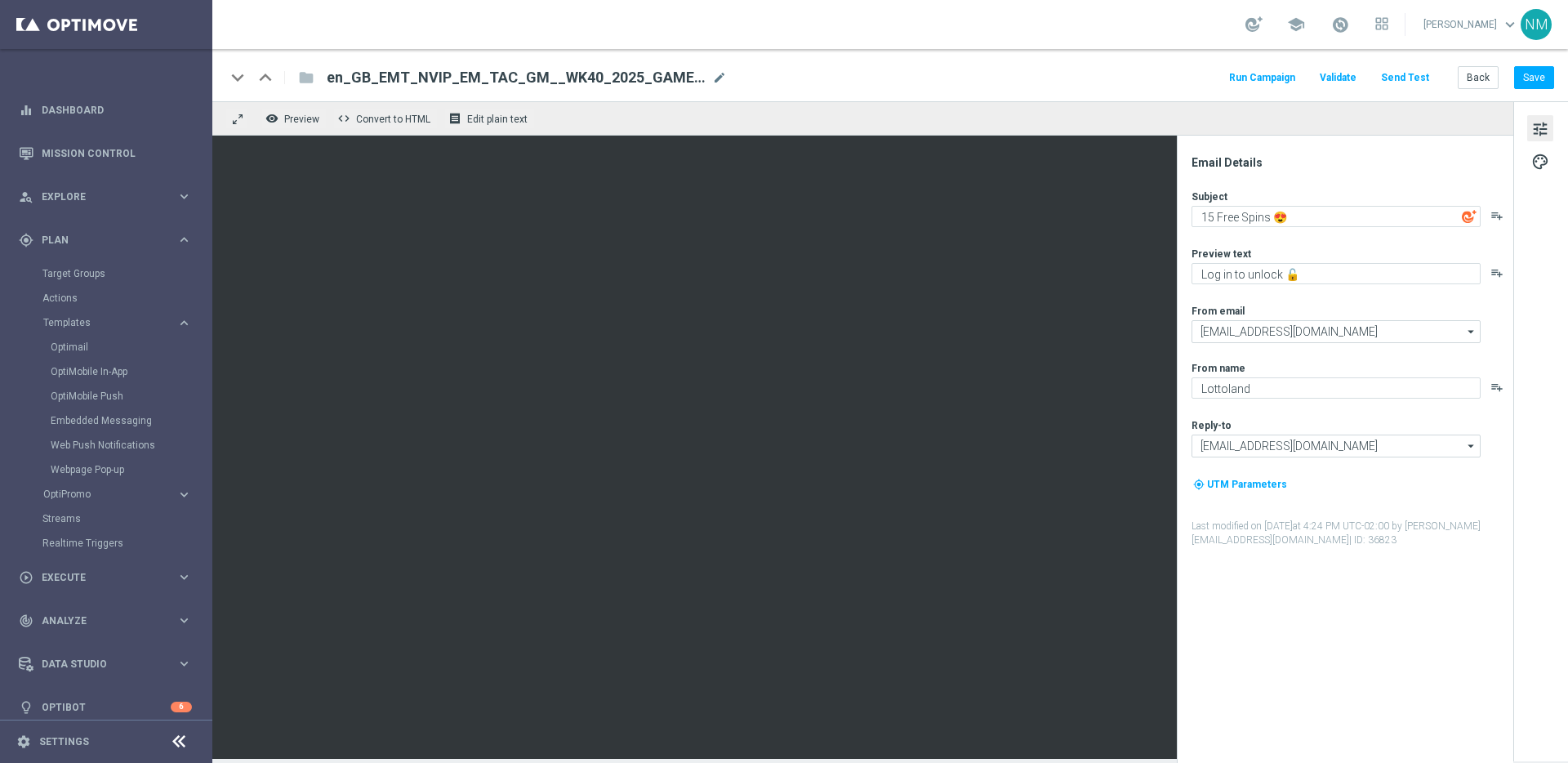
drag, startPoint x: 1363, startPoint y: 617, endPoint x: 1122, endPoint y: 617, distance: 241.0
click at [1361, 617] on div "Email Details Subject 15 Free Spins 😍 playlist_add Preview text Log in to unloc…" at bounding box center [1348, 459] width 325 height 608
click at [87, 402] on link "OptiMobile Push" at bounding box center [110, 396] width 119 height 14
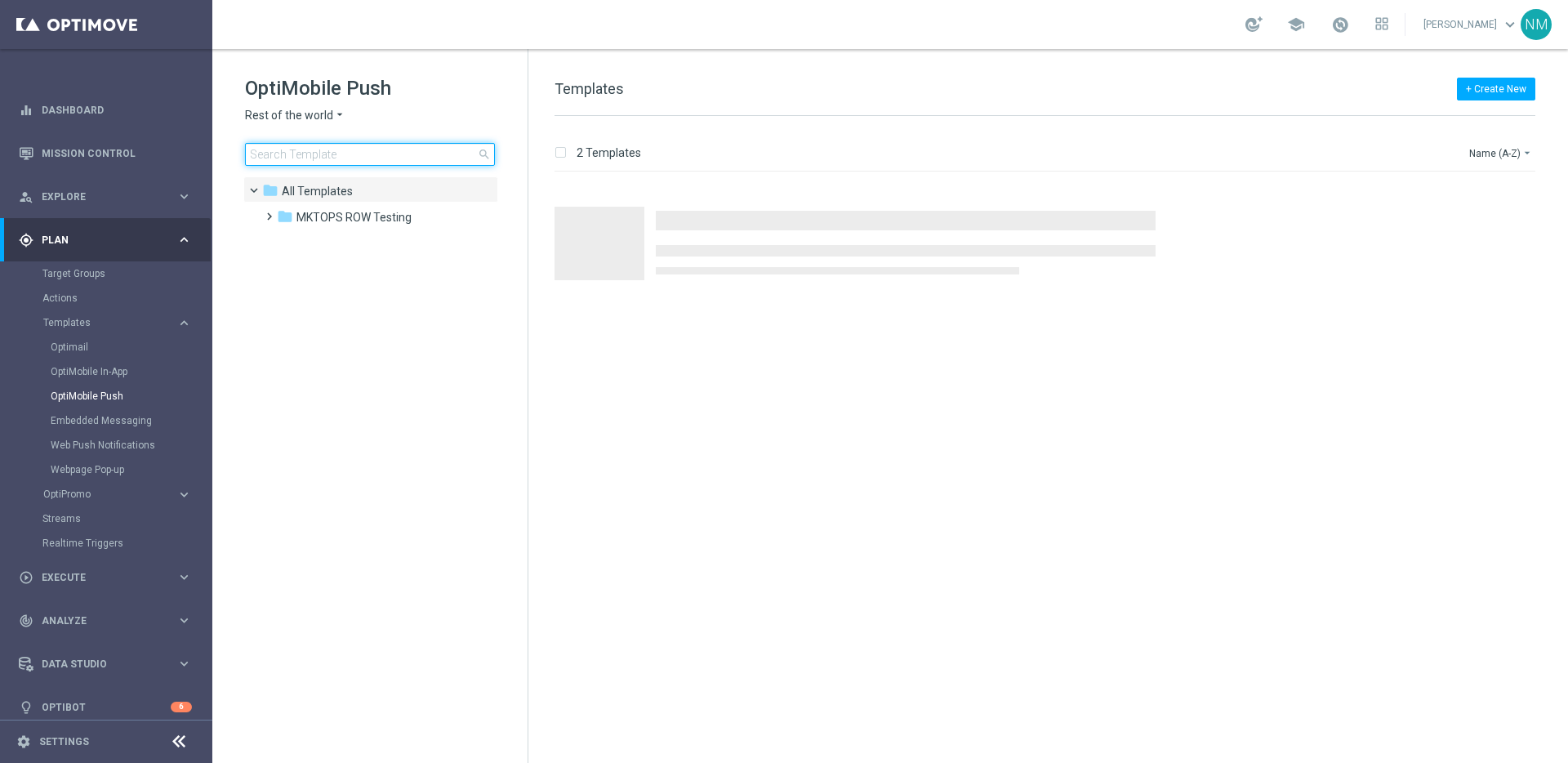
click at [350, 159] on input at bounding box center [369, 154] width 249 height 23
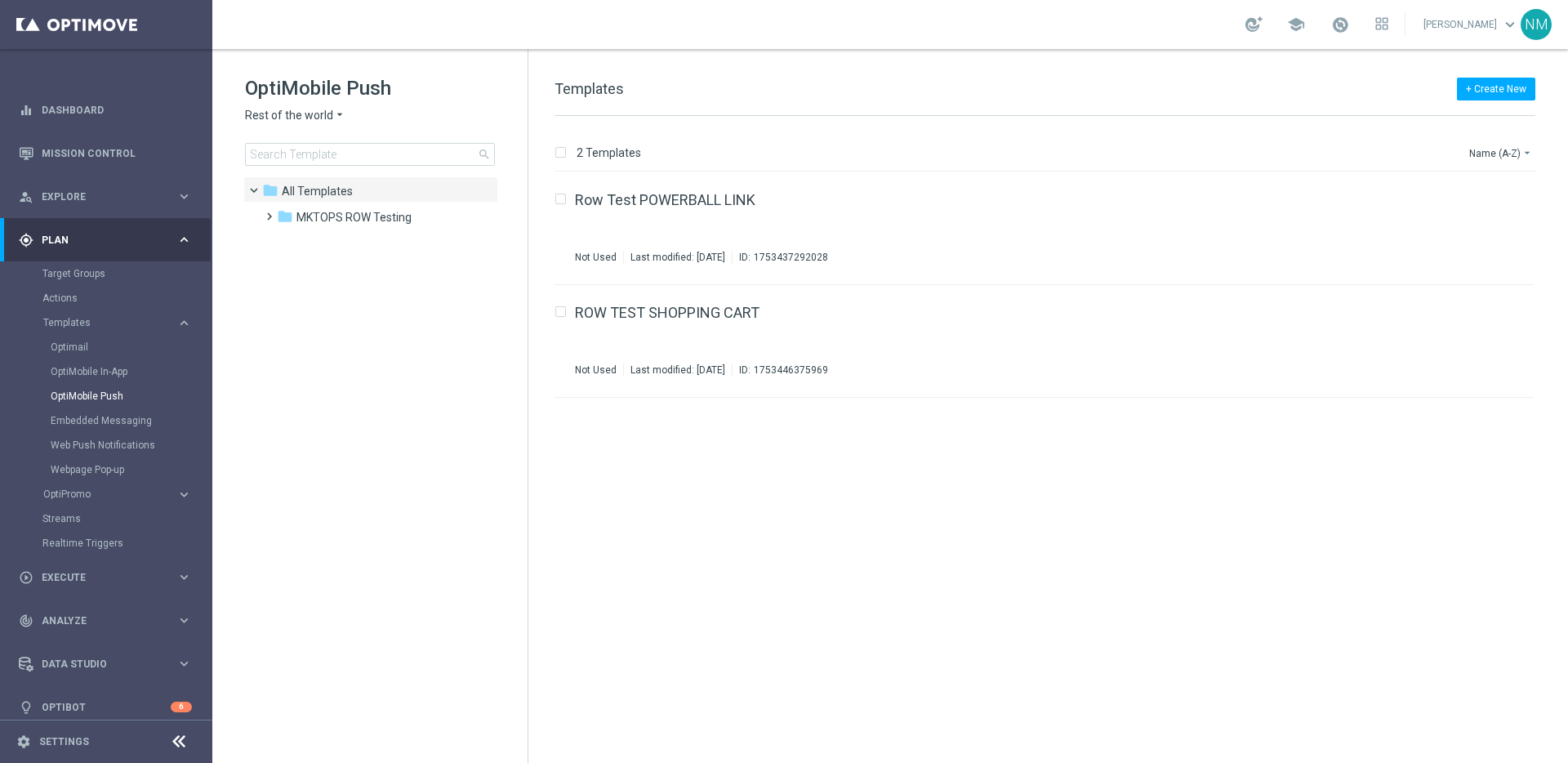
click at [320, 121] on span "Rest of the world" at bounding box center [289, 115] width 88 height 15
click at [295, 288] on div "UK" at bounding box center [307, 291] width 122 height 20
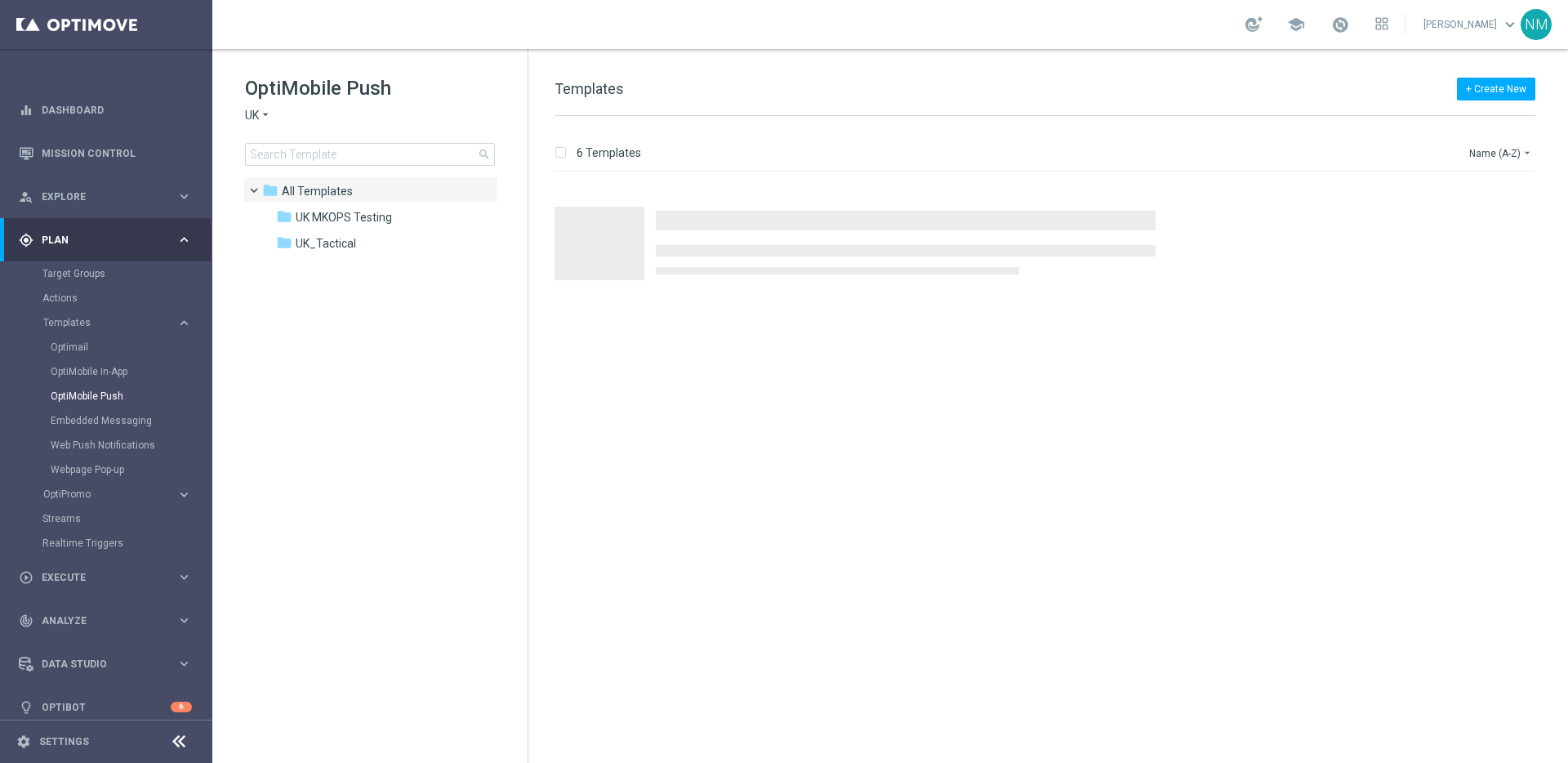
click at [292, 443] on tree-viewport "folder All Templates more_vert folder UK MKOPS Testing more_vert" at bounding box center [385, 468] width 283 height 583
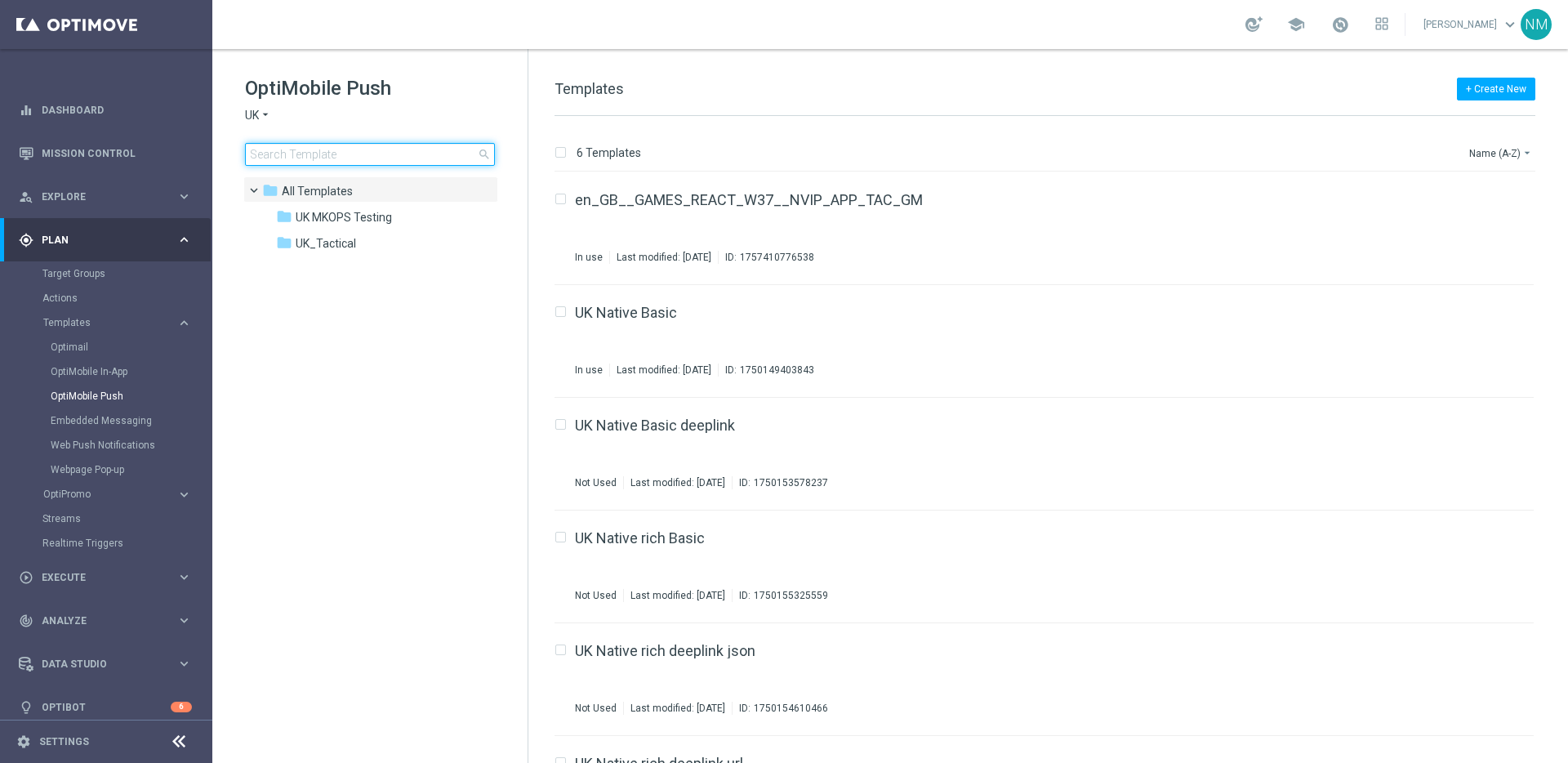
click at [369, 153] on input at bounding box center [369, 154] width 249 height 23
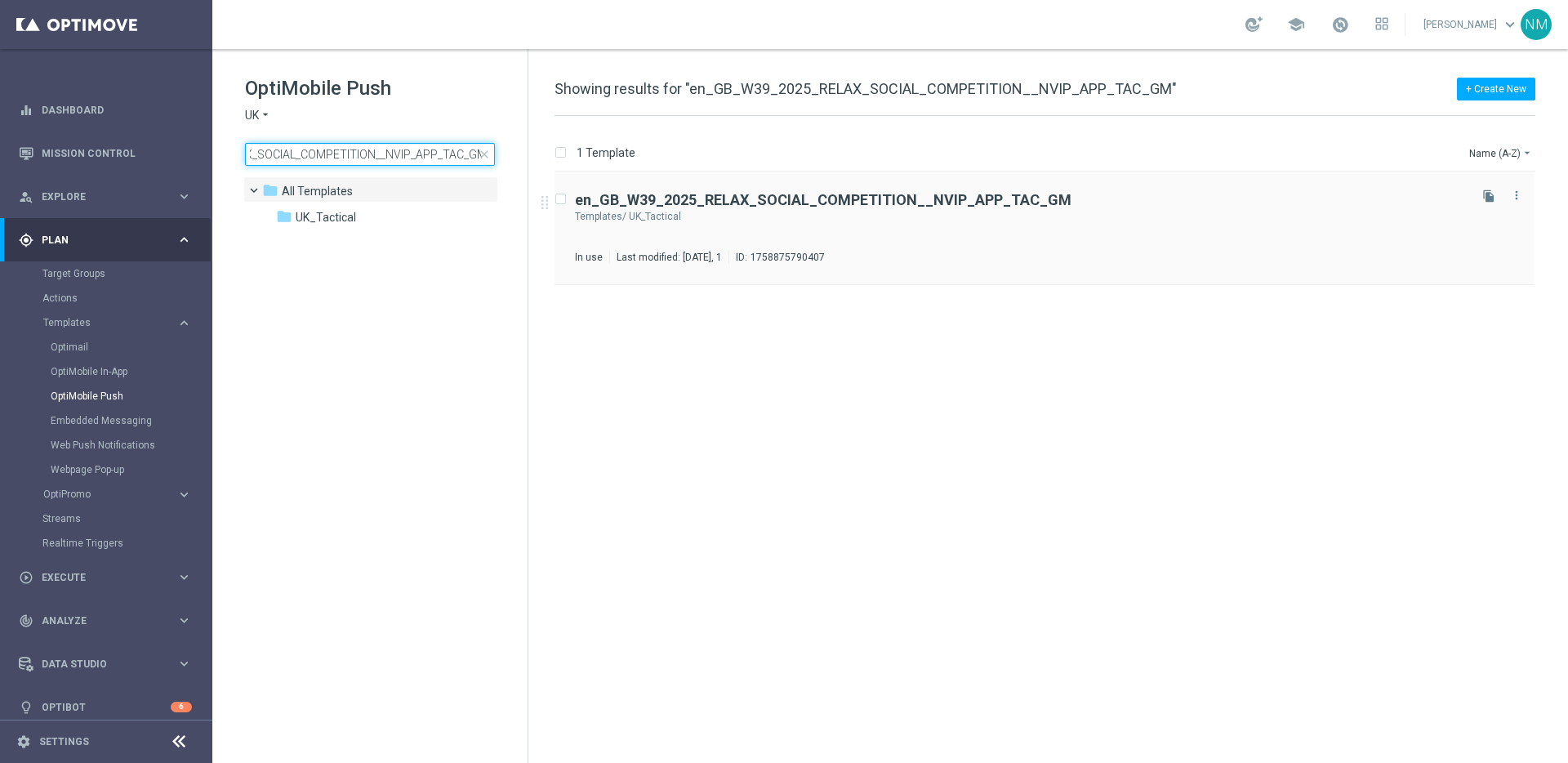
type input "en_GB_W39_2025_RELAX_SOCIAL_COMPETITION__NVIP_APP_TAC_GM"
click at [820, 206] on div "en_GB_W39_2025_RELAX_SOCIAL_COMPETITION__NVIP_APP_TAC_GM Templates/ UK_Tactical…" at bounding box center [1020, 228] width 890 height 71
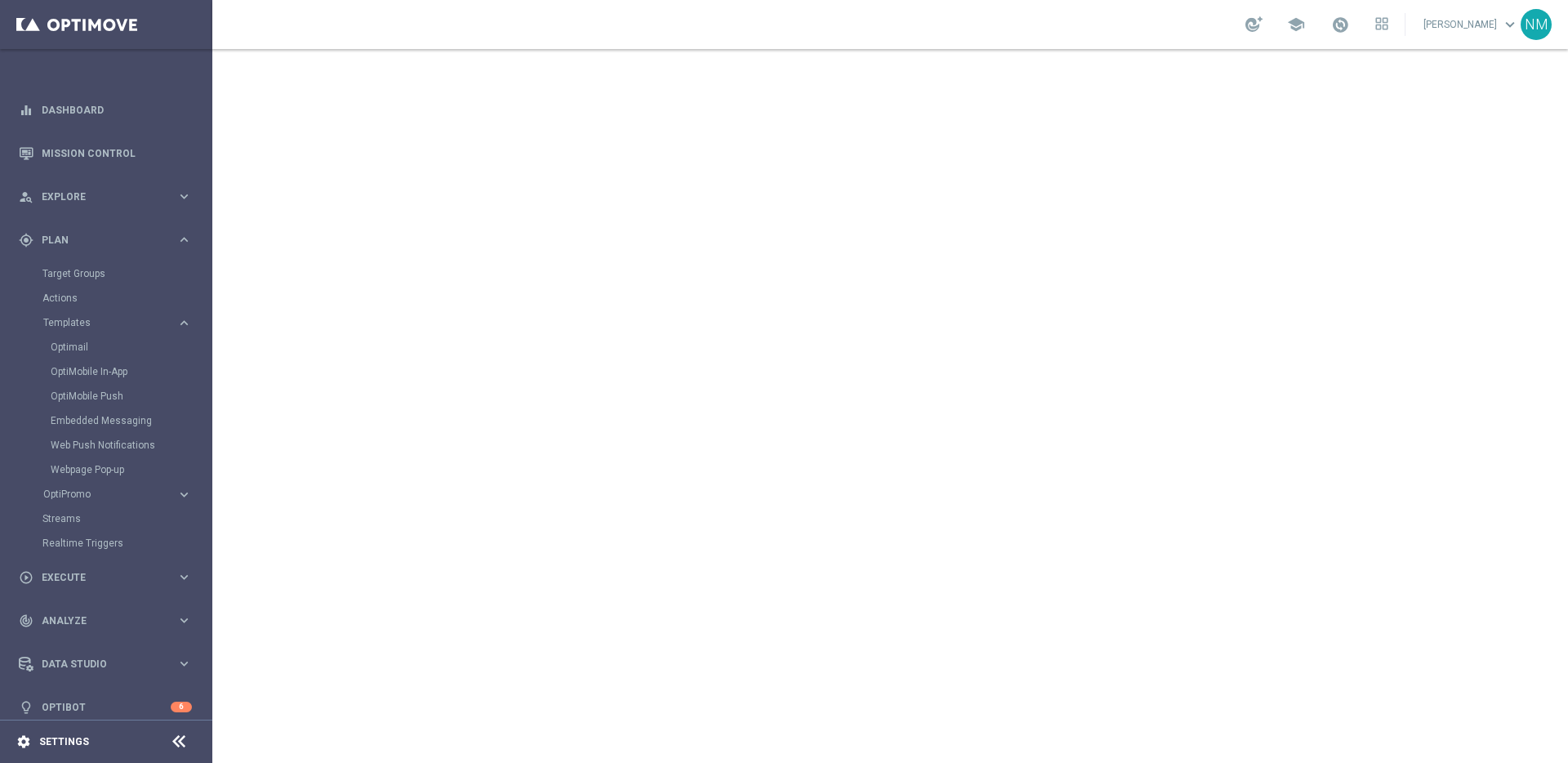
click at [25, 740] on icon "settings" at bounding box center [23, 741] width 14 height 14
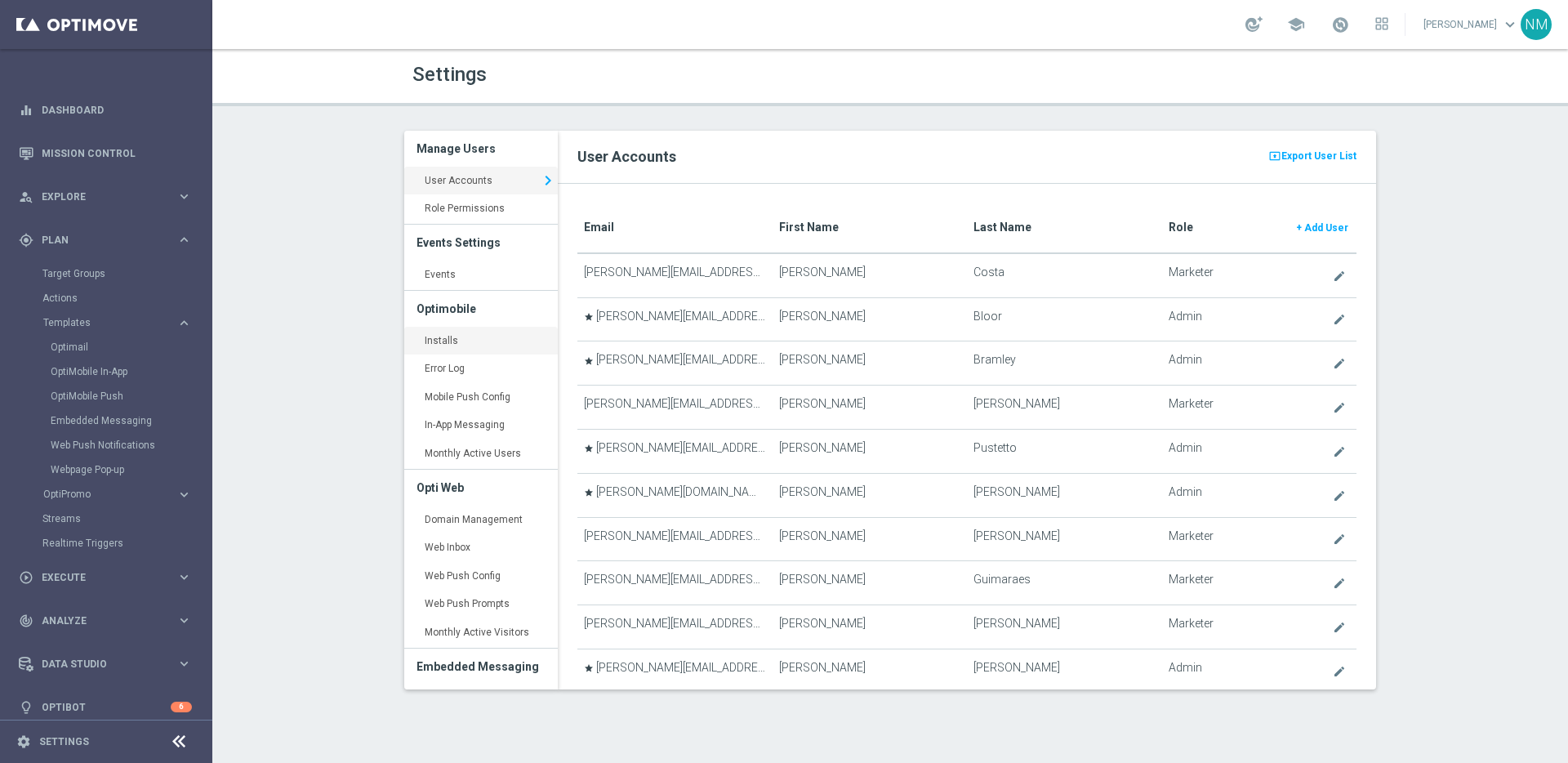
click at [485, 334] on link "Installs keyboard_arrow_right" at bounding box center [481, 341] width 153 height 30
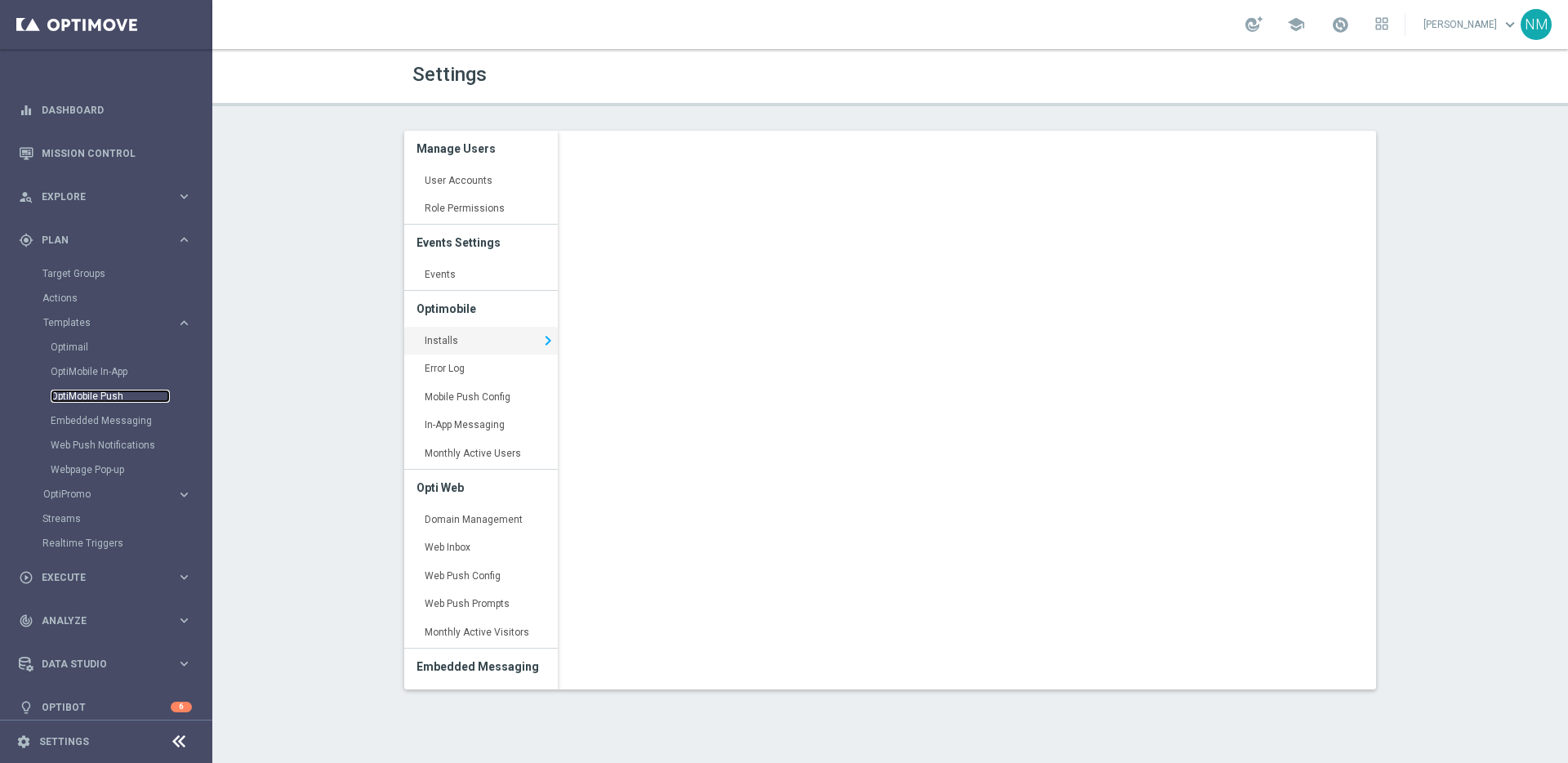
click at [77, 395] on link "OptiMobile Push" at bounding box center [110, 396] width 119 height 14
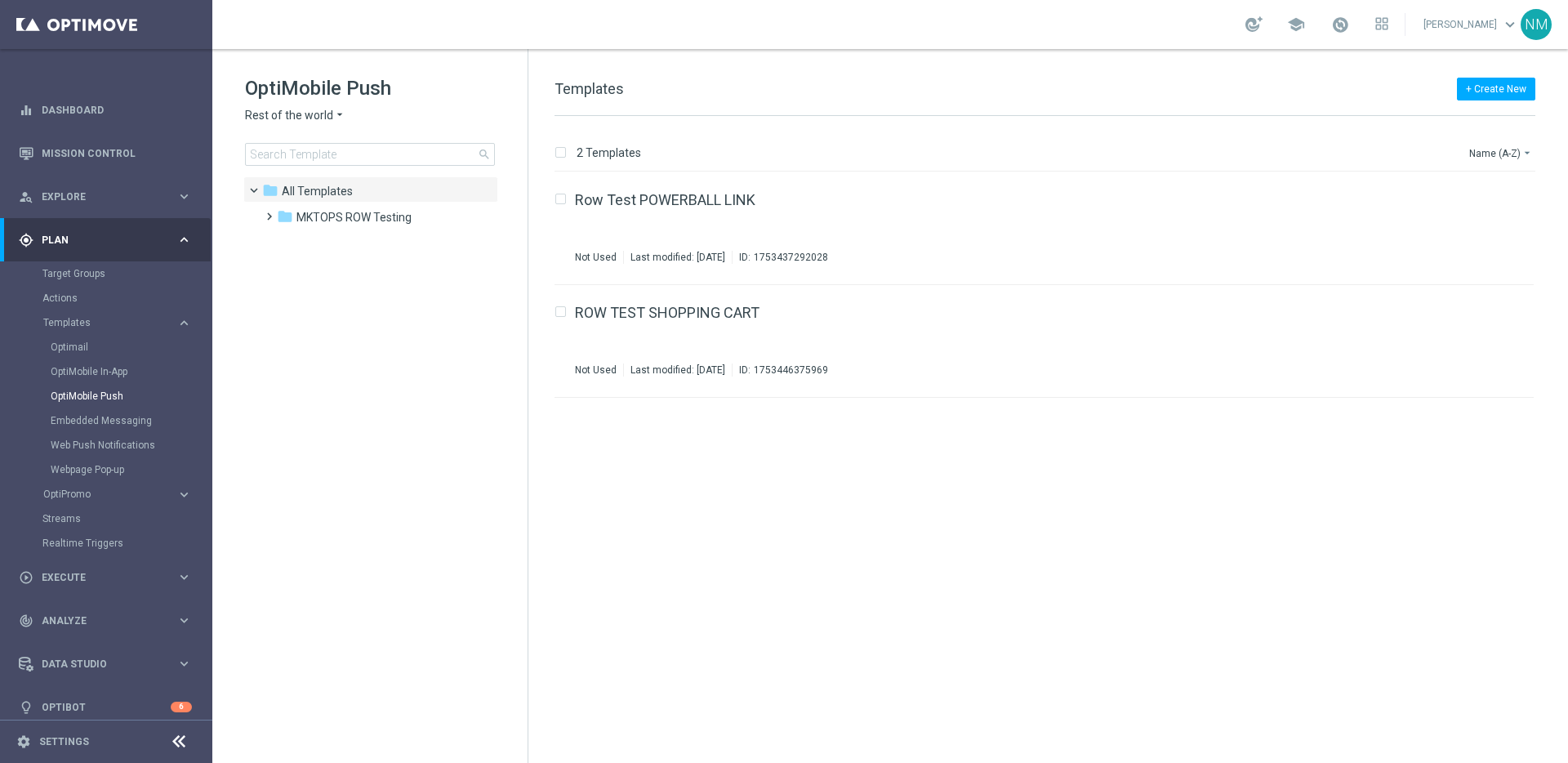
click at [322, 114] on span "Rest of the world" at bounding box center [289, 115] width 88 height 15
click at [288, 286] on div "UK" at bounding box center [307, 291] width 122 height 20
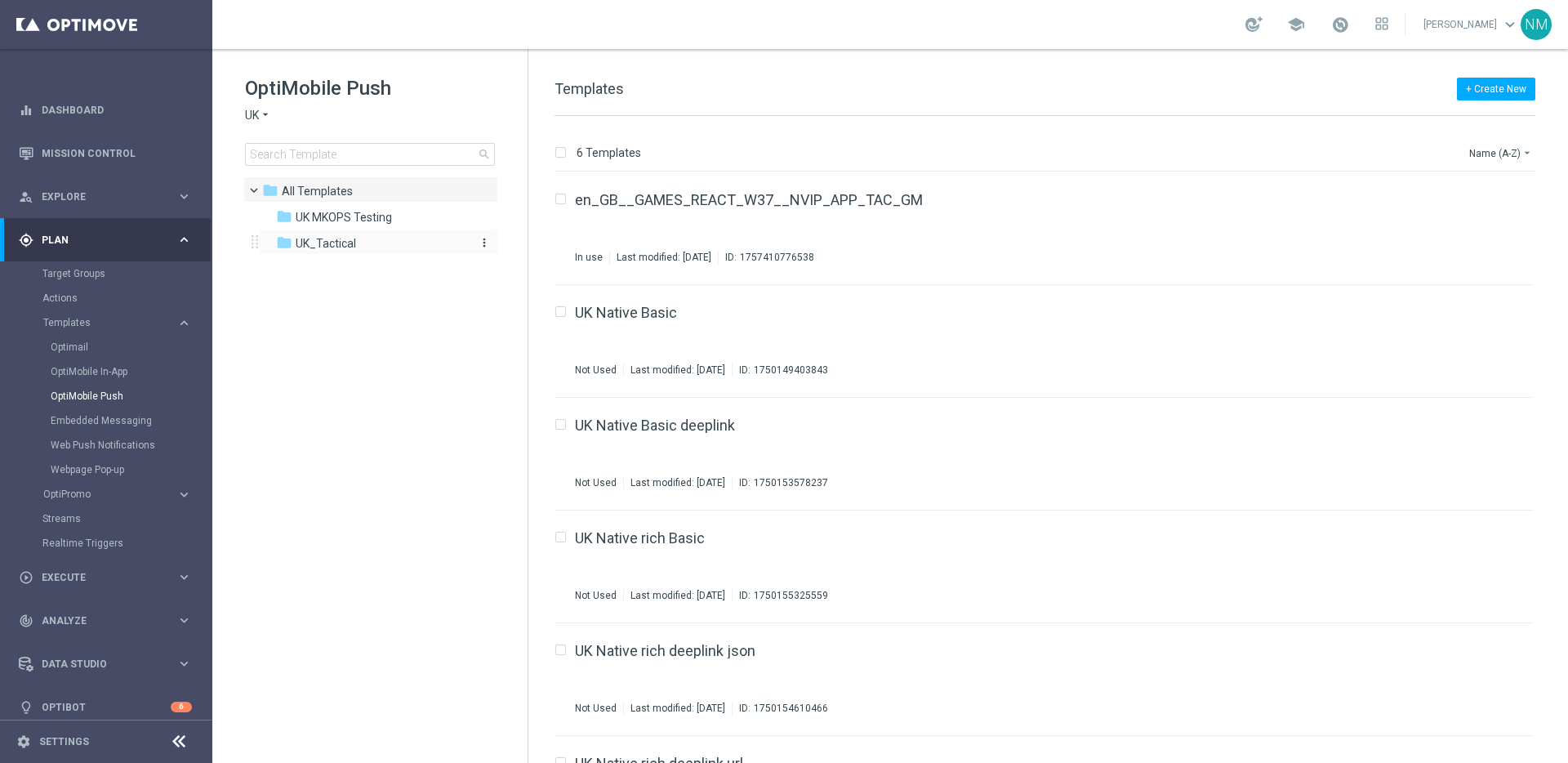
click at [313, 236] on span "UK_Tactical" at bounding box center [325, 243] width 60 height 14
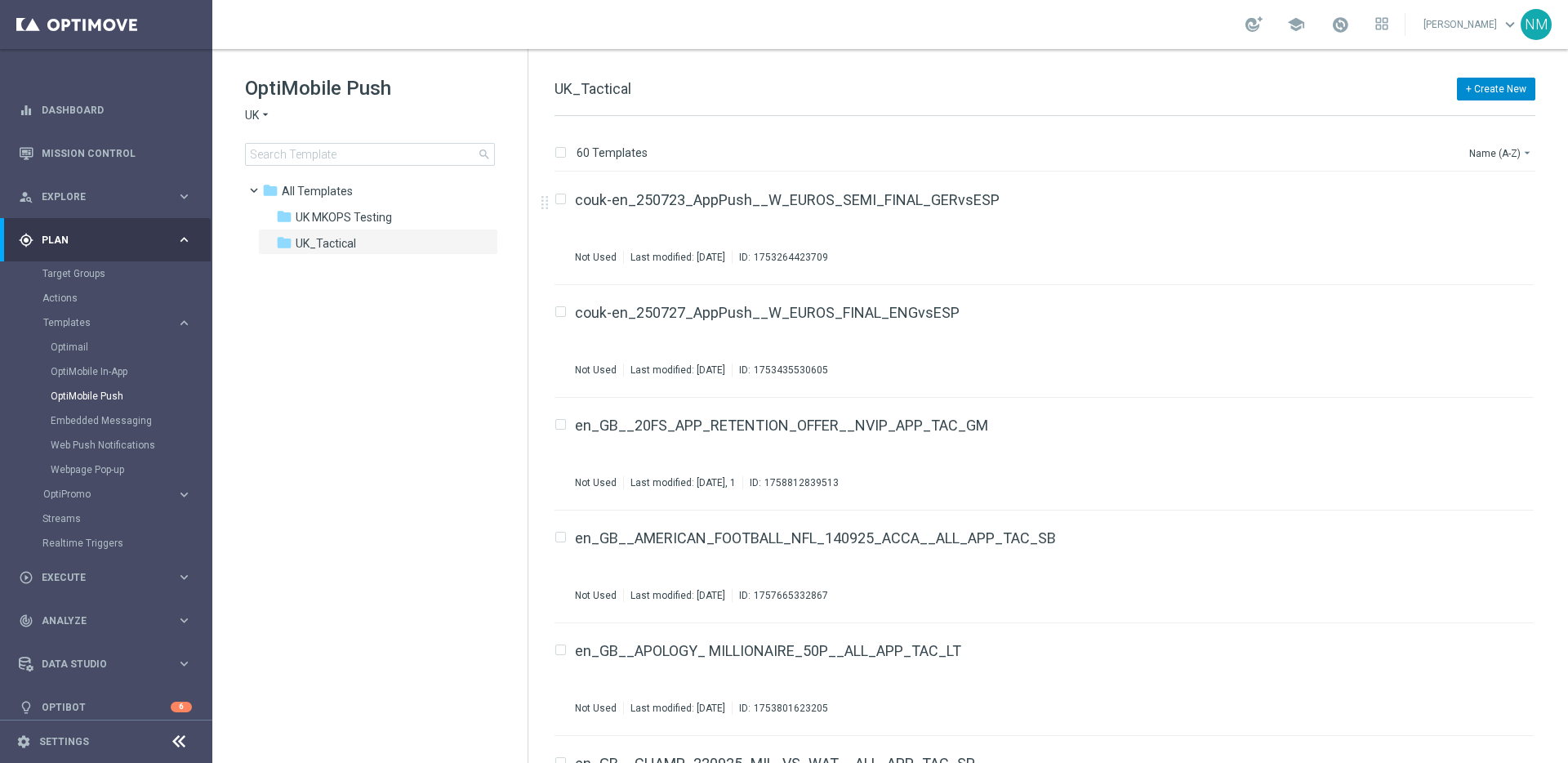
click at [1504, 81] on button "+ Create New" at bounding box center [1496, 88] width 78 height 23
click at [1486, 114] on div "New Template" at bounding box center [1473, 118] width 110 height 12
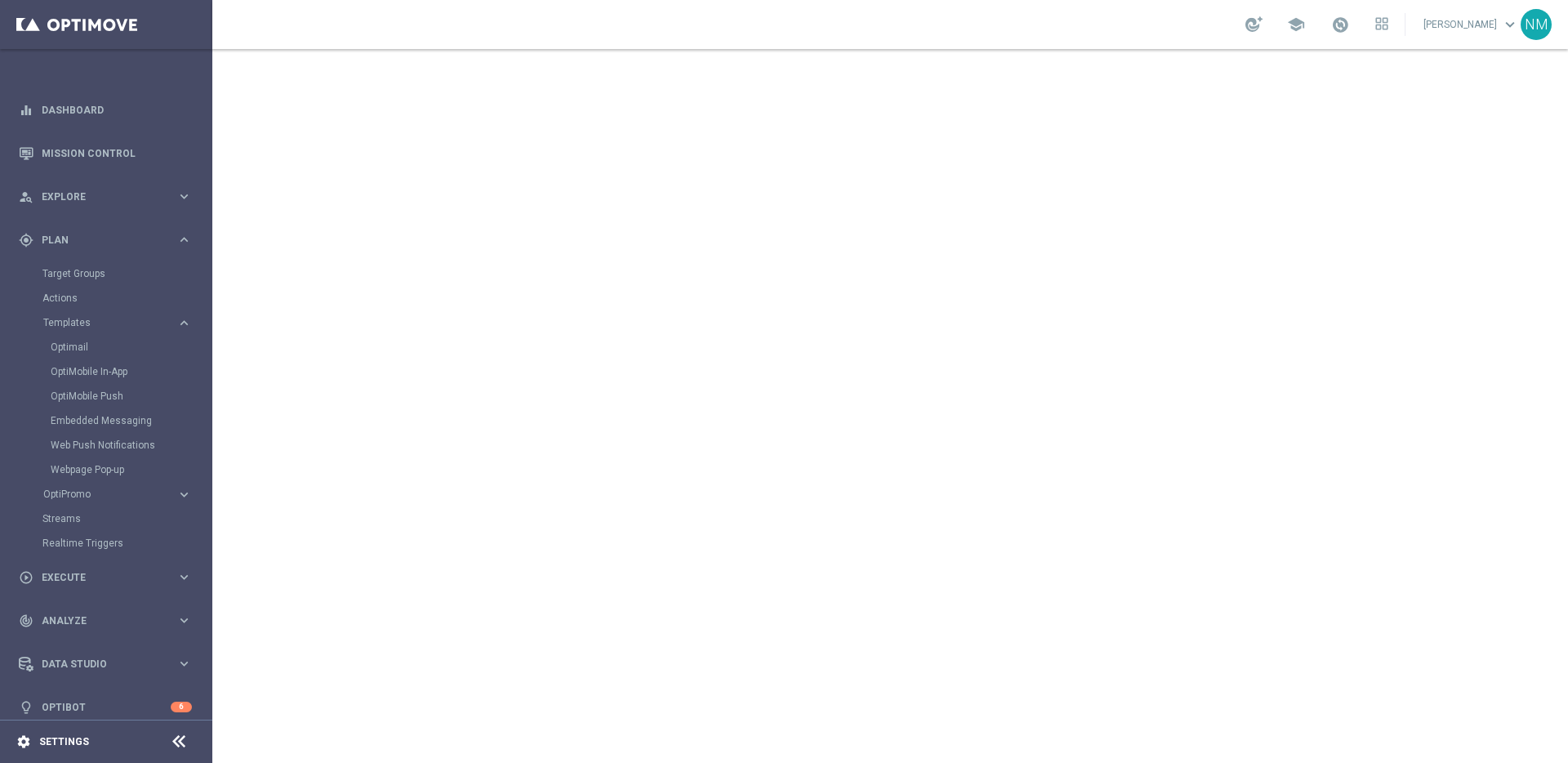
click at [22, 746] on icon "settings" at bounding box center [23, 741] width 14 height 14
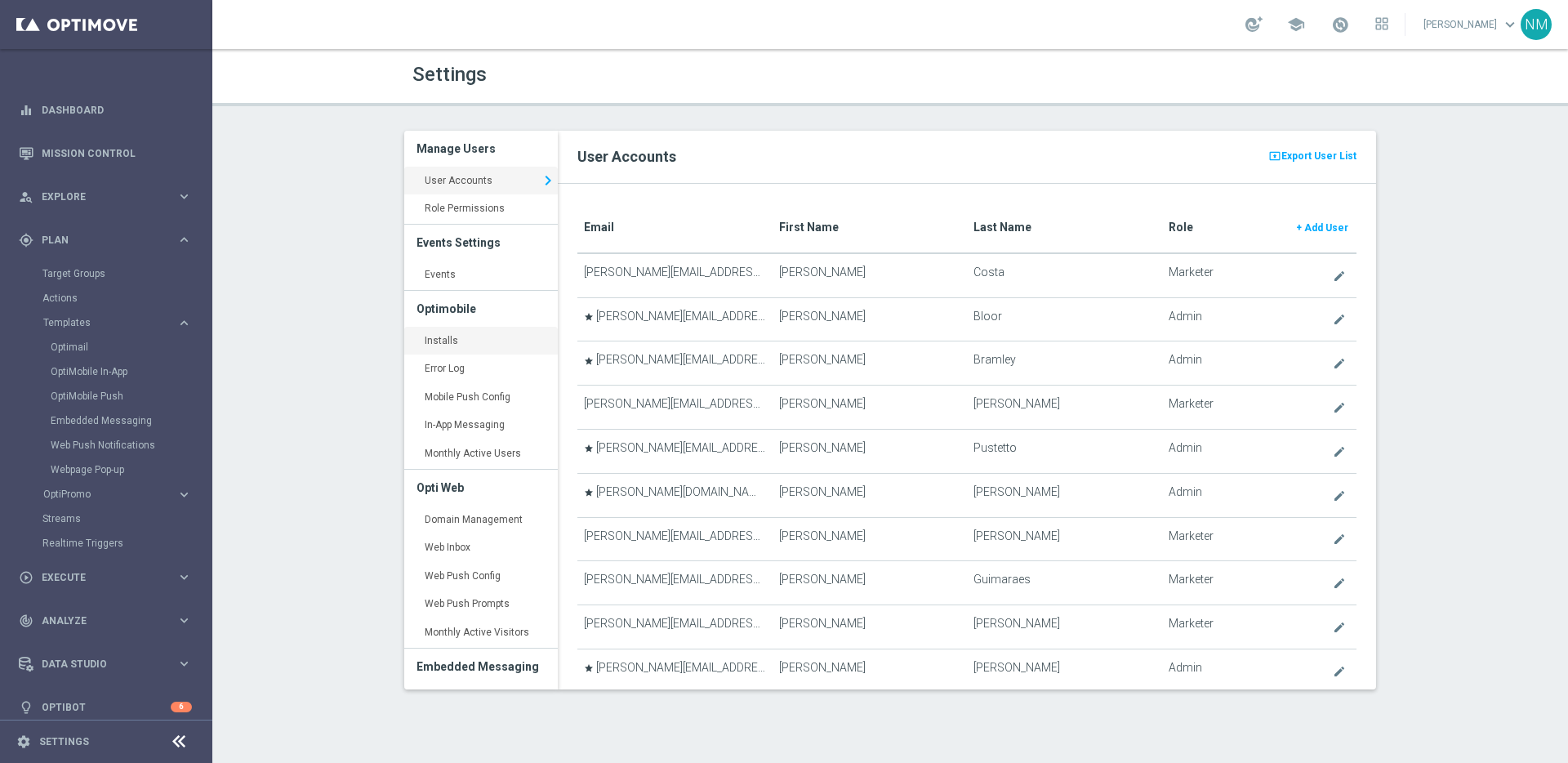
click at [458, 339] on link "Installs keyboard_arrow_right" at bounding box center [481, 341] width 153 height 30
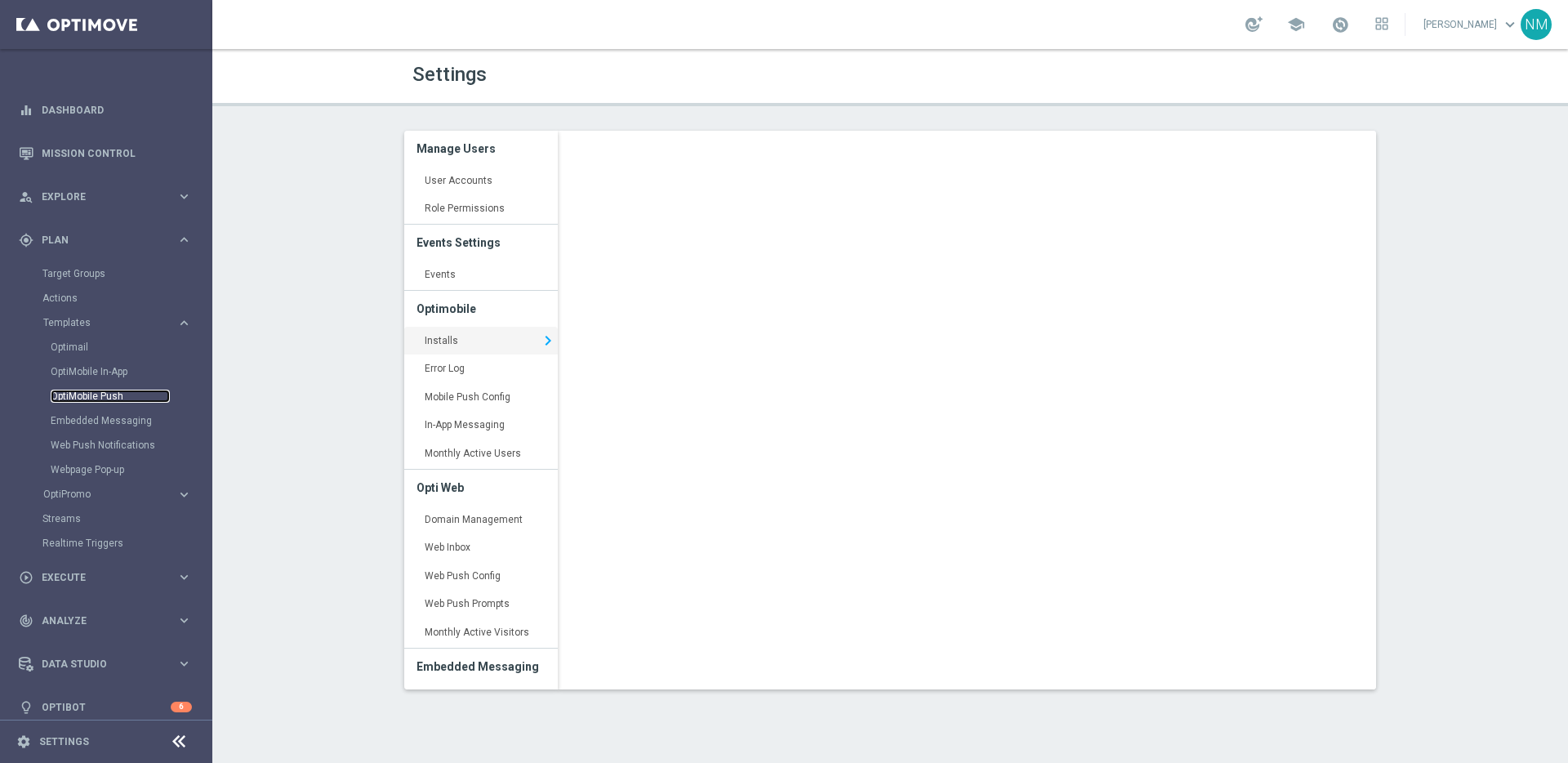
click at [76, 393] on link "OptiMobile Push" at bounding box center [110, 396] width 119 height 14
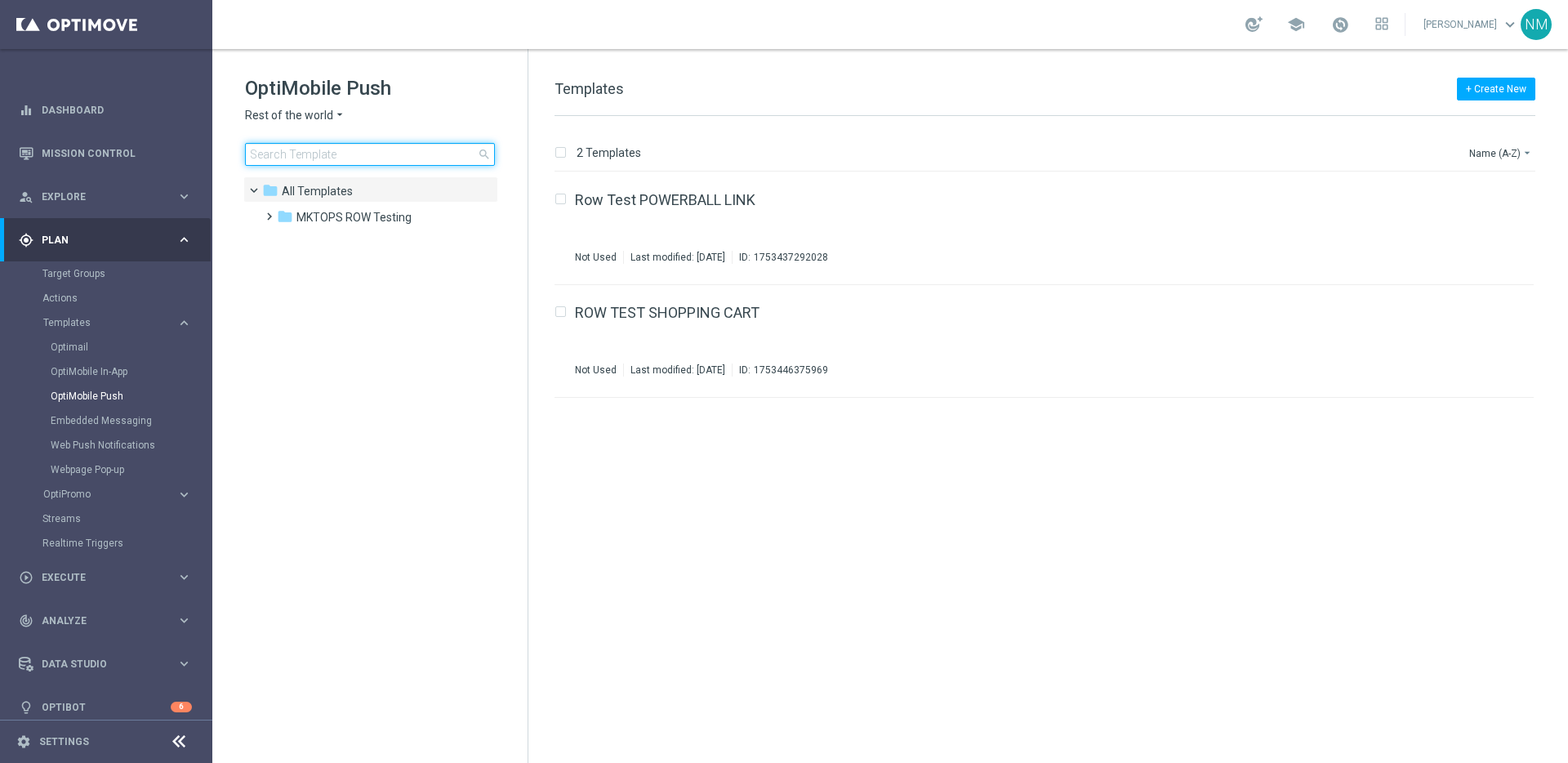
click at [407, 144] on input at bounding box center [369, 154] width 249 height 23
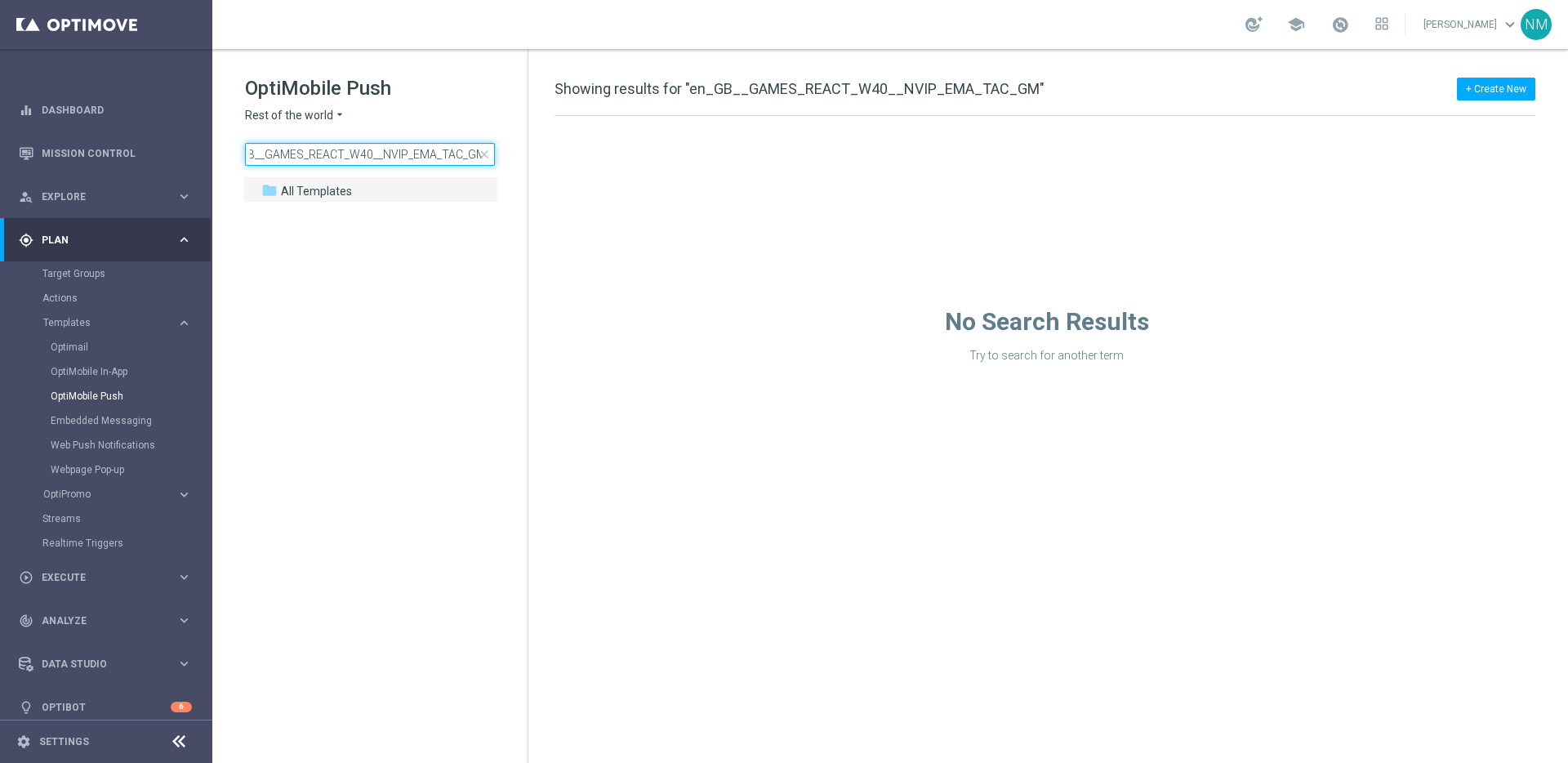
type input "en_GB__GAMES_REACT_W40__NVIP_EMA_TAC_GM"
click at [337, 114] on icon "arrow_drop_down" at bounding box center [340, 115] width 14 height 15
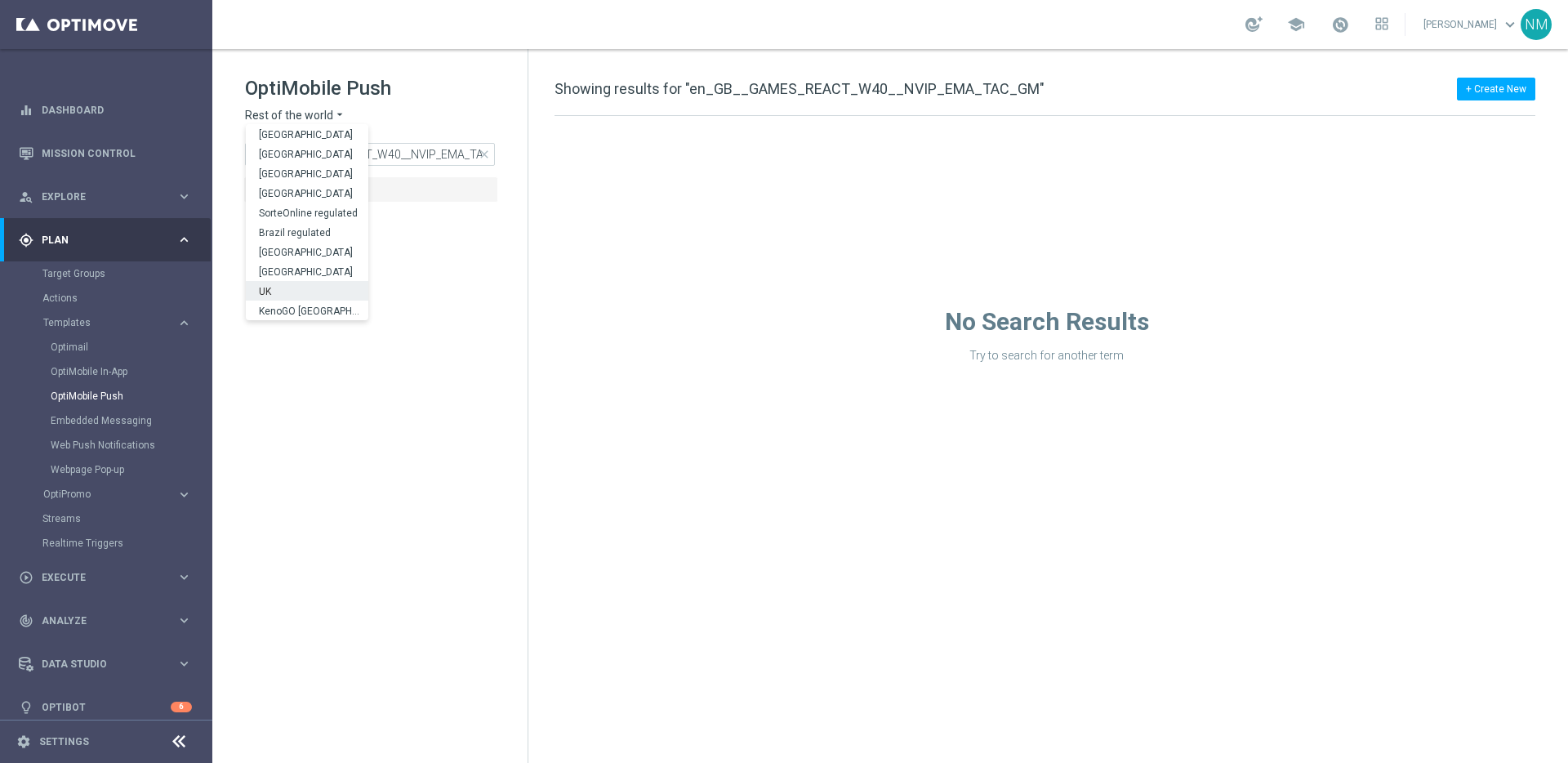
click at [292, 283] on div "UK" at bounding box center [307, 291] width 122 height 20
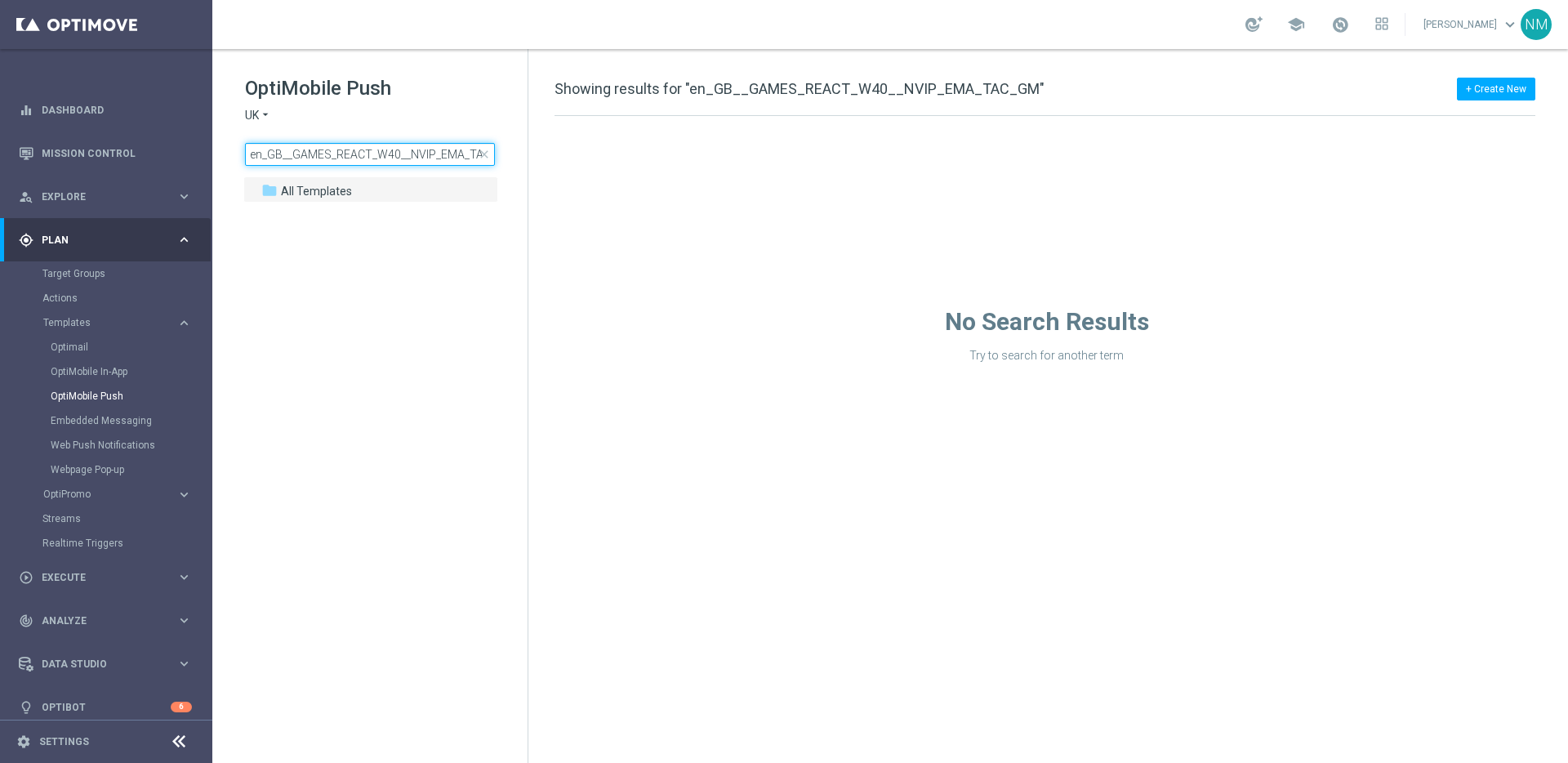
click at [382, 156] on input "en_GB__GAMES_REACT_W40__NVIP_EMA_TAC_GM" at bounding box center [369, 154] width 249 height 23
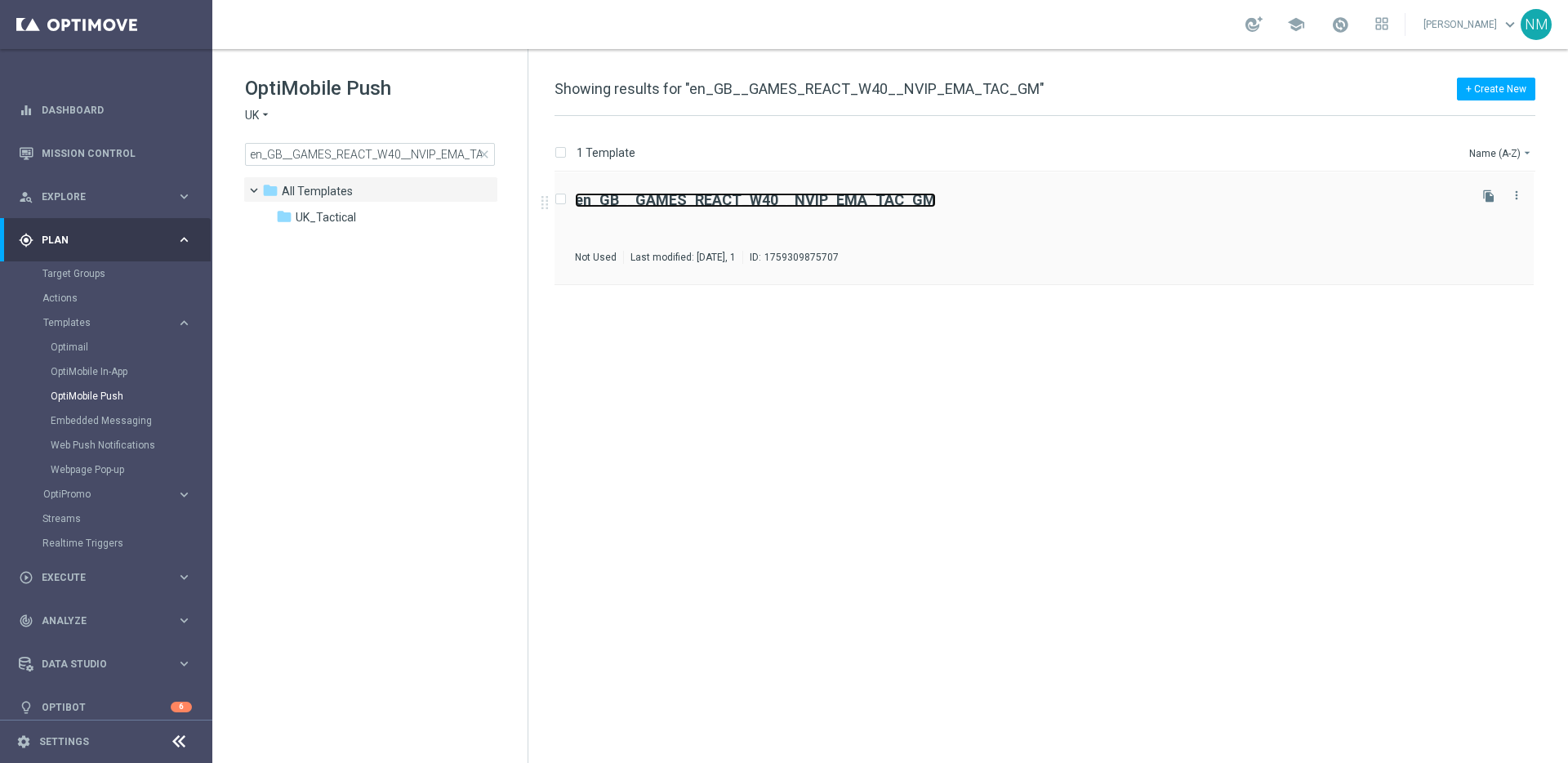
click at [897, 204] on b "en_GB__GAMES_REACT_W40__NVIP_EMA_TAC_GM" at bounding box center [755, 199] width 361 height 17
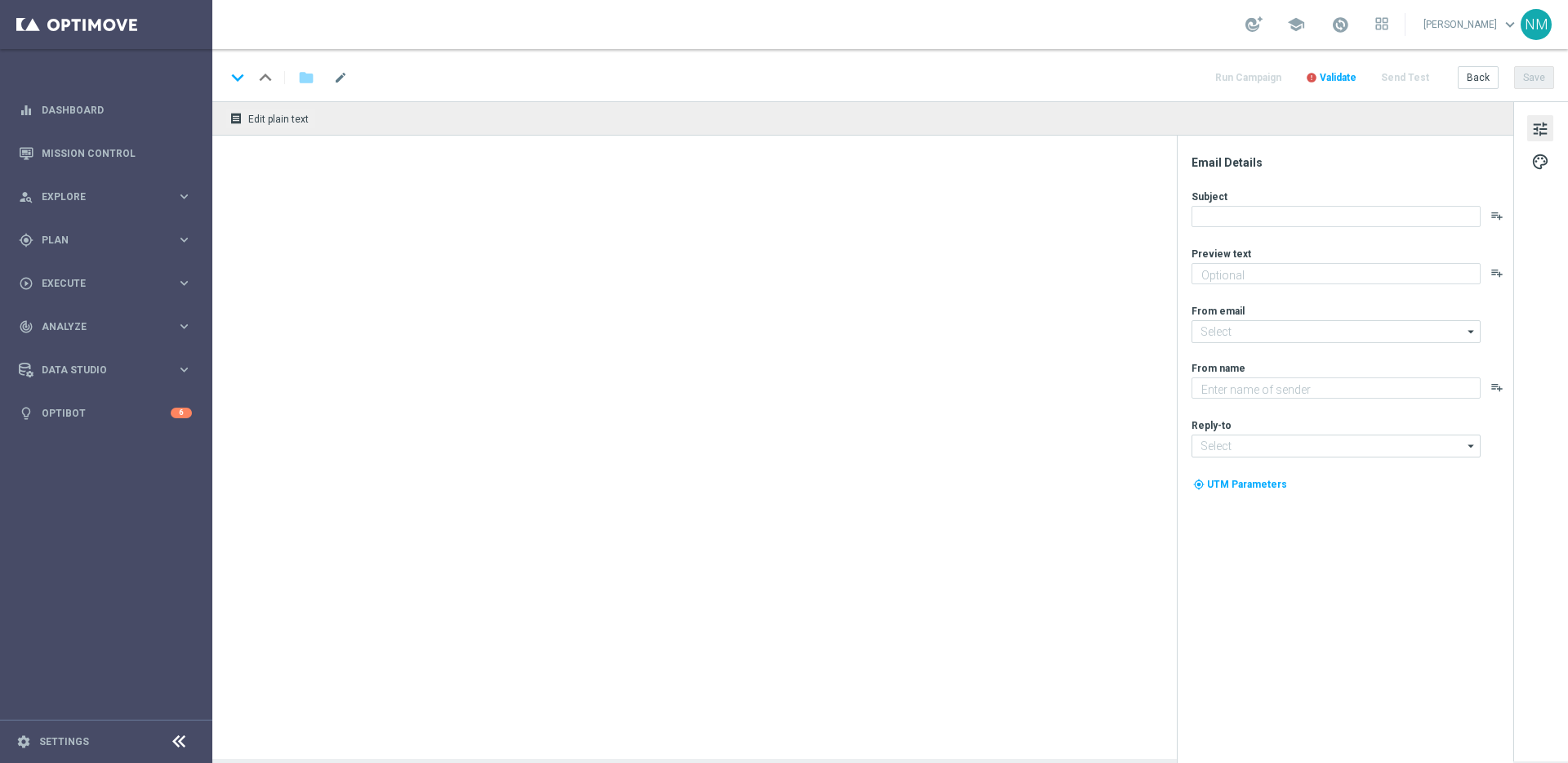
type textarea "Jackpot rockets past £1.2 billion!"
type textarea "Lottoland"
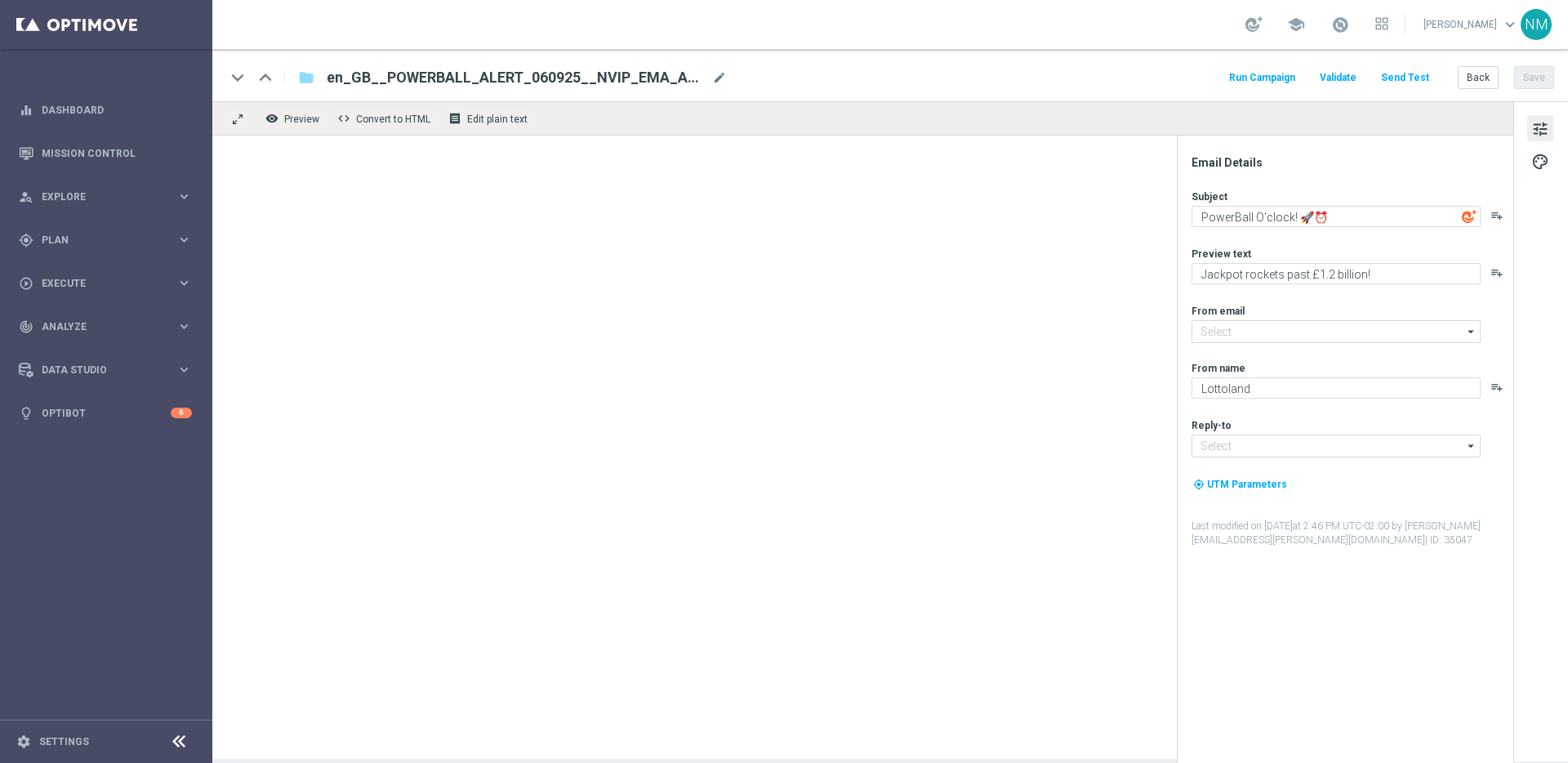
type input "[EMAIL_ADDRESS][DOMAIN_NAME]"
type textarea "Try your luck on worldwide lottos with this exclusive freebie."
type input "[EMAIL_ADDRESS][DOMAIN_NAME]"
type textarea "Lottoland"
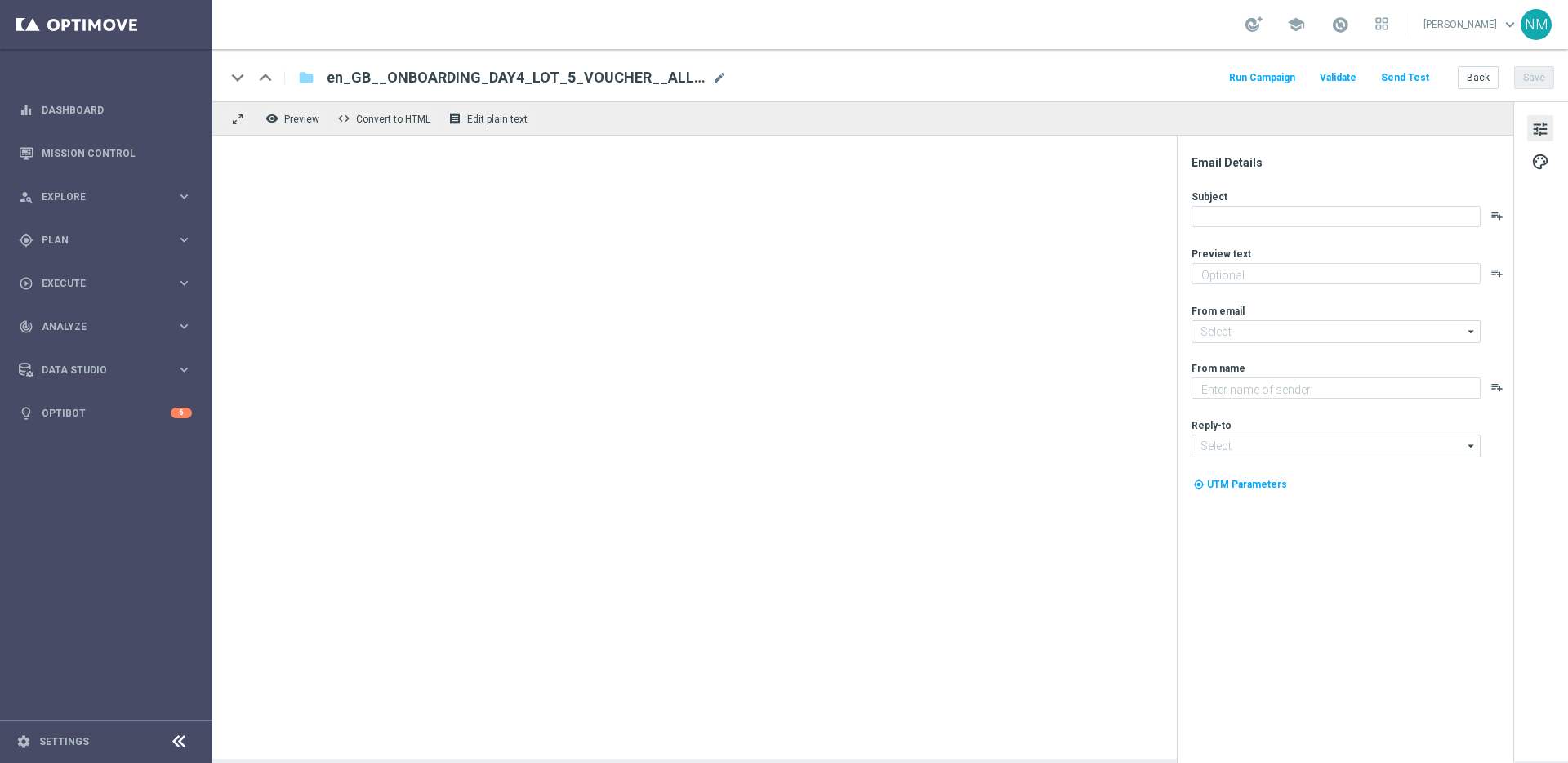
type input "[EMAIL_ADDRESS][DOMAIN_NAME]"
type textarea "Try your luck on worldwide lottos with this exclusive freebie."
type input "[EMAIL_ADDRESS][DOMAIN_NAME]"
type textarea "Lottoland"
type input "[EMAIL_ADDRESS][DOMAIN_NAME]"
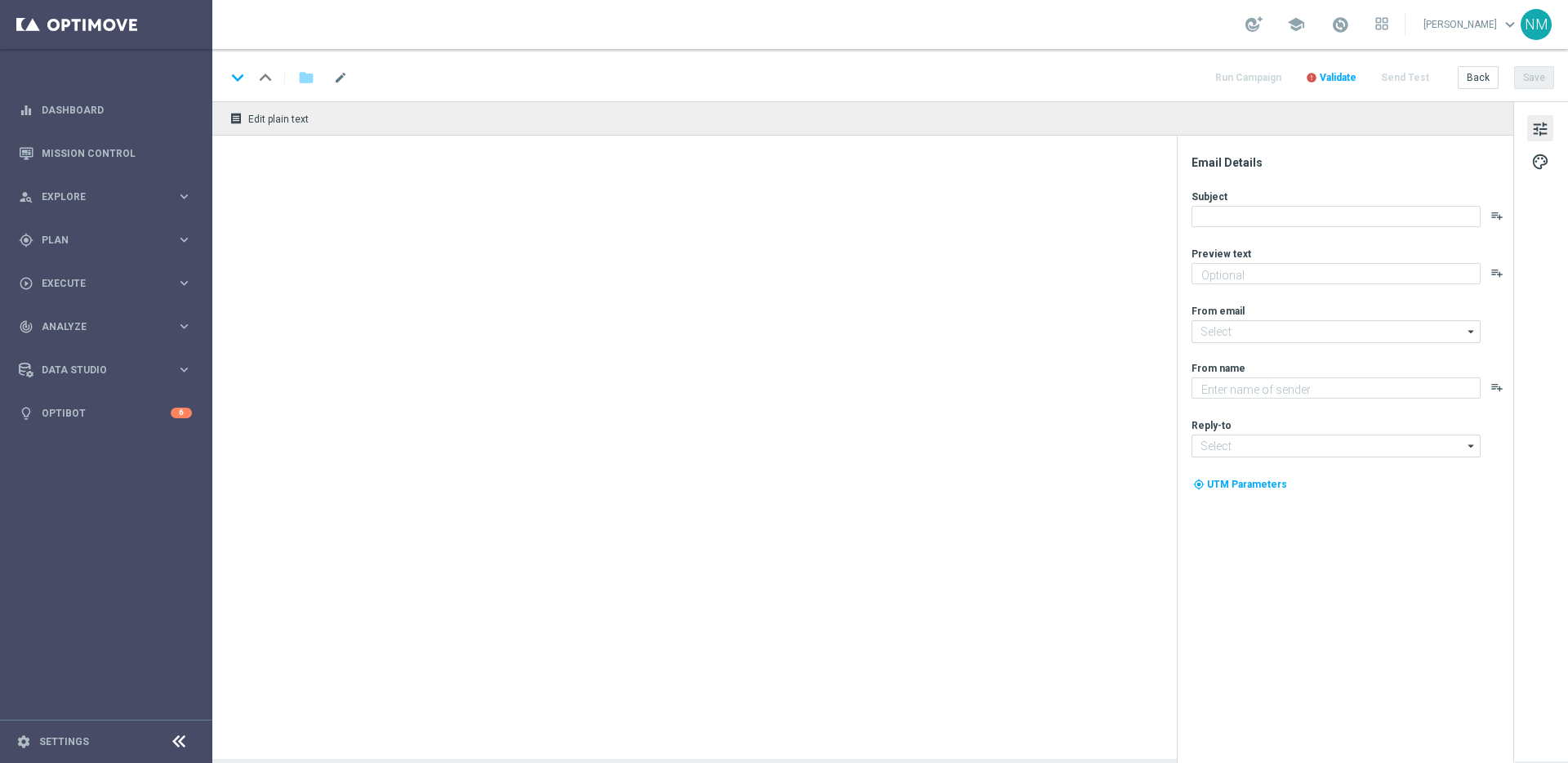
type textarea "Try your luck on worldwide lottos with this exclusive freebie."
type input "[EMAIL_ADDRESS][DOMAIN_NAME]"
type textarea "Lottoland"
type input "[EMAIL_ADDRESS][DOMAIN_NAME]"
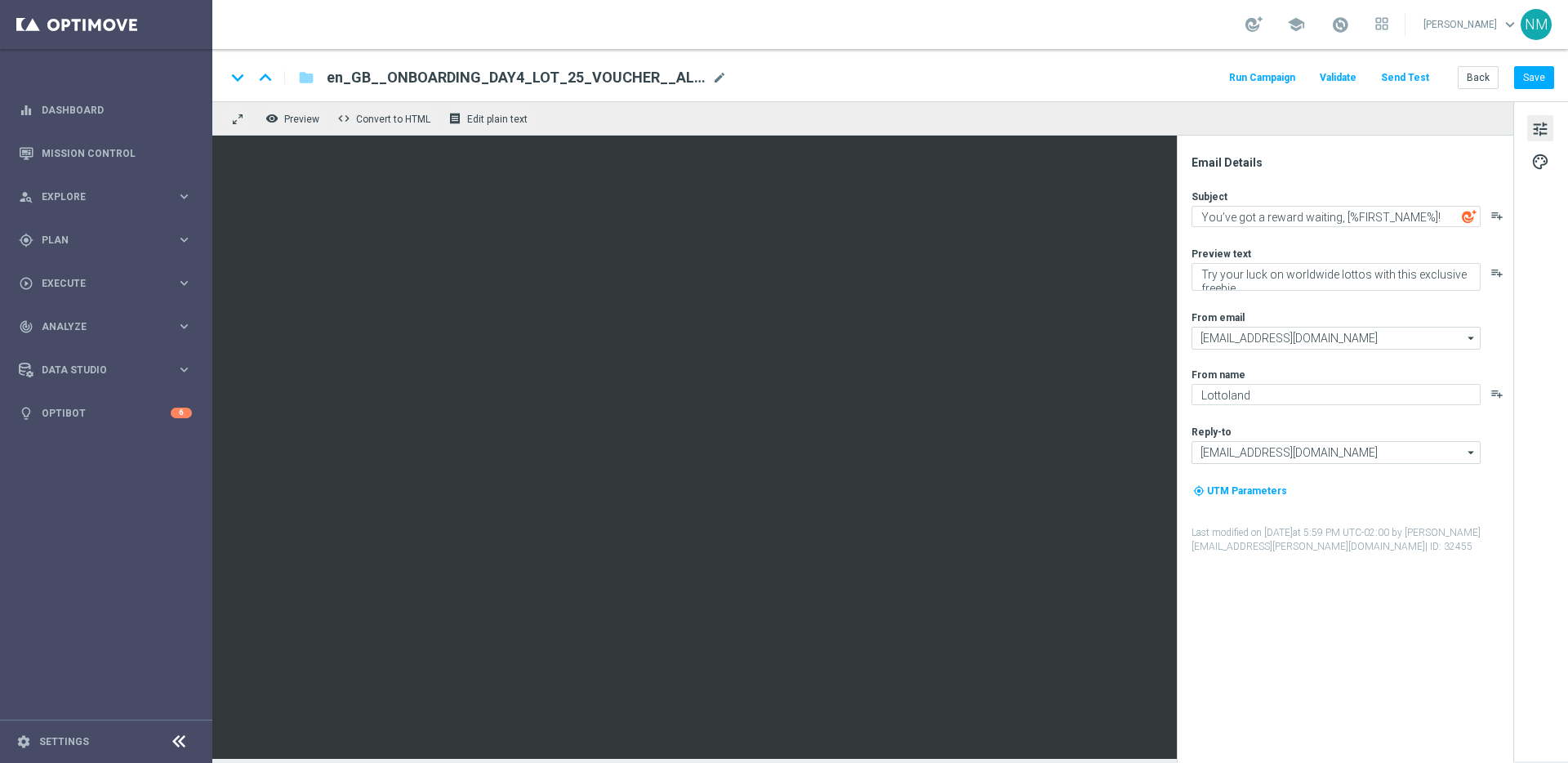
click at [1415, 81] on button "Send Test" at bounding box center [1405, 77] width 53 height 22
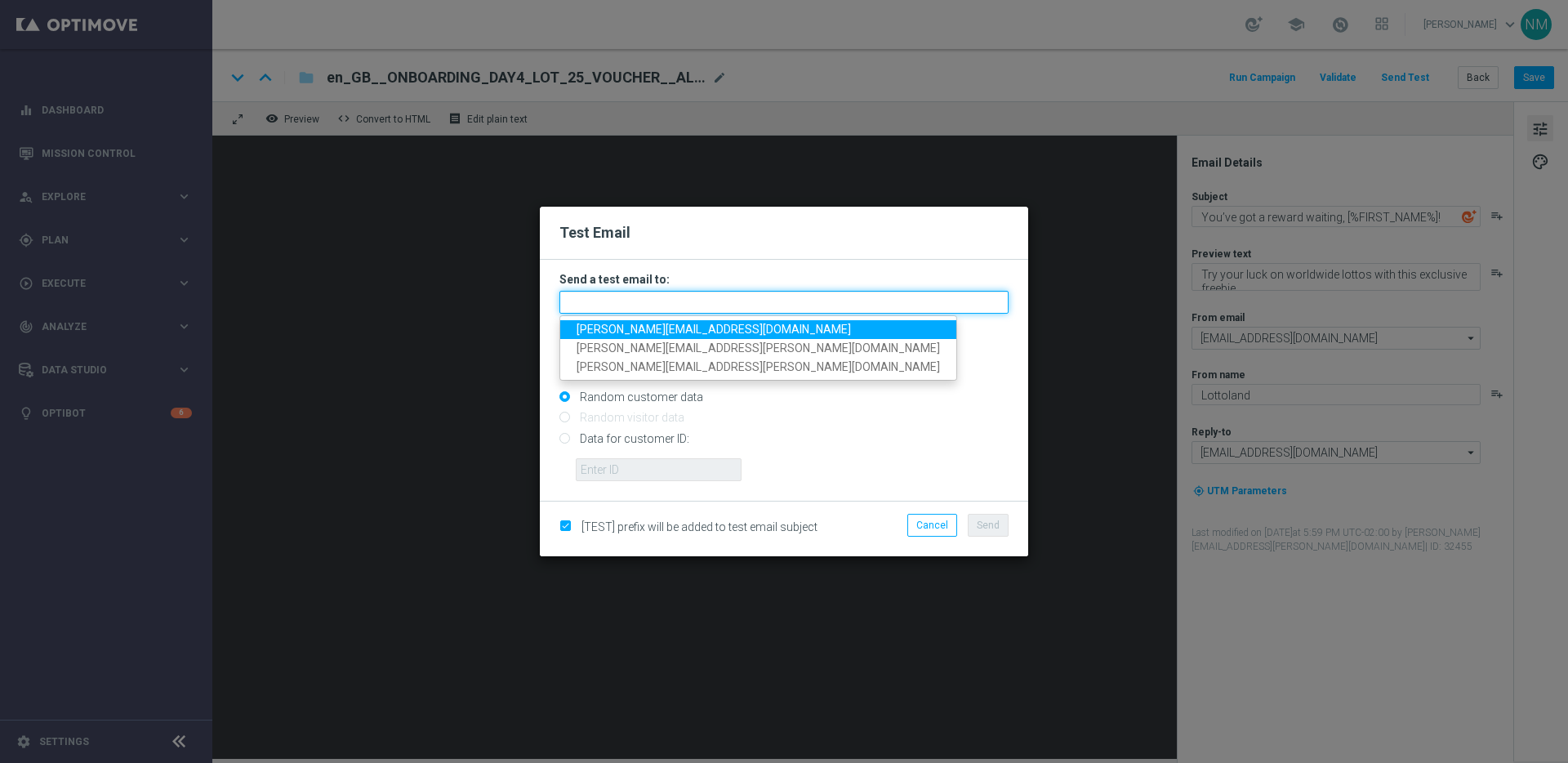
click at [639, 302] on input "text" at bounding box center [784, 302] width 449 height 23
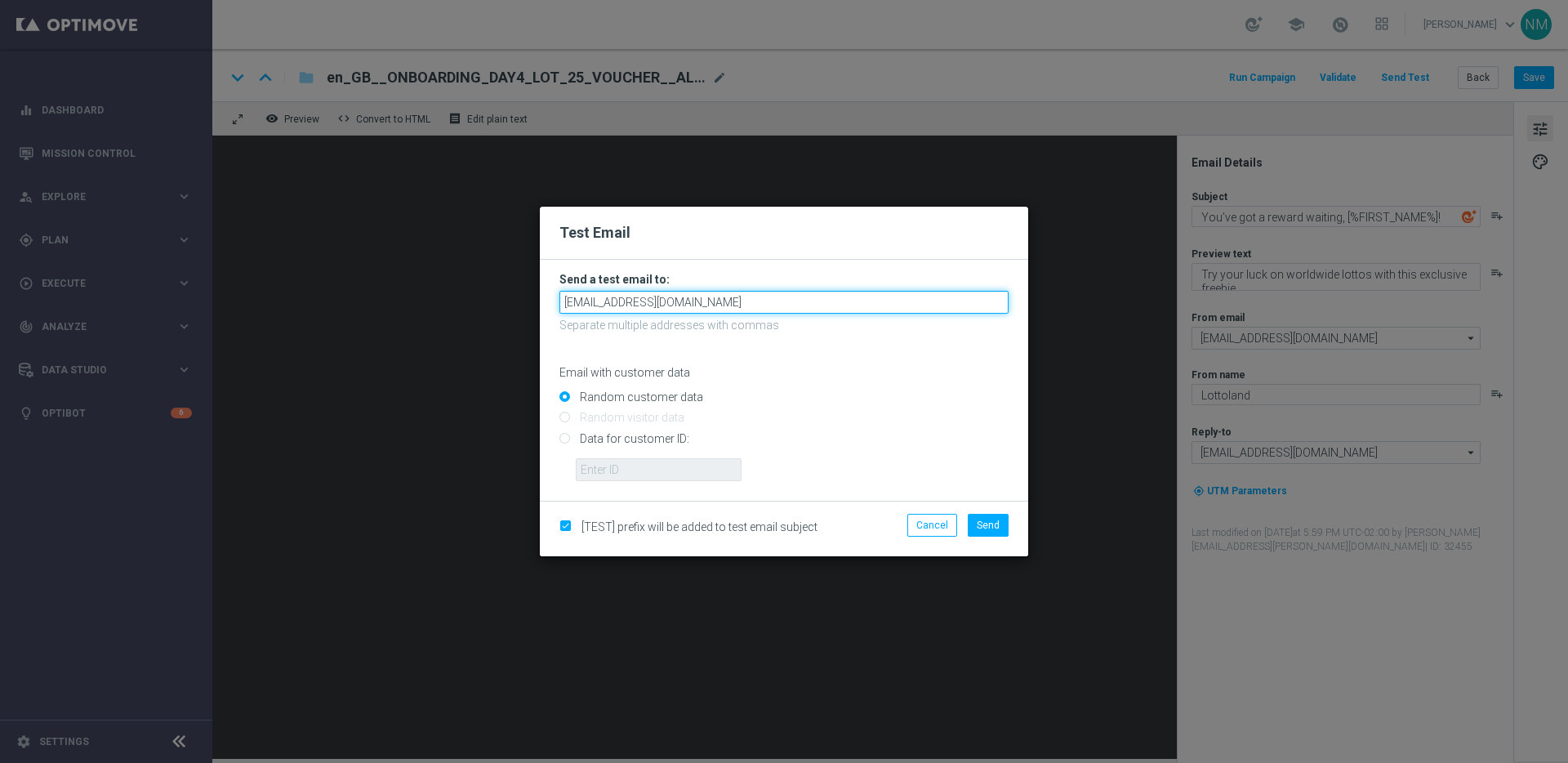
type input "[EMAIL_ADDRESS][DOMAIN_NAME]"
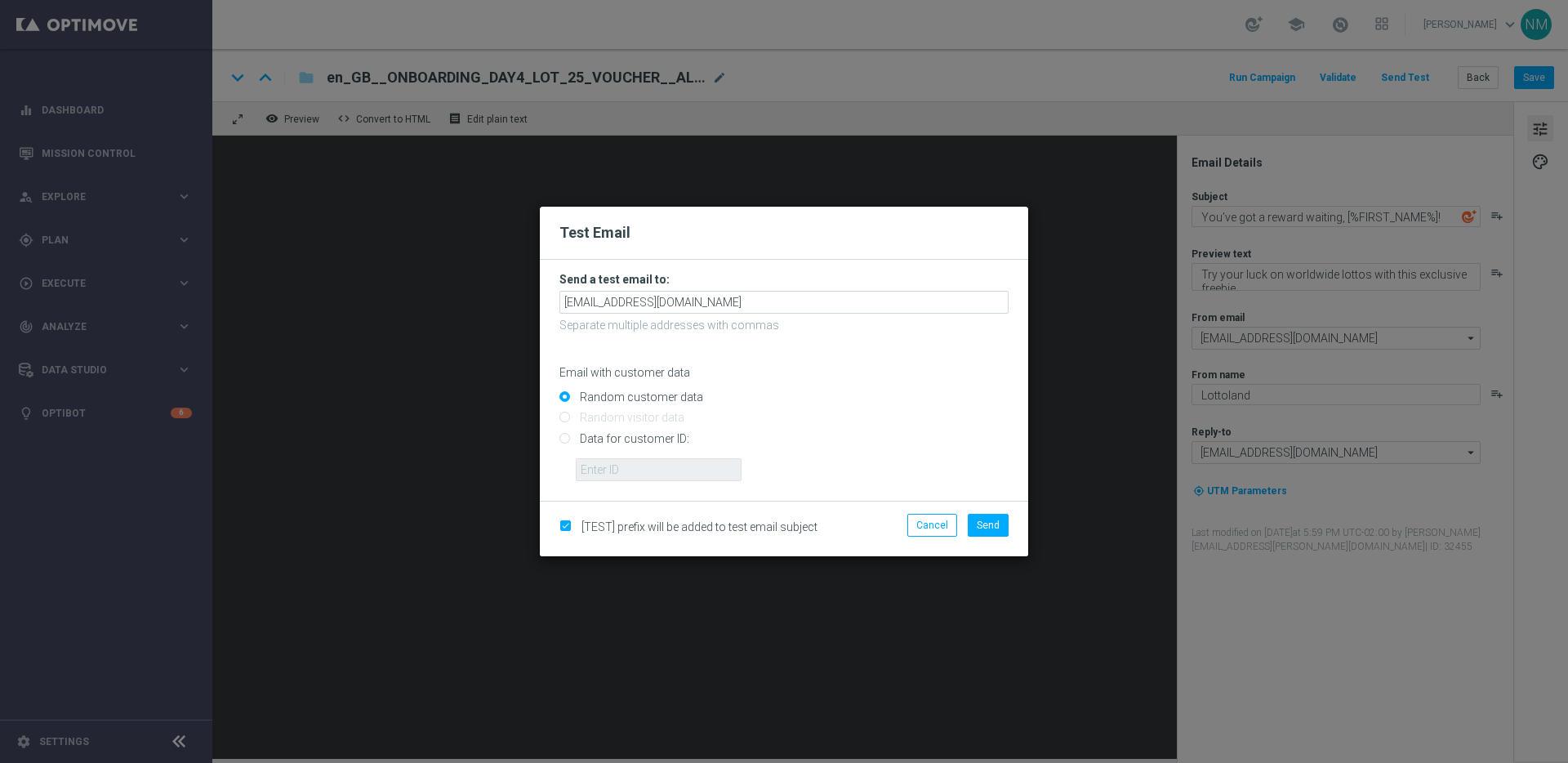
click at [750, 398] on input "Random customer data" at bounding box center [784, 404] width 449 height 23
click at [617, 434] on input "Data for customer ID:" at bounding box center [784, 444] width 449 height 23
radio input "true"
click at [611, 464] on input "text" at bounding box center [658, 469] width 166 height 23
click at [674, 468] on input "text" at bounding box center [658, 469] width 166 height 23
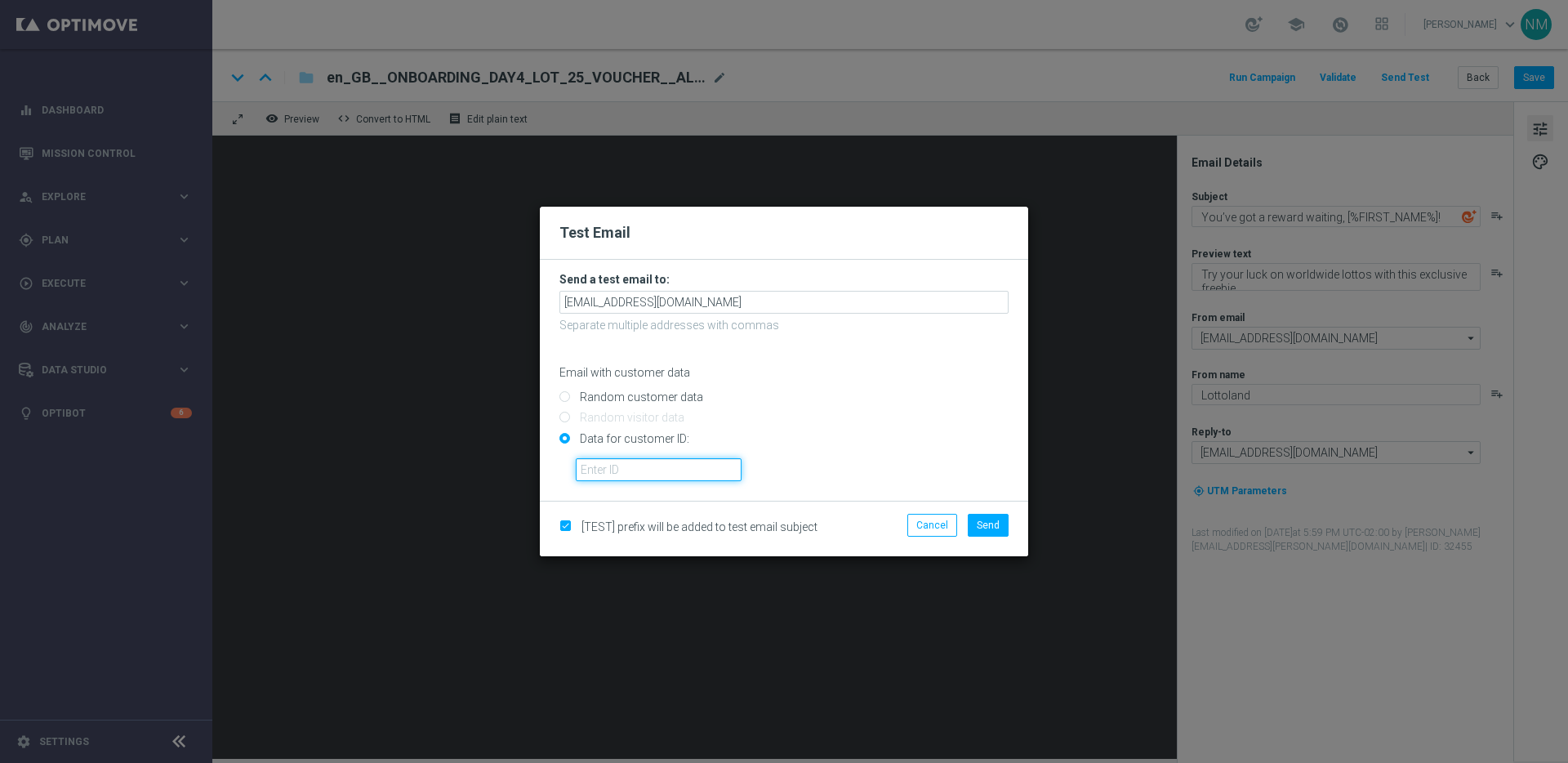
paste input "220553462"
type input "220553462"
click at [920, 521] on button "Cancel" at bounding box center [931, 524] width 50 height 23
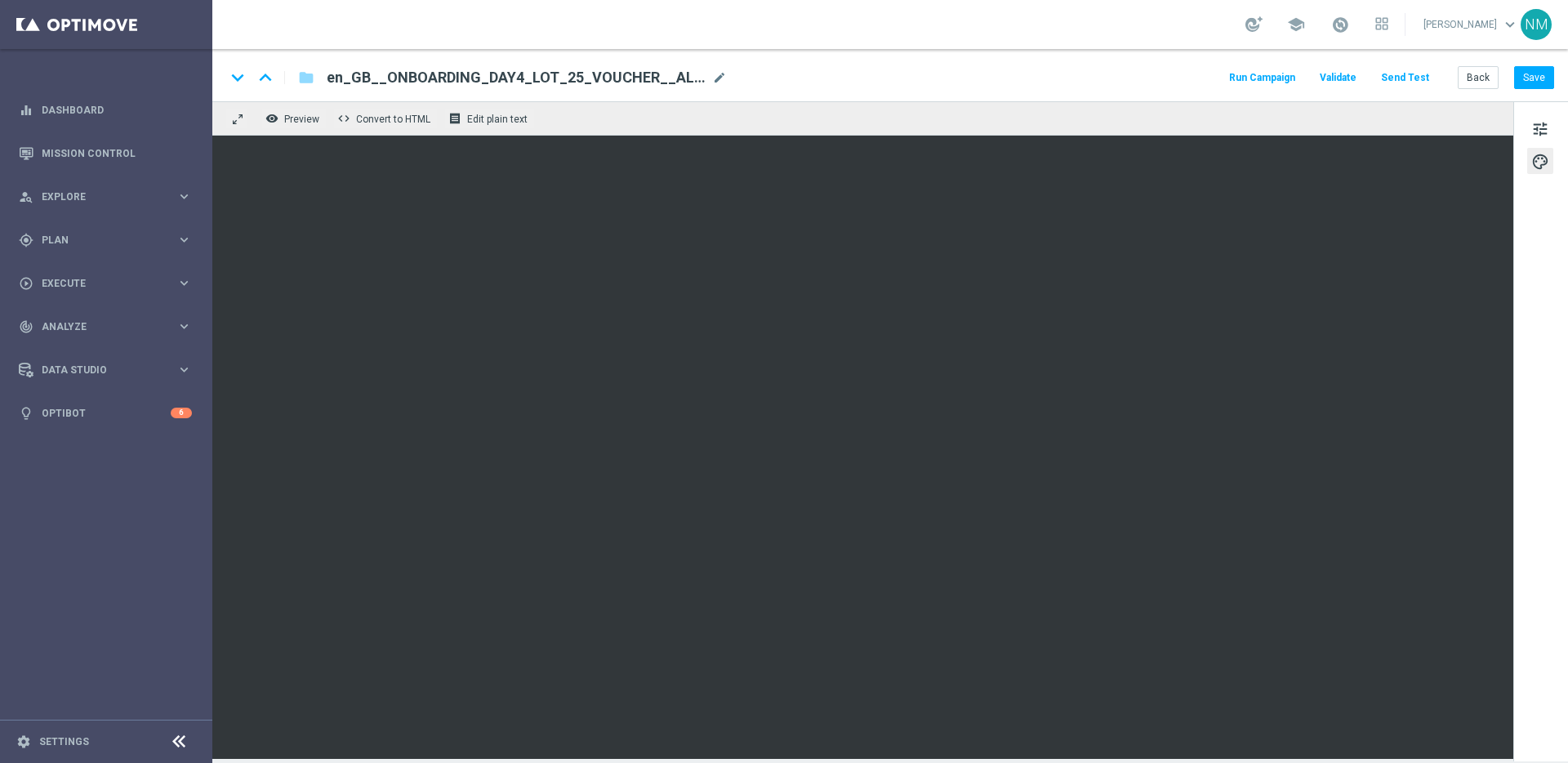
click at [1404, 79] on button "Send Test" at bounding box center [1405, 77] width 53 height 22
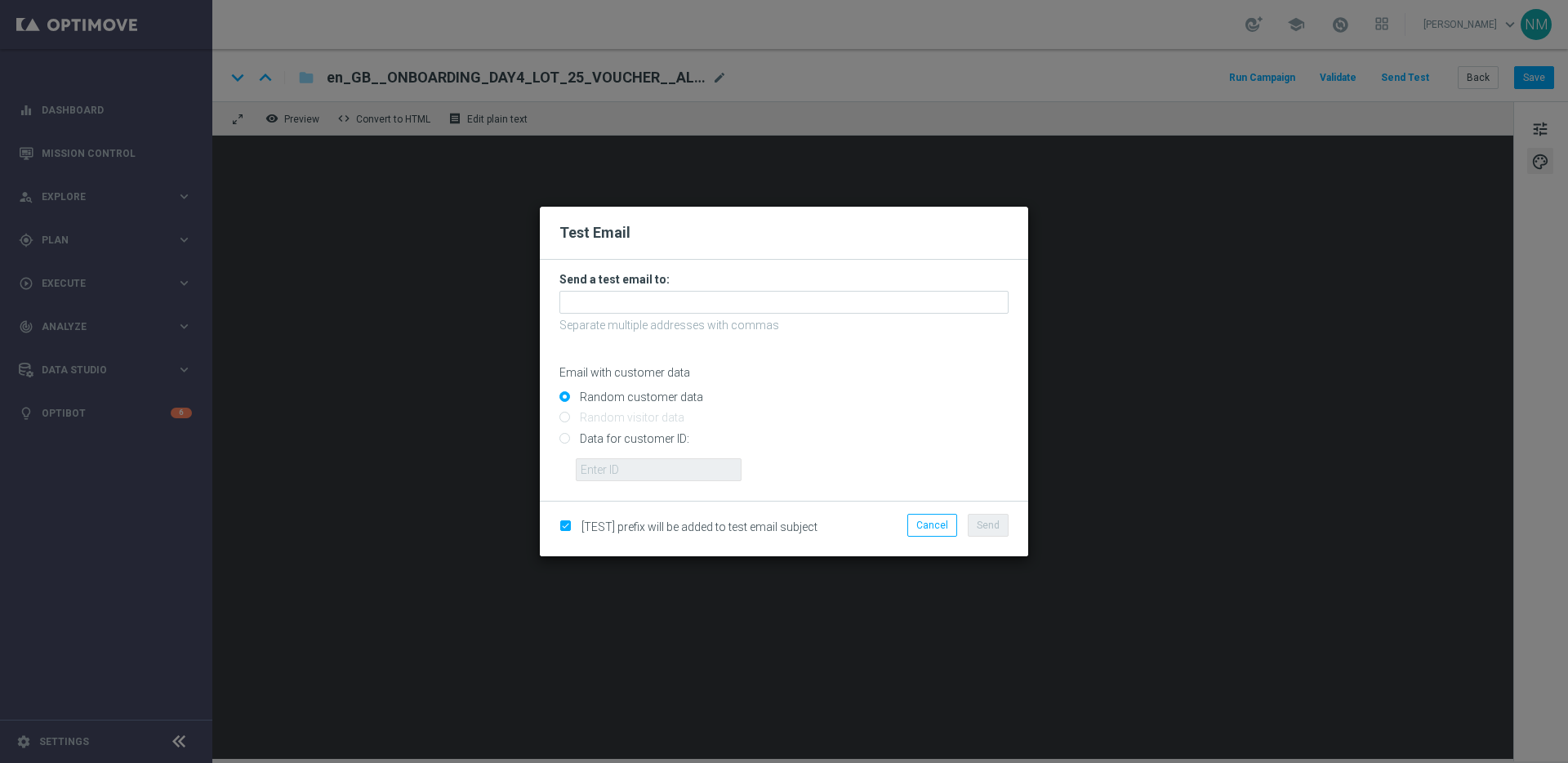
click at [694, 288] on form "Send a test email to: Separate multiple addresses with commas Email with custom…" at bounding box center [784, 377] width 449 height 209
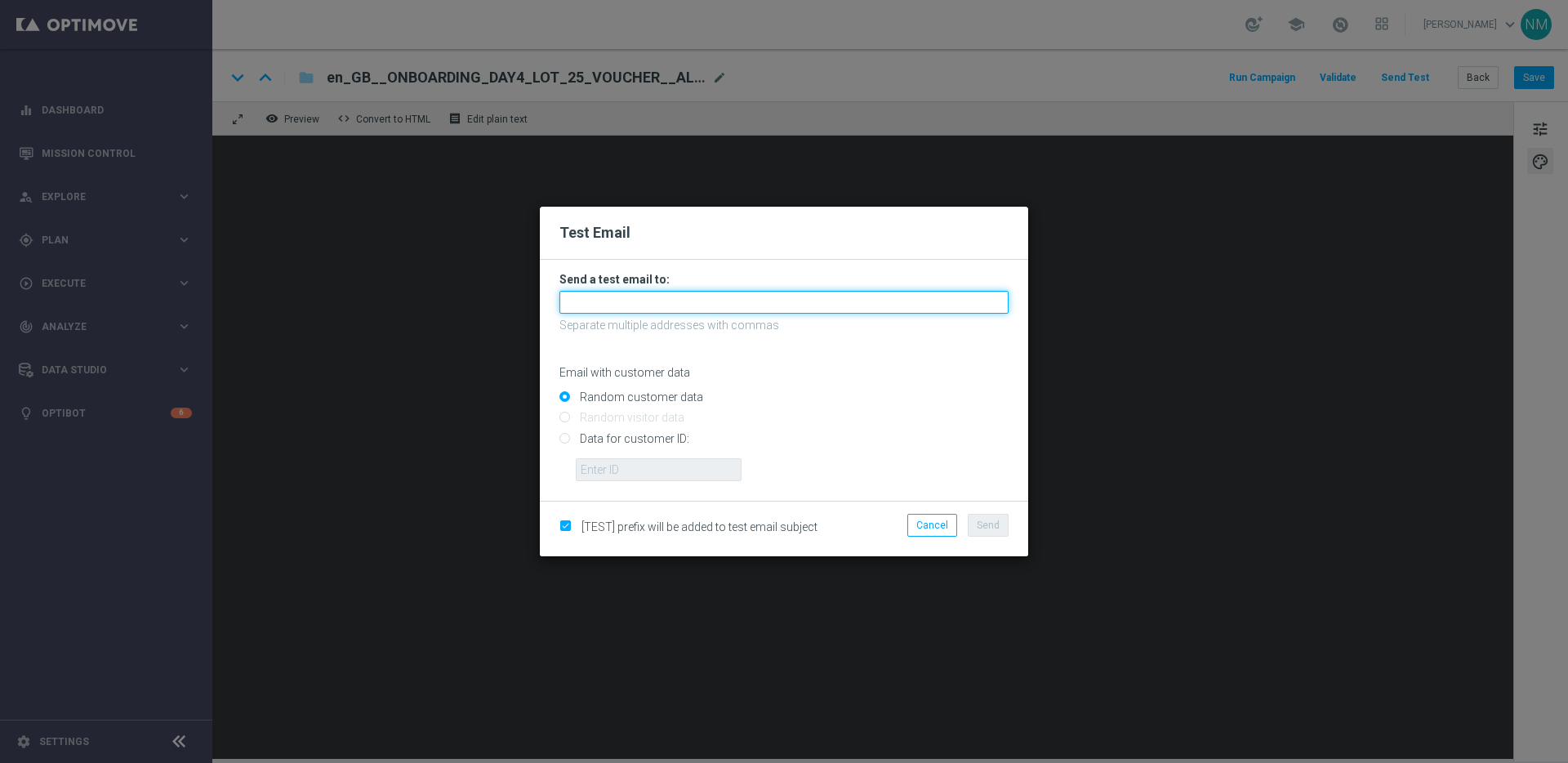
click at [694, 302] on input "text" at bounding box center [784, 302] width 449 height 23
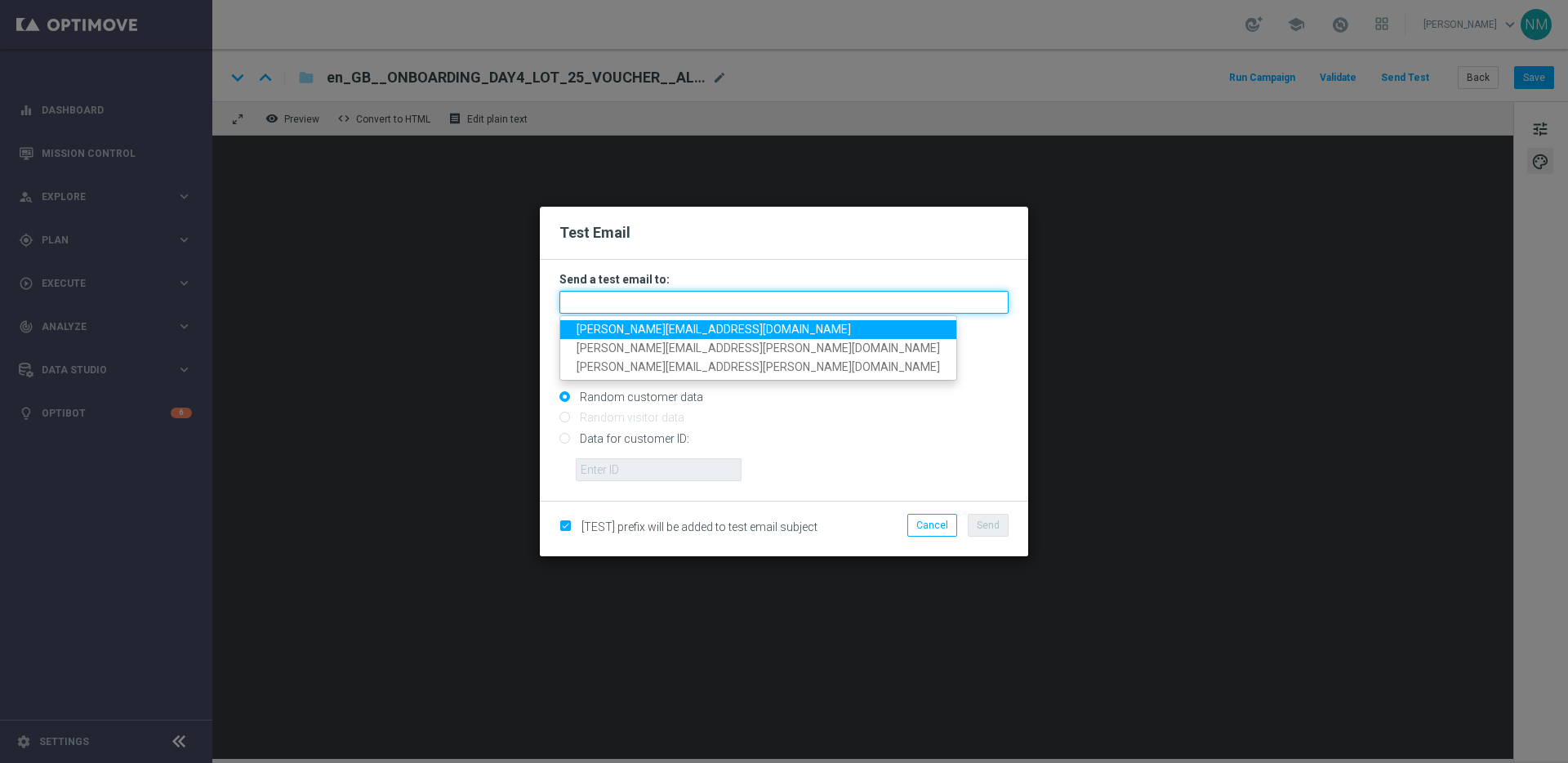
paste input "fabia.ribeiro@lottoland.com"
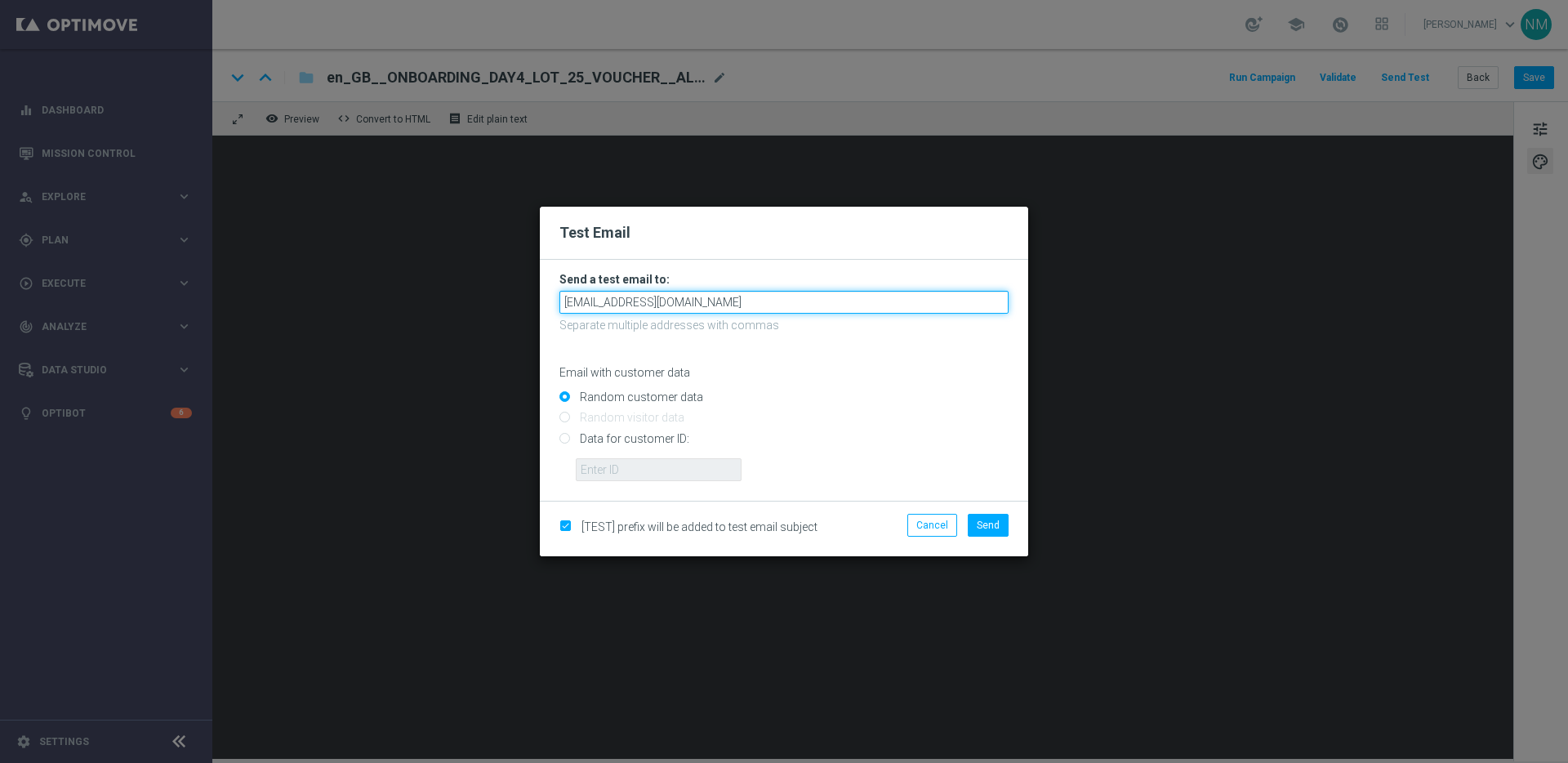
type input "fabia.ribeiro@lottoland.com"
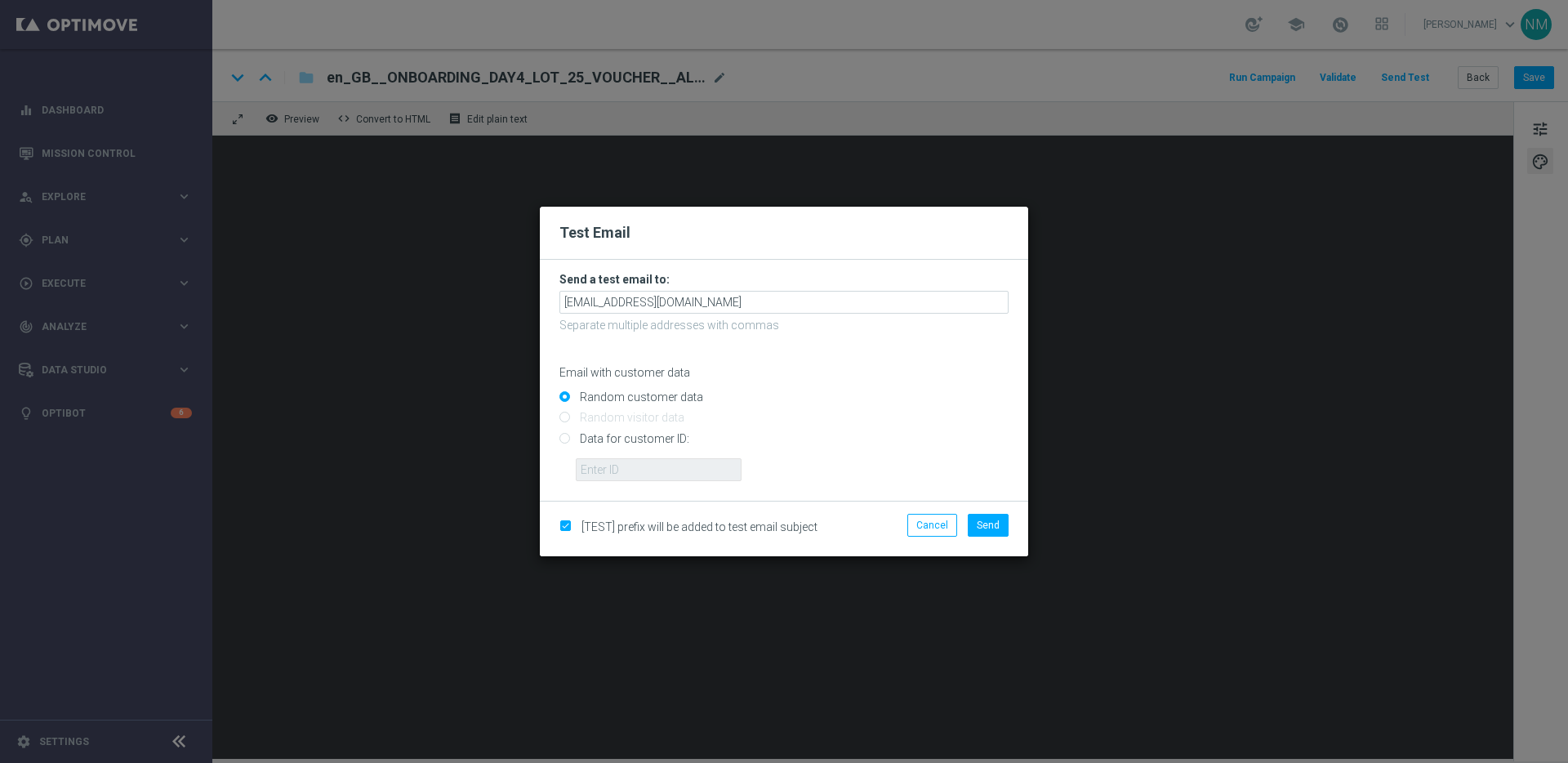
click at [623, 439] on input "Data for customer ID:" at bounding box center [784, 444] width 449 height 23
radio input "true"
click at [620, 466] on input "text" at bounding box center [658, 469] width 166 height 23
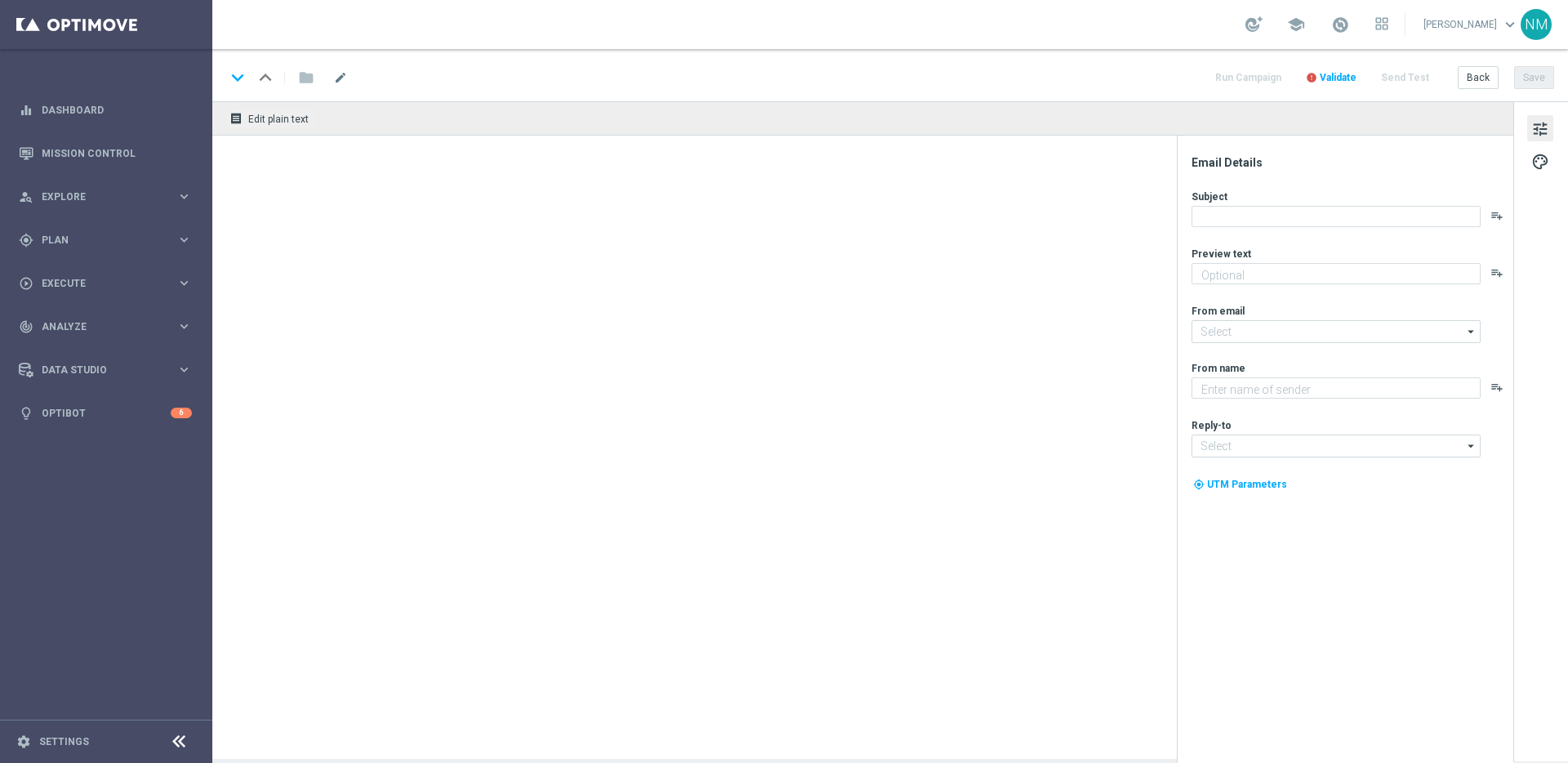
type textarea "Log in to unlock 🔓"
type textarea "Lottoland"
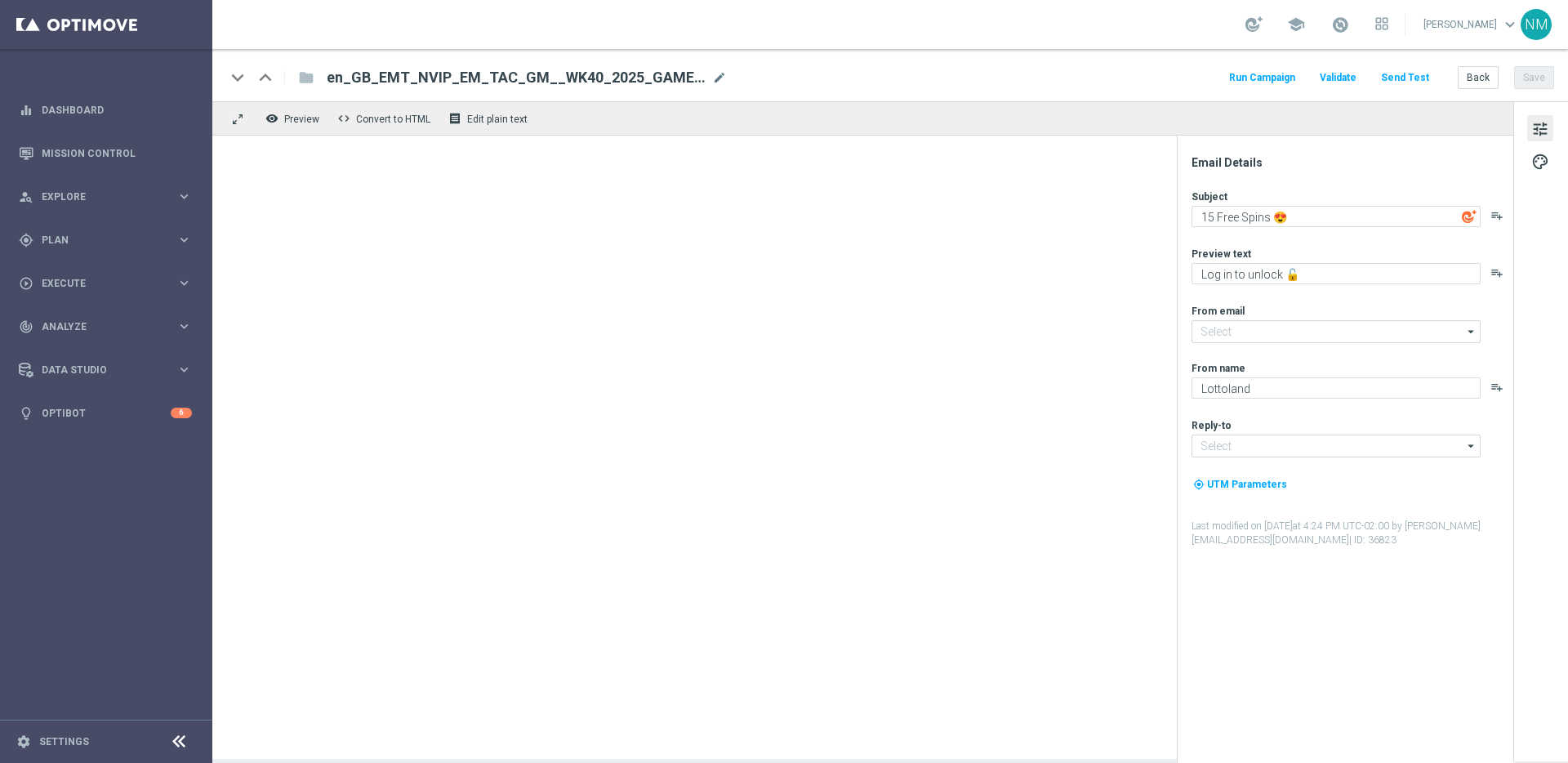
type input "[EMAIL_ADDRESS][DOMAIN_NAME]"
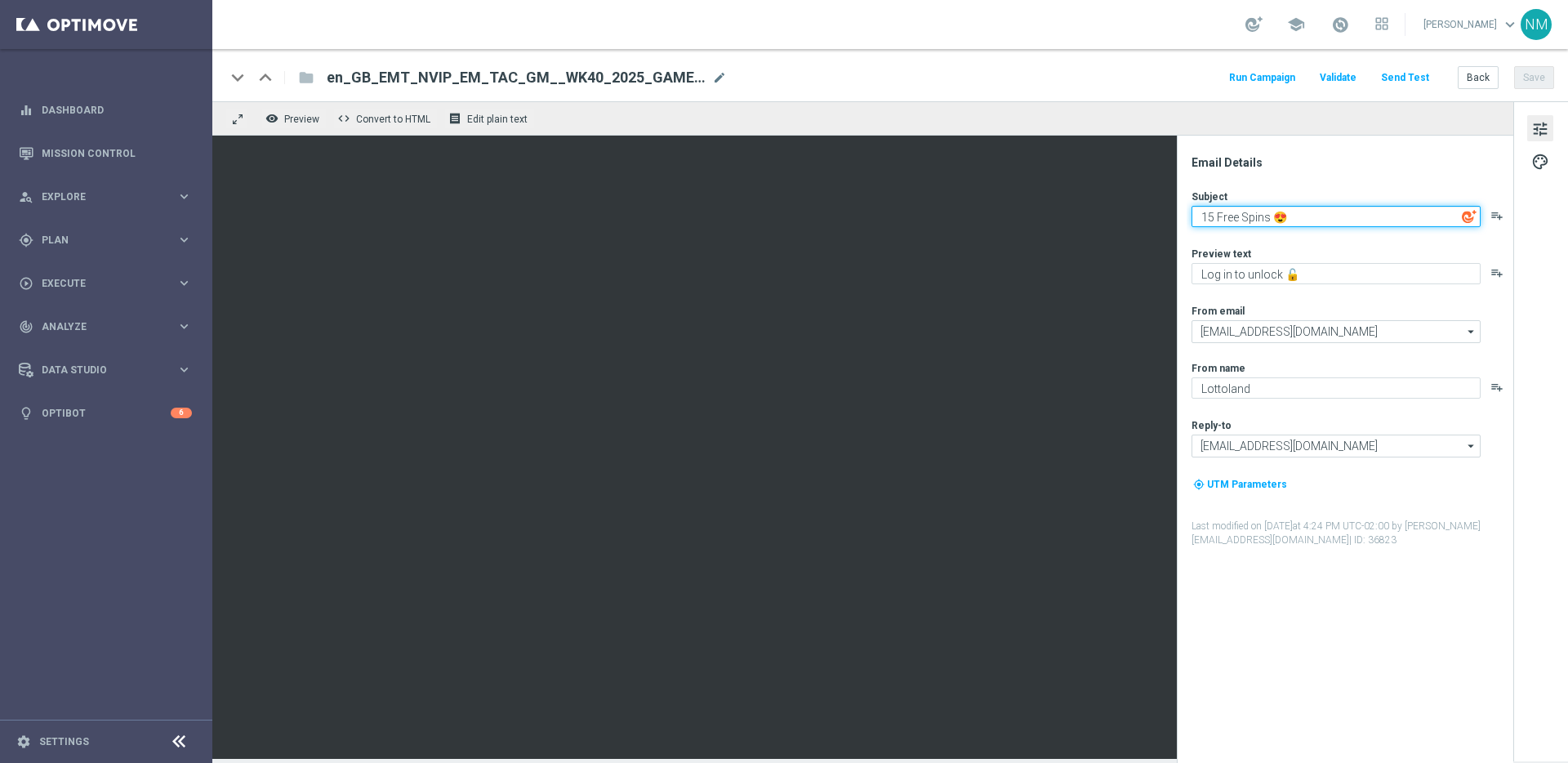
click at [1231, 214] on textarea "15 Free Spins 😍" at bounding box center [1336, 216] width 289 height 22
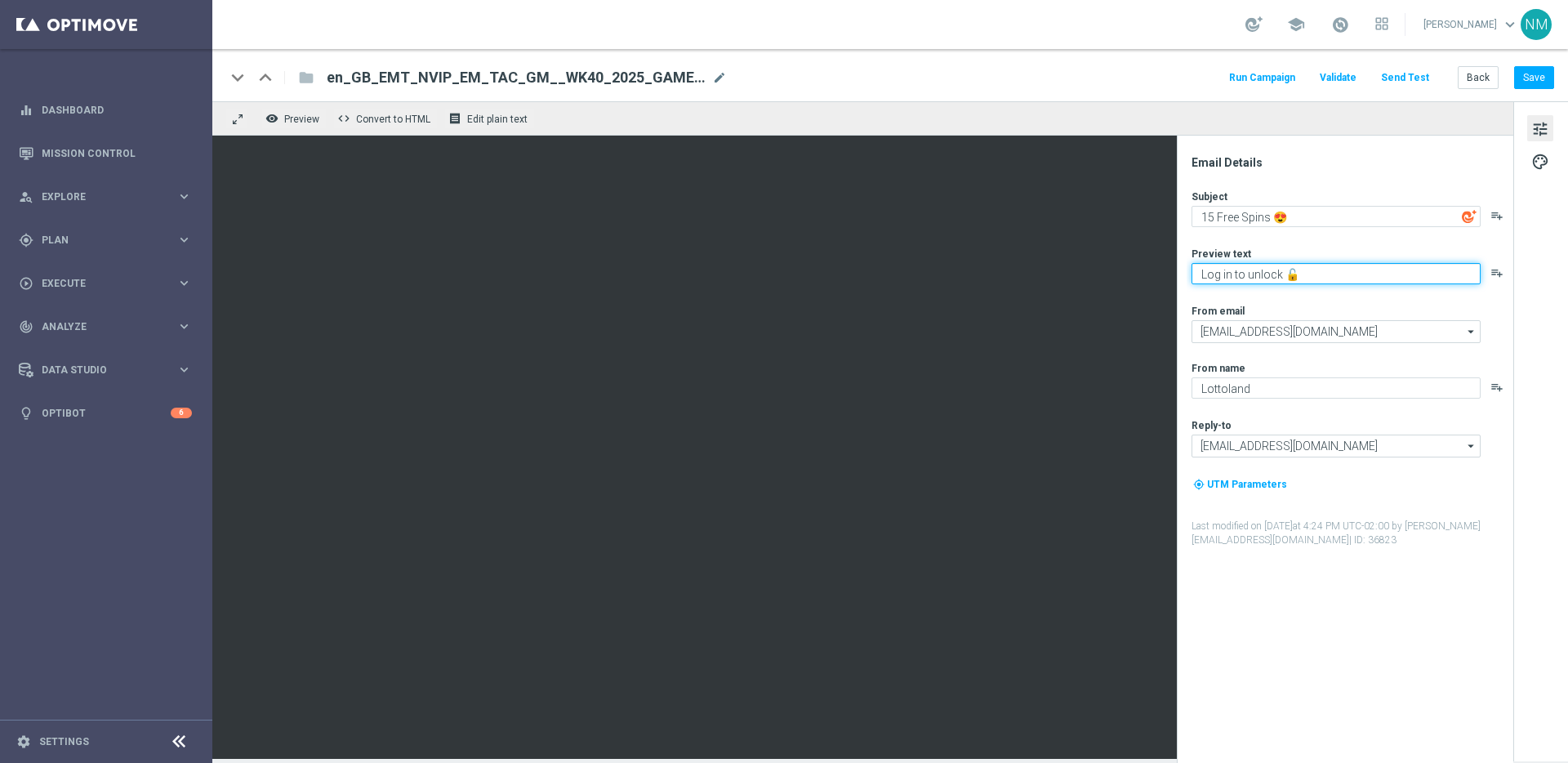
click at [1262, 268] on textarea "Log in to unlock 🔓" at bounding box center [1336, 274] width 289 height 22
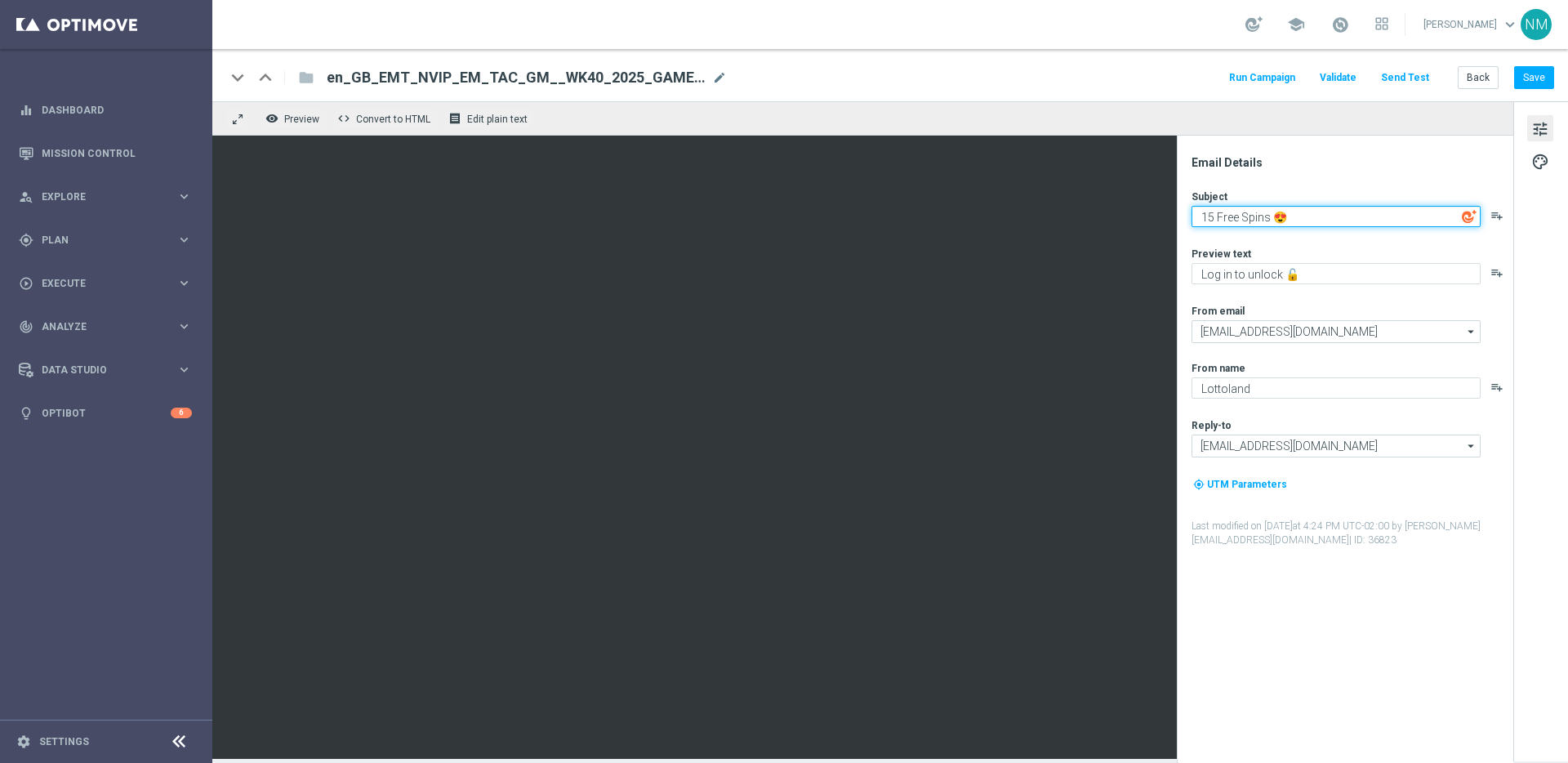
click at [1250, 215] on textarea "15 Free Spins 😍" at bounding box center [1336, 216] width 289 height 22
